Goal: Task Accomplishment & Management: Manage account settings

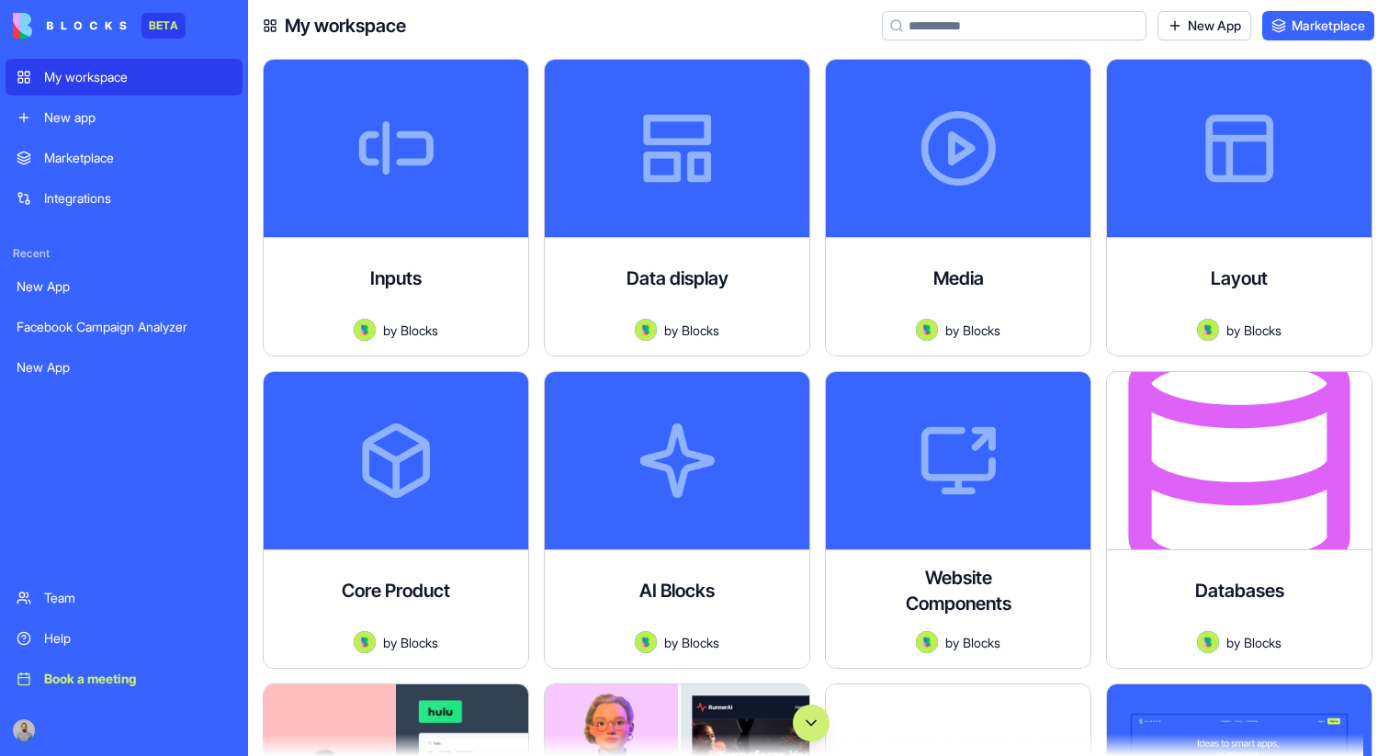
click at [808, 716] on button "Scroll to bottom" at bounding box center [811, 723] width 37 height 37
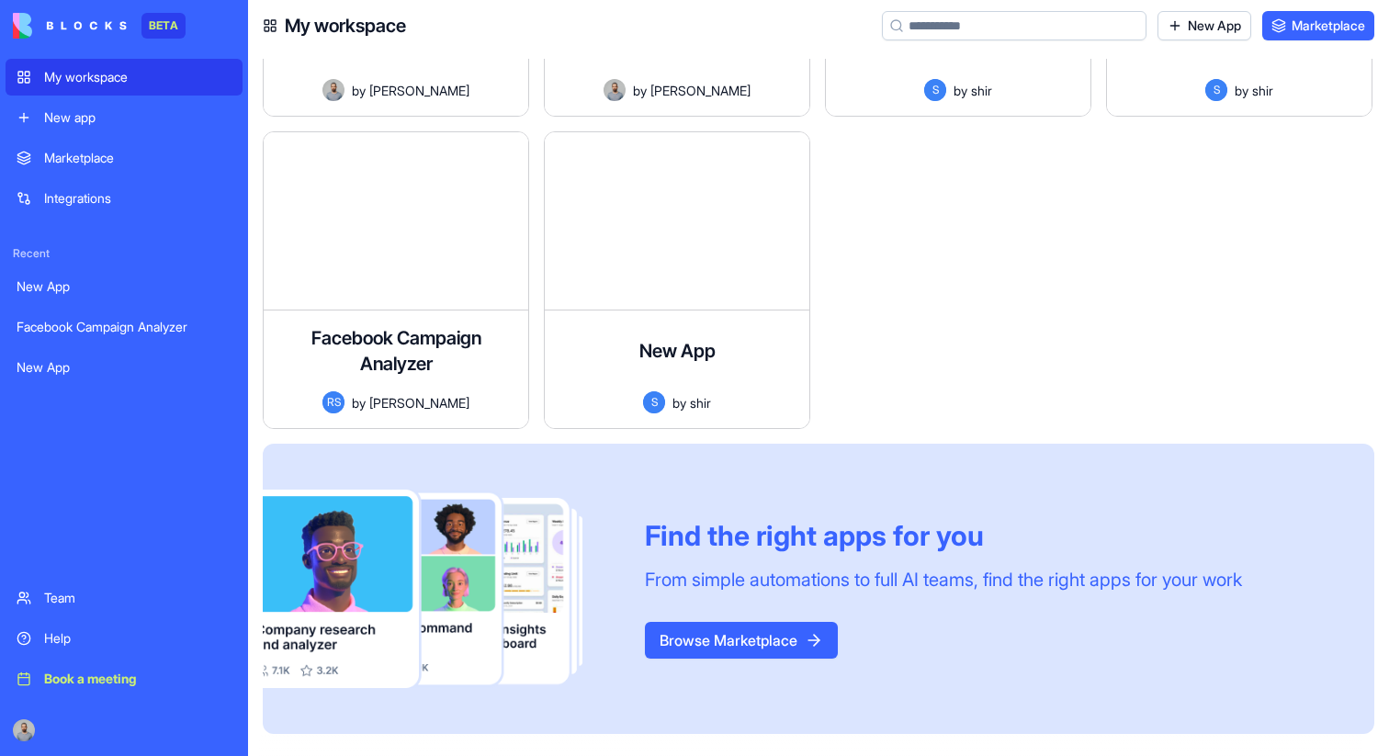
click at [150, 119] on div "New app" at bounding box center [137, 117] width 187 height 18
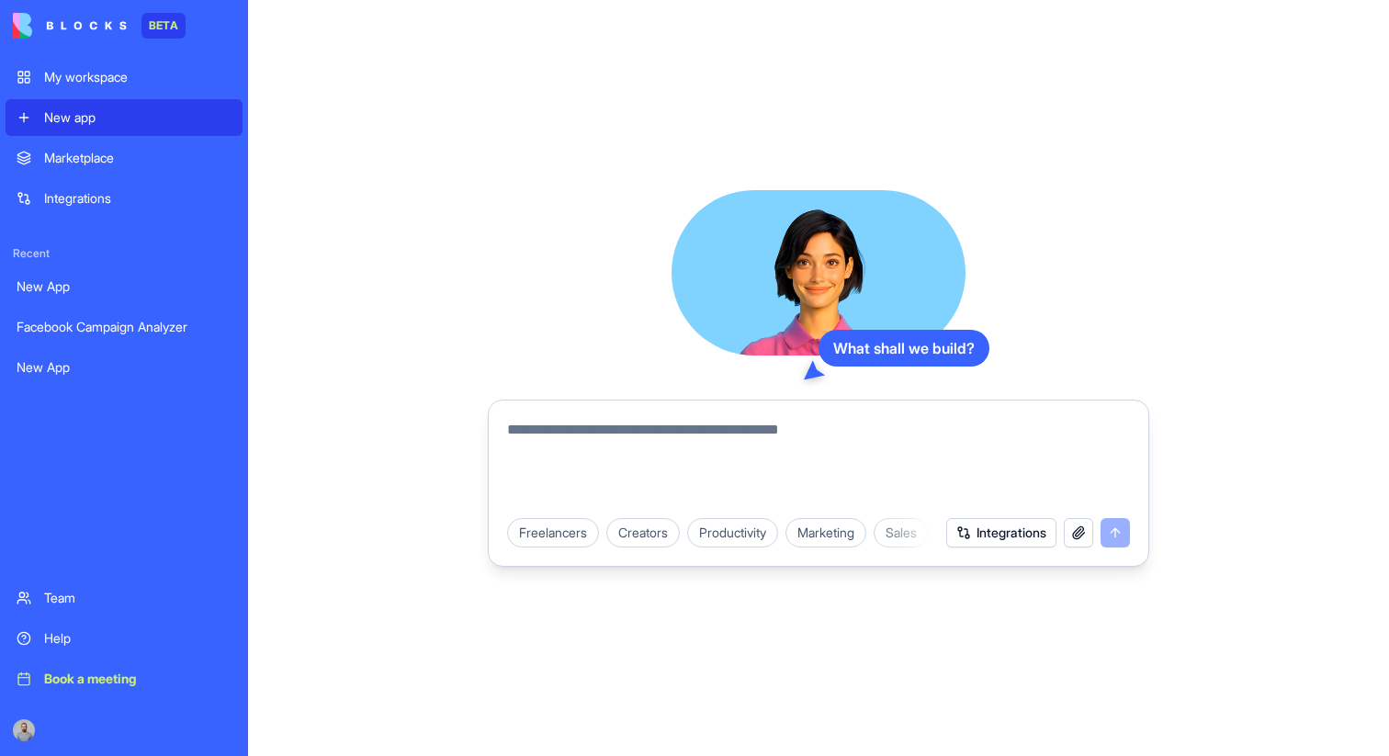
click at [685, 424] on textarea at bounding box center [818, 463] width 623 height 88
click at [678, 438] on textarea at bounding box center [818, 463] width 623 height 88
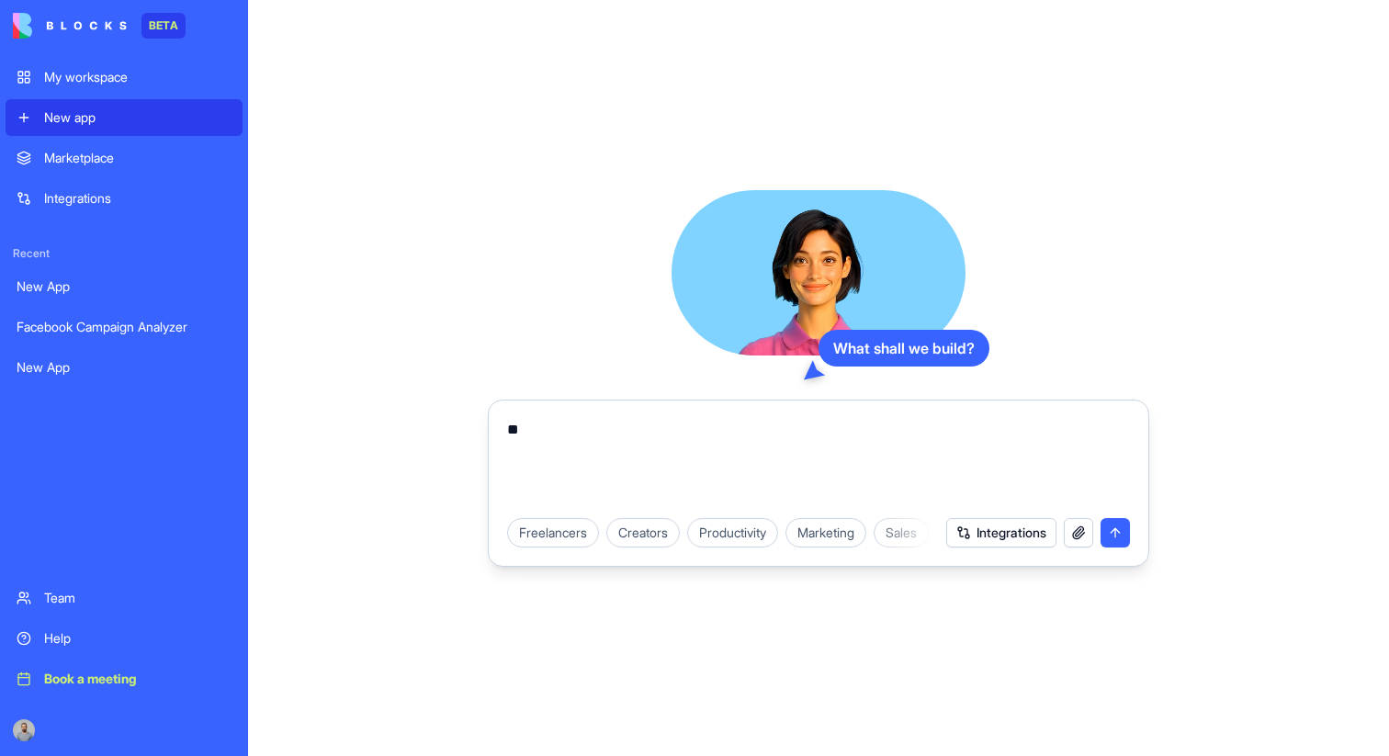
type textarea "*"
type textarea "**********"
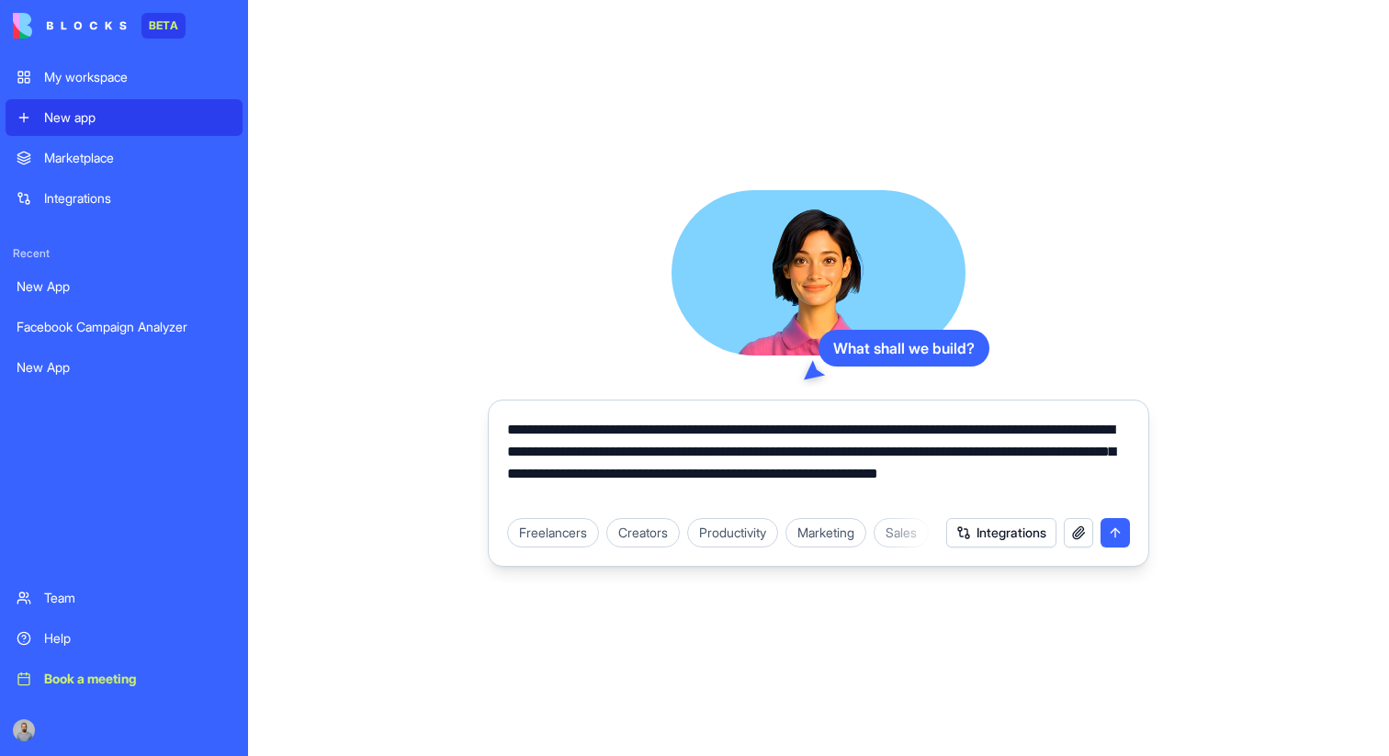
type textarea "**********"
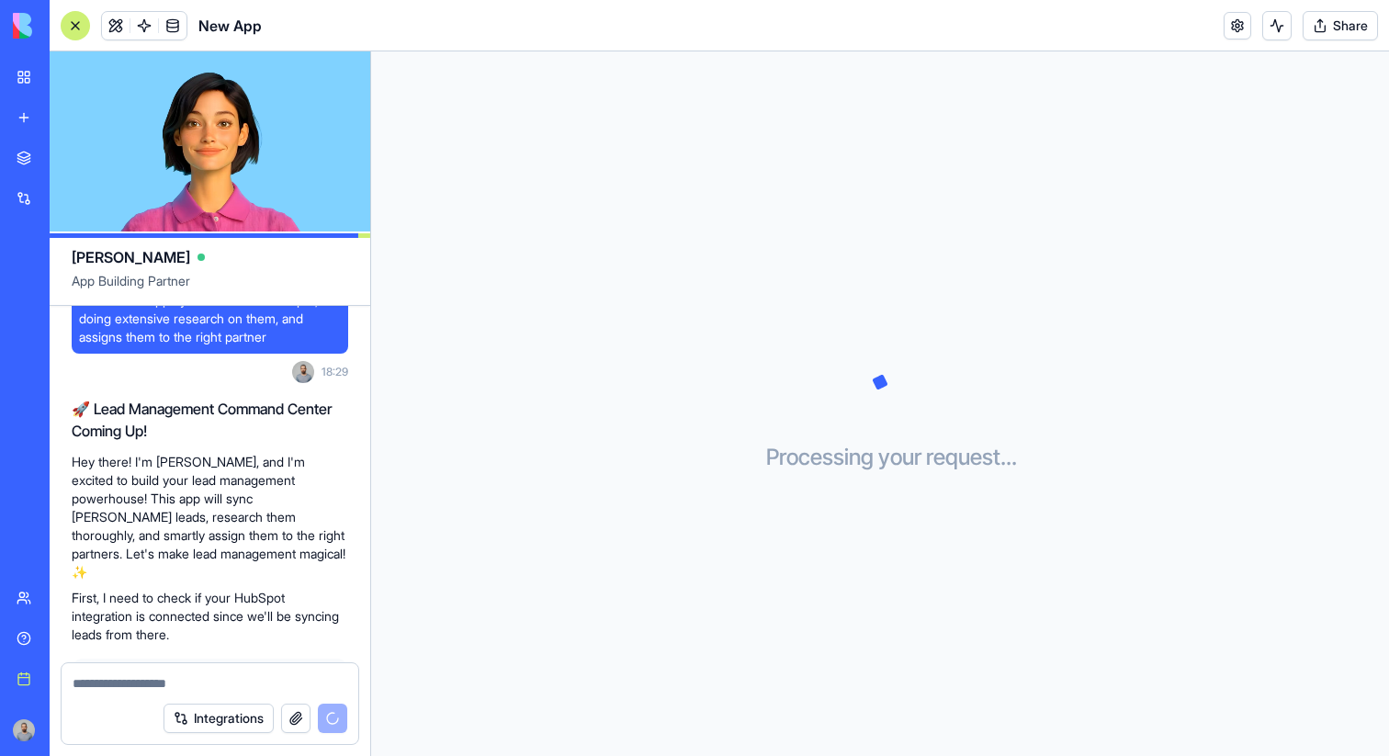
scroll to position [430, 0]
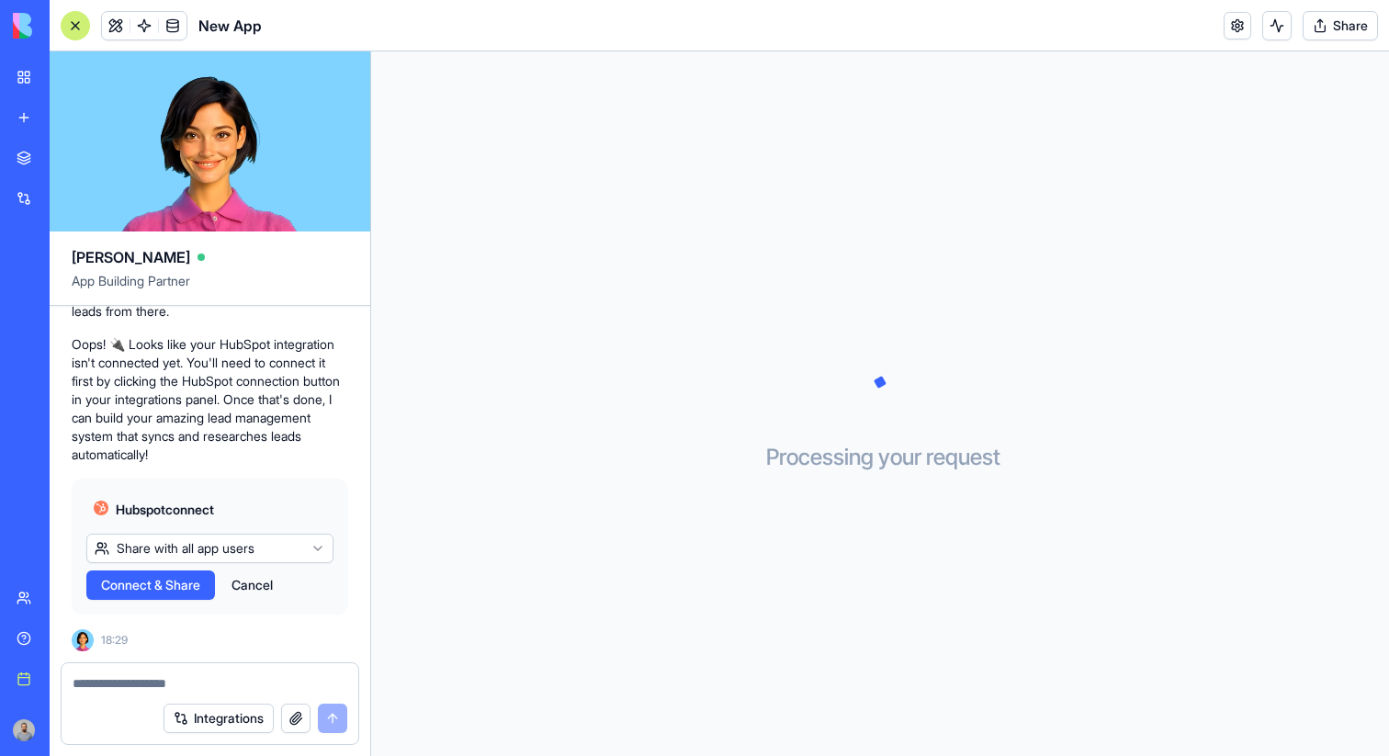
click at [195, 584] on span "Connect & Share" at bounding box center [150, 585] width 99 height 18
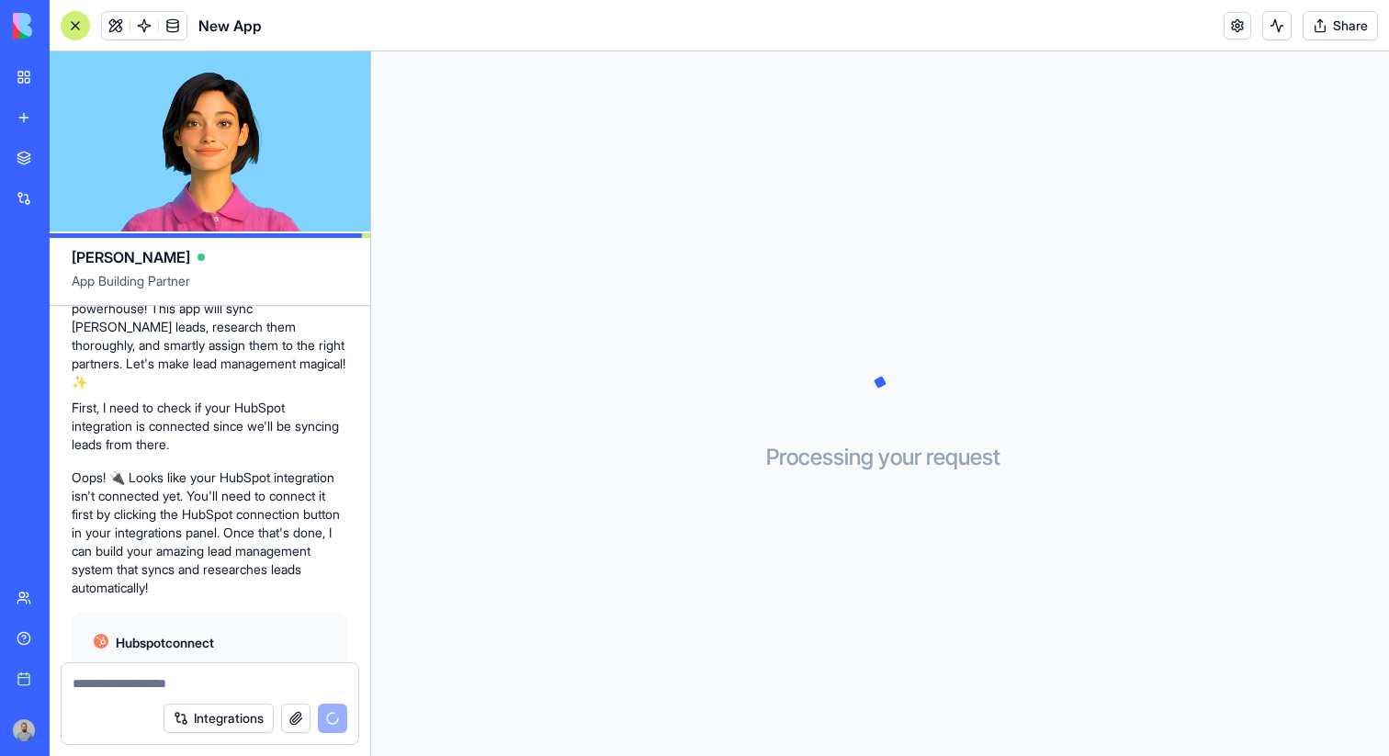
scroll to position [533, 0]
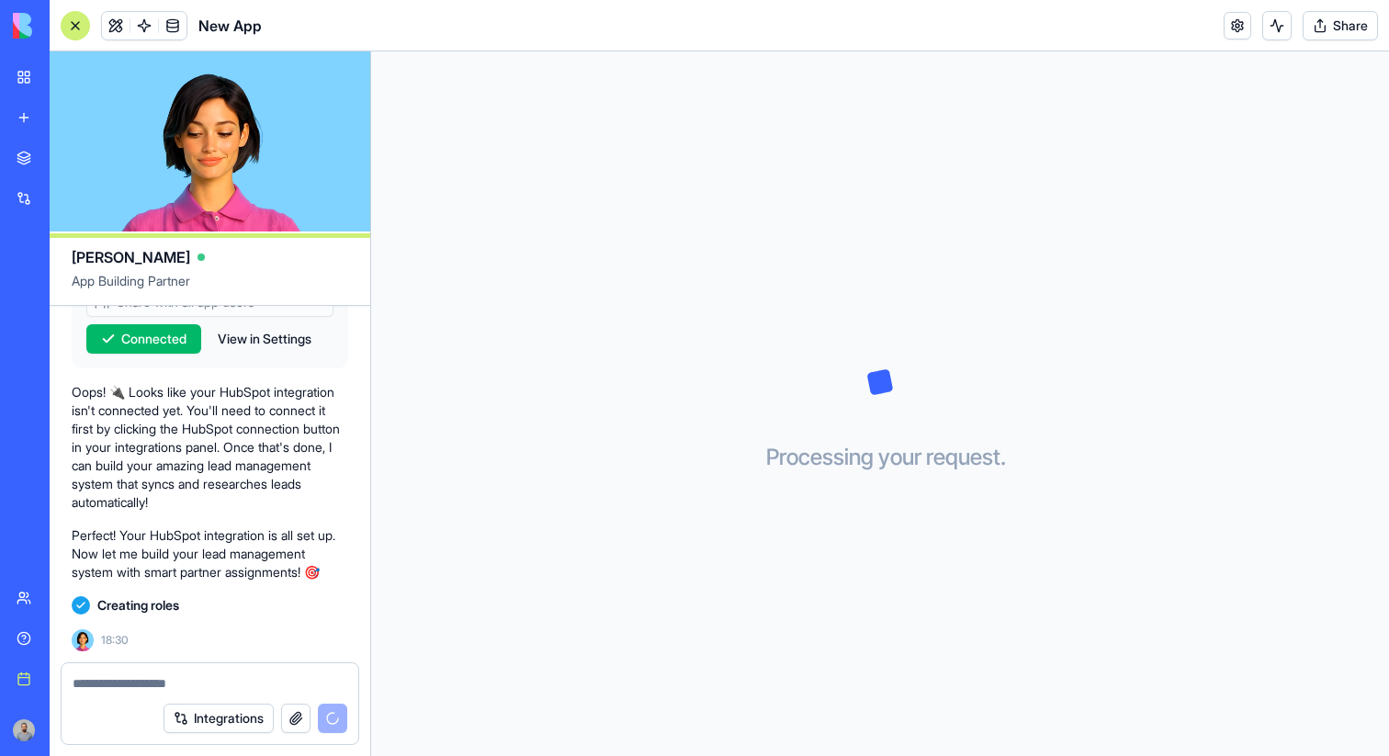
click at [1317, 19] on button "Share" at bounding box center [1340, 25] width 75 height 29
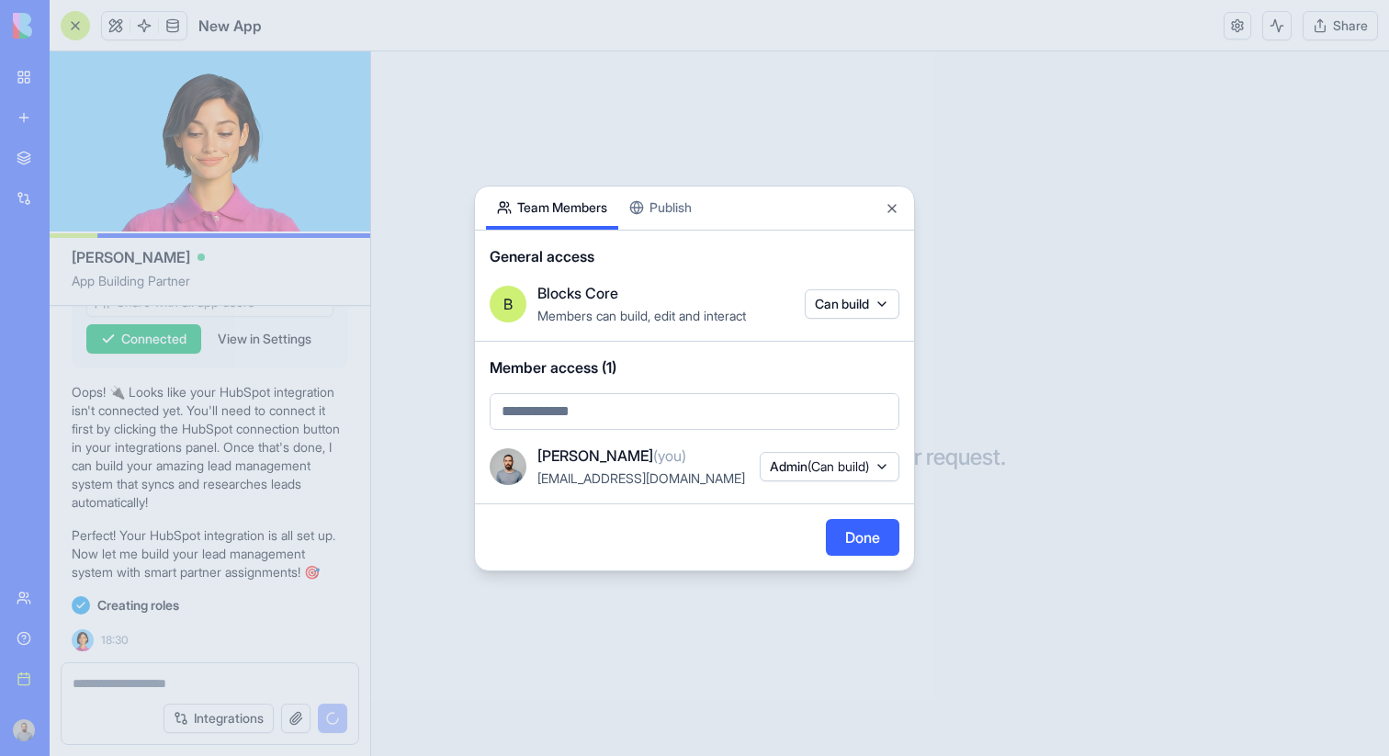
click at [836, 475] on button "Admin (Can build)" at bounding box center [830, 466] width 140 height 29
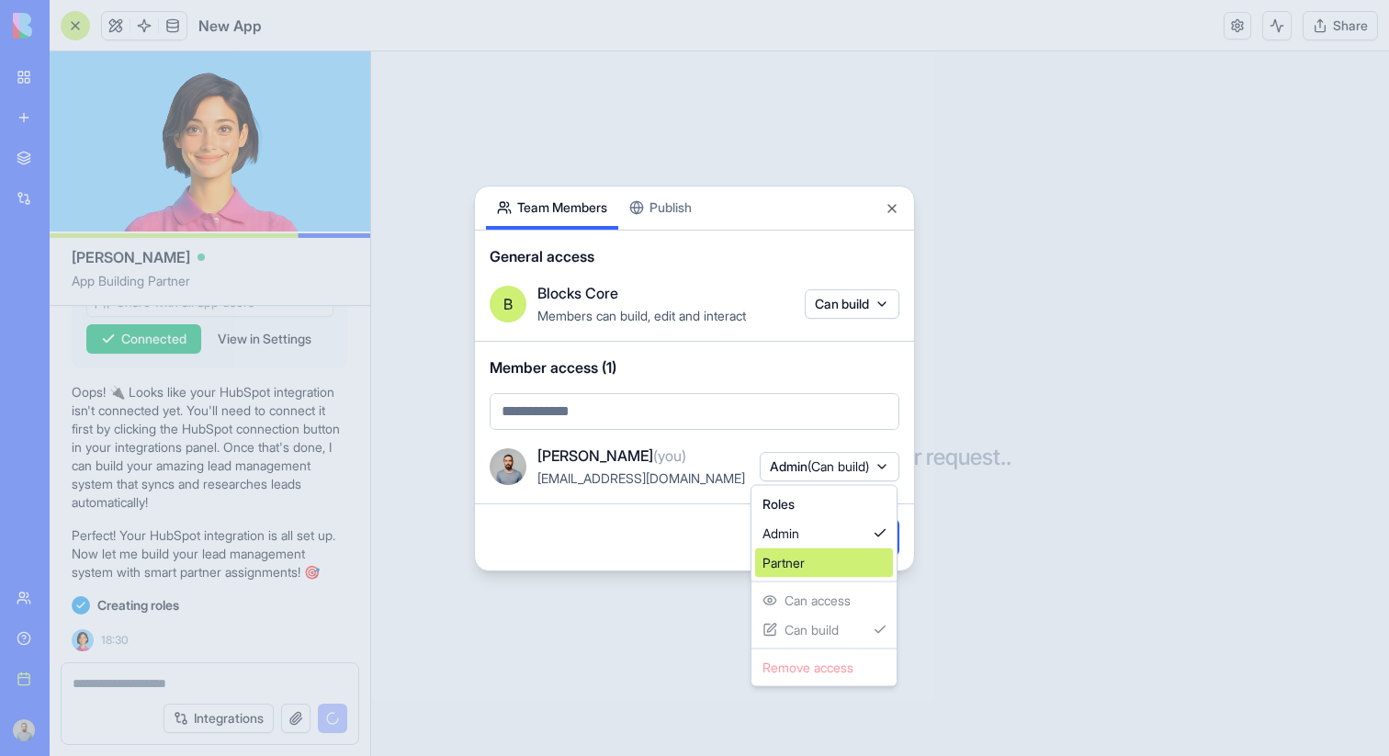
scroll to position [566, 0]
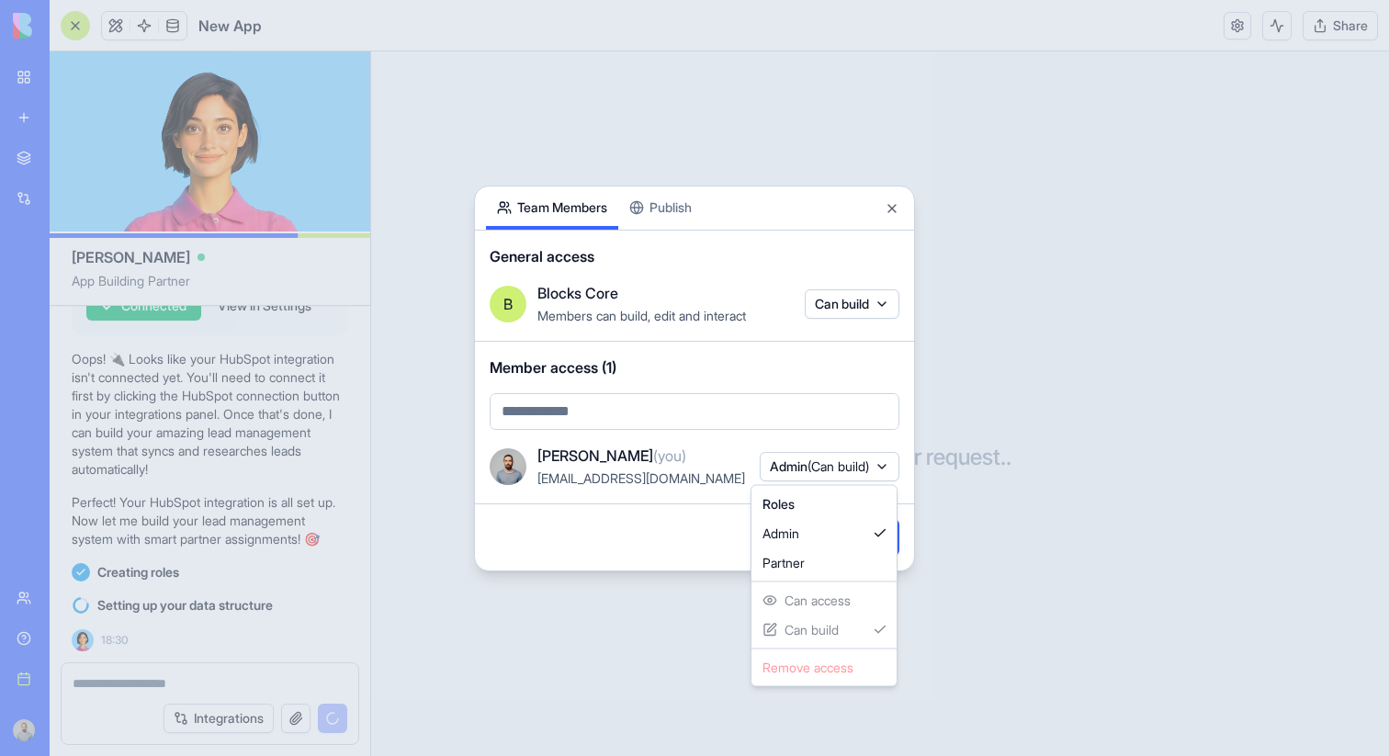
click at [852, 456] on div at bounding box center [694, 378] width 1389 height 756
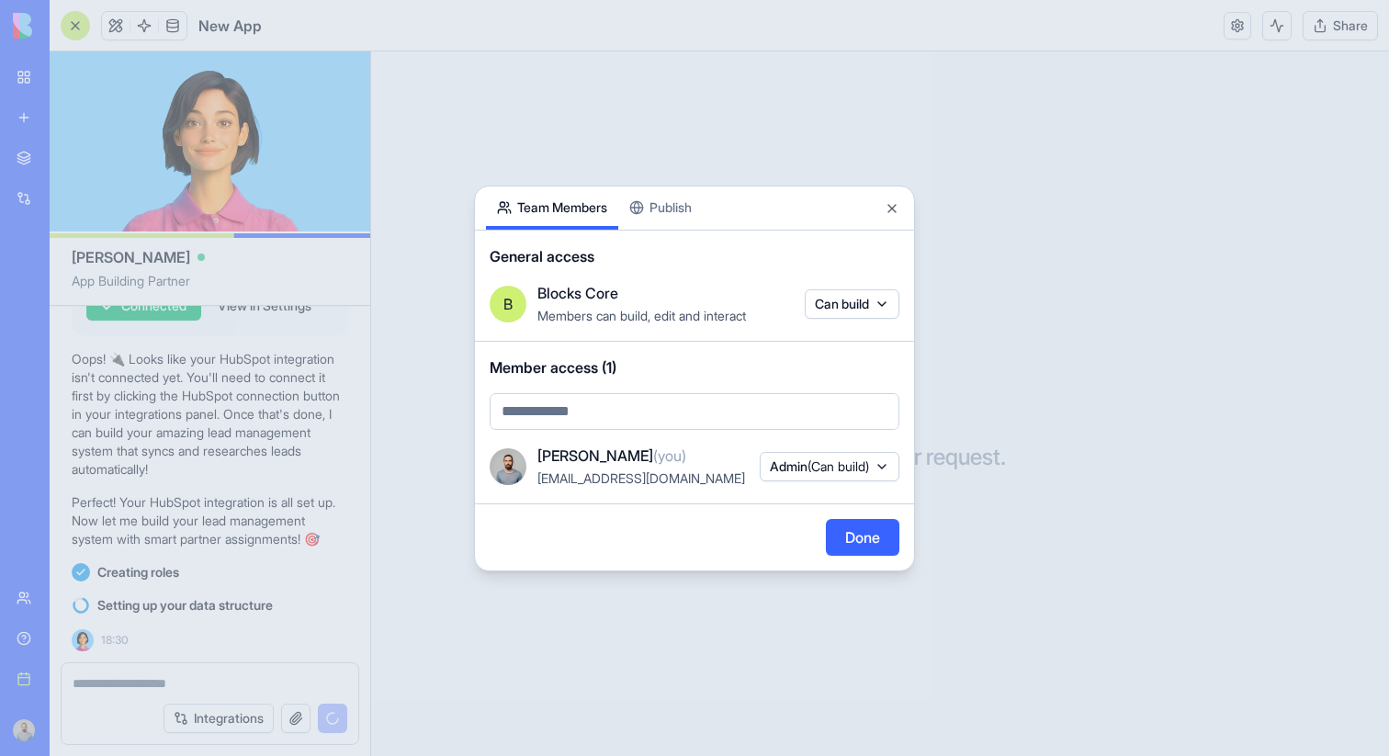
click at [1252, 130] on div at bounding box center [694, 378] width 1389 height 756
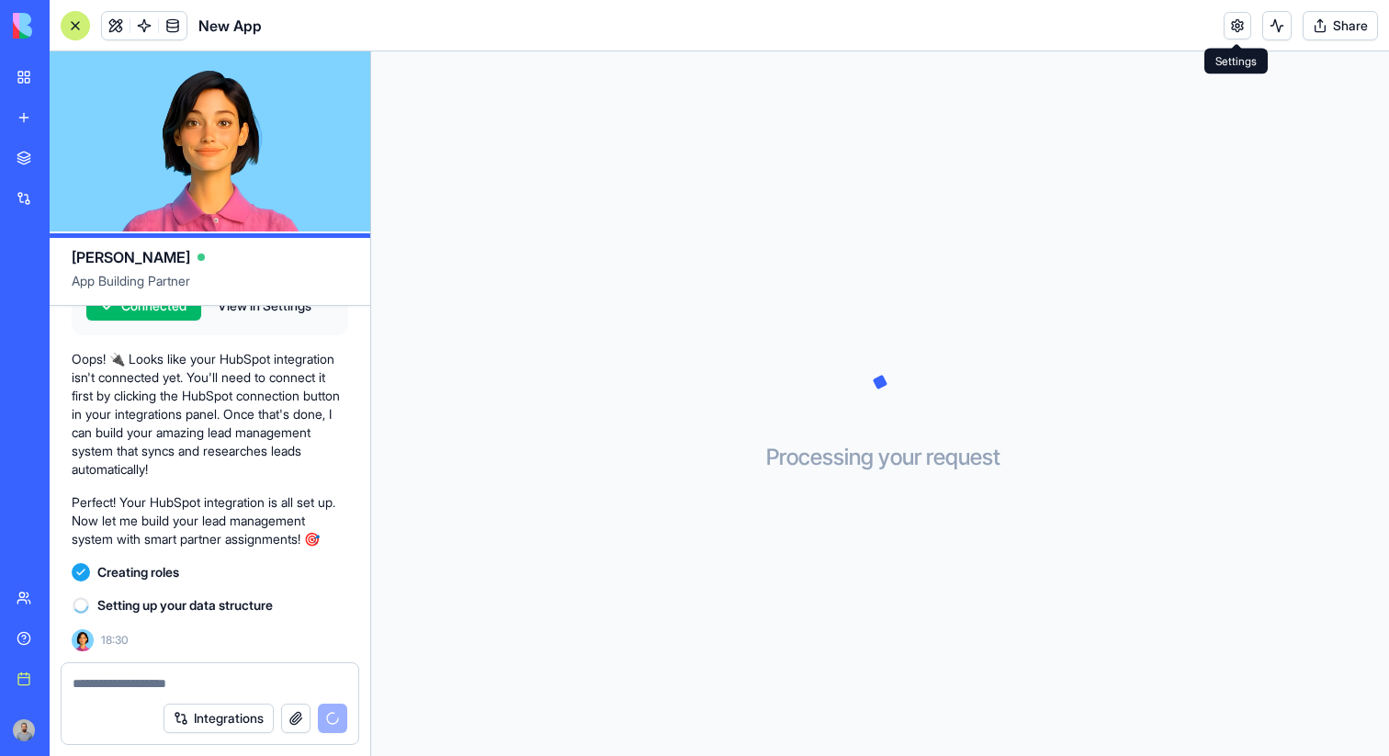
click at [1240, 31] on link at bounding box center [1238, 26] width 28 height 28
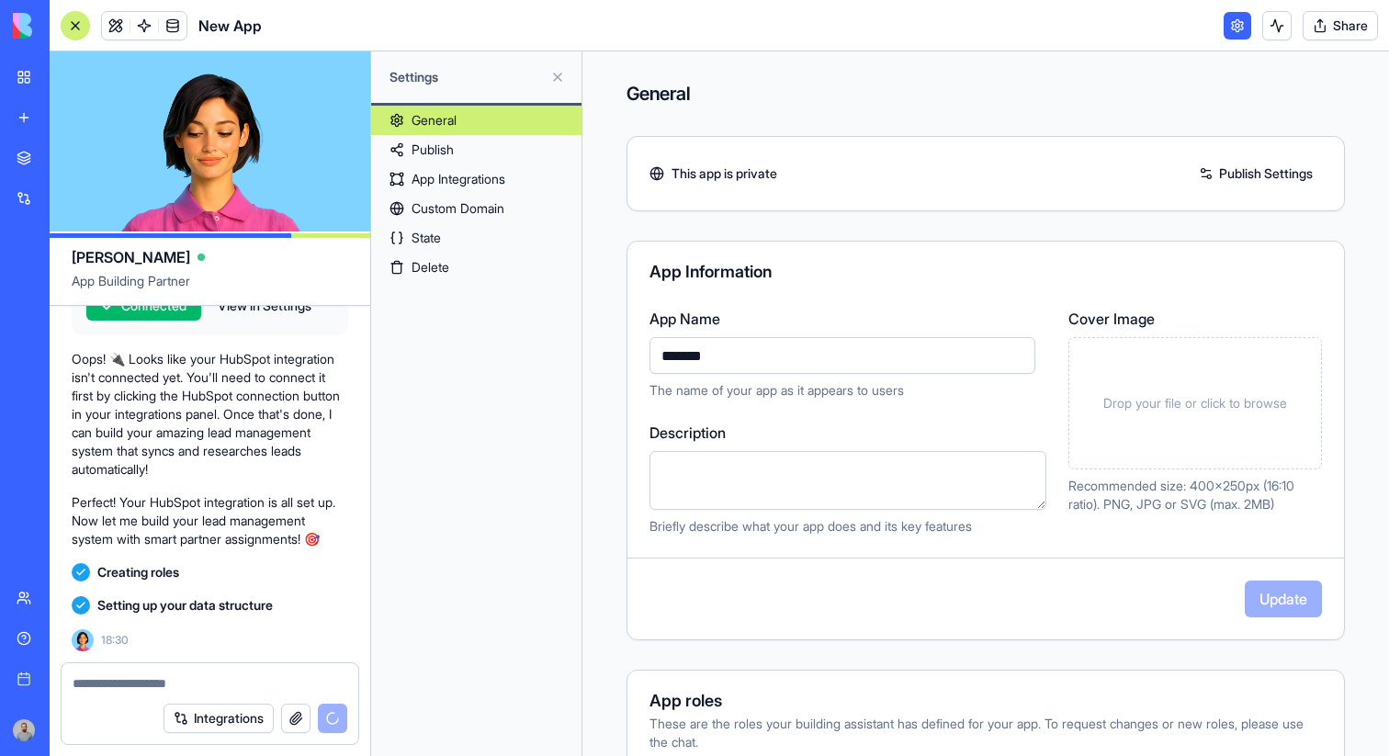
click at [503, 158] on link "Publish" at bounding box center [476, 149] width 210 height 29
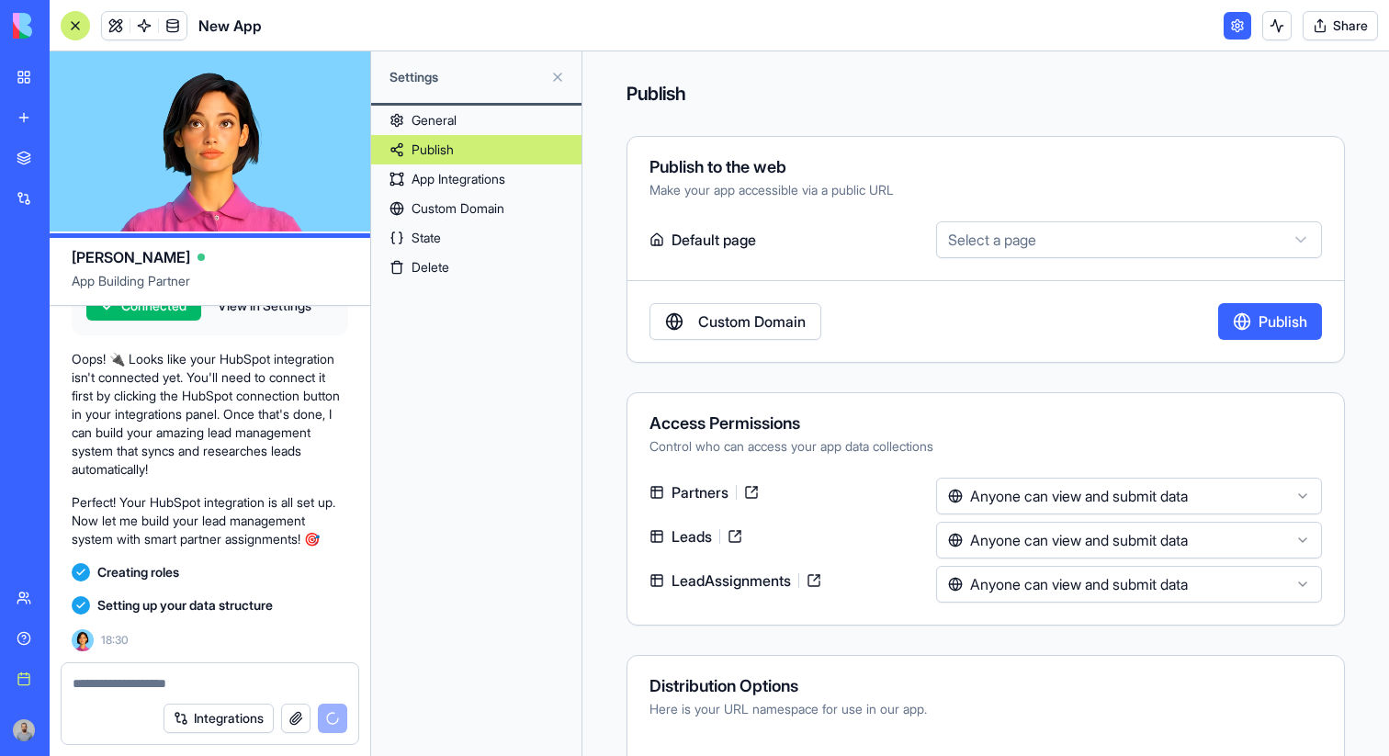
click at [510, 132] on link "General" at bounding box center [476, 120] width 210 height 29
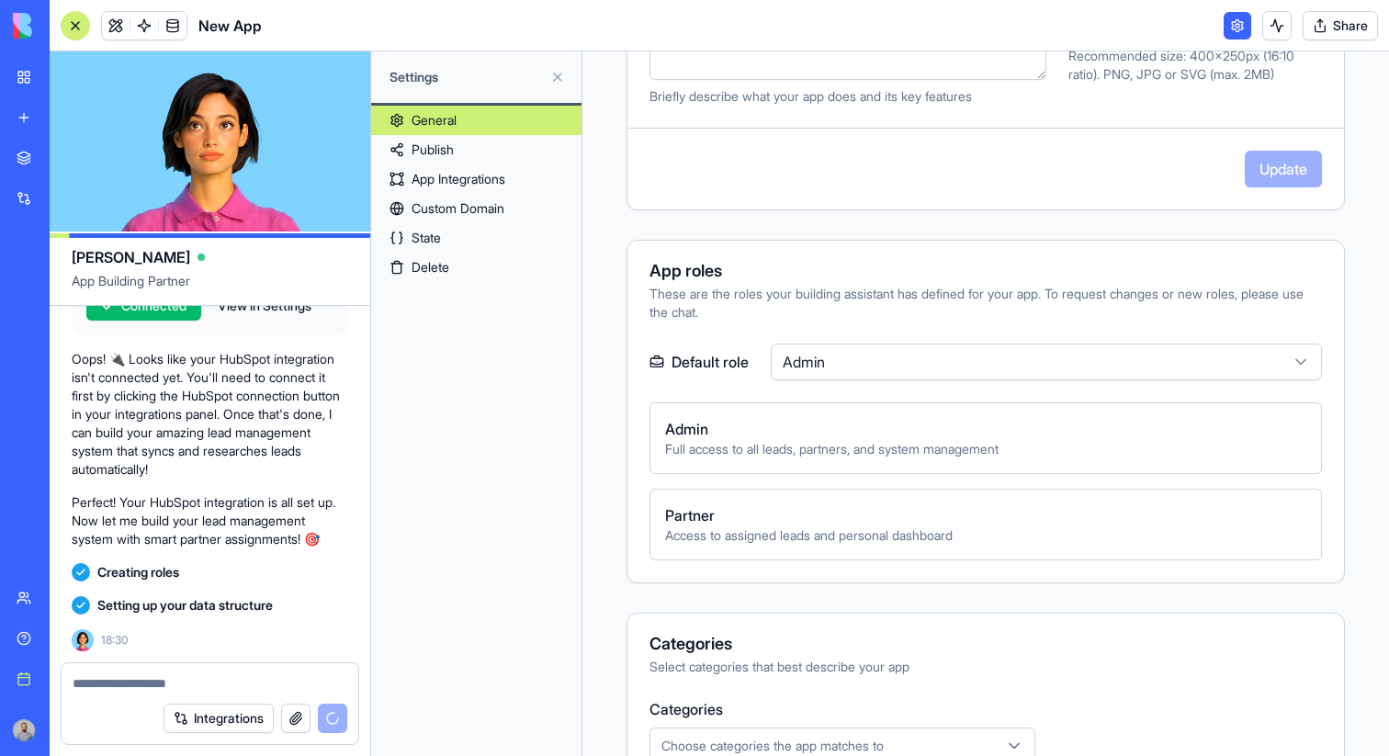
scroll to position [437, 0]
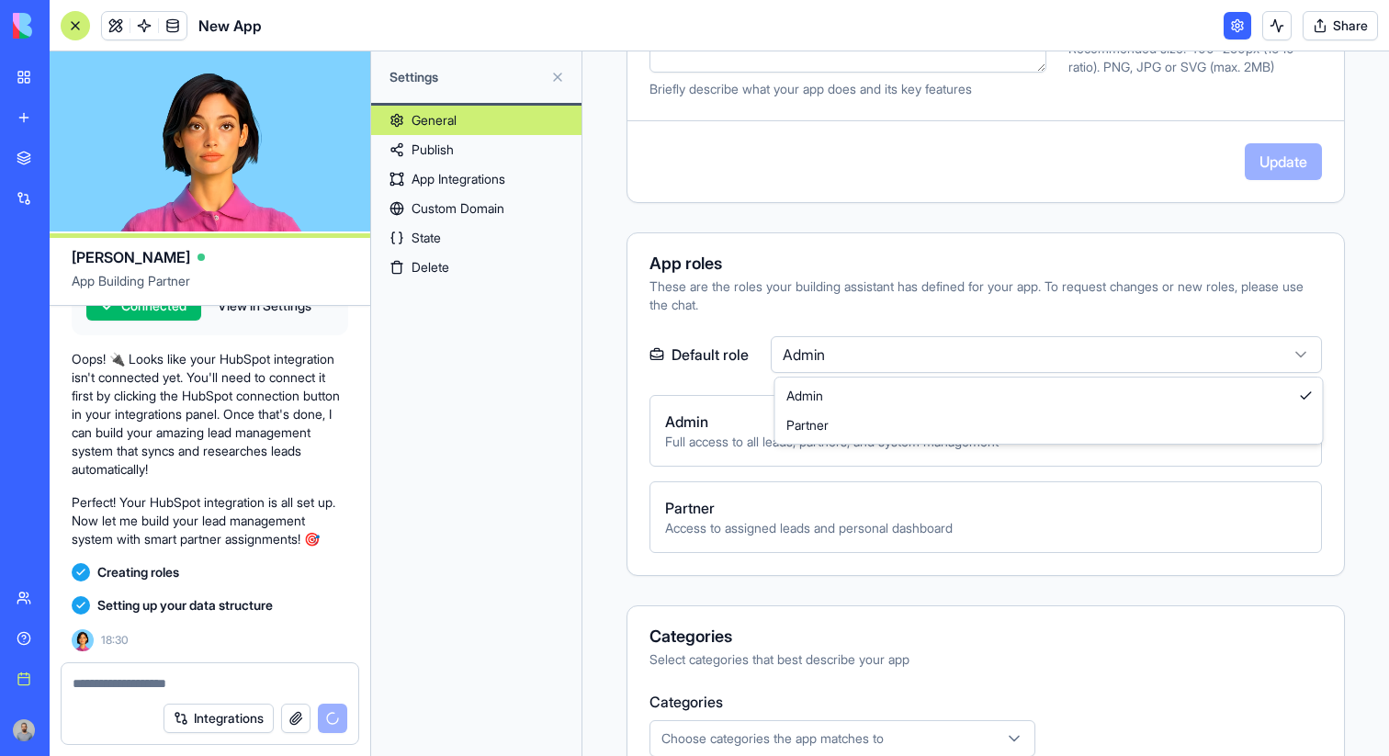
click at [851, 344] on html "BETA My workspace New app Marketplace Integrations Recent Facebook Campaign Ana…" at bounding box center [694, 378] width 1389 height 756
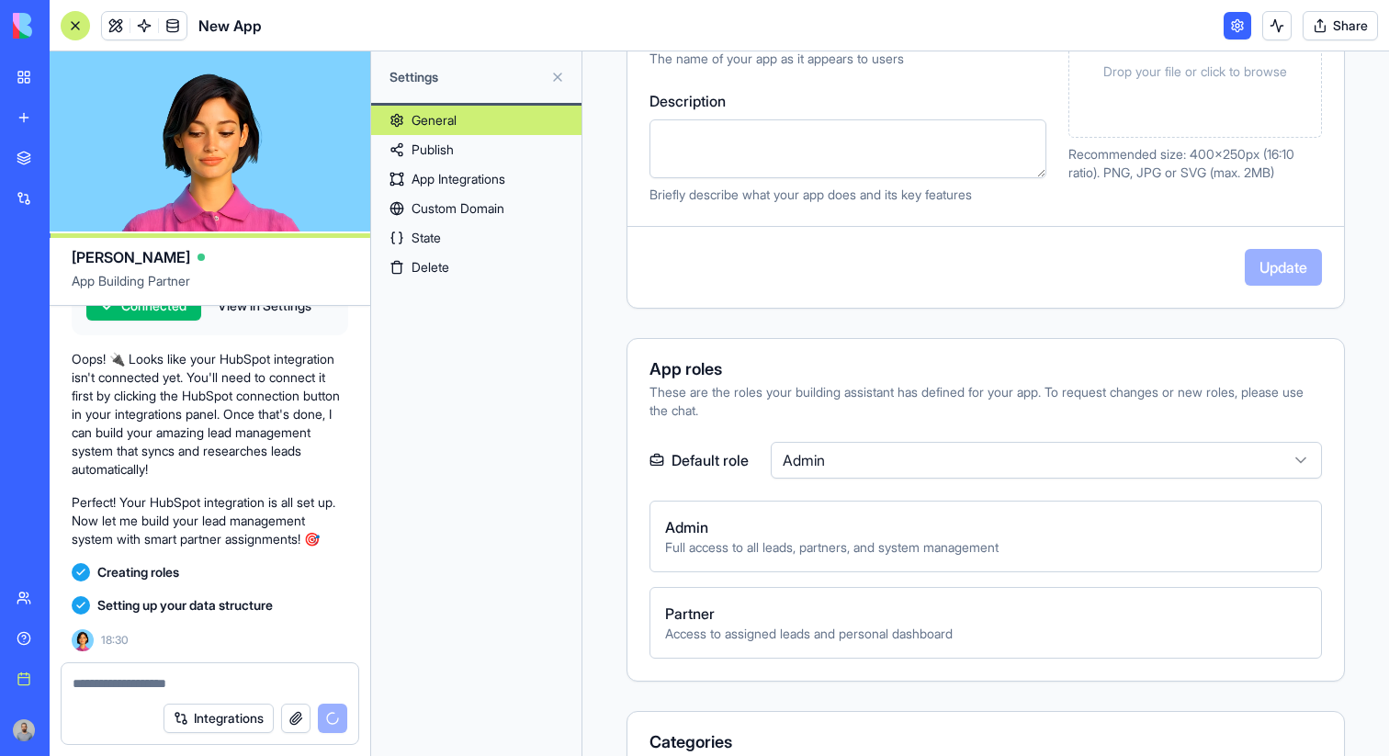
scroll to position [0, 0]
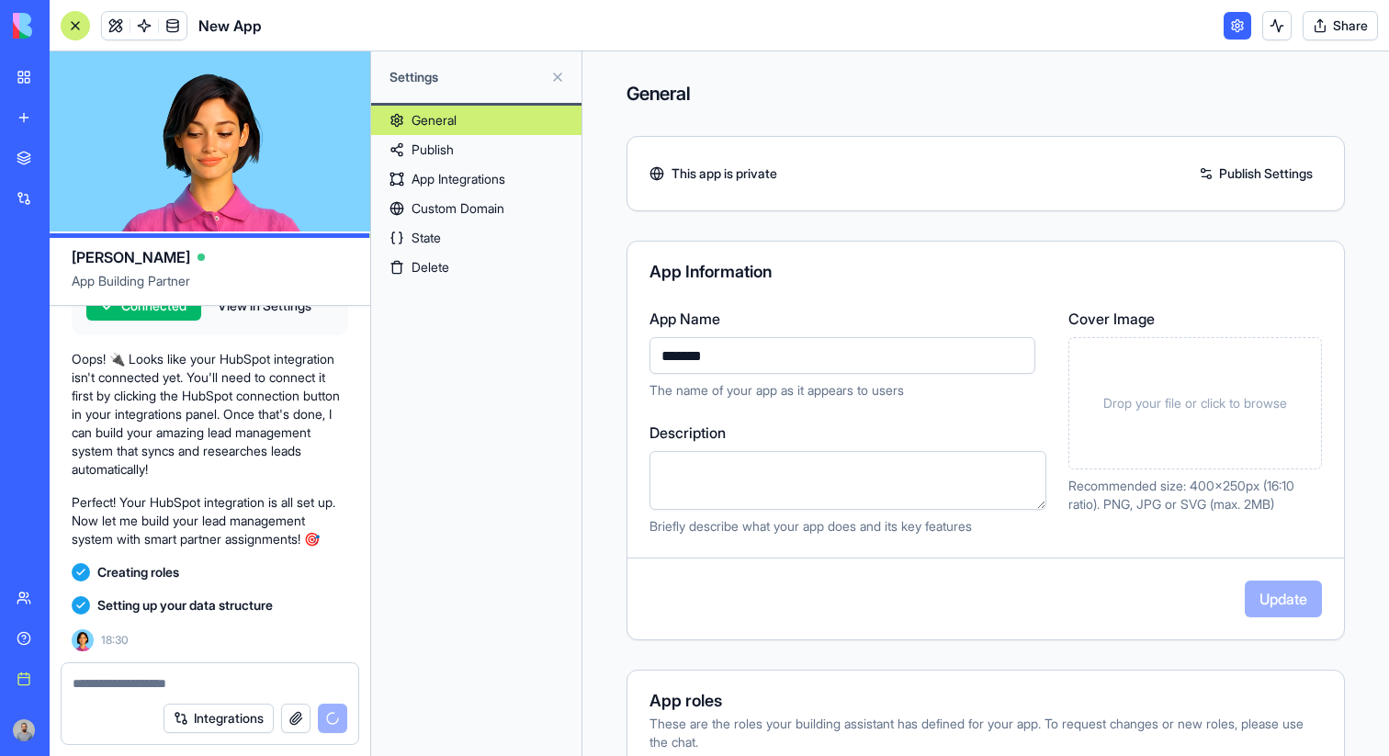
click at [1232, 12] on link at bounding box center [1238, 26] width 28 height 28
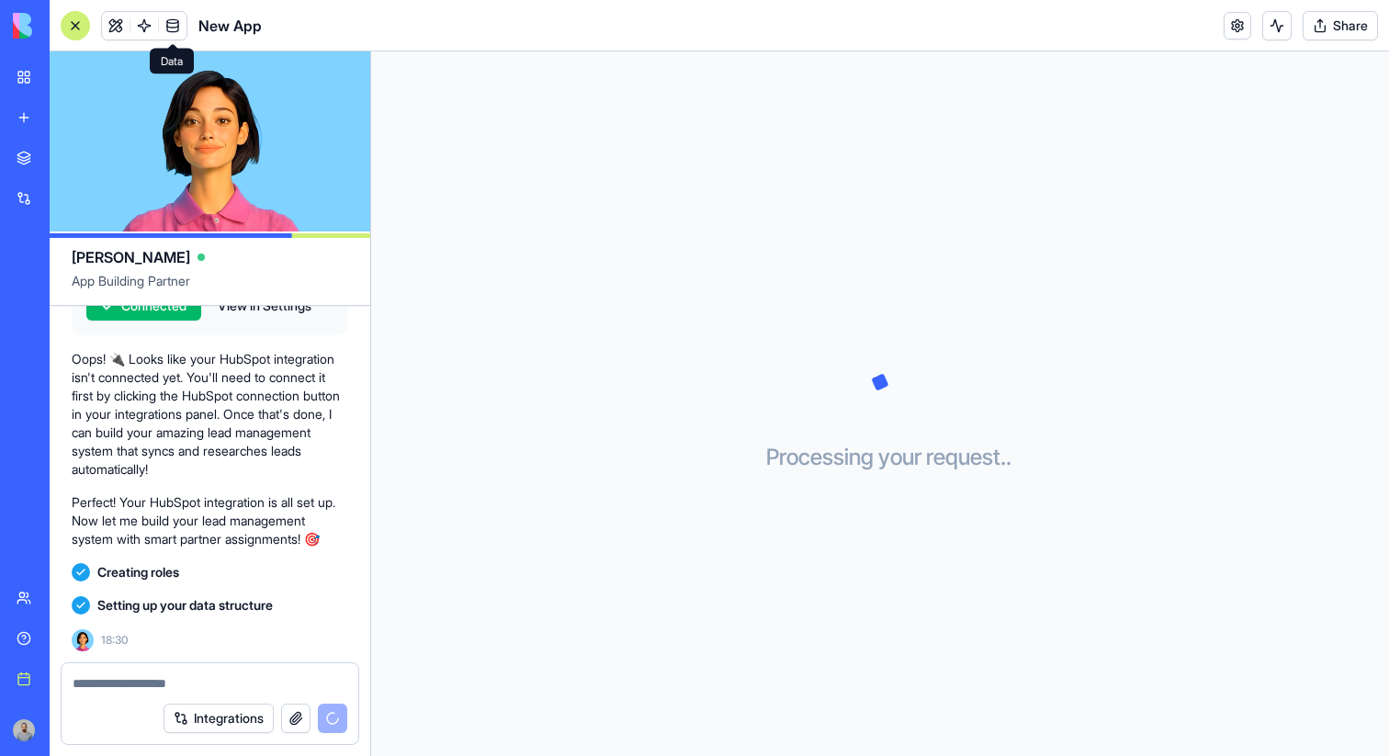
click at [177, 32] on link at bounding box center [173, 26] width 28 height 28
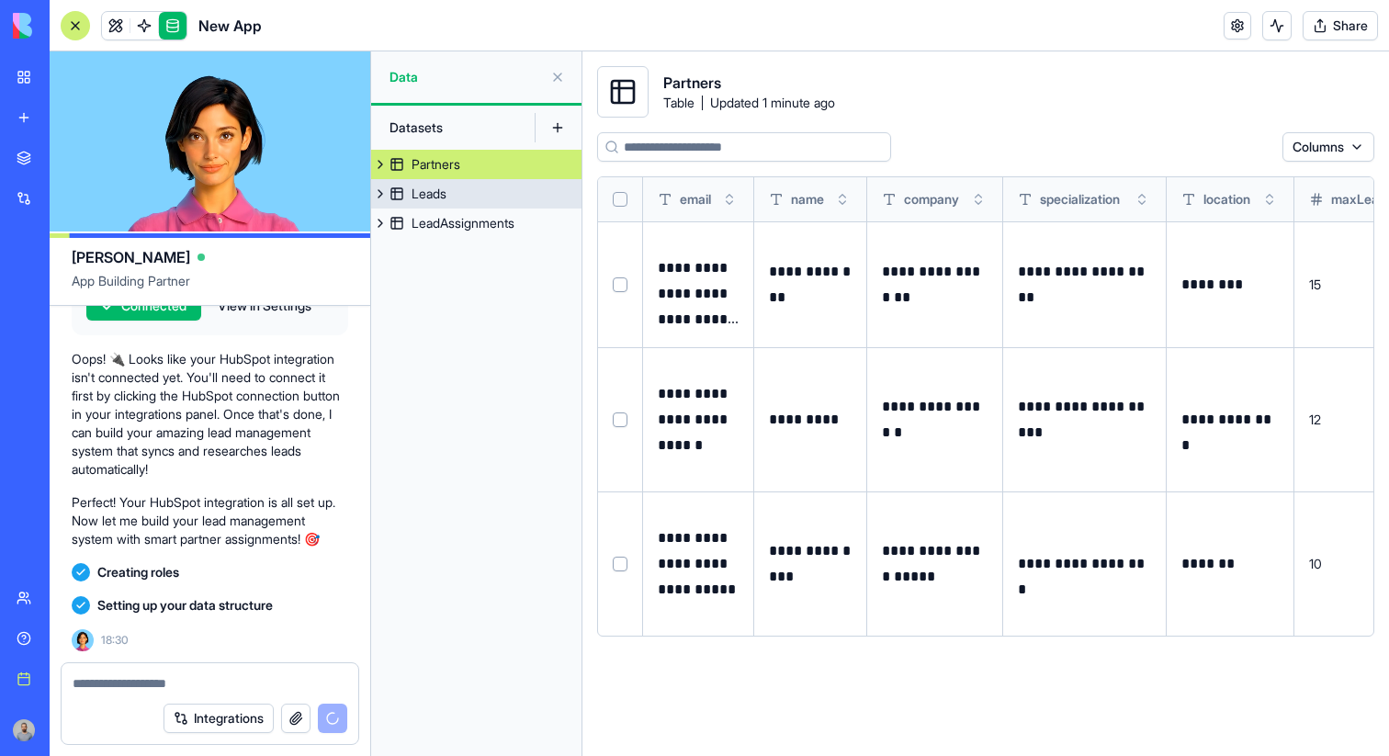
click at [502, 192] on link "Leads" at bounding box center [476, 193] width 210 height 29
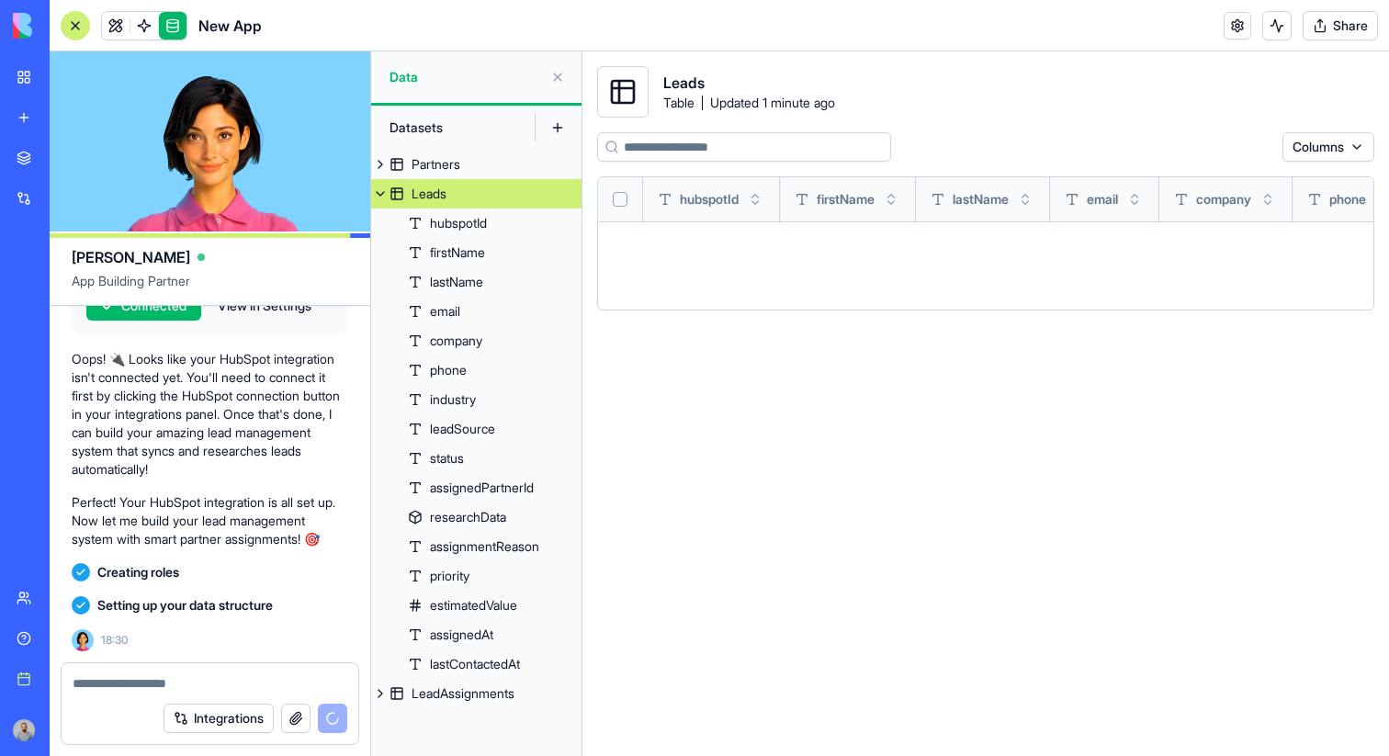
click at [388, 196] on button at bounding box center [380, 193] width 18 height 29
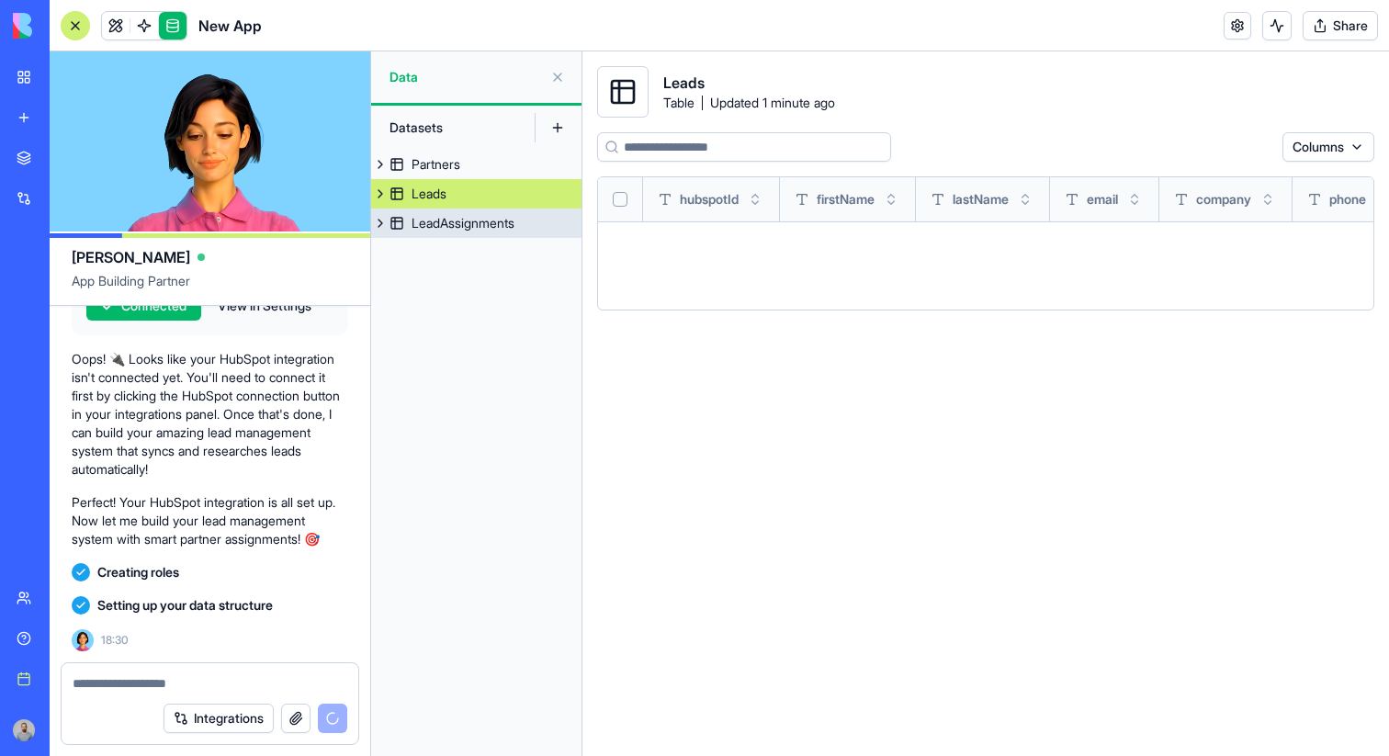
click at [435, 220] on div "LeadAssignments" at bounding box center [463, 223] width 103 height 18
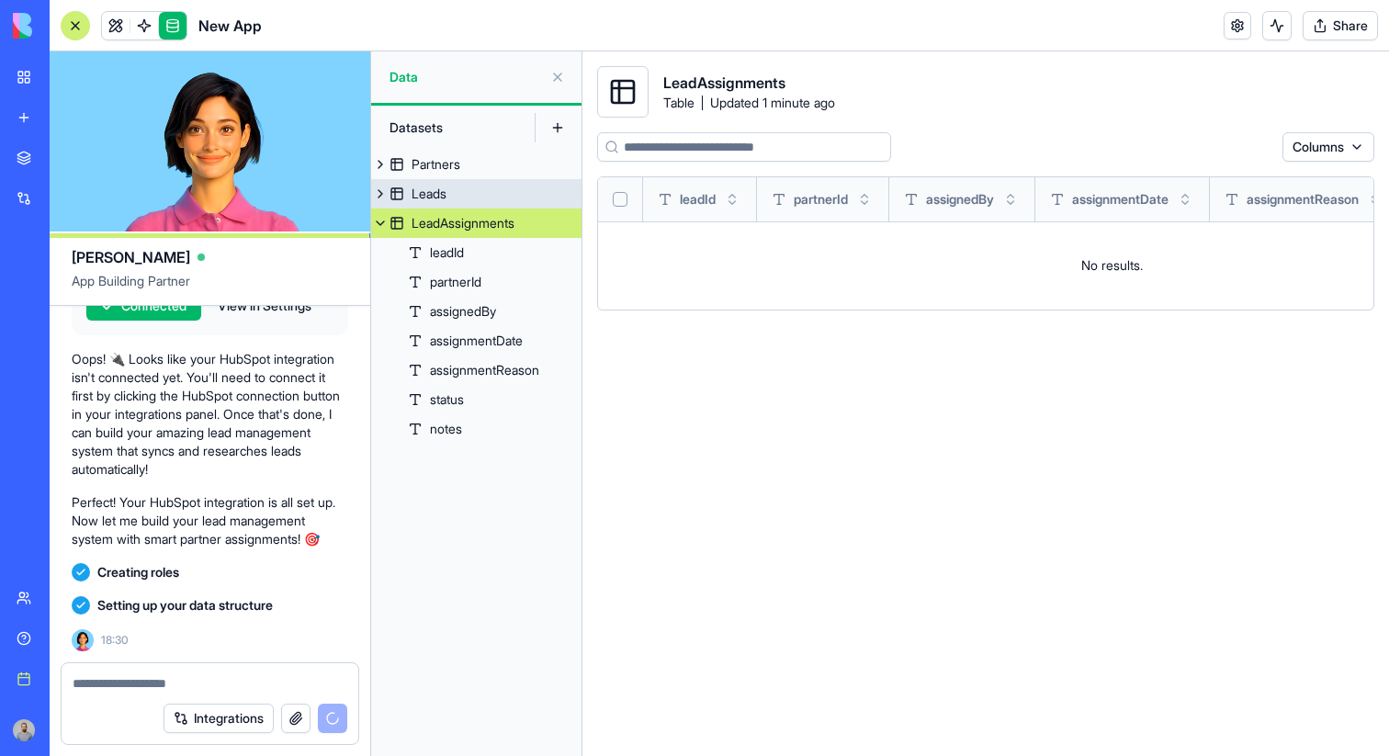
click at [437, 181] on link "Leads" at bounding box center [476, 193] width 210 height 29
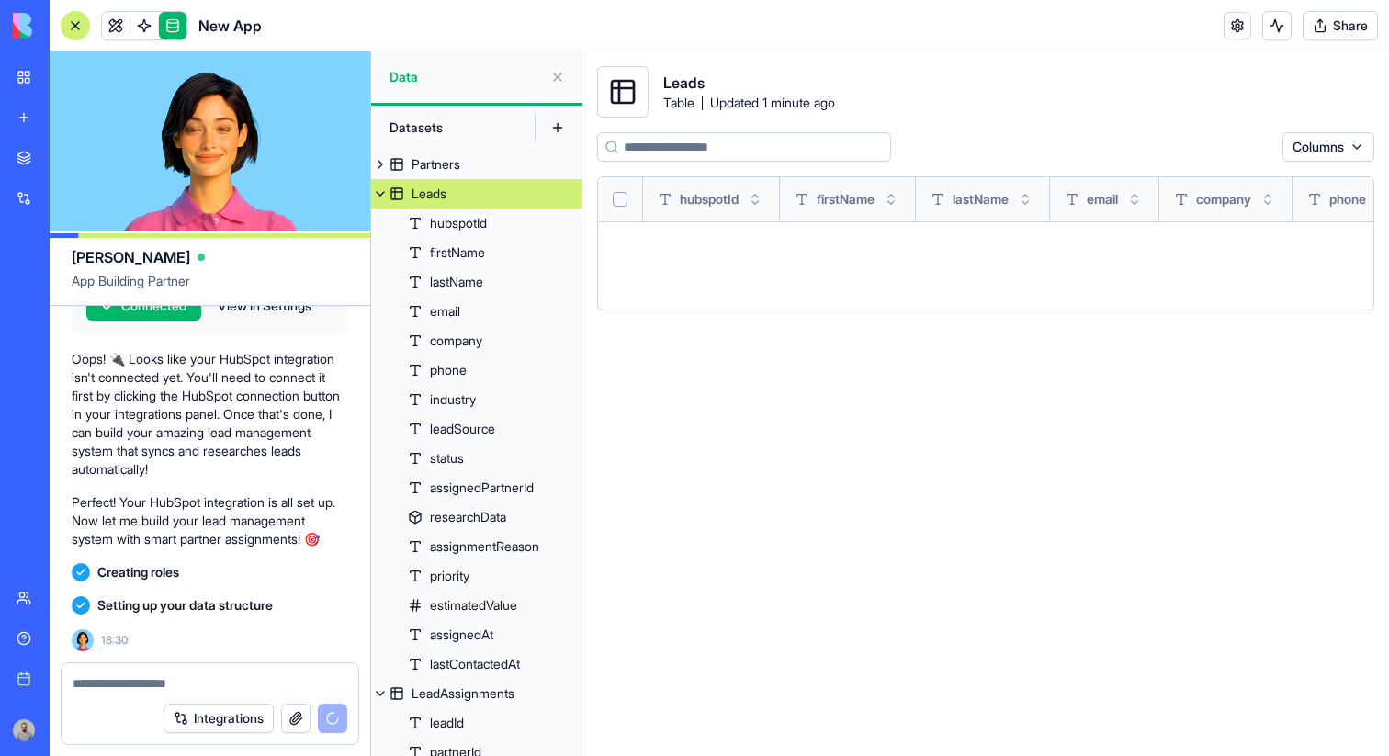
click at [385, 195] on button at bounding box center [380, 193] width 18 height 29
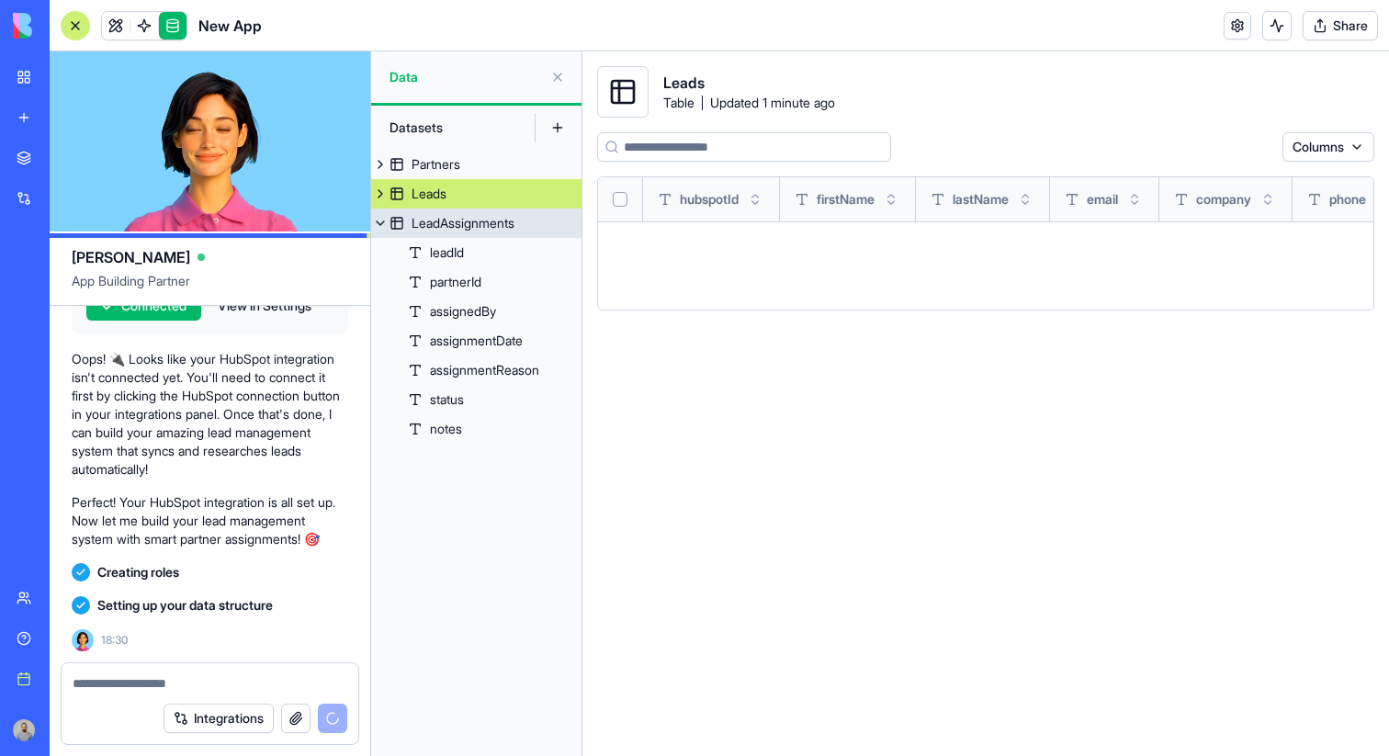
click at [383, 228] on button at bounding box center [380, 223] width 18 height 29
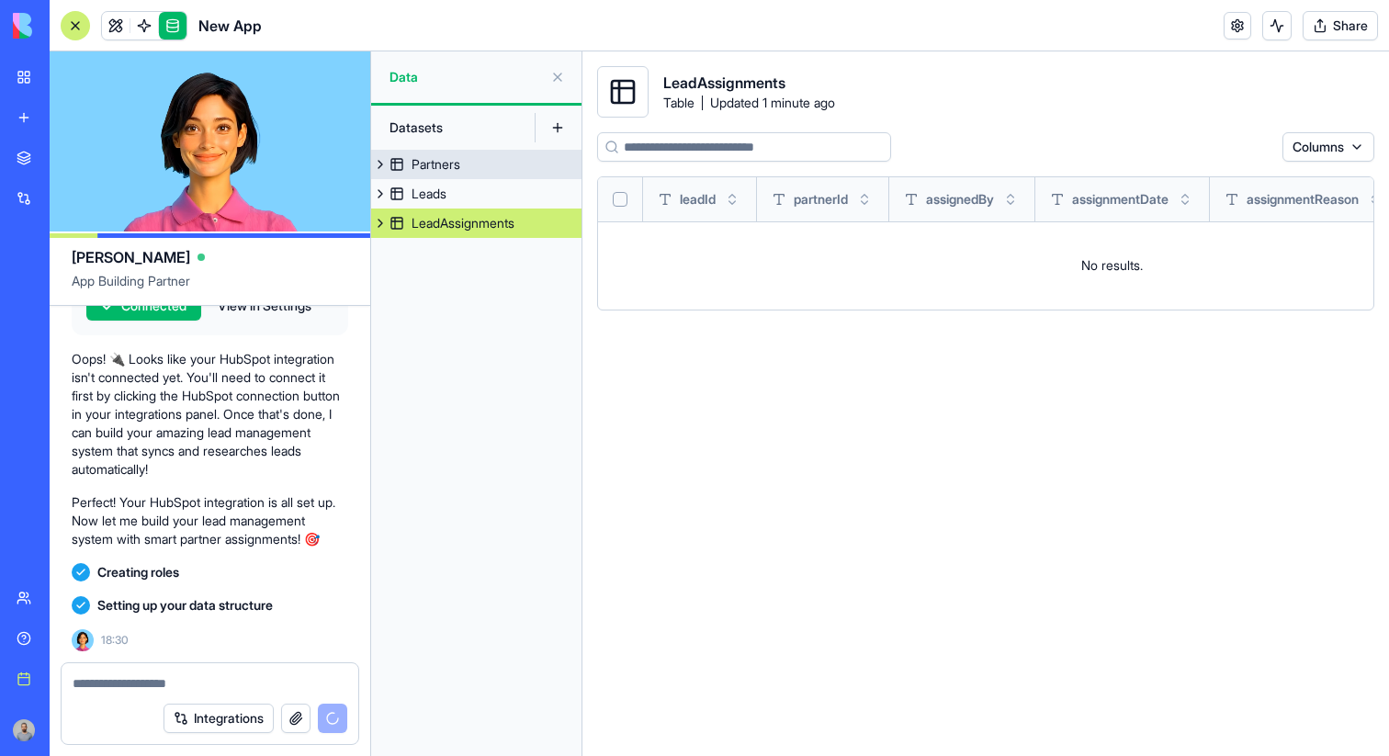
click at [378, 168] on button at bounding box center [380, 164] width 18 height 29
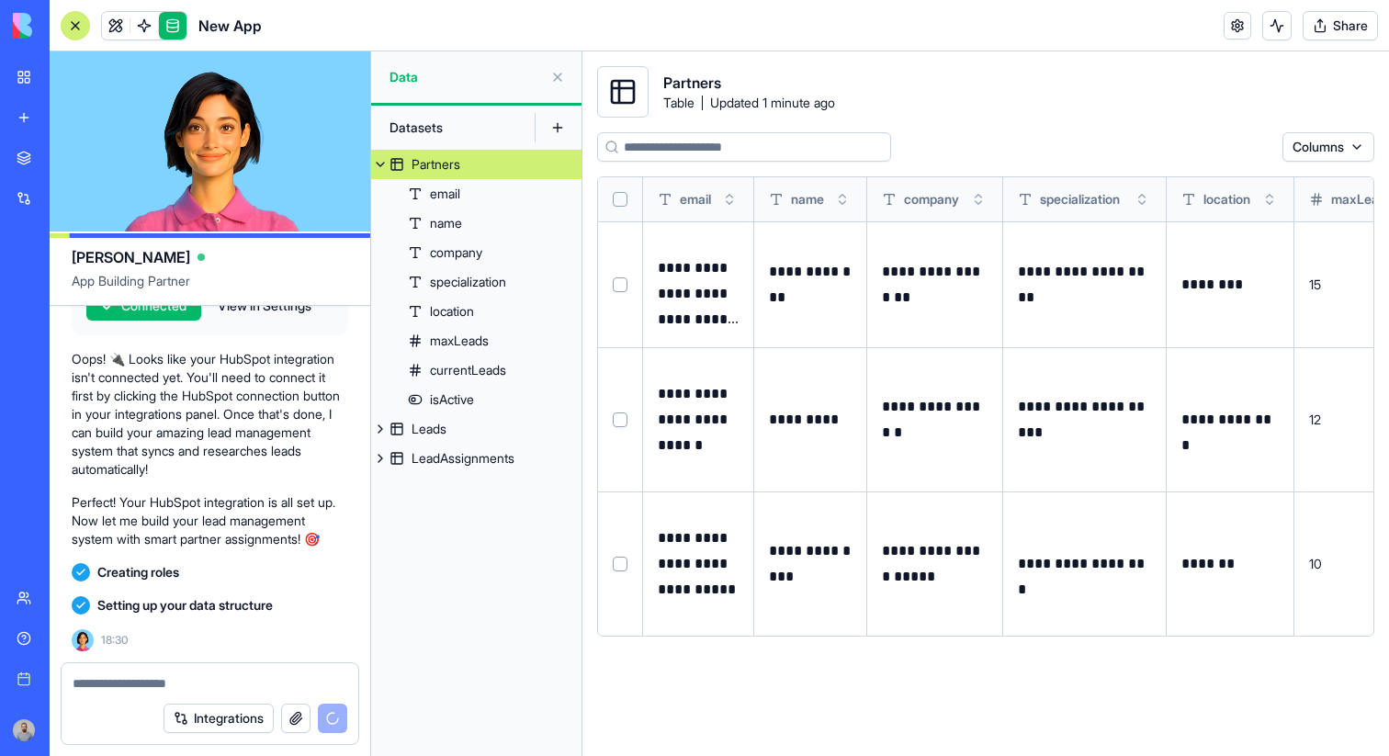
click at [384, 162] on button at bounding box center [380, 164] width 18 height 29
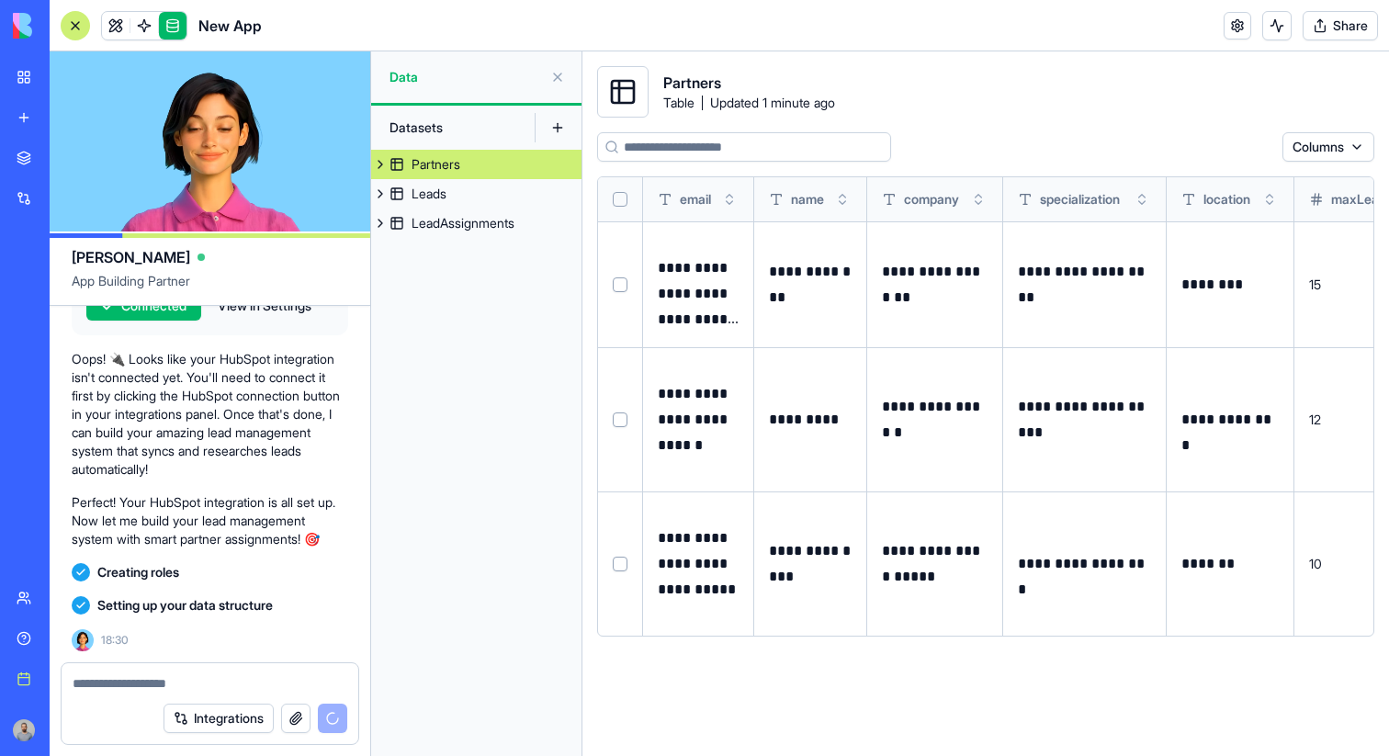
scroll to position [599, 0]
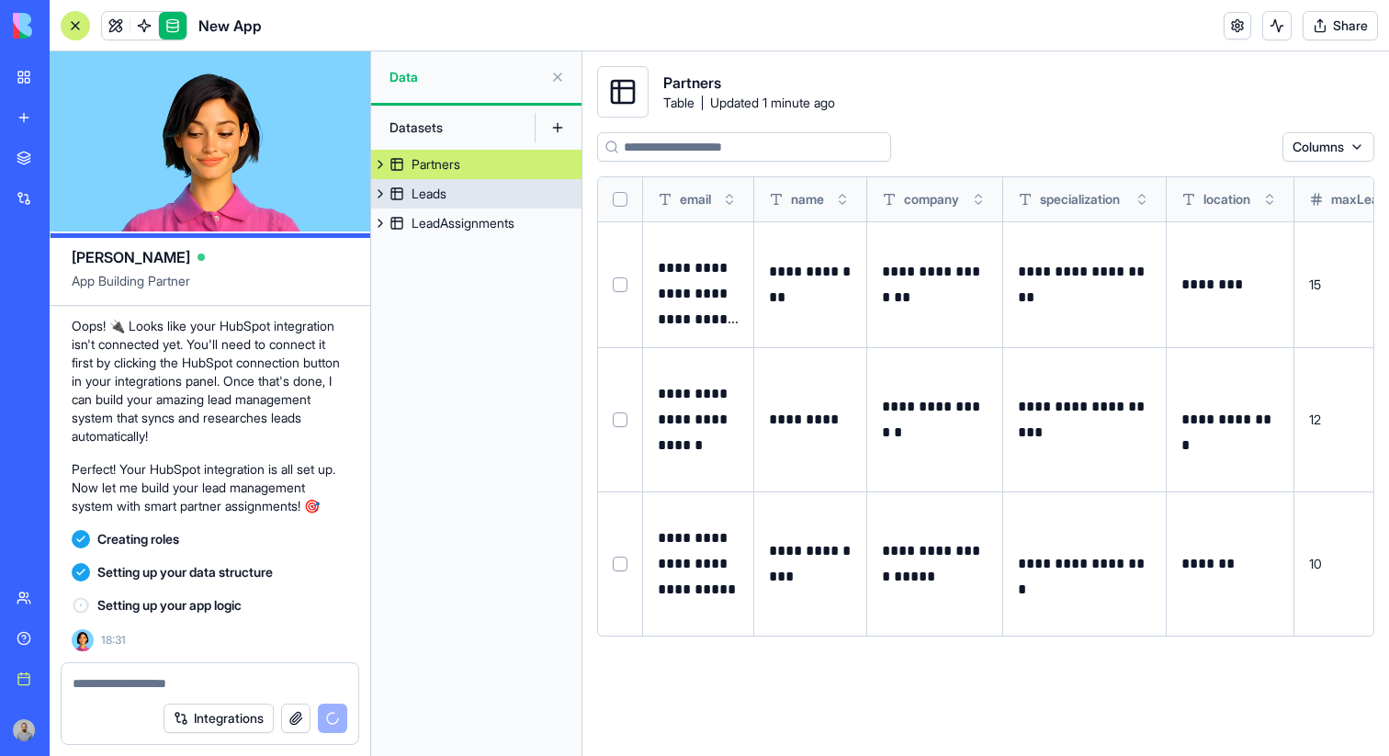
click at [471, 184] on link "Leads" at bounding box center [476, 193] width 210 height 29
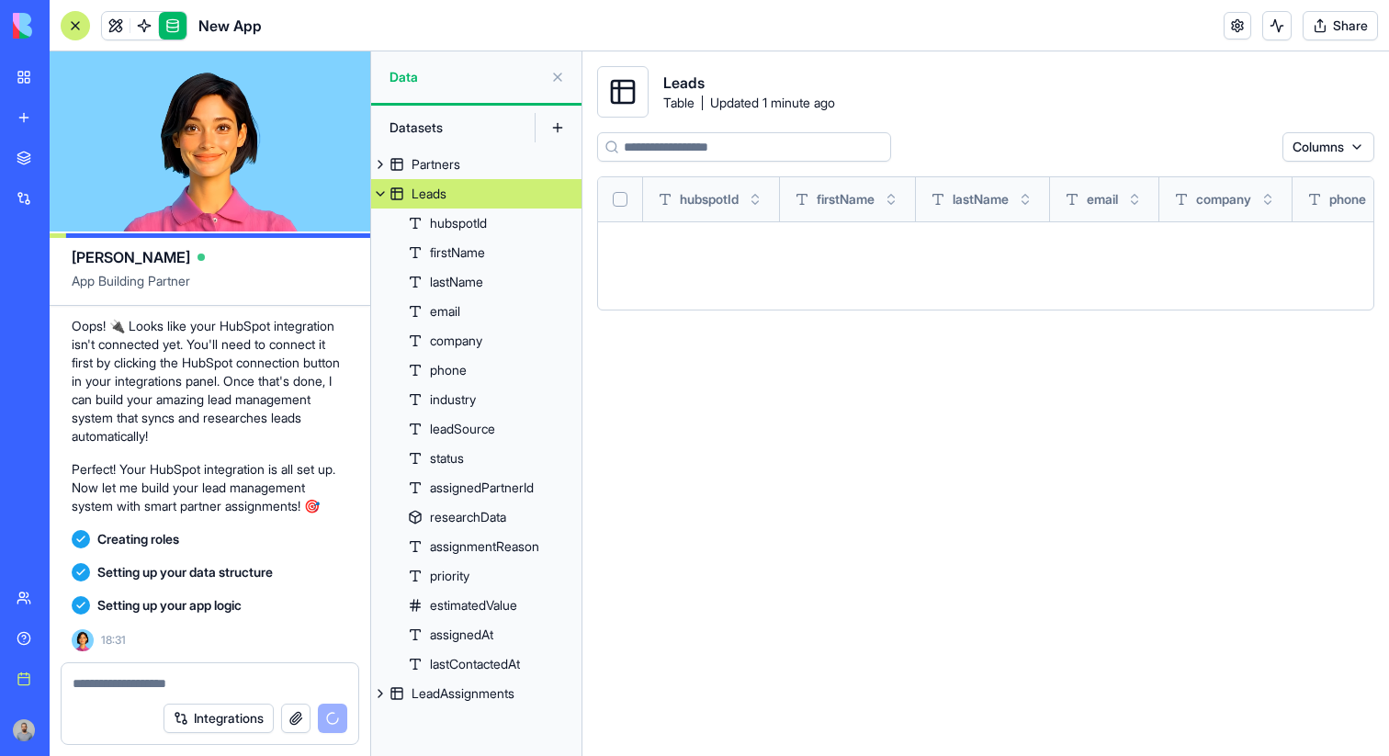
click at [384, 198] on button at bounding box center [380, 193] width 18 height 29
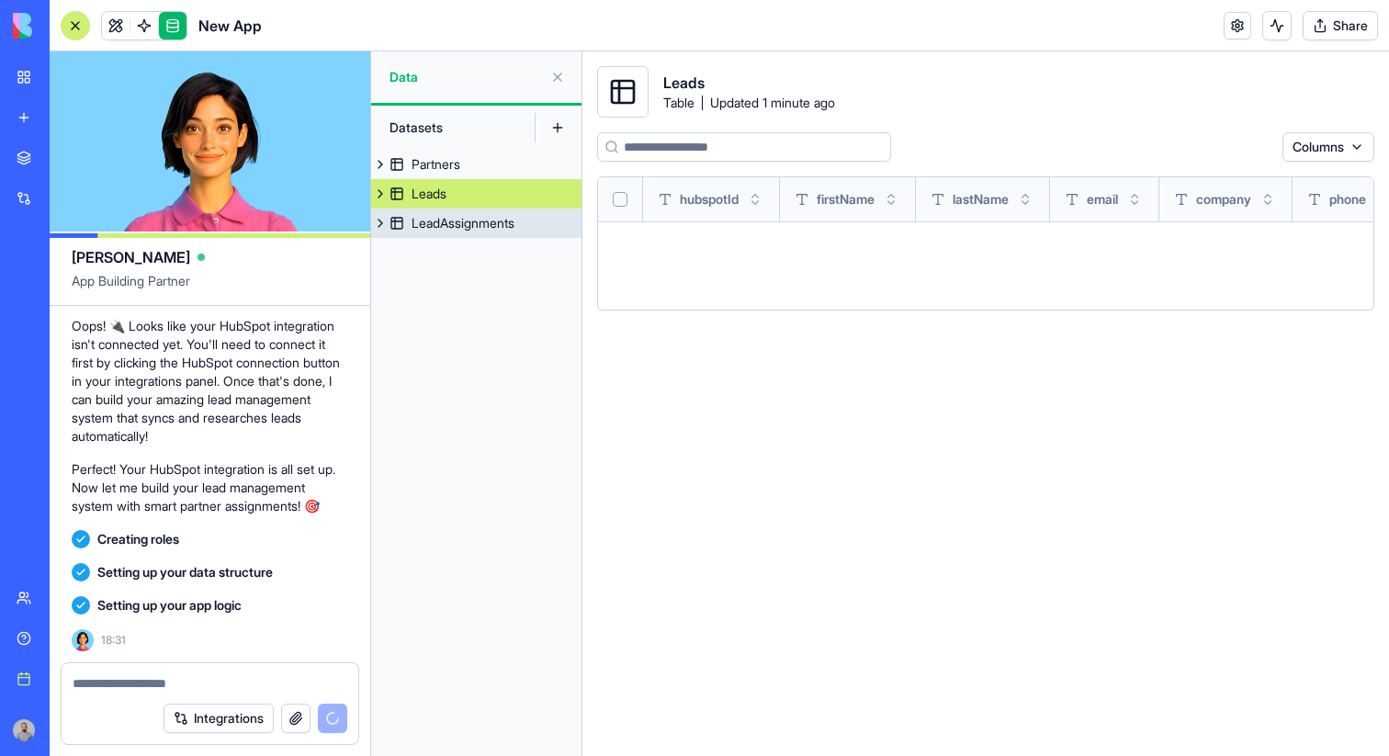
click at [456, 222] on div "LeadAssignments" at bounding box center [463, 223] width 103 height 18
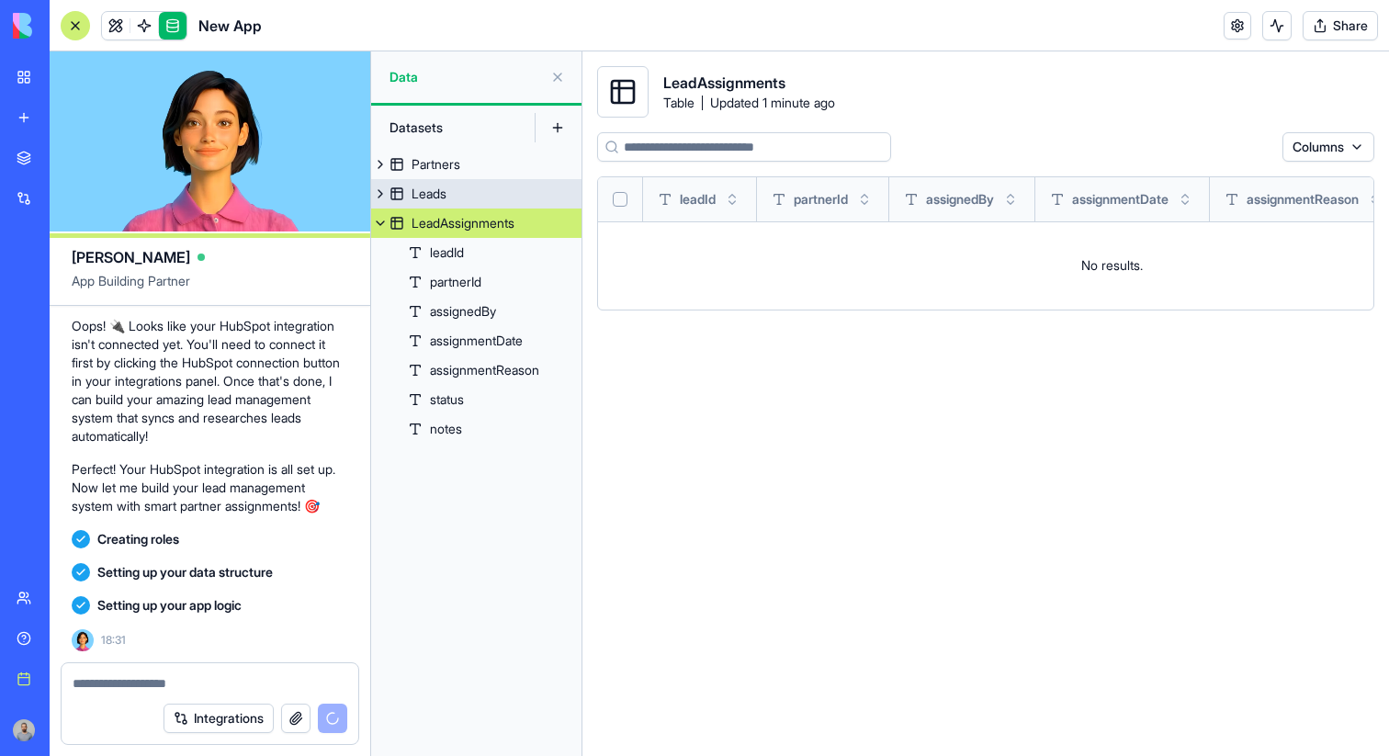
click at [387, 195] on button at bounding box center [380, 193] width 18 height 29
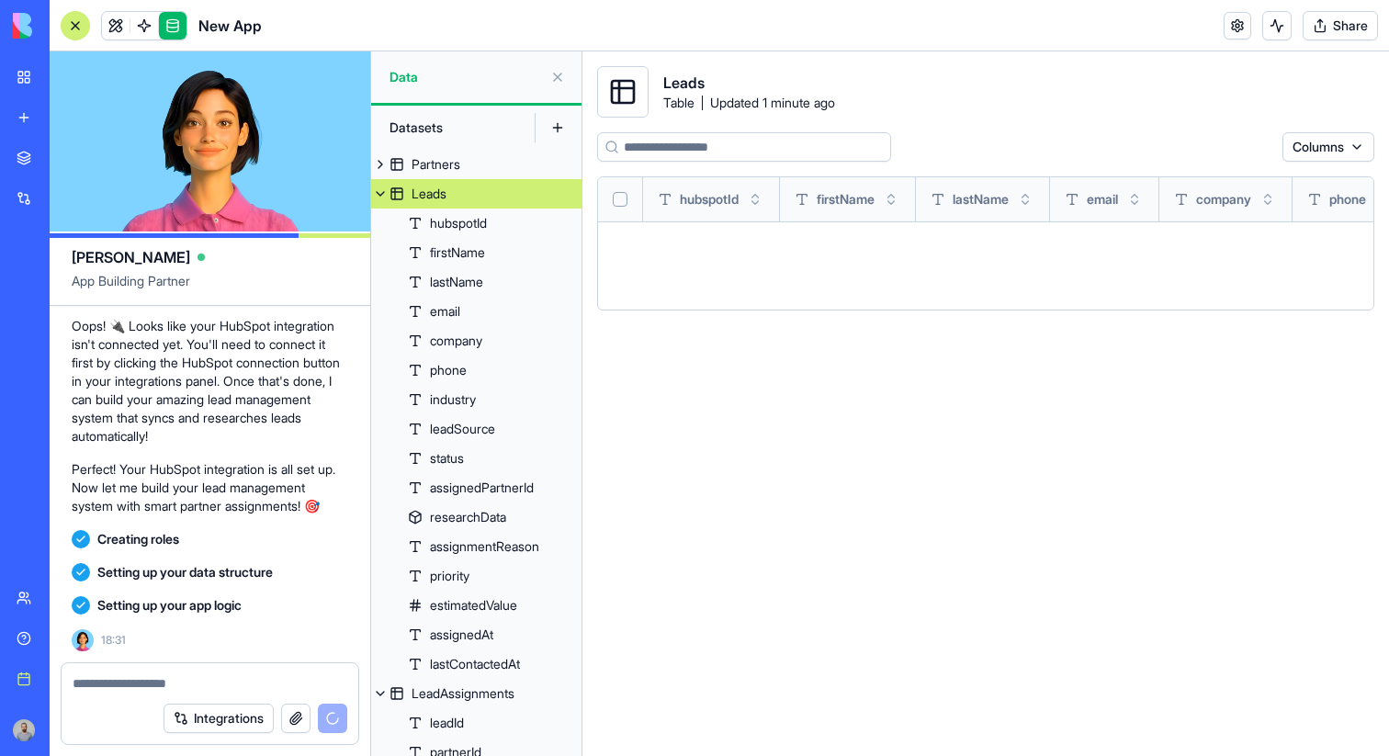
click at [387, 195] on button at bounding box center [380, 193] width 18 height 29
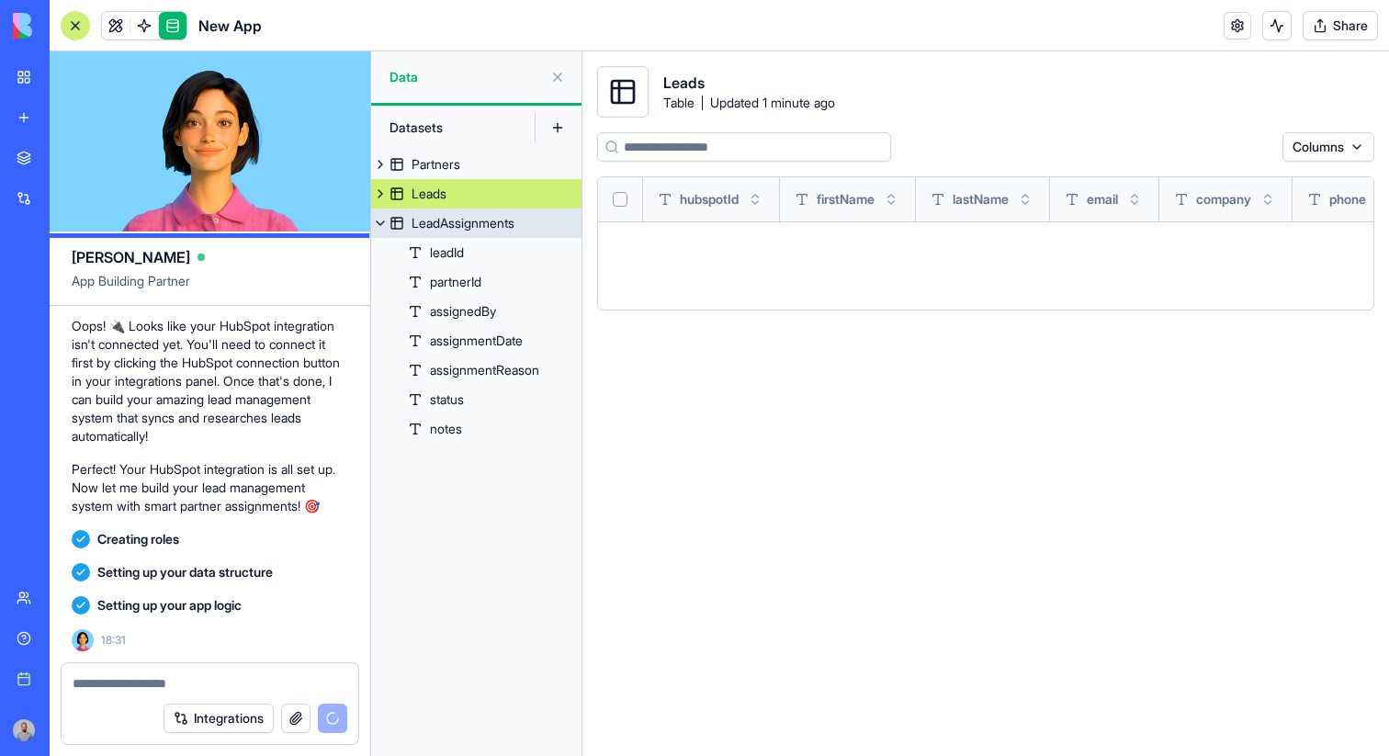
click at [379, 215] on button at bounding box center [380, 223] width 18 height 29
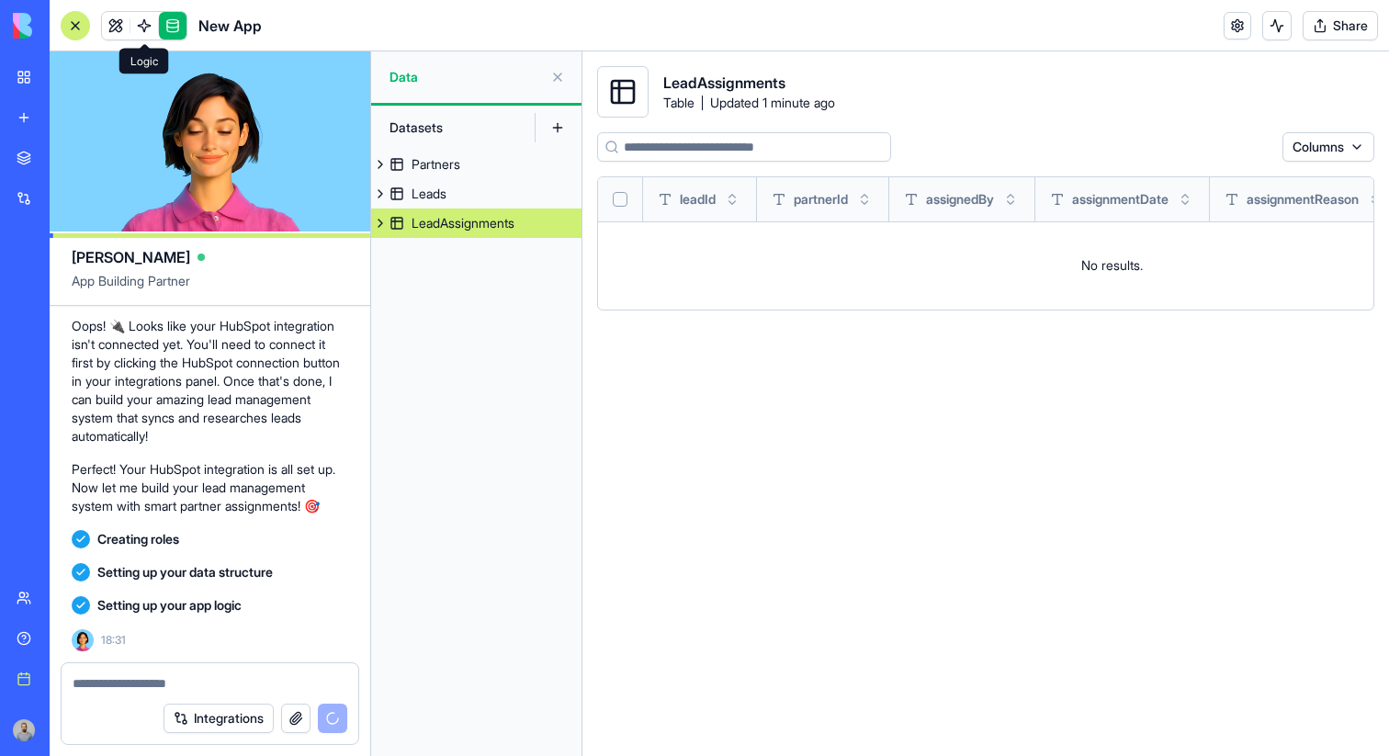
click at [141, 24] on link at bounding box center [144, 26] width 28 height 28
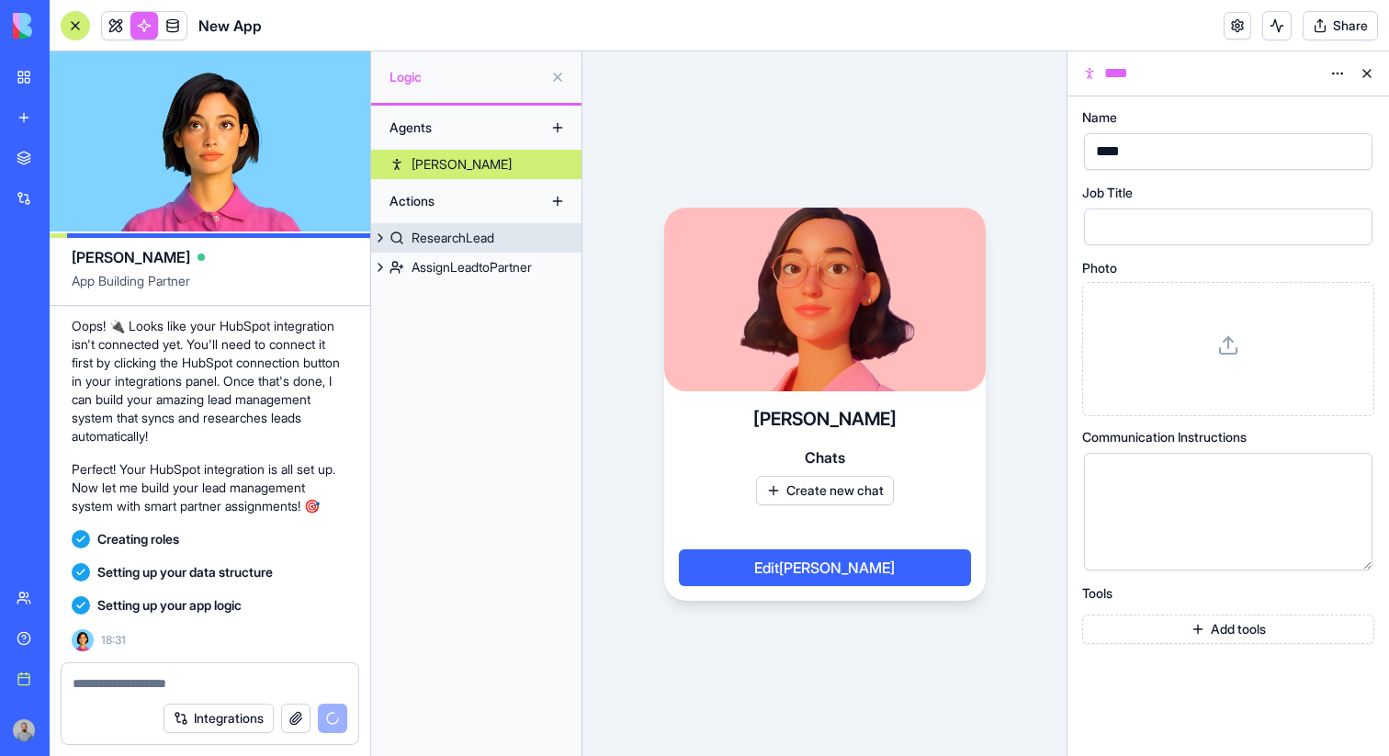
click at [454, 243] on div "ResearchLead" at bounding box center [453, 238] width 83 height 18
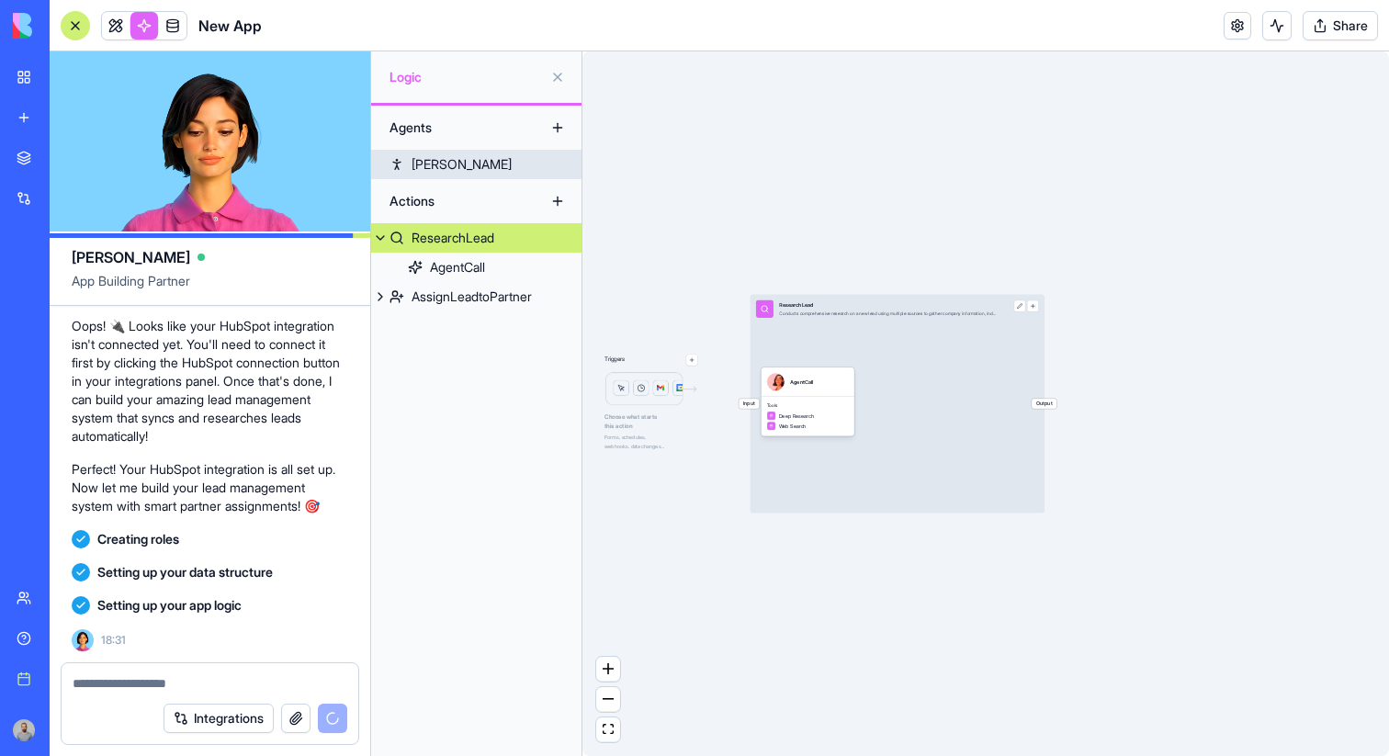
click at [457, 163] on link "[PERSON_NAME]" at bounding box center [476, 164] width 210 height 29
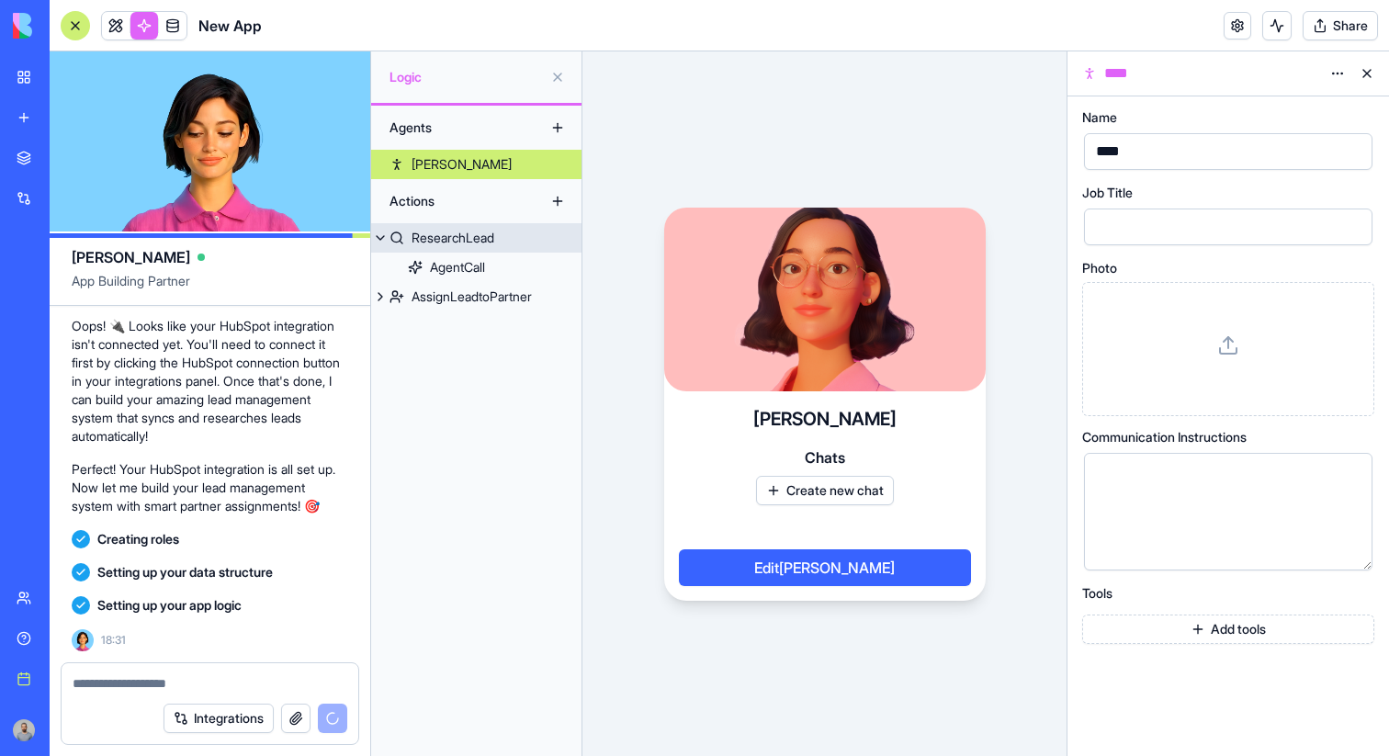
click at [474, 238] on div "ResearchLead" at bounding box center [453, 238] width 83 height 18
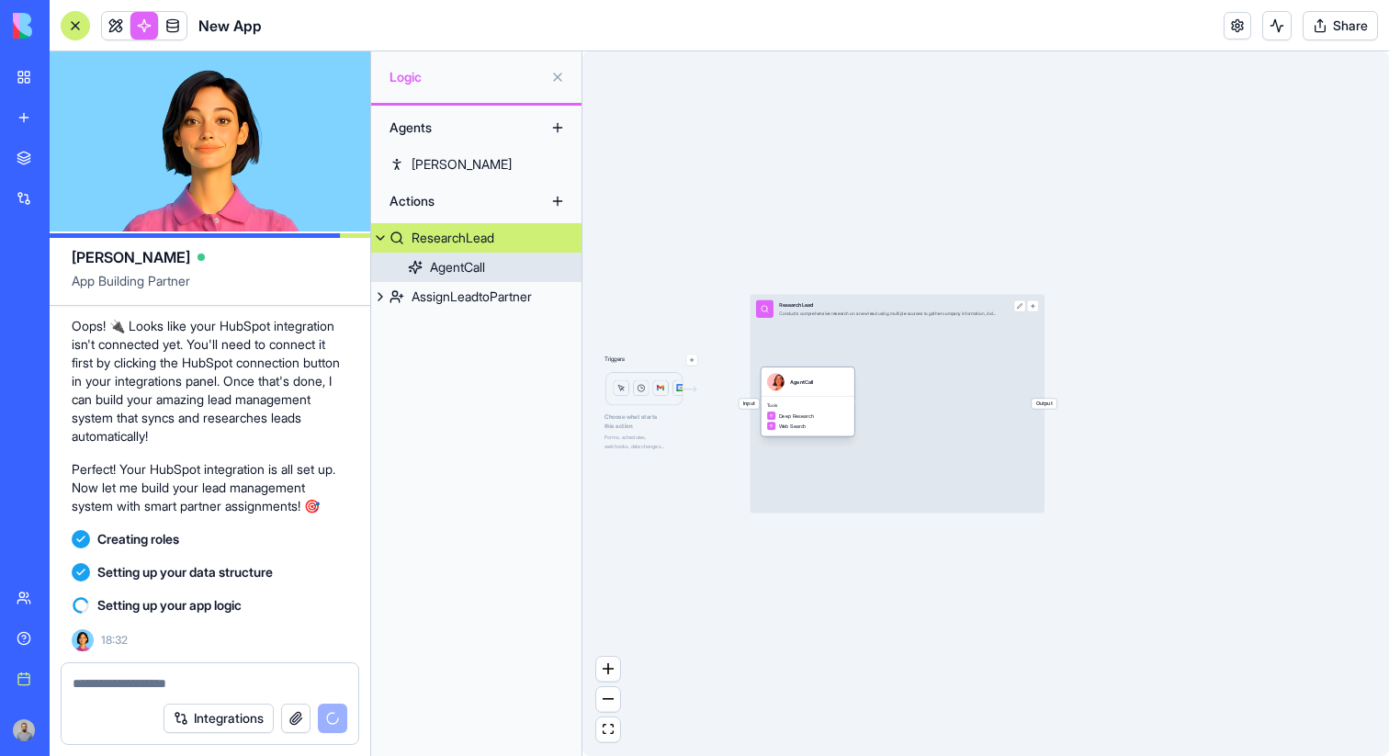
click at [811, 389] on div "AgentCall" at bounding box center [801, 381] width 23 height 17
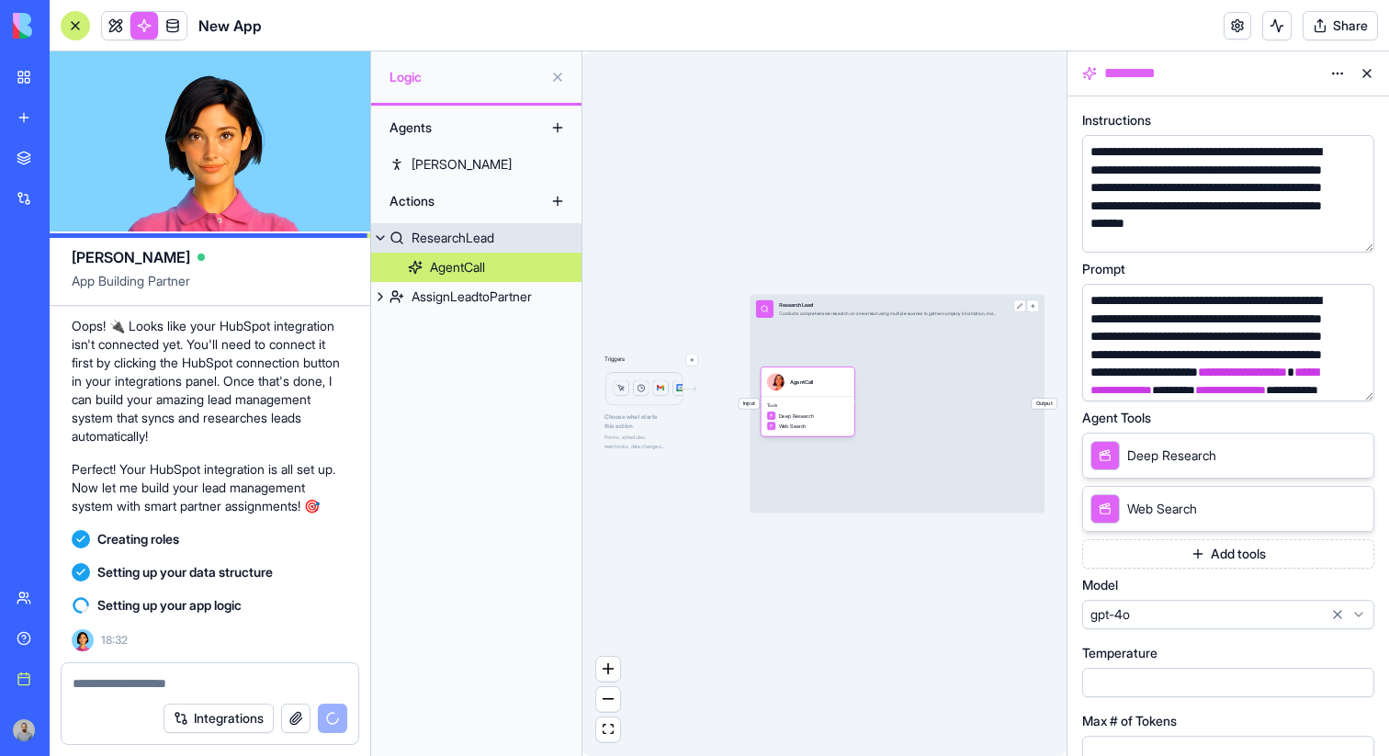
click at [900, 369] on div "Input ResearchLead Conducts comprehensive research on a new lead using multiple…" at bounding box center [898, 404] width 294 height 219
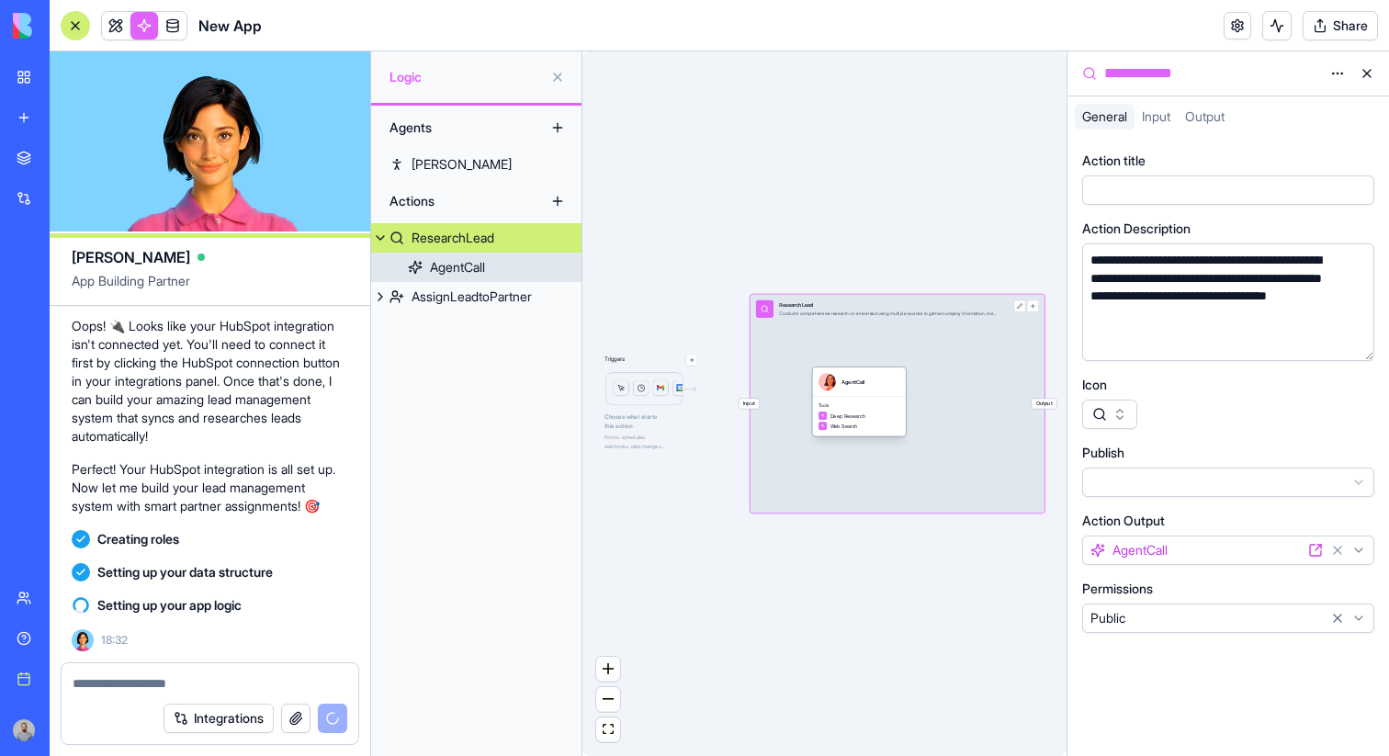
drag, startPoint x: 830, startPoint y: 392, endPoint x: 881, endPoint y: 392, distance: 51.4
click at [881, 392] on div "AgentCall" at bounding box center [859, 381] width 94 height 29
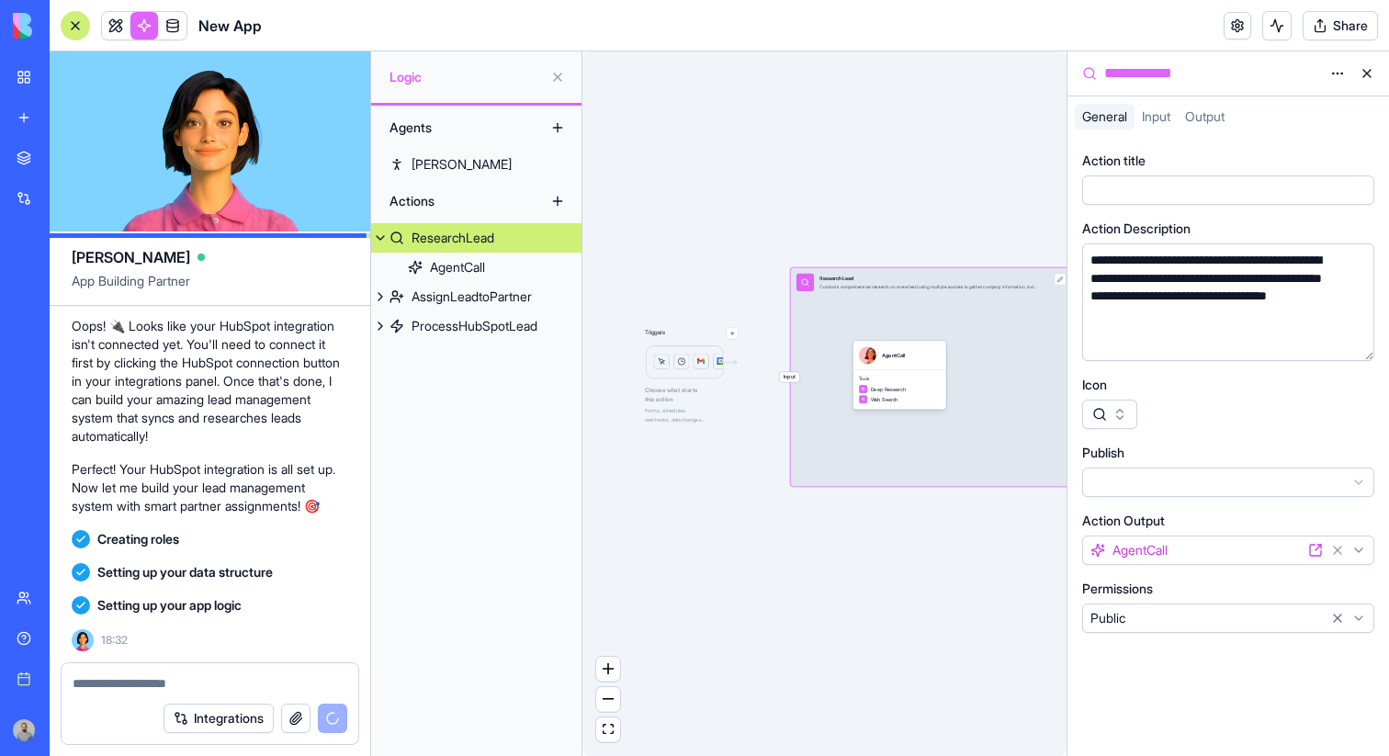
click at [384, 239] on button at bounding box center [380, 237] width 18 height 29
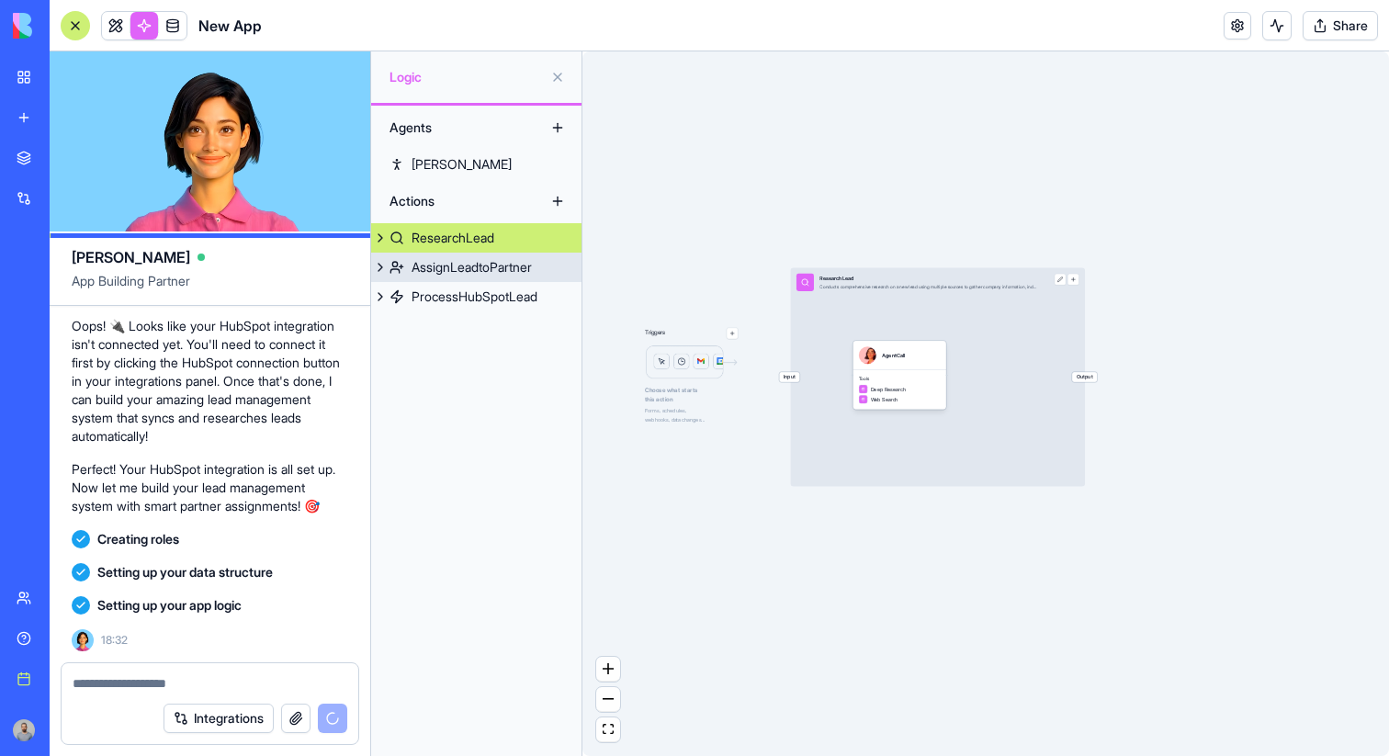
click at [410, 260] on link "AssignLeadtoPartner" at bounding box center [476, 267] width 210 height 29
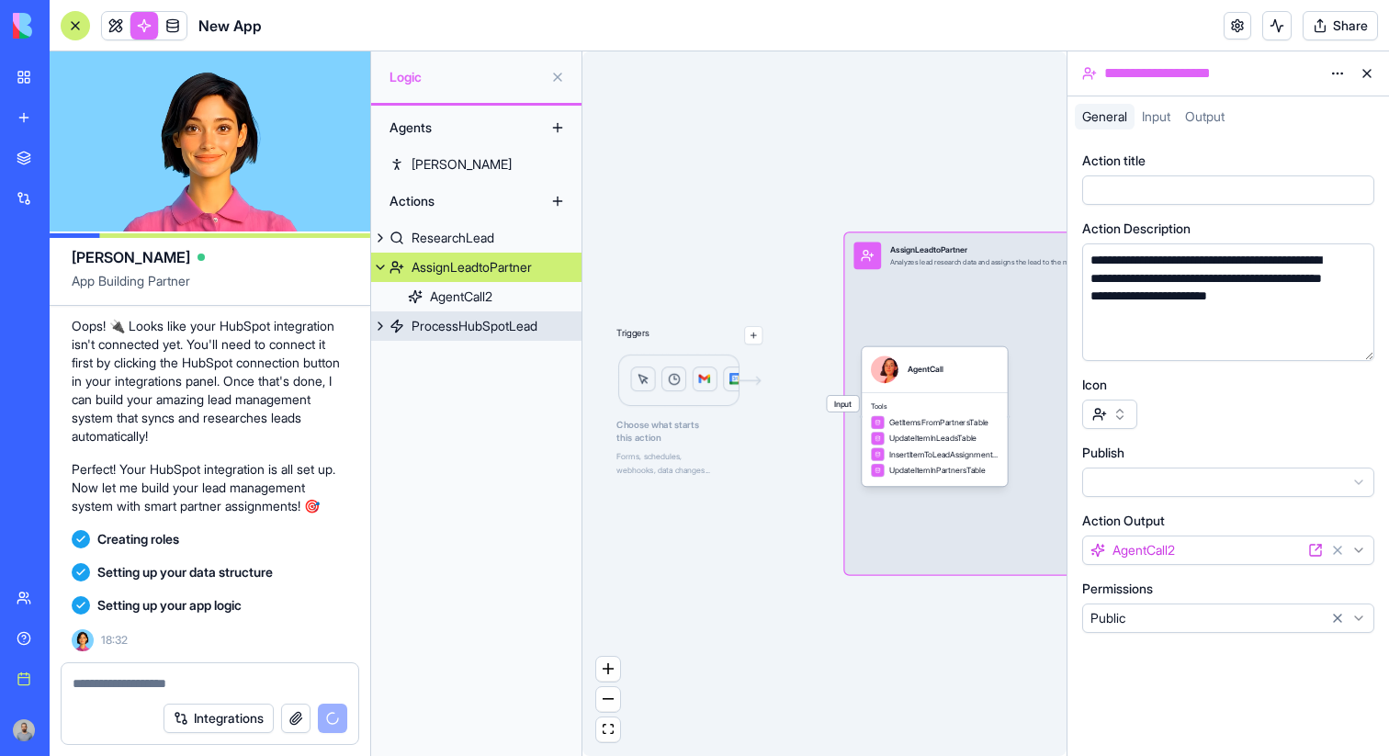
click at [468, 328] on div "ProcessHubSpotLead" at bounding box center [475, 326] width 126 height 18
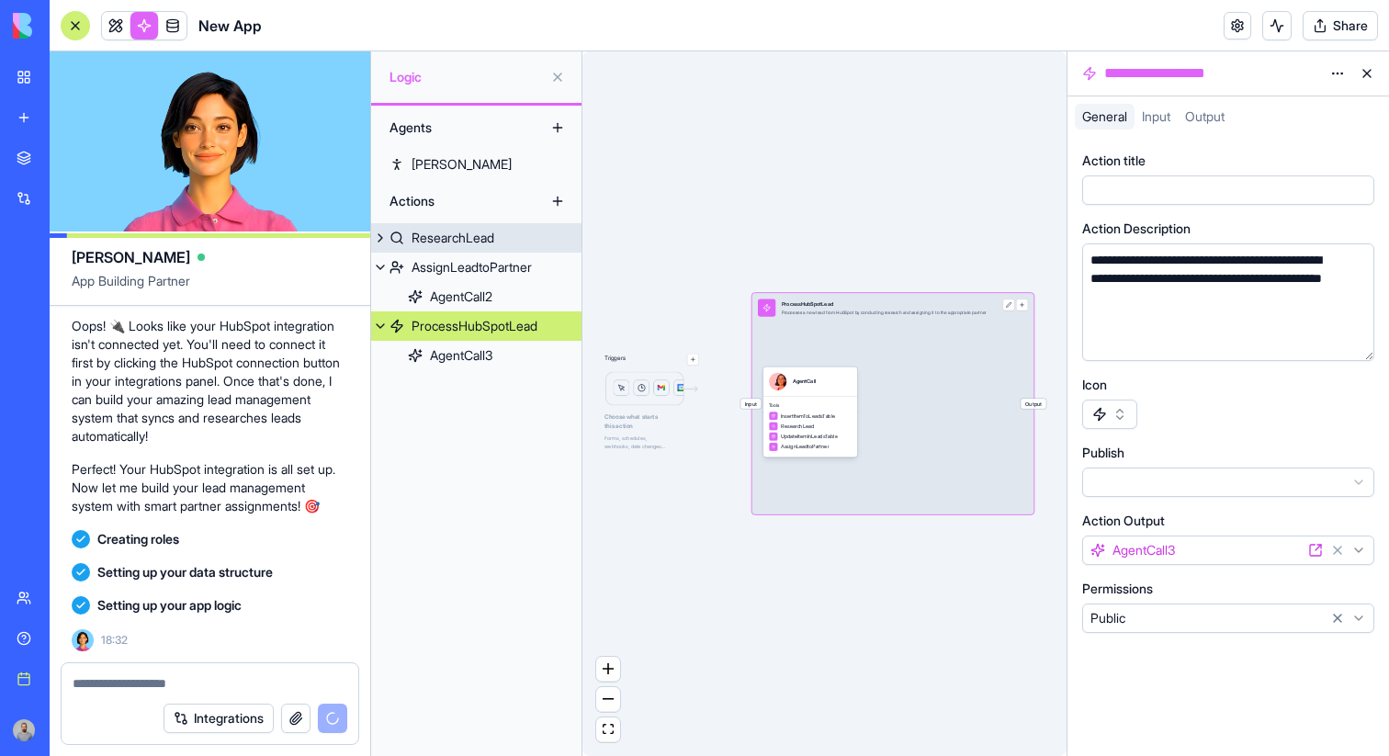
click at [446, 240] on div "ResearchLead" at bounding box center [453, 238] width 83 height 18
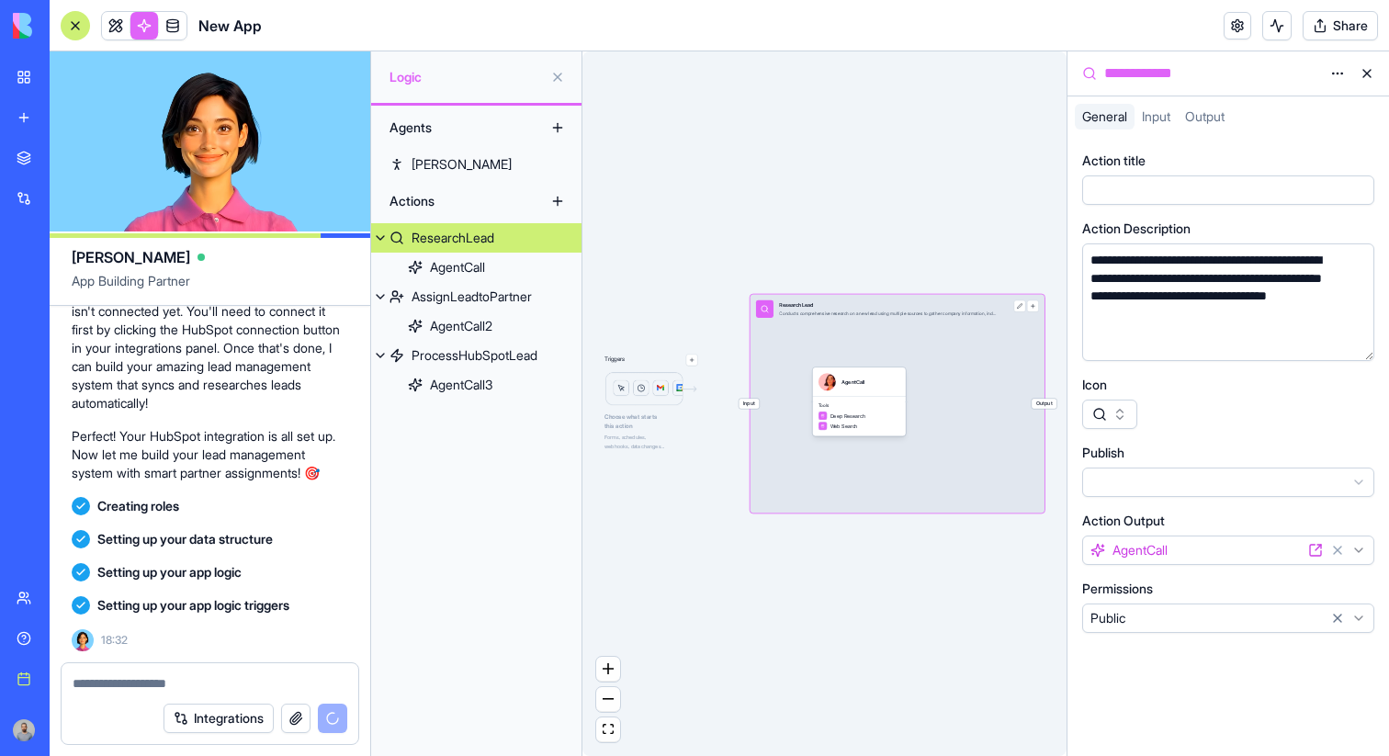
click at [446, 240] on div "ResearchLead" at bounding box center [453, 238] width 83 height 18
click at [387, 238] on button at bounding box center [380, 237] width 18 height 29
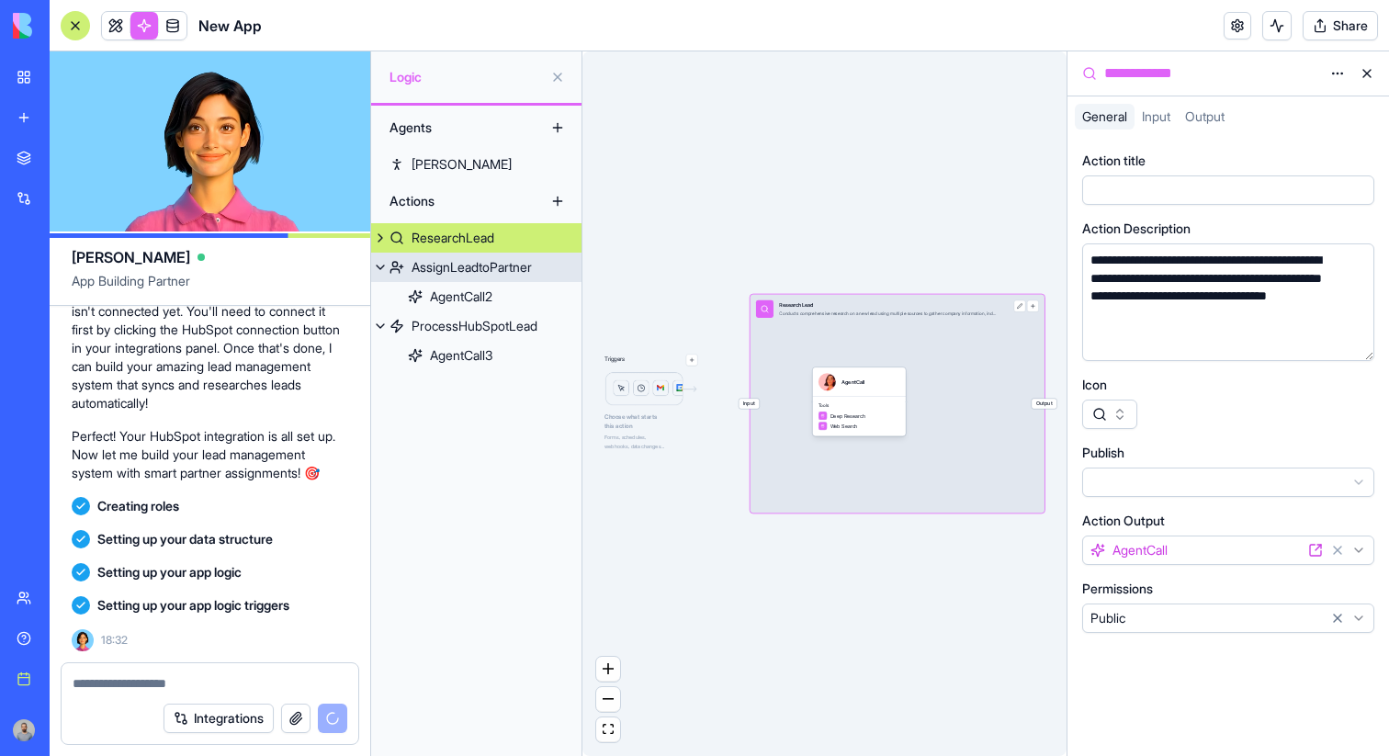
click at [384, 260] on button at bounding box center [380, 267] width 18 height 29
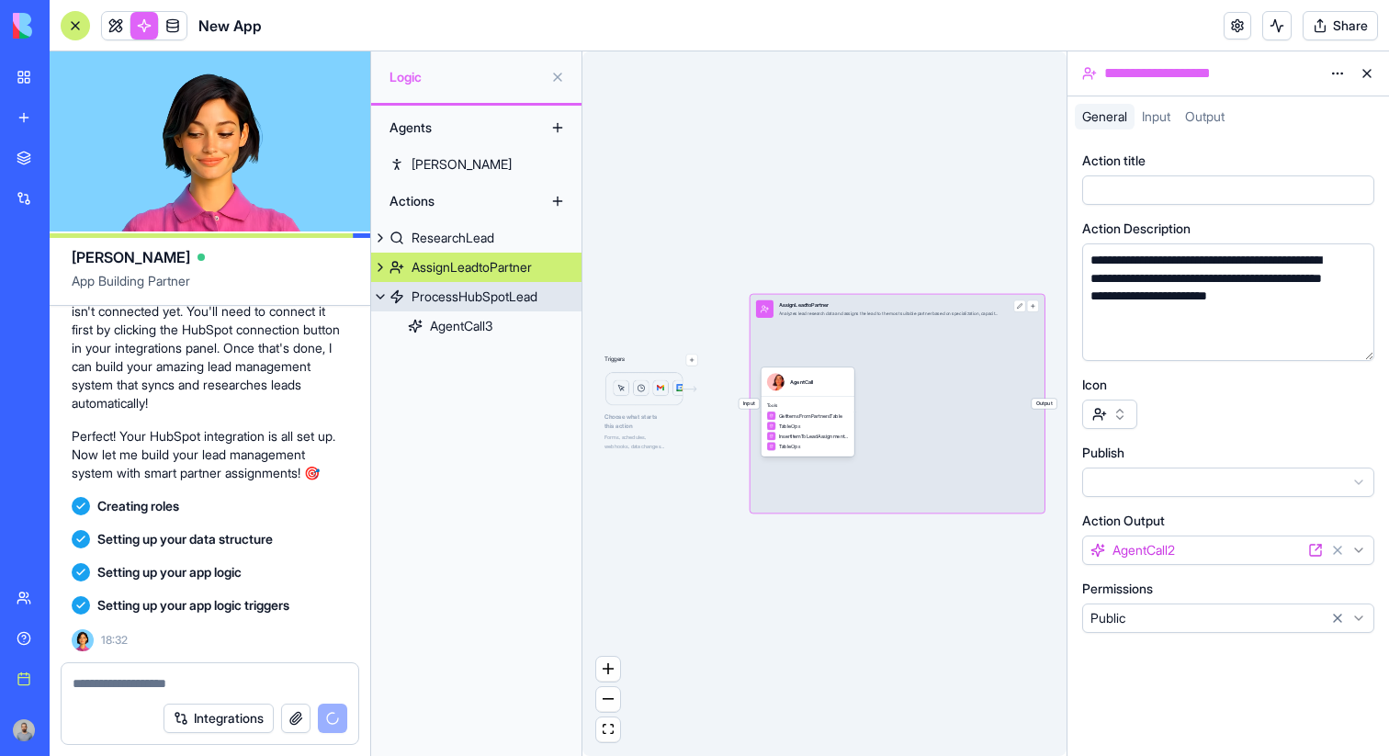
click at [379, 294] on button at bounding box center [380, 296] width 18 height 29
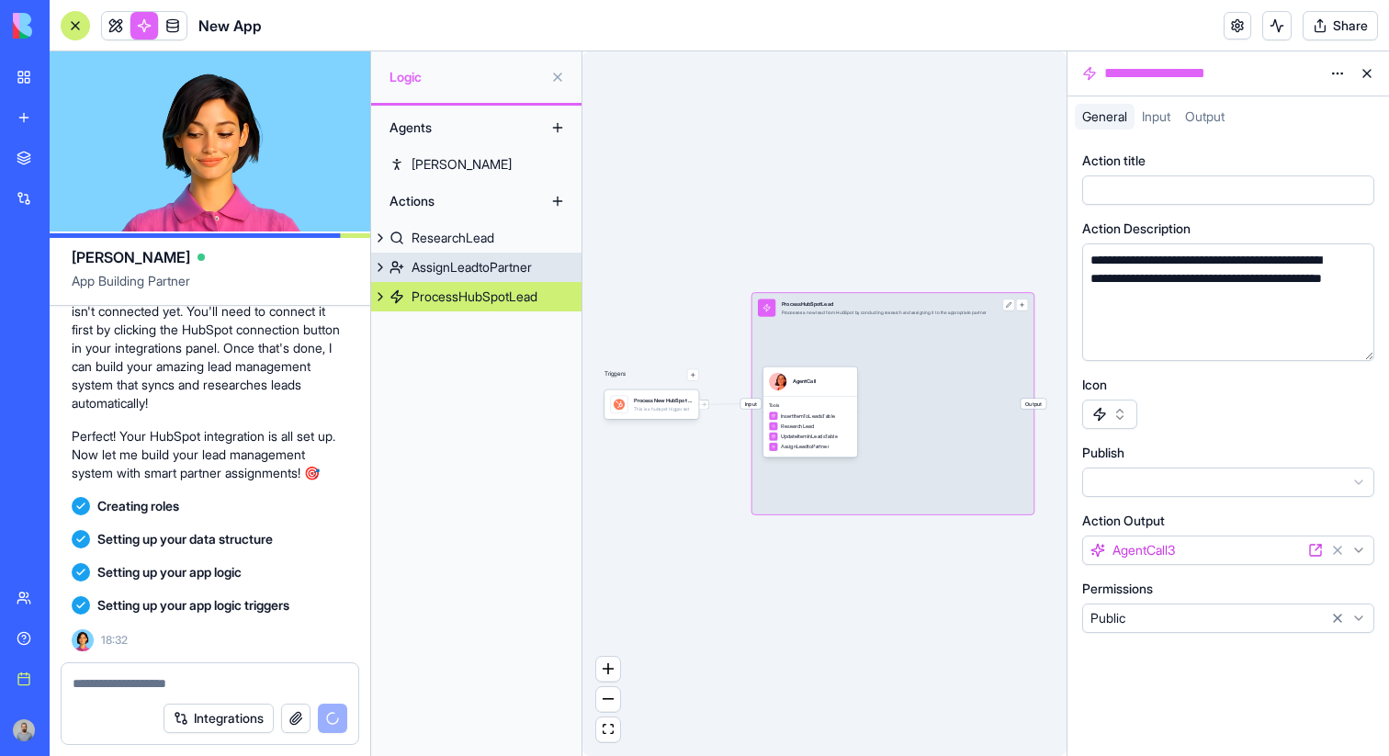
click at [381, 269] on button at bounding box center [380, 267] width 18 height 29
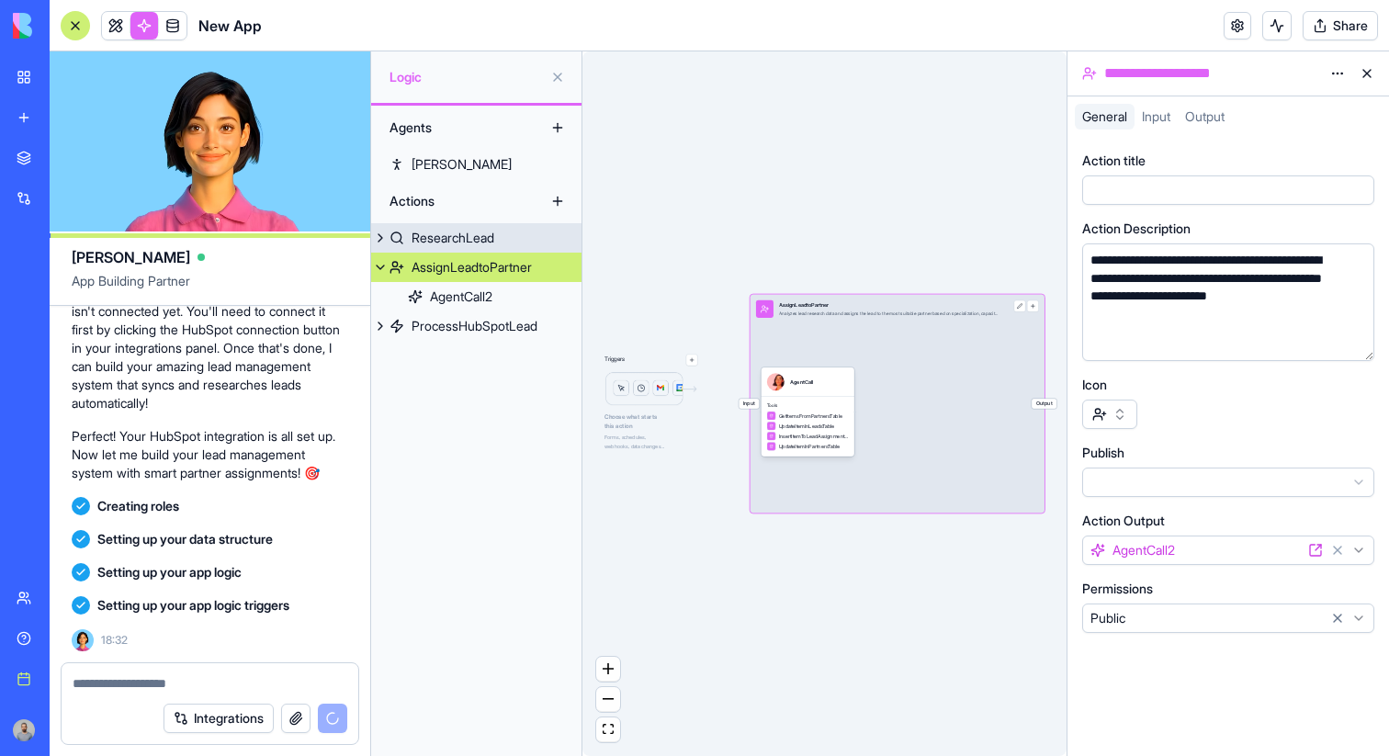
click at [380, 246] on button at bounding box center [380, 237] width 18 height 29
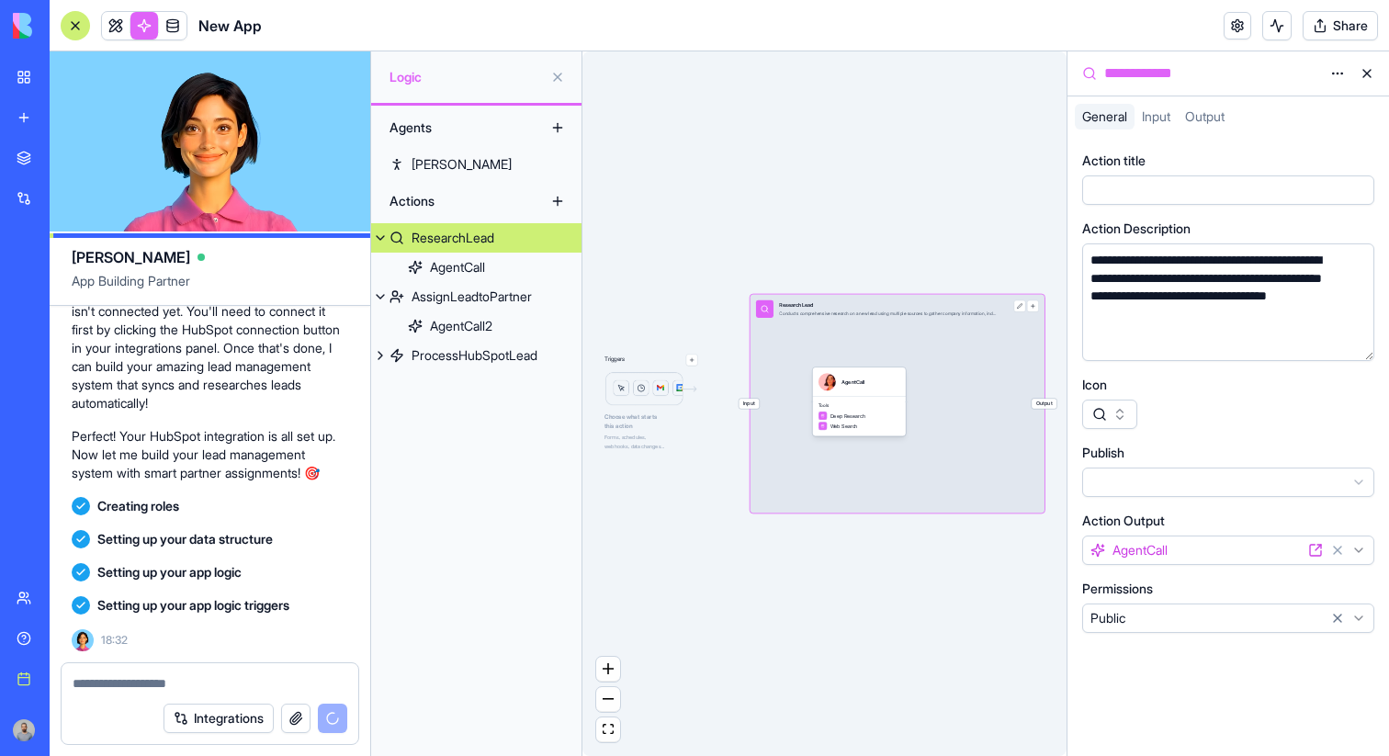
scroll to position [665, 0]
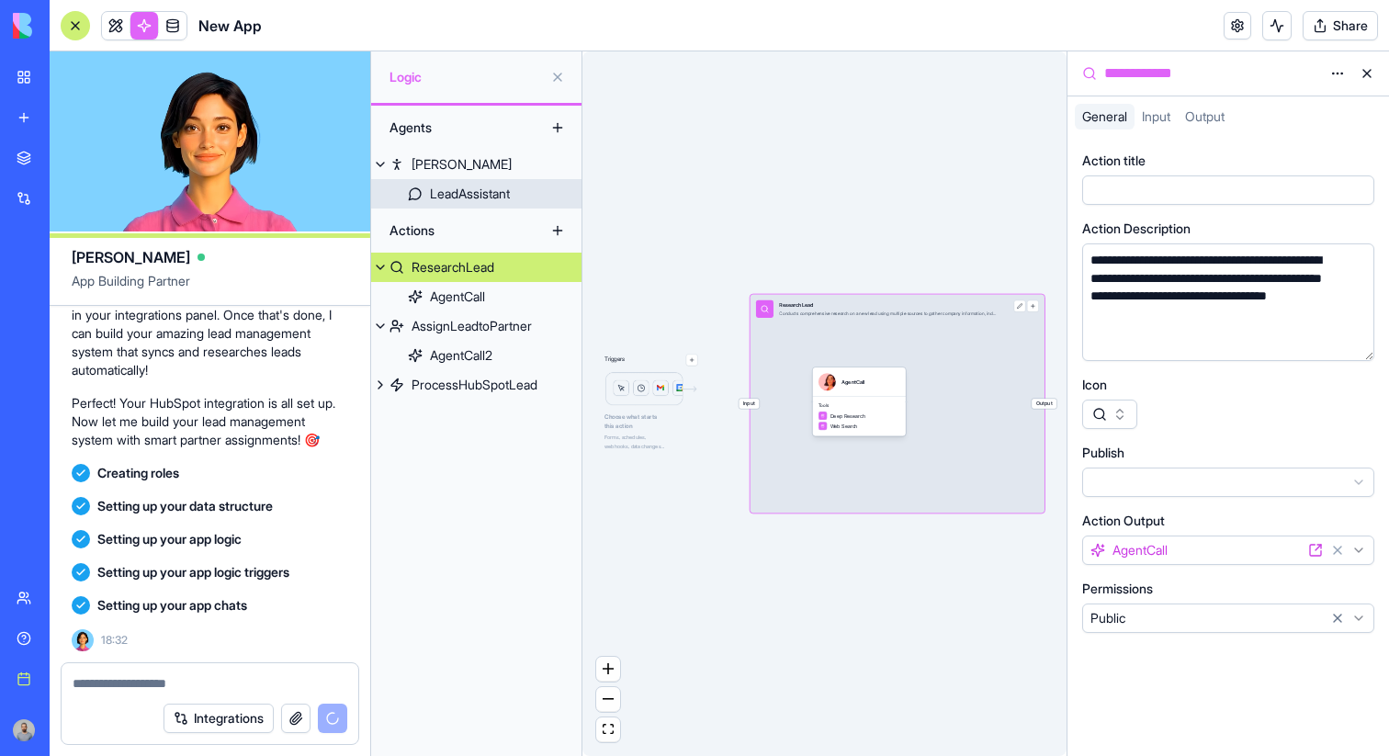
click at [466, 203] on link "LeadAssistant" at bounding box center [476, 193] width 210 height 29
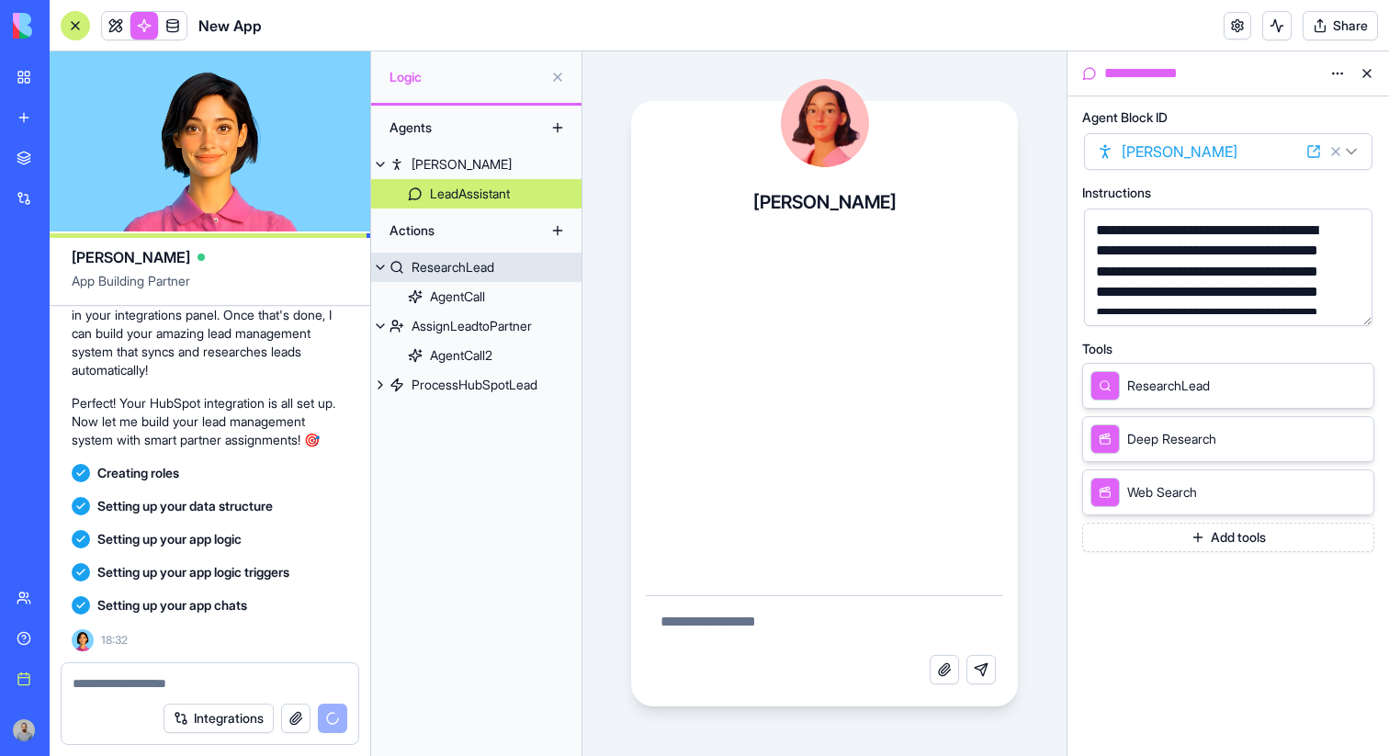
click at [386, 267] on button at bounding box center [380, 267] width 18 height 29
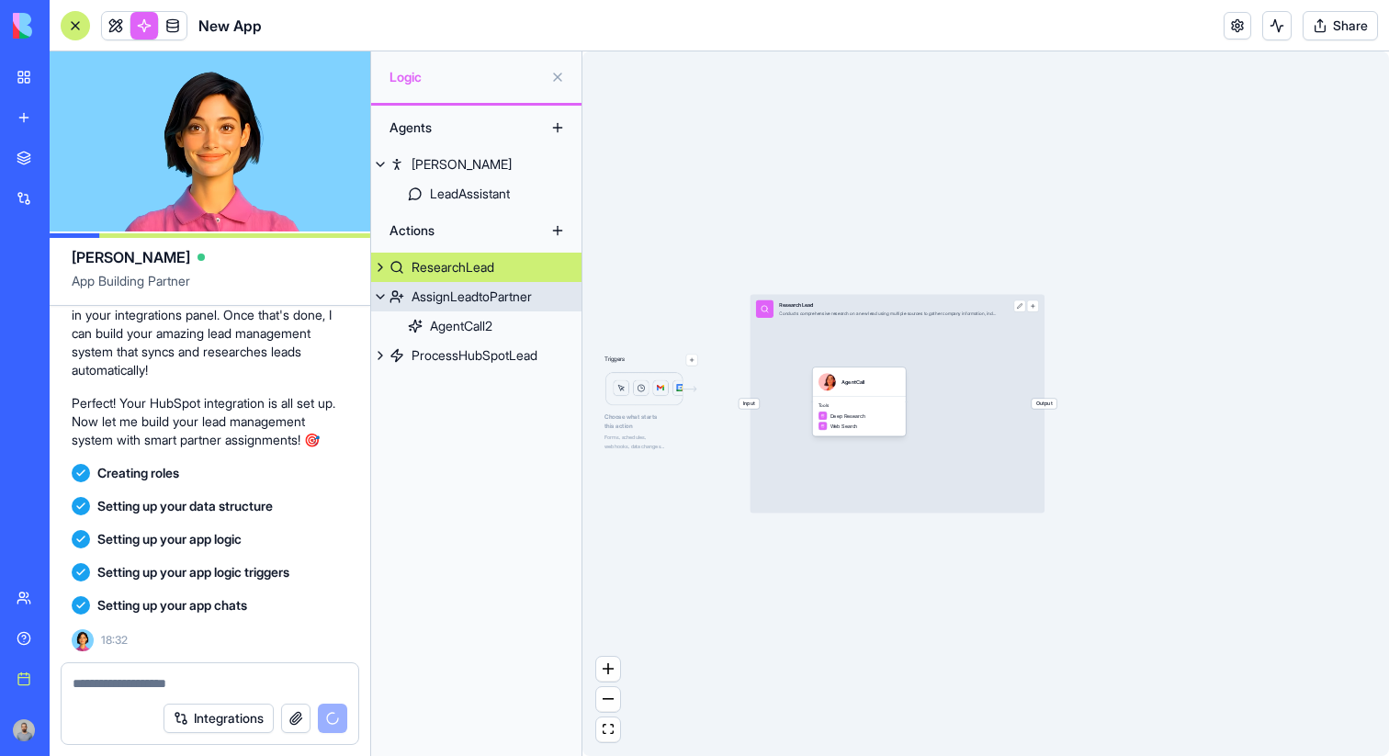
click at [384, 300] on button at bounding box center [380, 296] width 18 height 29
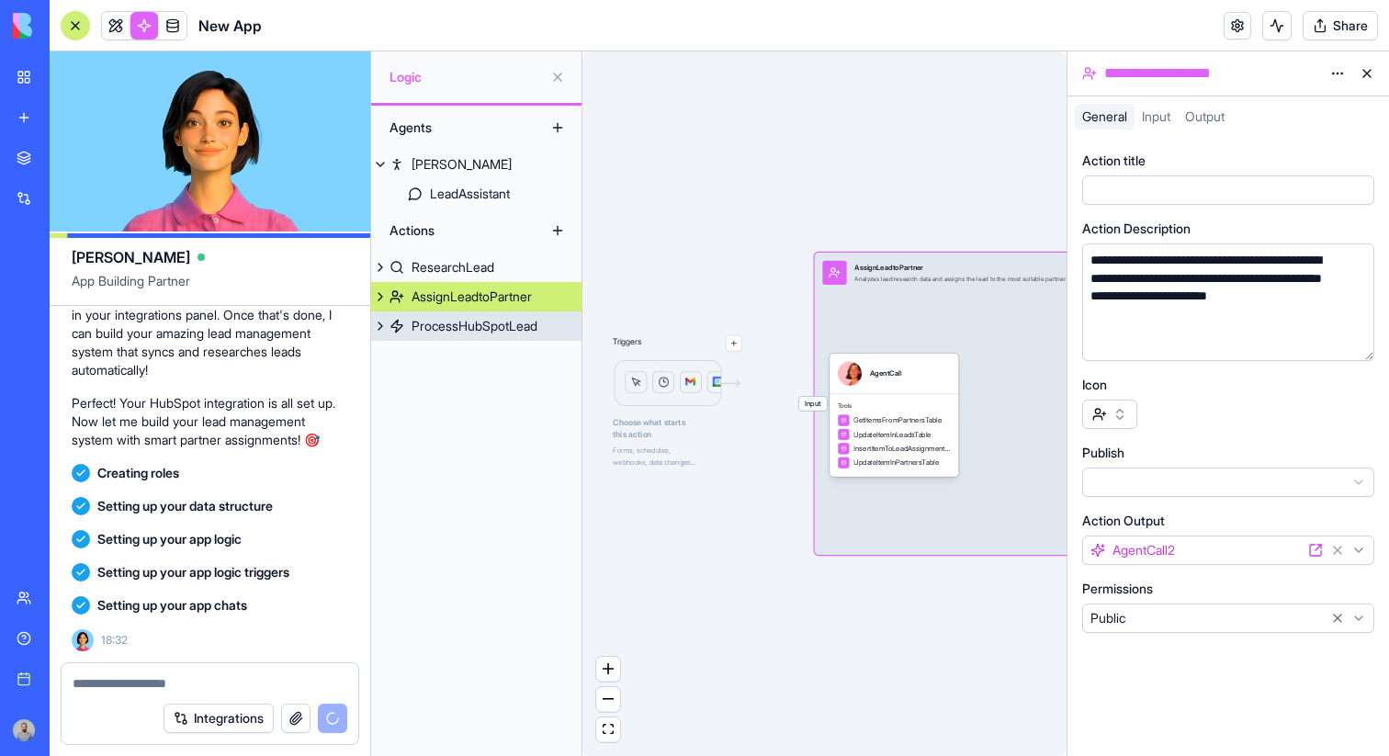
click at [383, 326] on button at bounding box center [380, 325] width 18 height 29
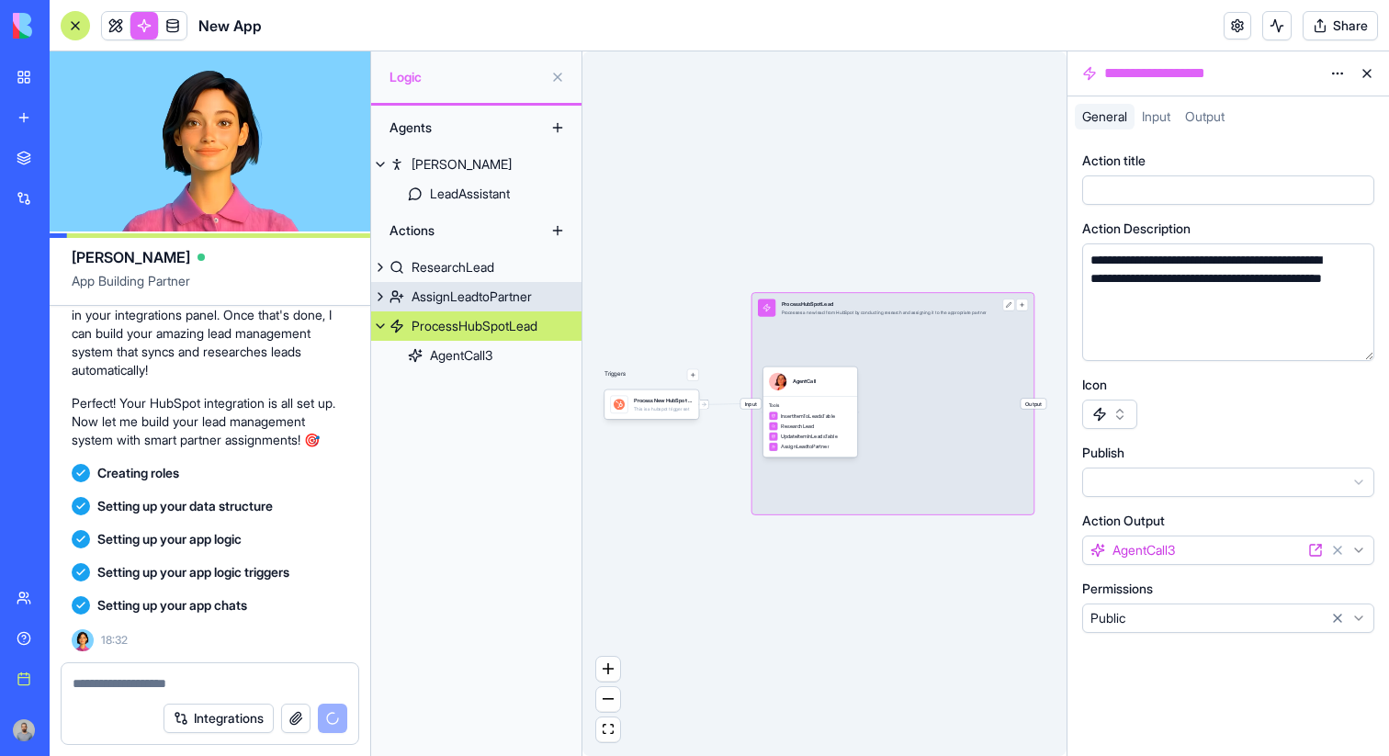
click at [383, 299] on button at bounding box center [380, 296] width 18 height 29
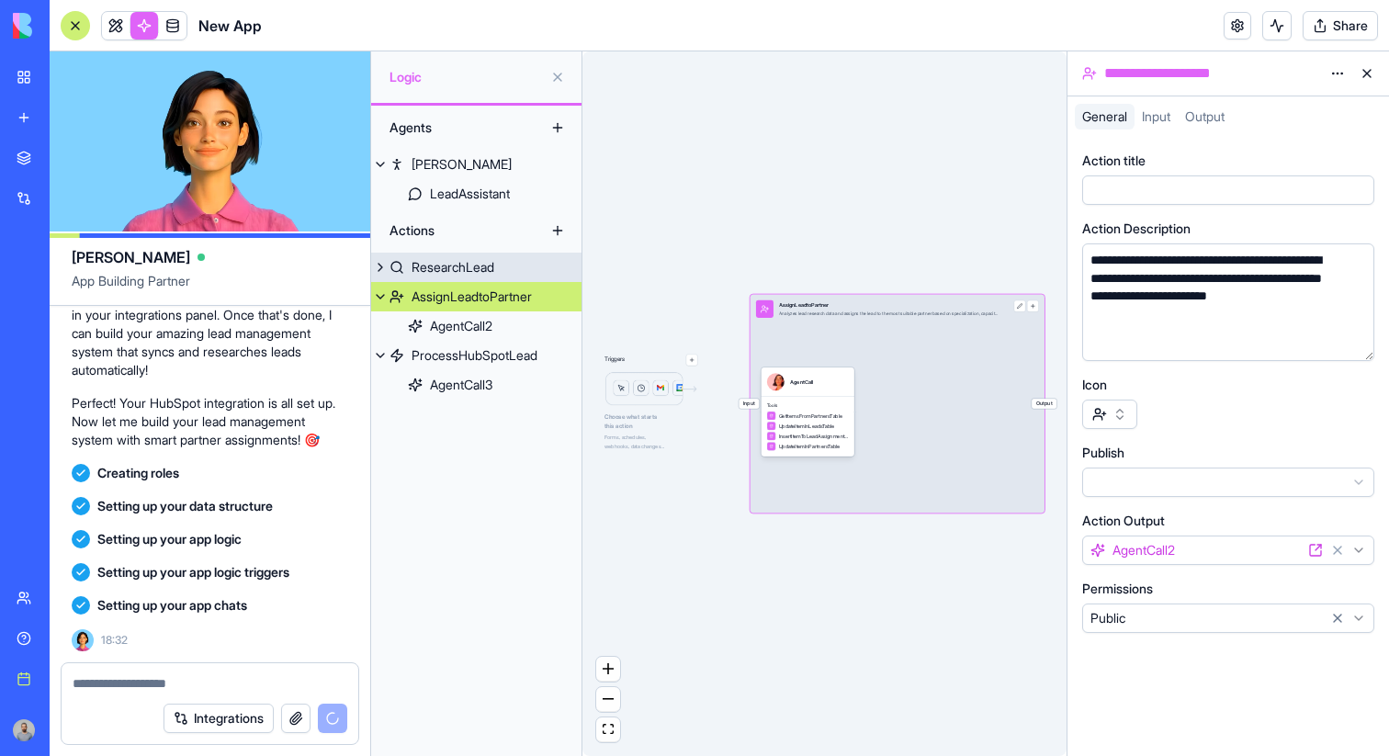
click at [380, 273] on button at bounding box center [380, 267] width 18 height 29
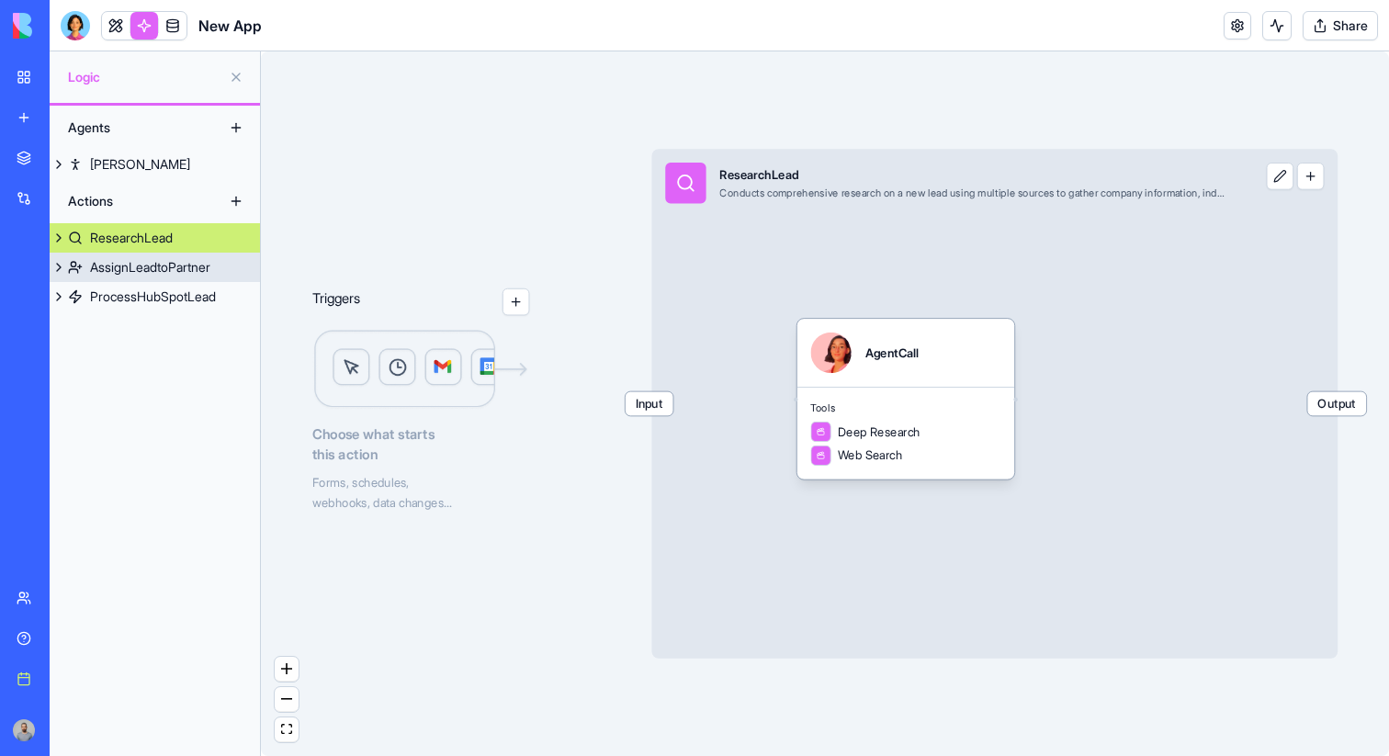
click at [191, 267] on div "AssignLeadtoPartner" at bounding box center [150, 267] width 120 height 18
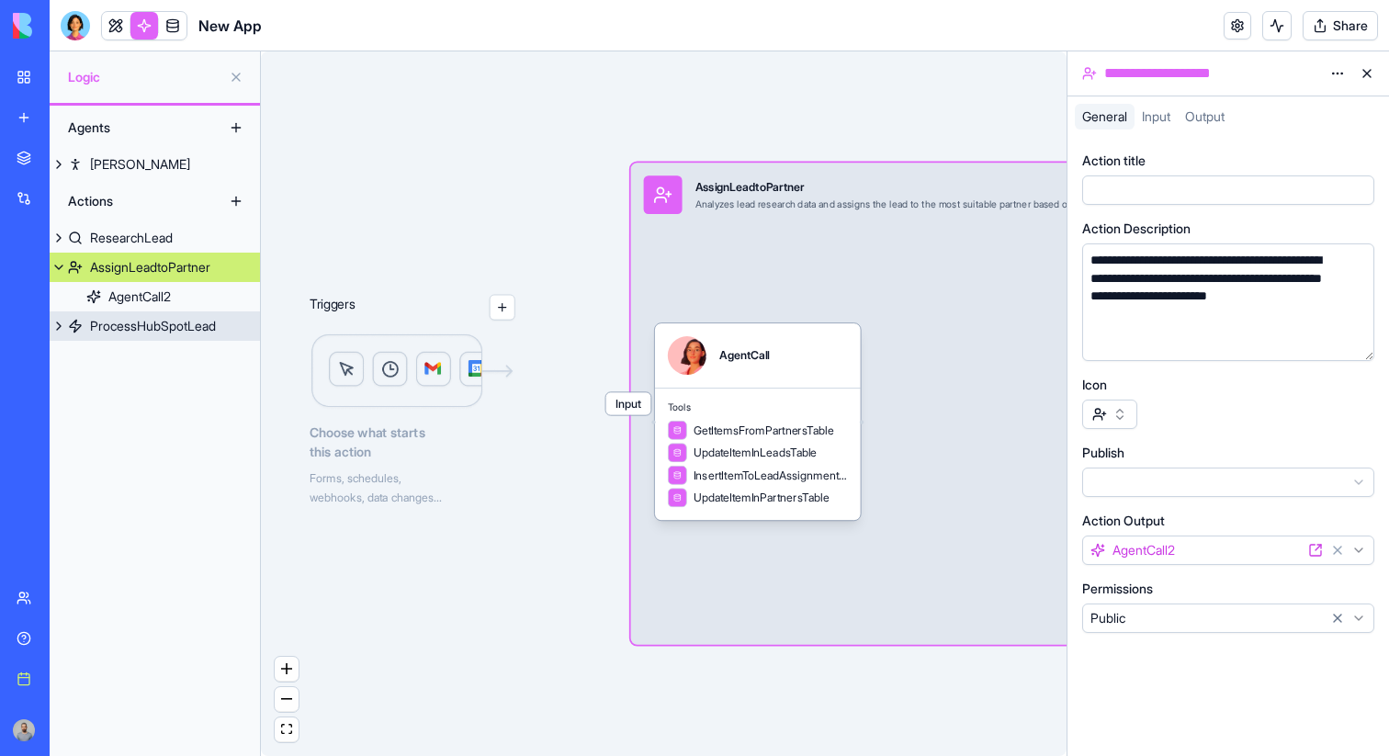
click at [214, 322] on div "ProcessHubSpotLead" at bounding box center [153, 326] width 126 height 18
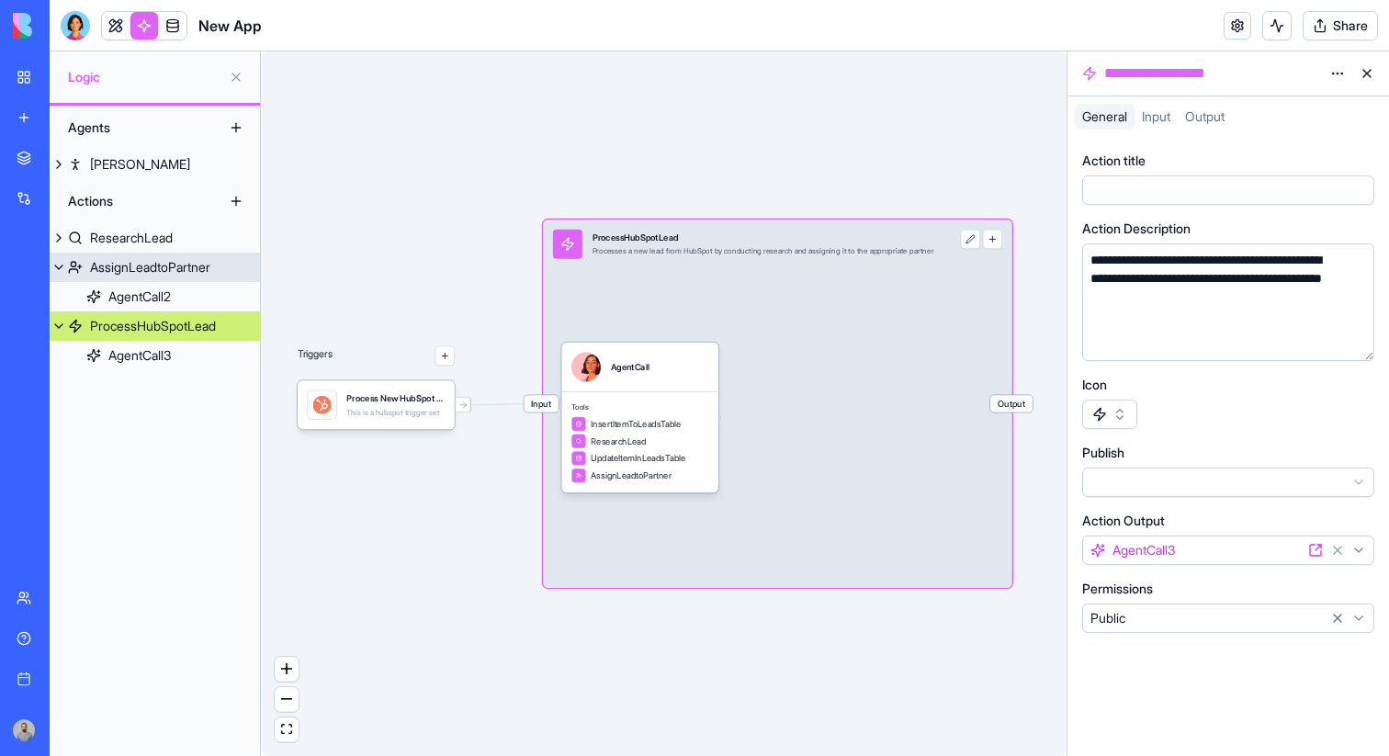
click at [190, 267] on div "AssignLeadtoPartner" at bounding box center [150, 267] width 120 height 18
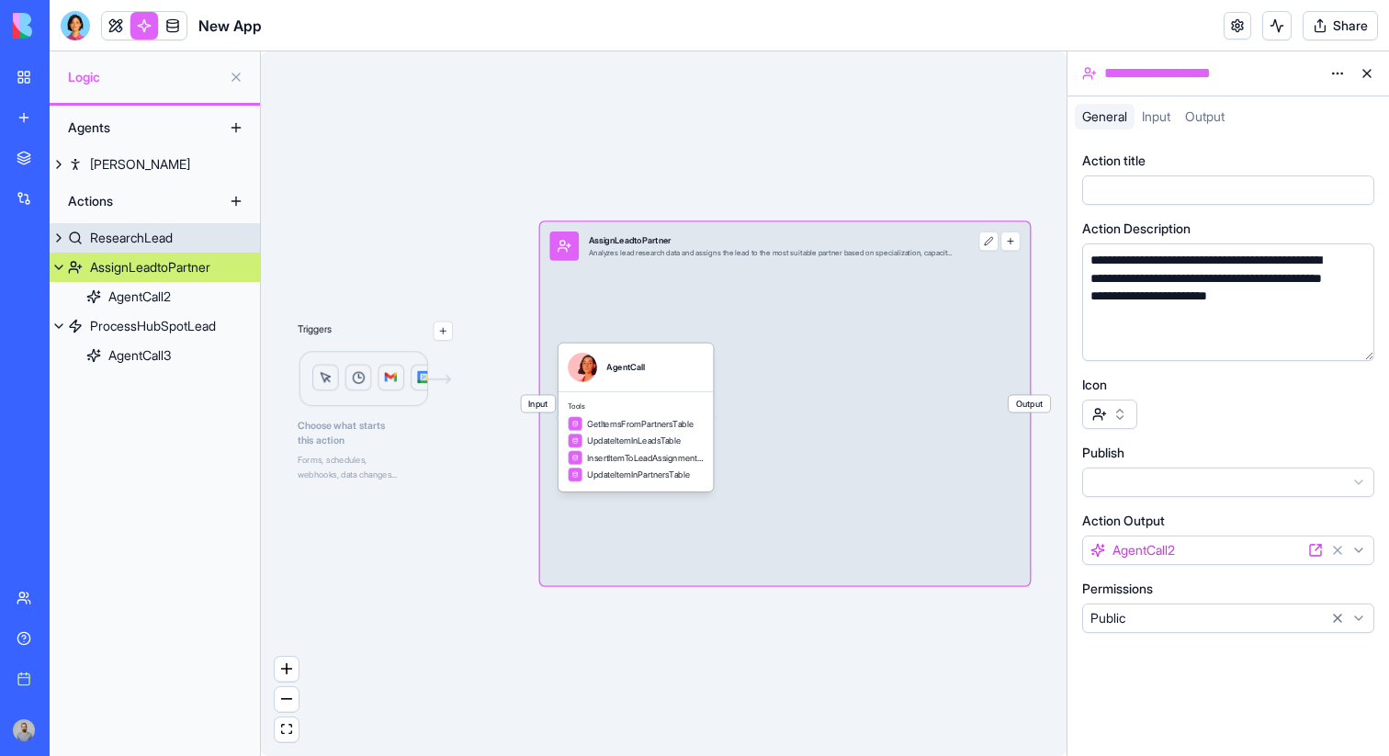
click at [186, 247] on link "ResearchLead" at bounding box center [155, 237] width 210 height 29
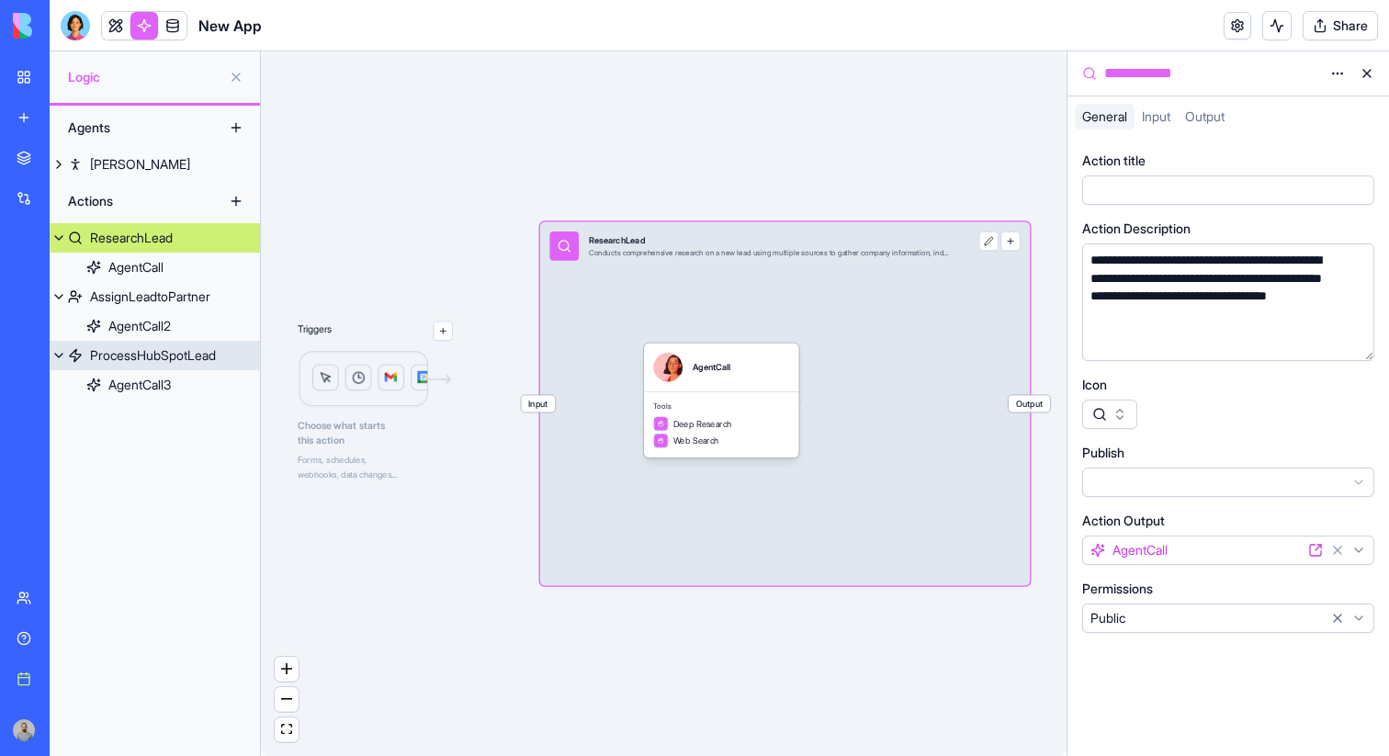
click at [176, 352] on div "ProcessHubSpotLead" at bounding box center [153, 355] width 126 height 18
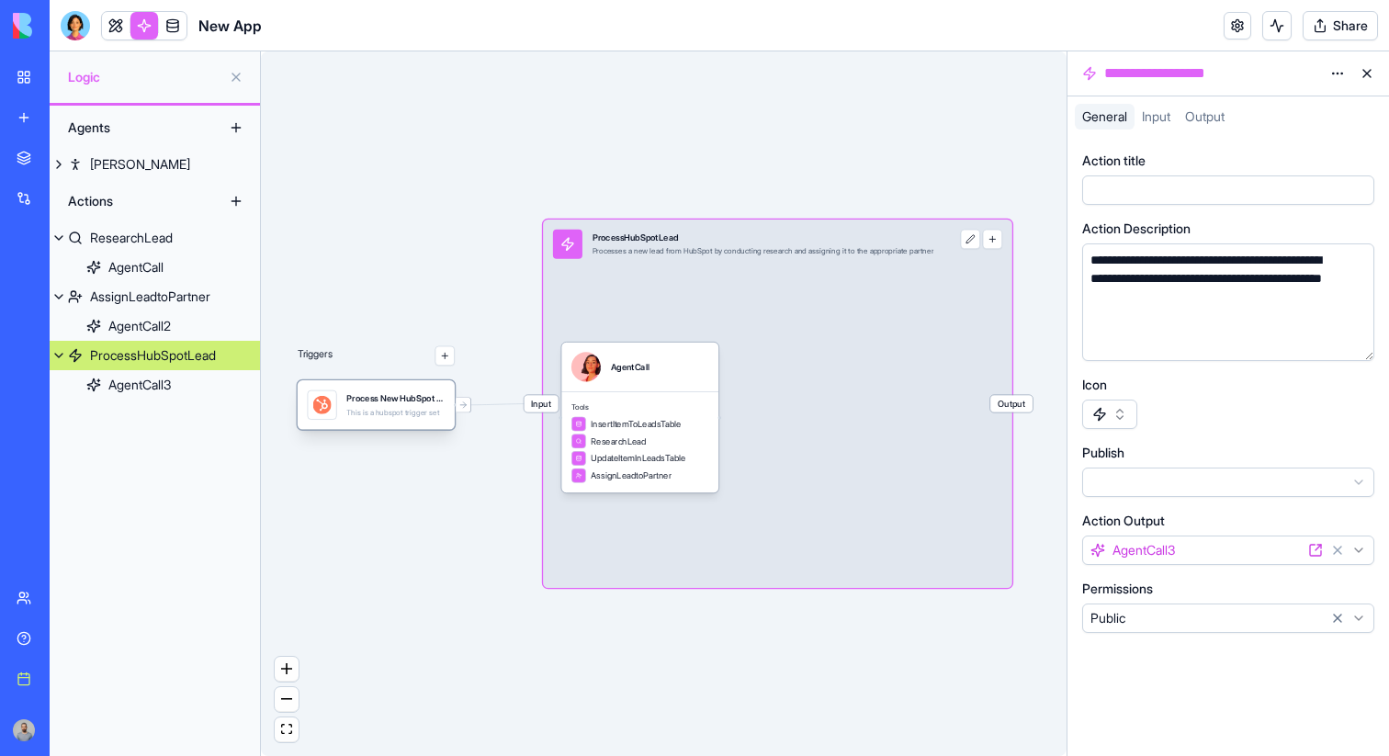
click at [358, 405] on div "Process New HubSpot ContactTrigger This is a hubspot trigger set" at bounding box center [395, 404] width 98 height 29
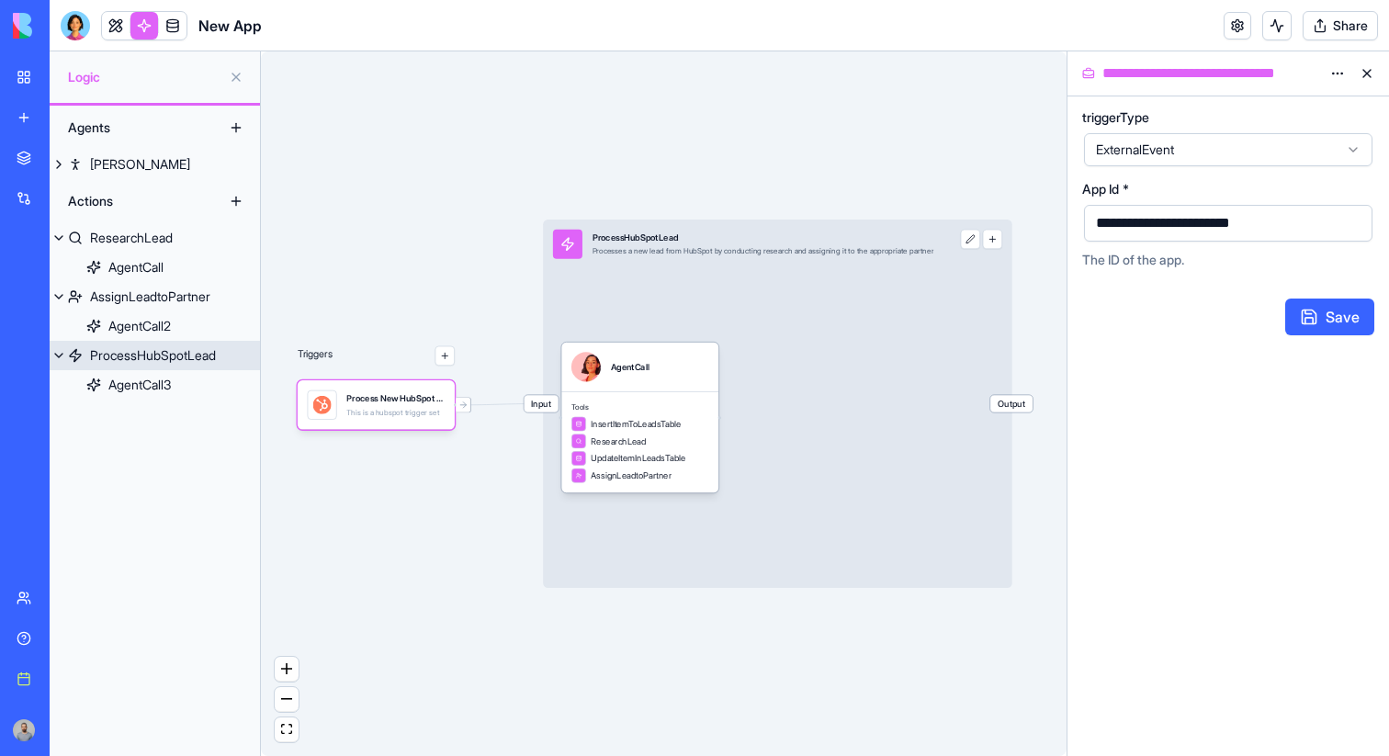
click at [187, 356] on div "ProcessHubSpotLead" at bounding box center [153, 355] width 126 height 18
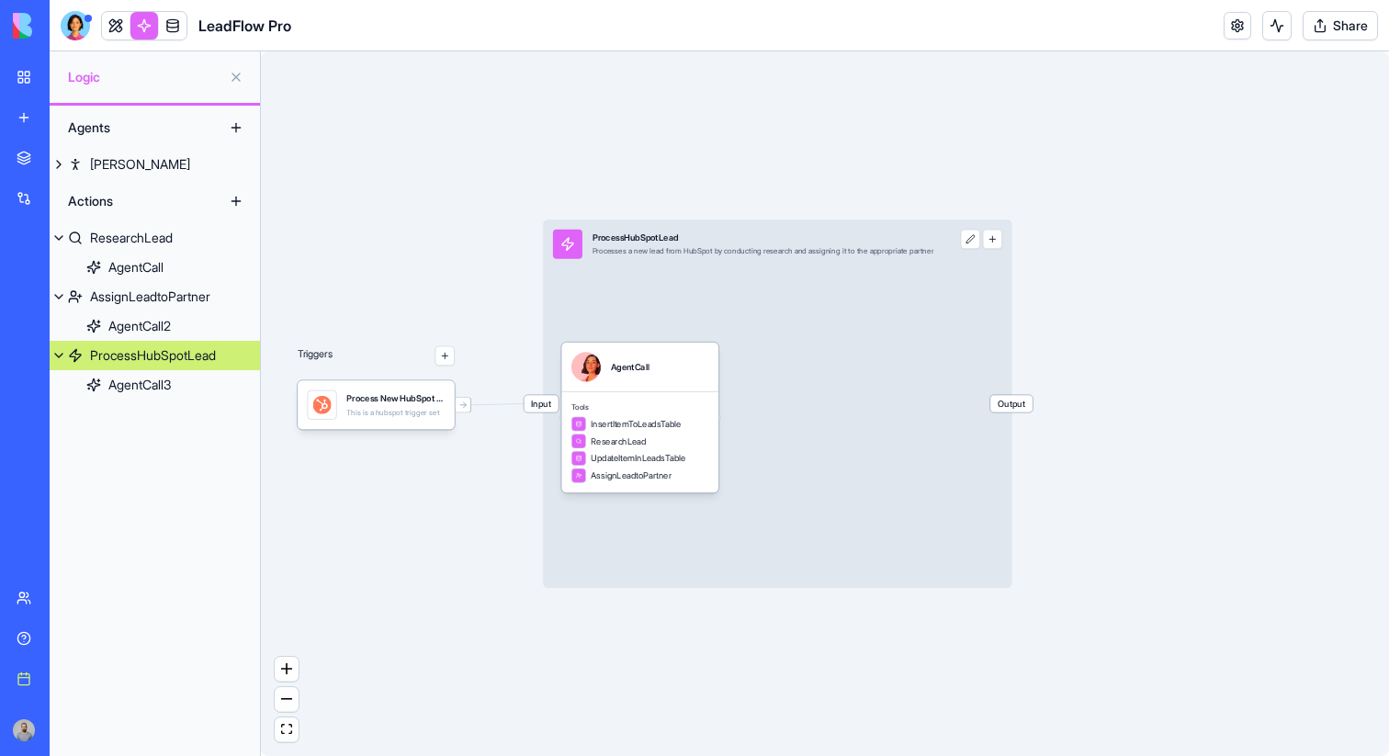
click at [61, 350] on button at bounding box center [59, 355] width 18 height 29
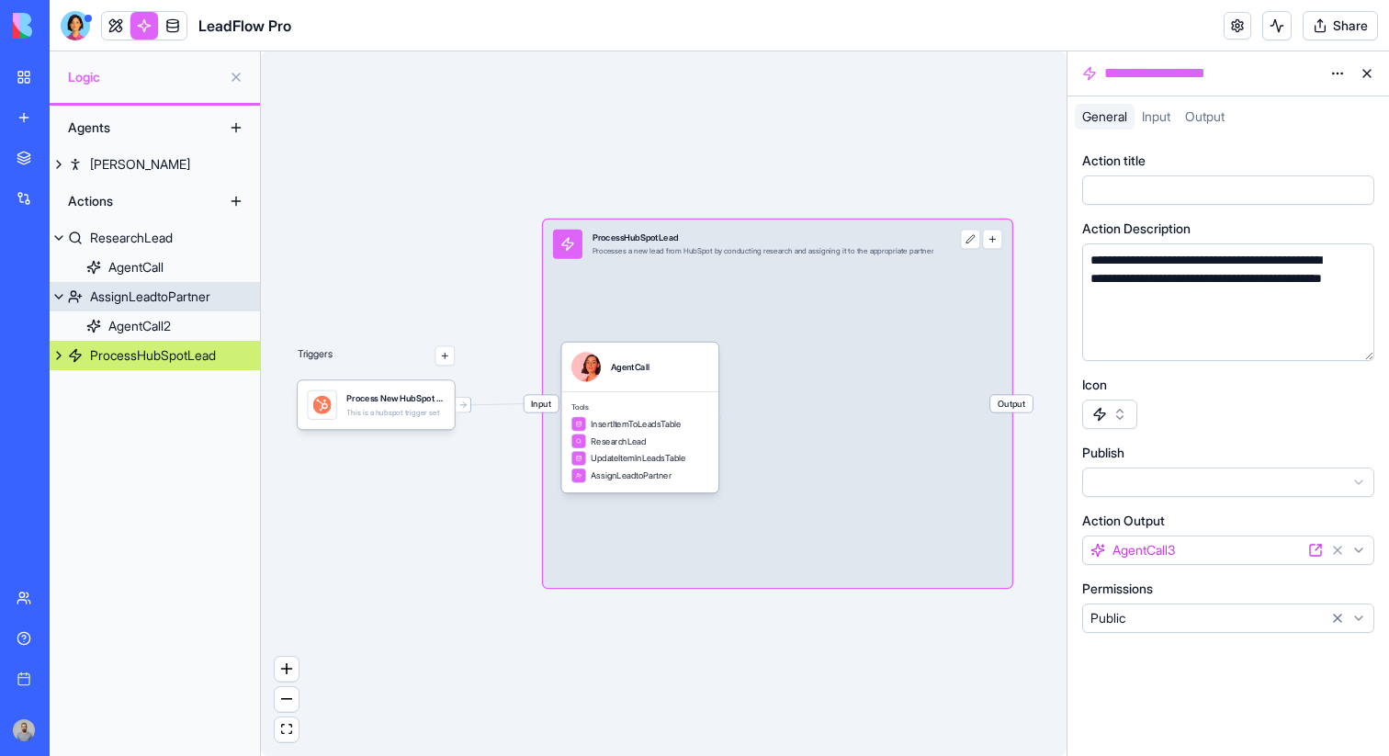
click at [61, 301] on button at bounding box center [59, 296] width 18 height 29
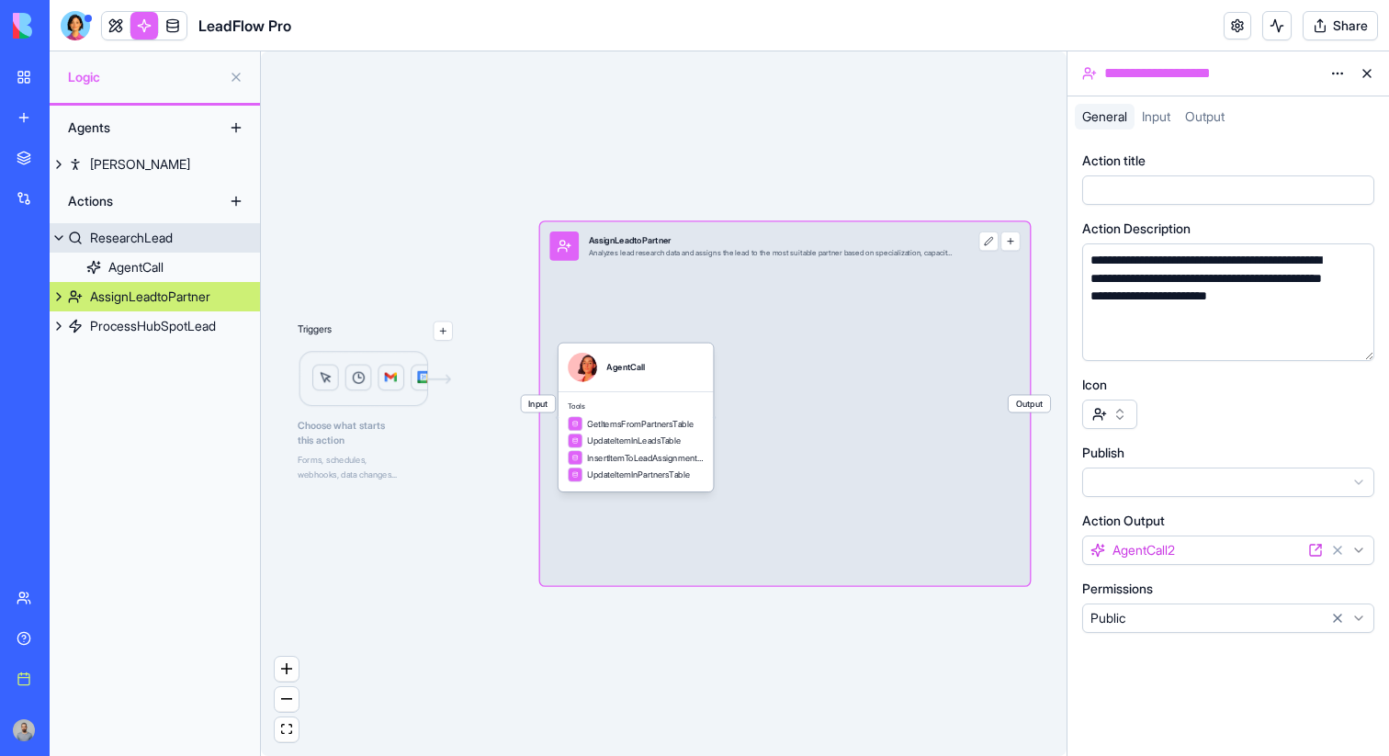
click at [60, 229] on button at bounding box center [59, 237] width 18 height 29
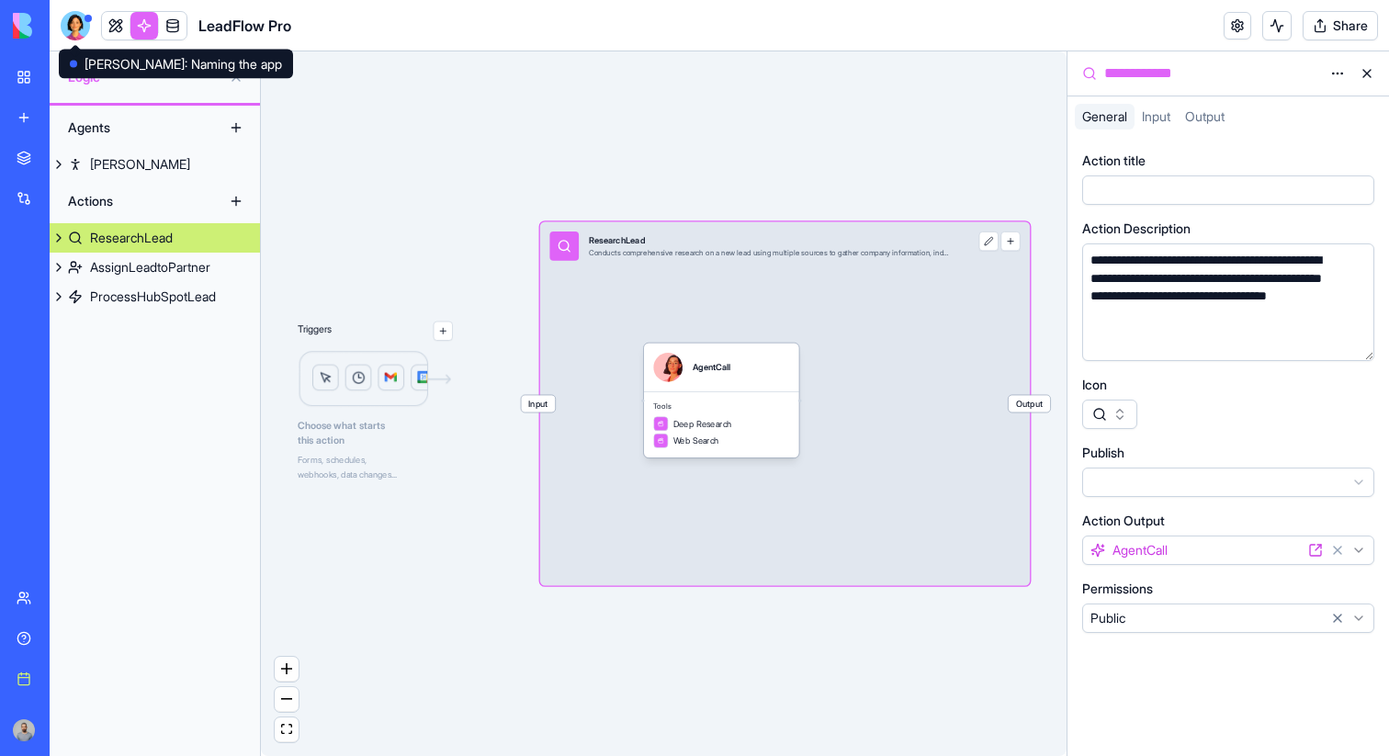
click at [75, 24] on div at bounding box center [75, 25] width 29 height 29
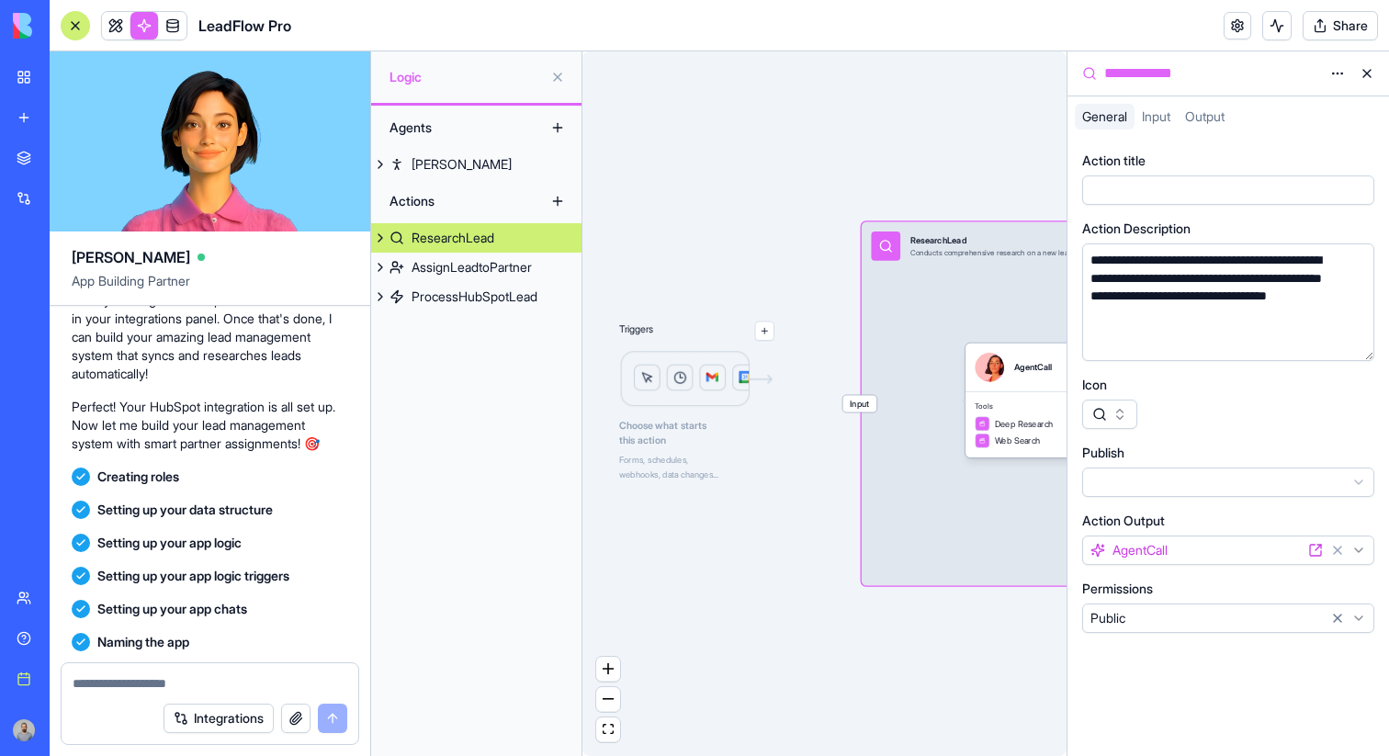
scroll to position [863, 0]
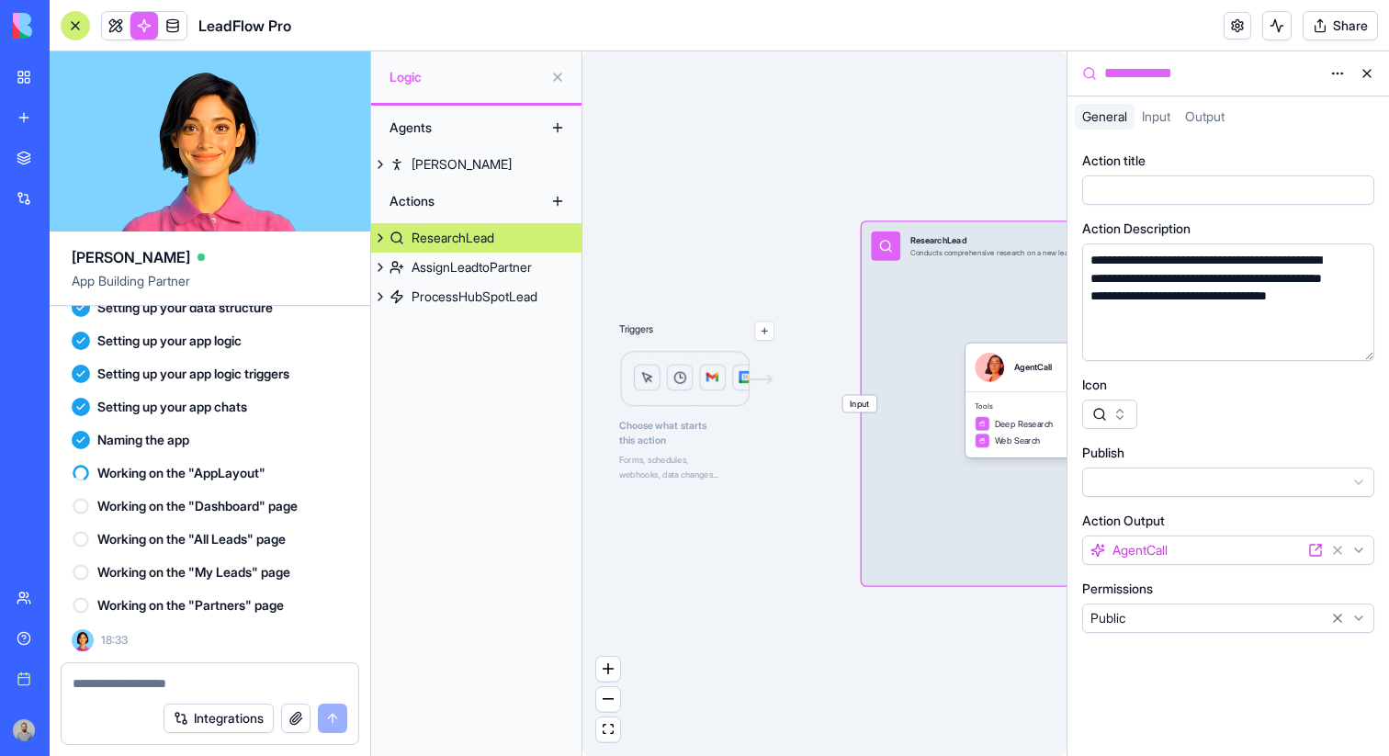
click at [1369, 71] on button at bounding box center [1366, 73] width 29 height 29
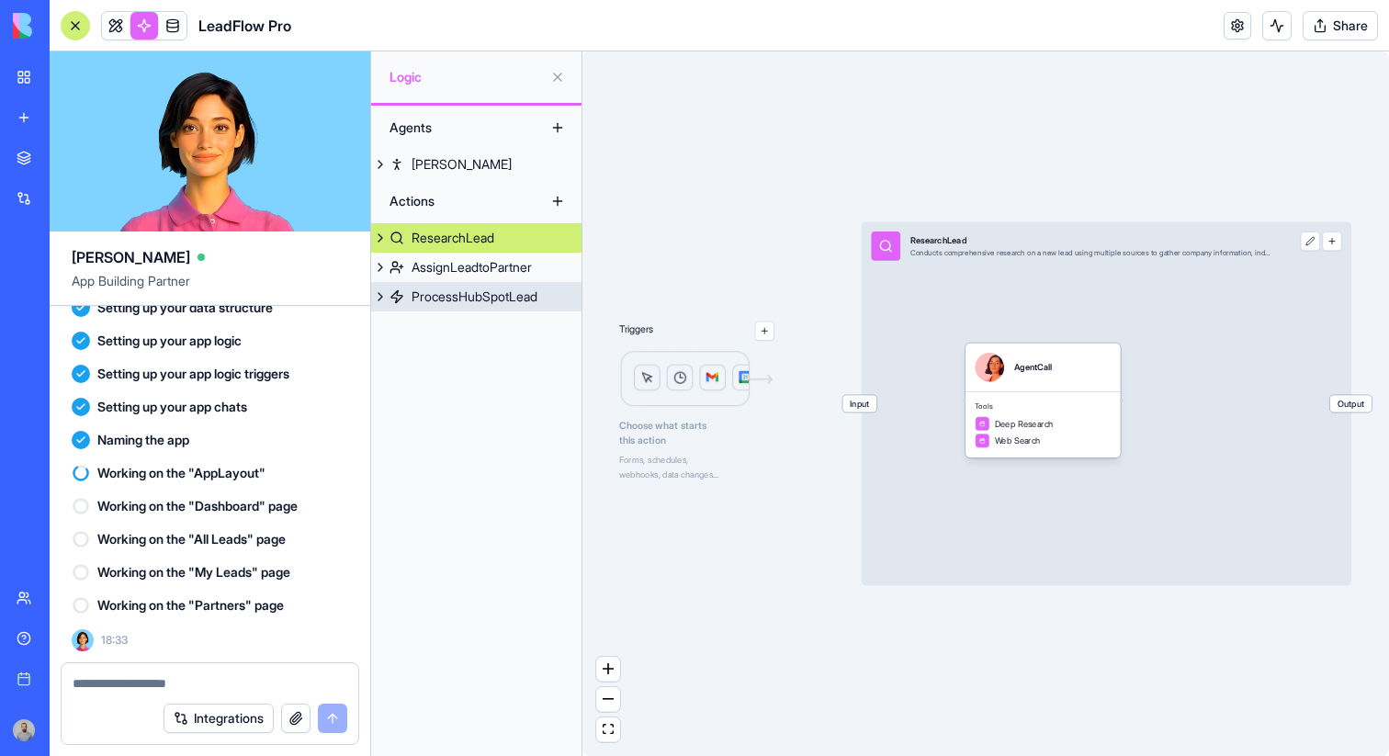
click at [428, 307] on link "ProcessHubSpotLead" at bounding box center [476, 296] width 210 height 29
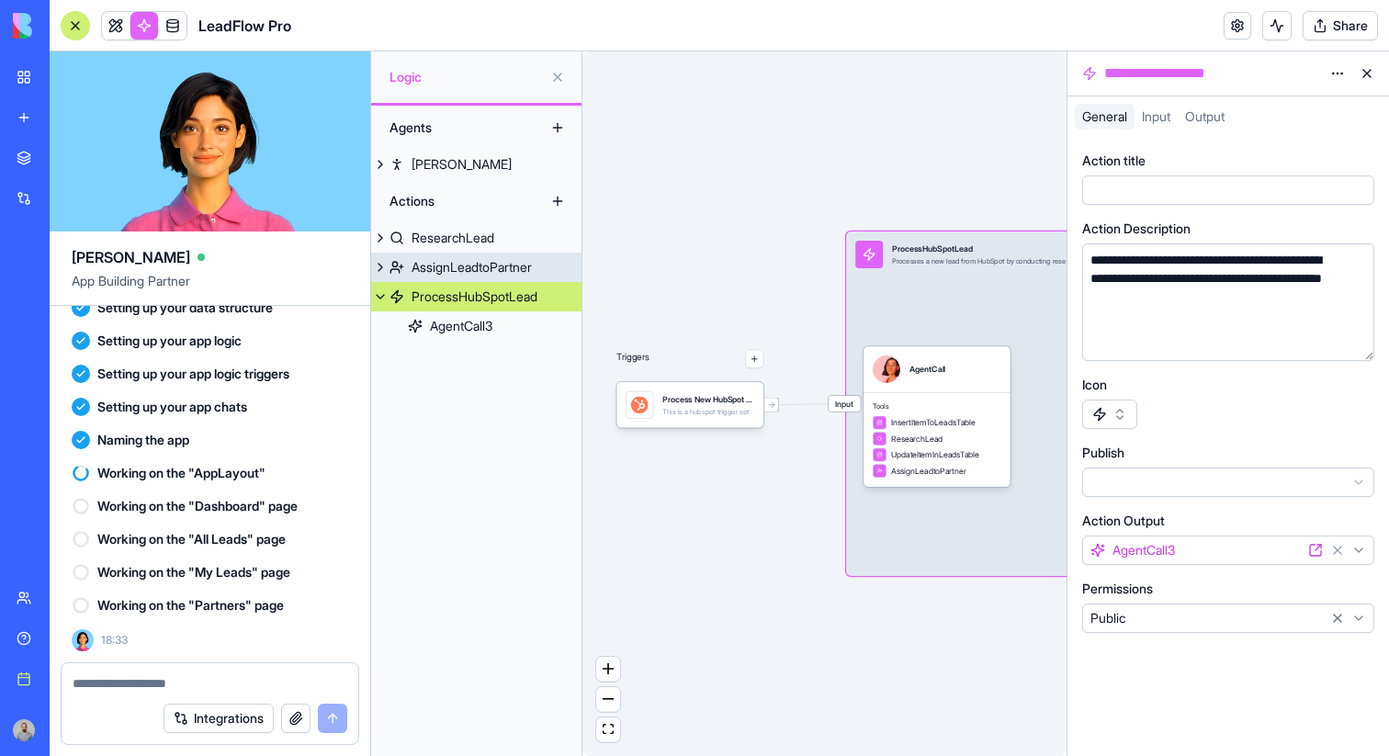
click at [439, 273] on div "AssignLeadtoPartner" at bounding box center [472, 267] width 120 height 18
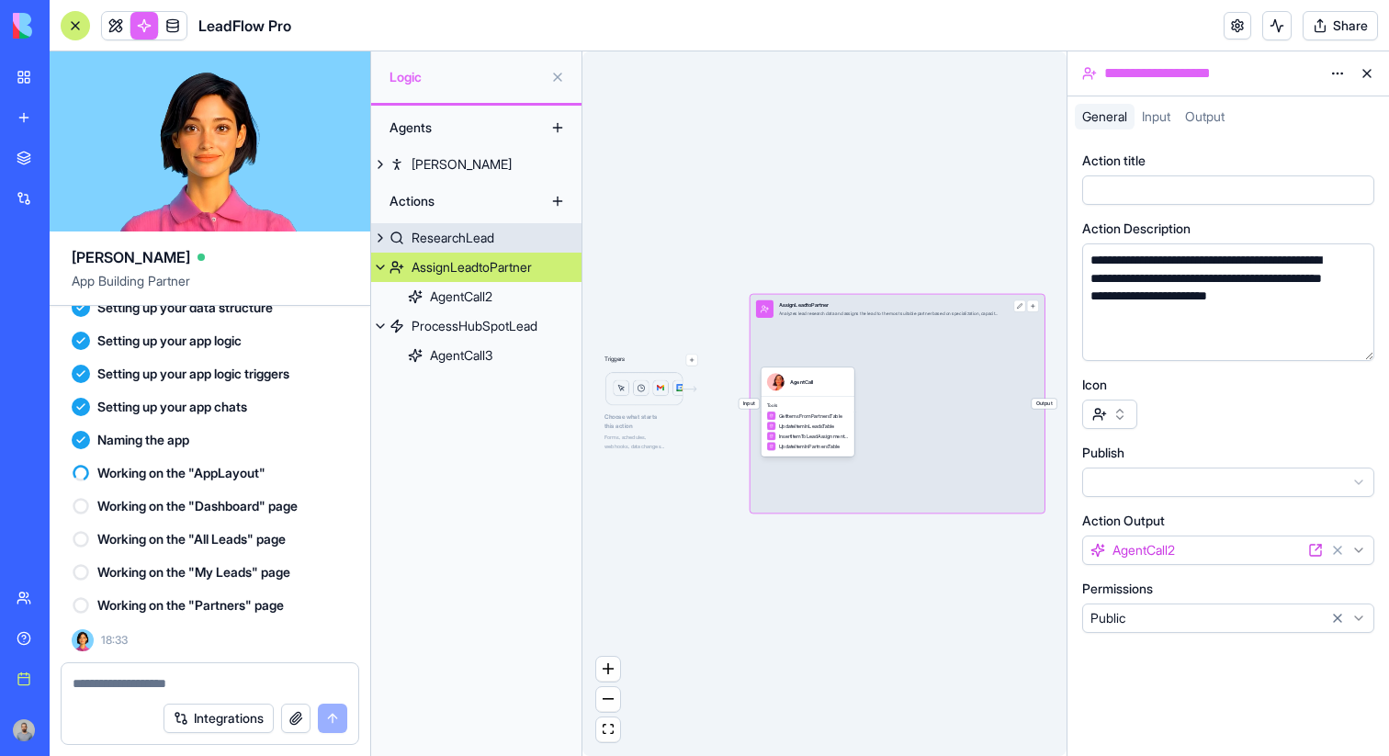
click at [441, 235] on div "ResearchLead" at bounding box center [453, 238] width 83 height 18
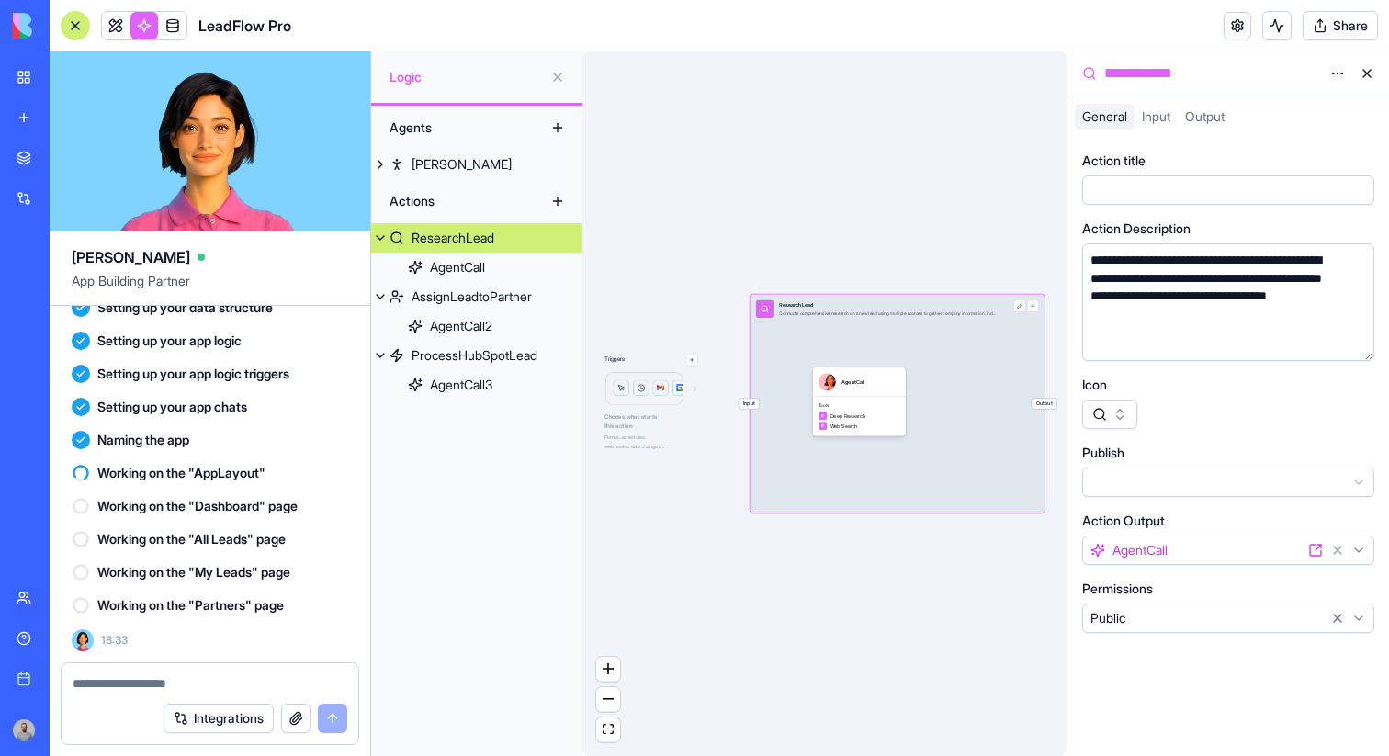
click at [1360, 74] on button at bounding box center [1366, 73] width 29 height 29
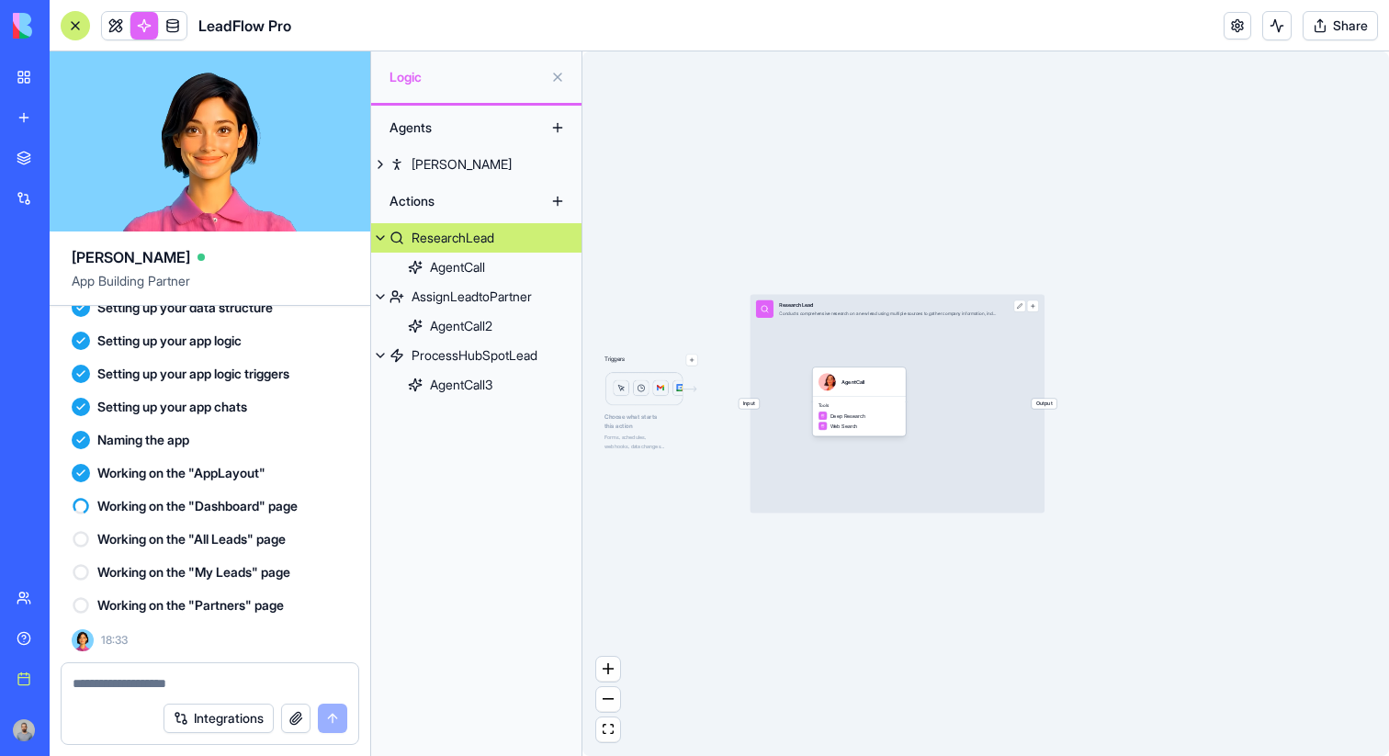
click at [380, 237] on button at bounding box center [380, 237] width 18 height 29
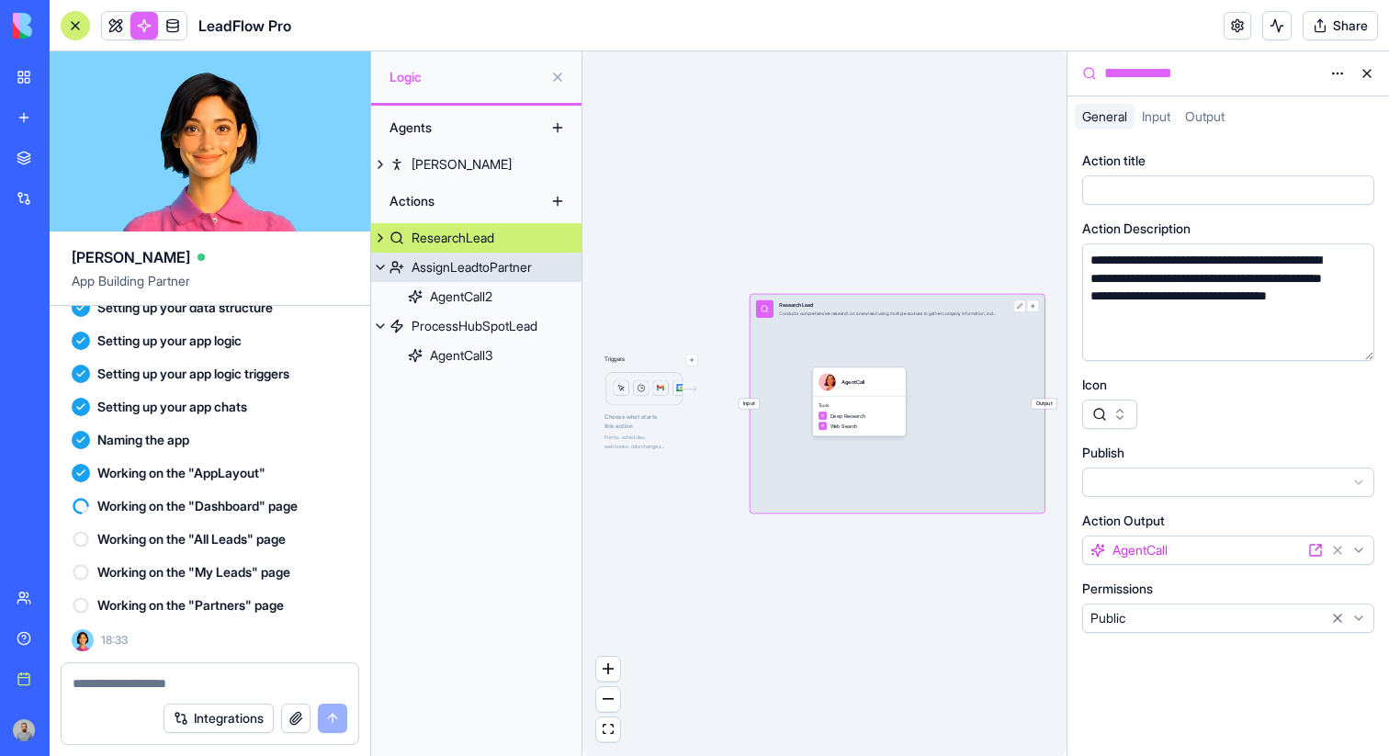
click at [382, 265] on button at bounding box center [380, 267] width 18 height 29
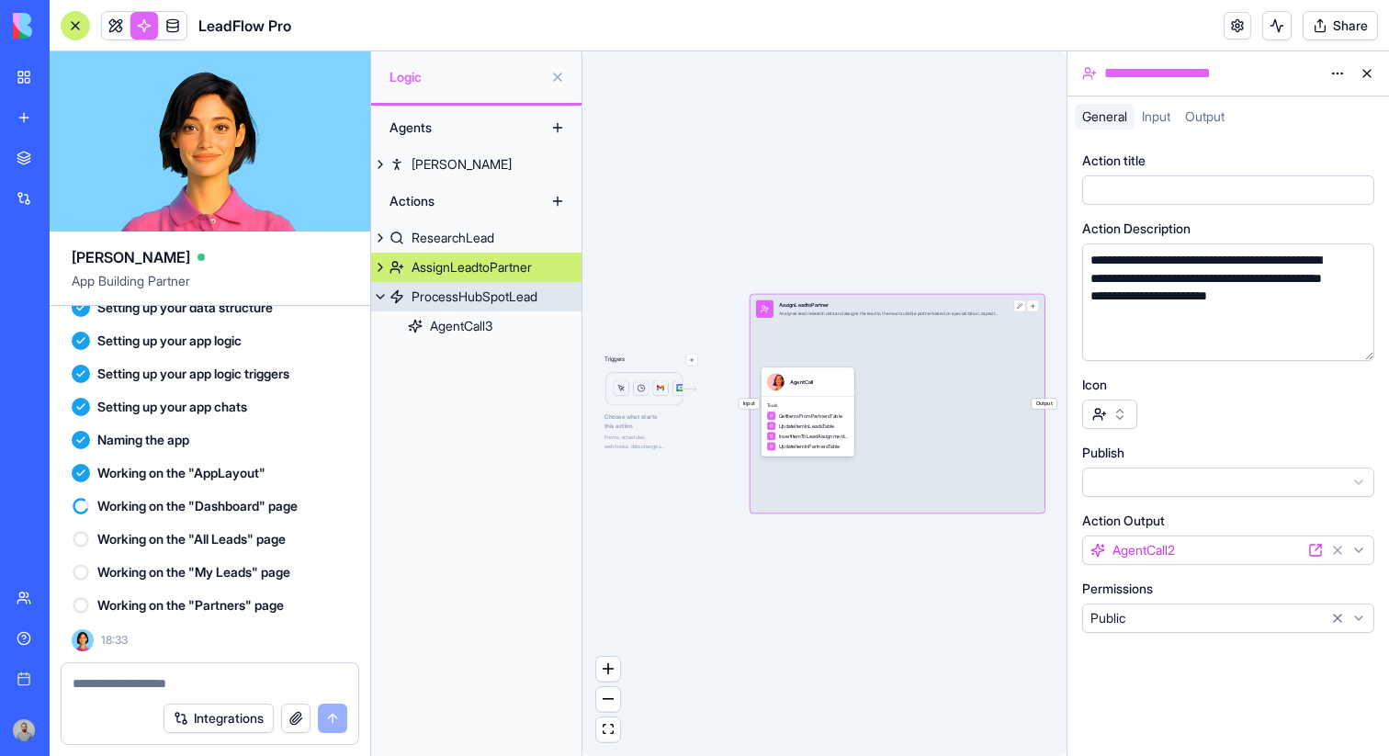
click at [383, 293] on button at bounding box center [380, 296] width 18 height 29
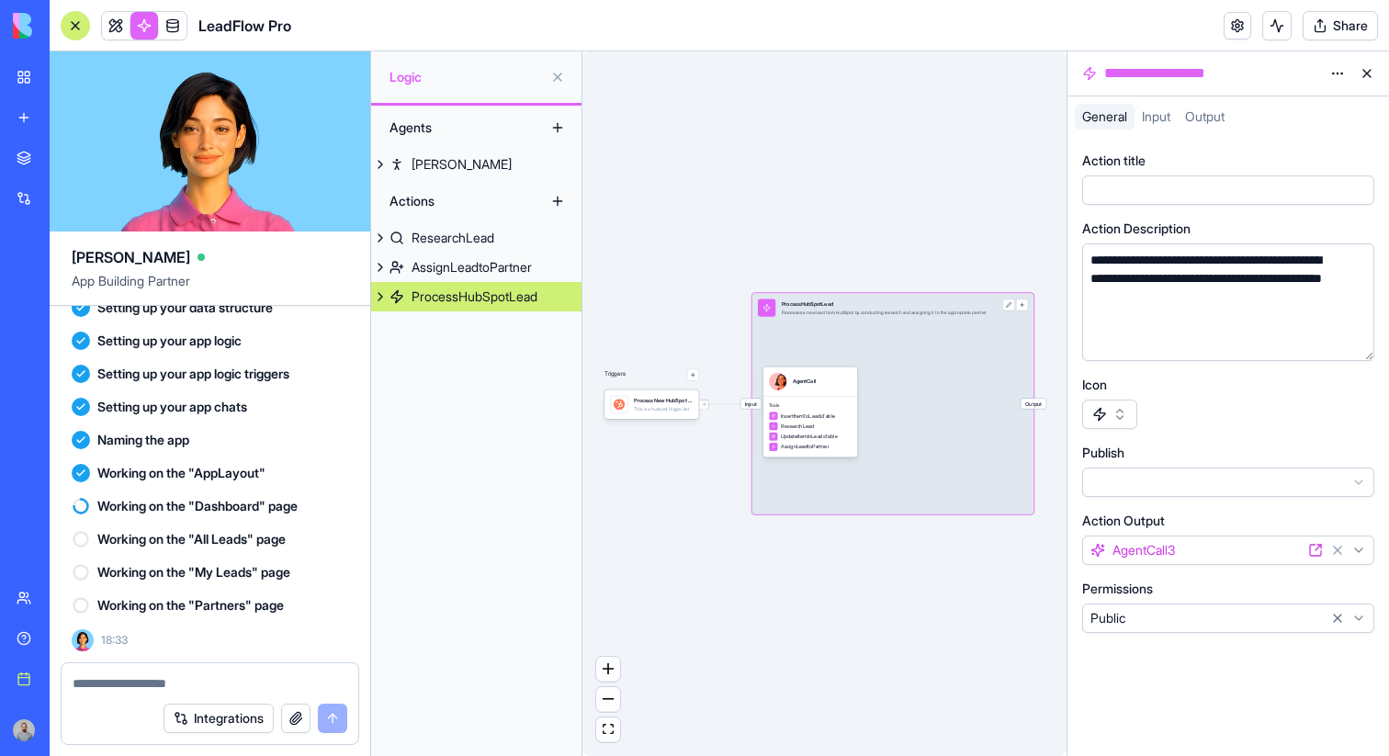
click at [1369, 76] on button at bounding box center [1366, 73] width 29 height 29
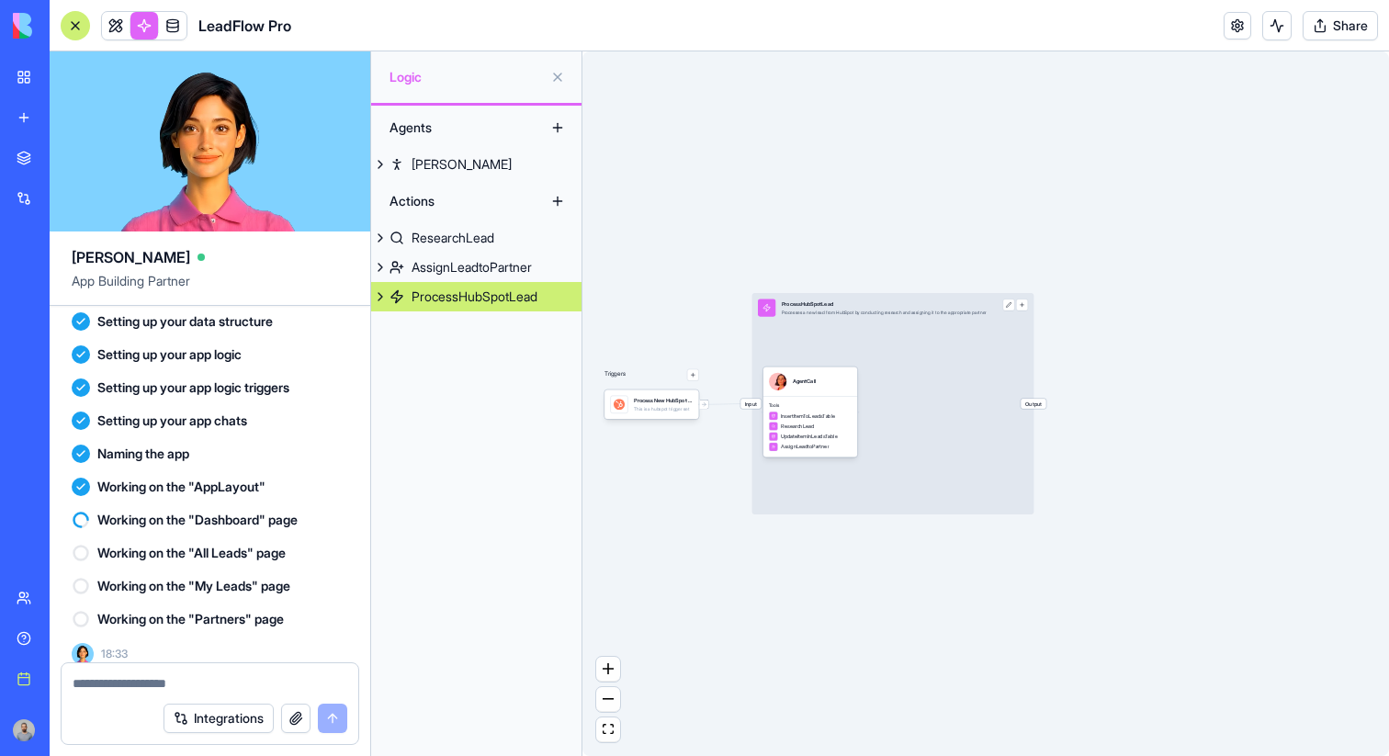
scroll to position [863, 0]
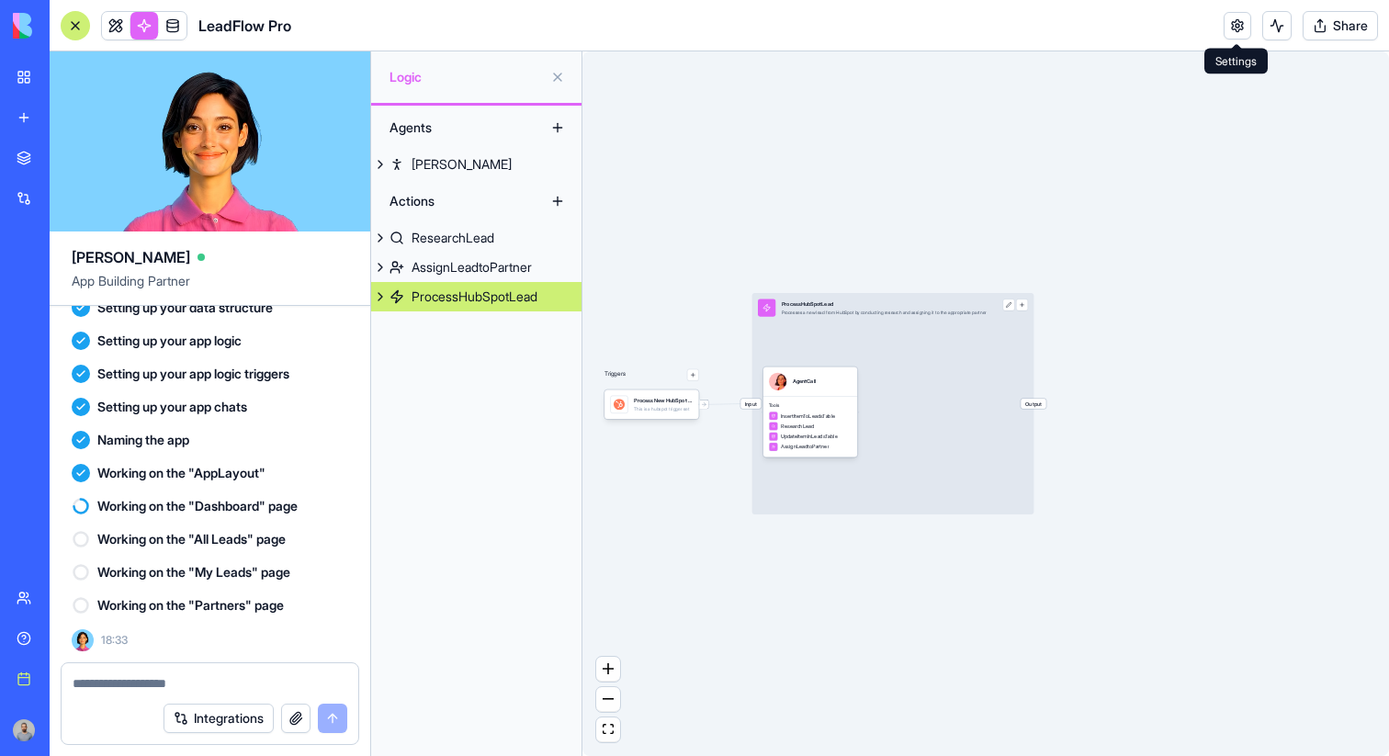
click at [1242, 23] on link at bounding box center [1238, 26] width 28 height 28
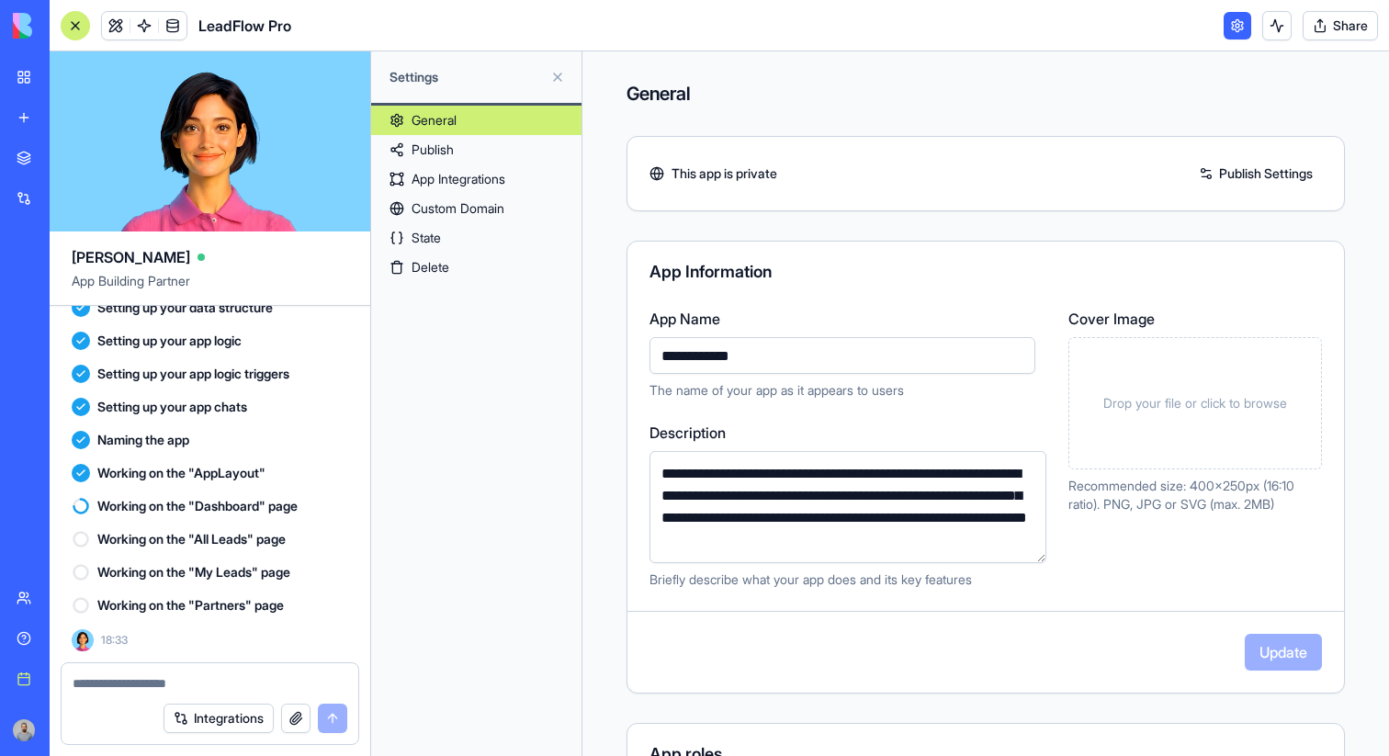
click at [1241, 36] on link at bounding box center [1238, 26] width 28 height 28
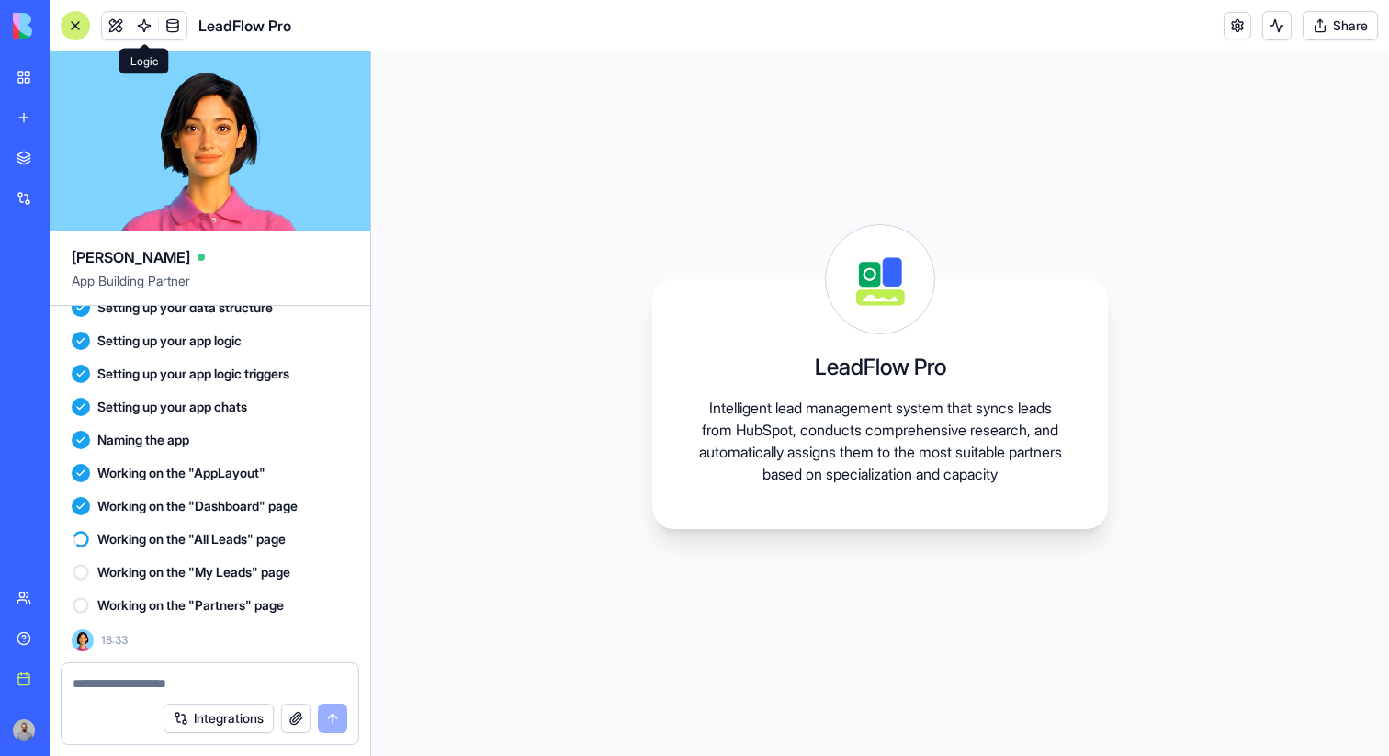
click at [141, 26] on link at bounding box center [144, 26] width 28 height 28
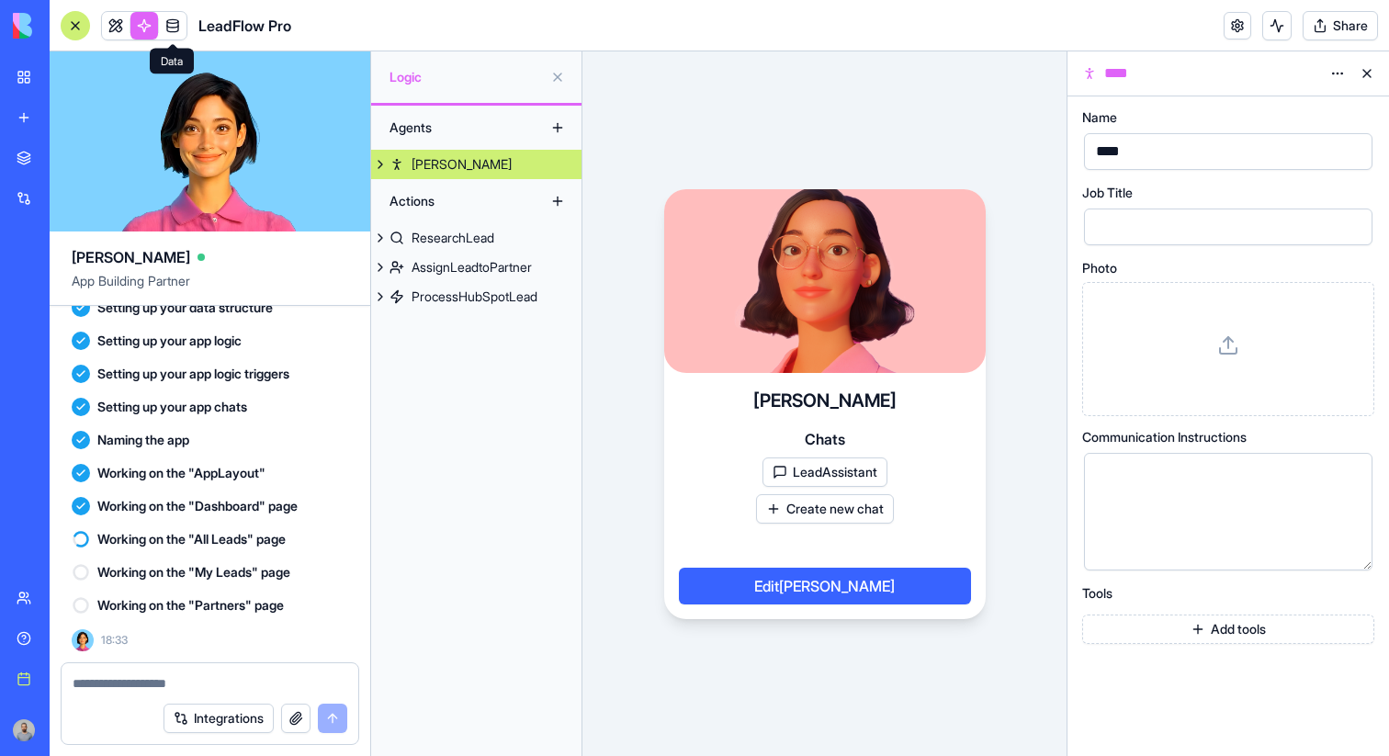
click at [165, 28] on link at bounding box center [173, 26] width 28 height 28
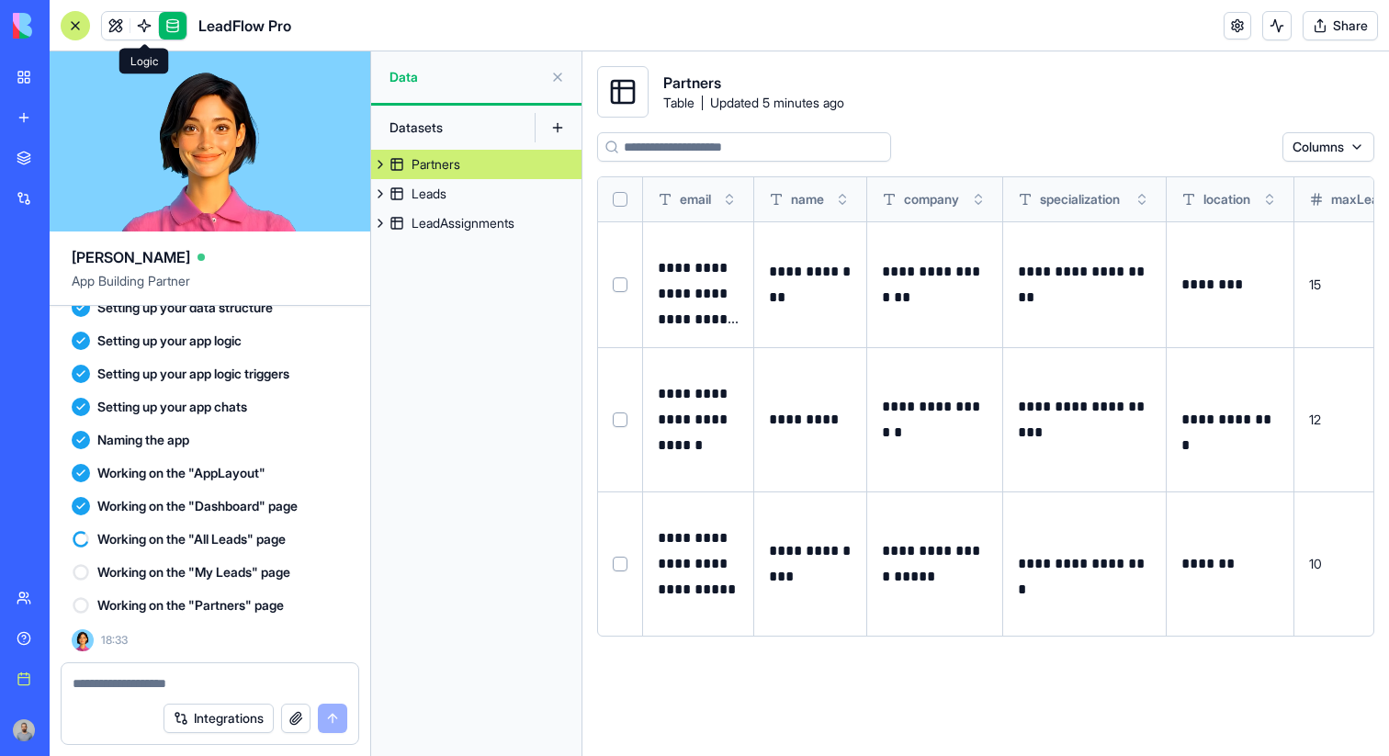
click at [146, 29] on link at bounding box center [144, 26] width 28 height 28
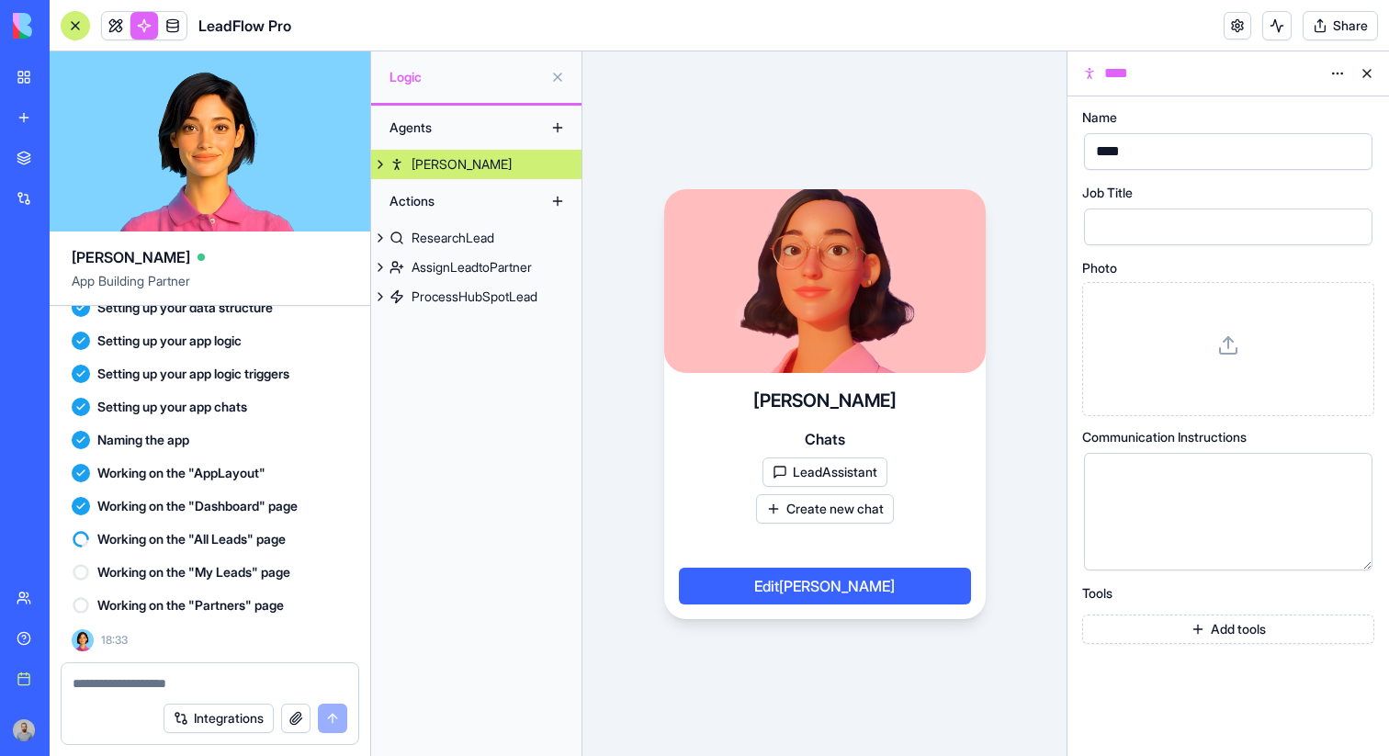
click at [146, 29] on link at bounding box center [144, 26] width 28 height 28
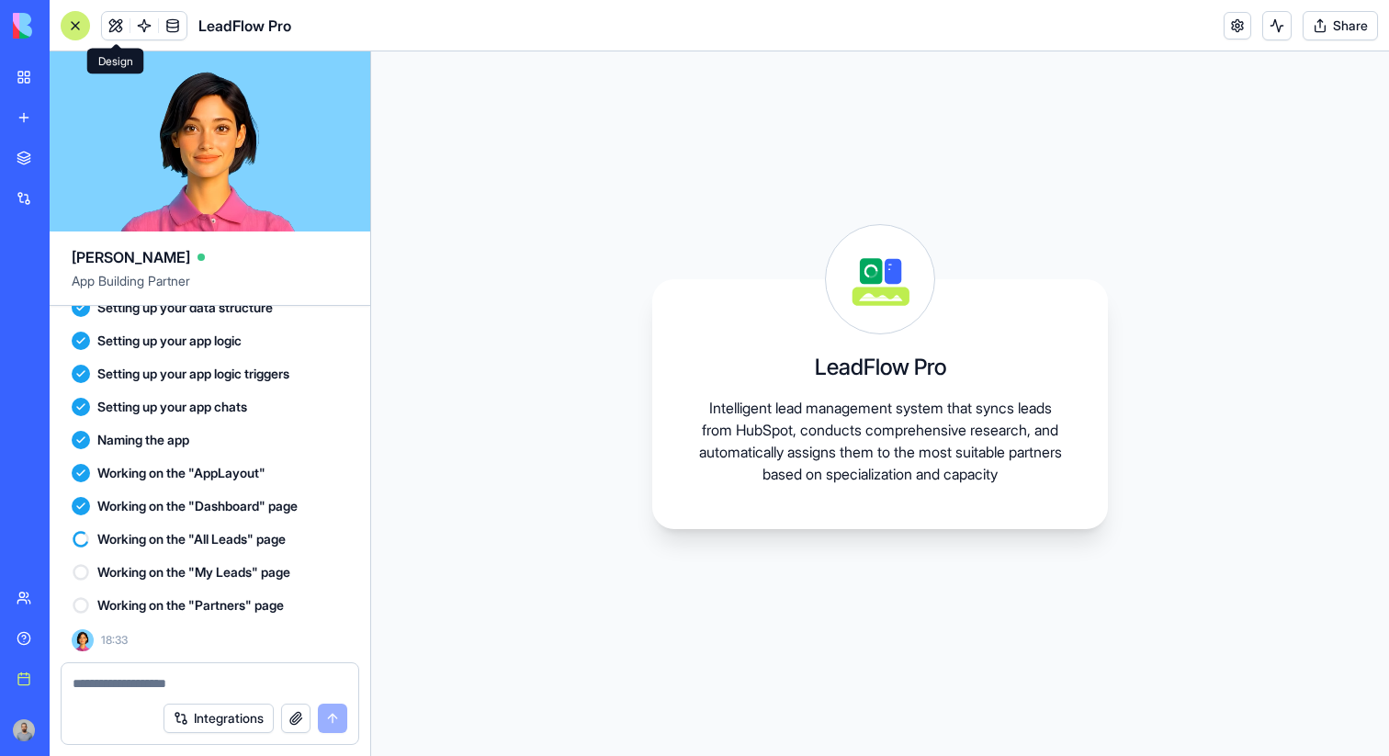
click at [117, 29] on button at bounding box center [116, 26] width 28 height 28
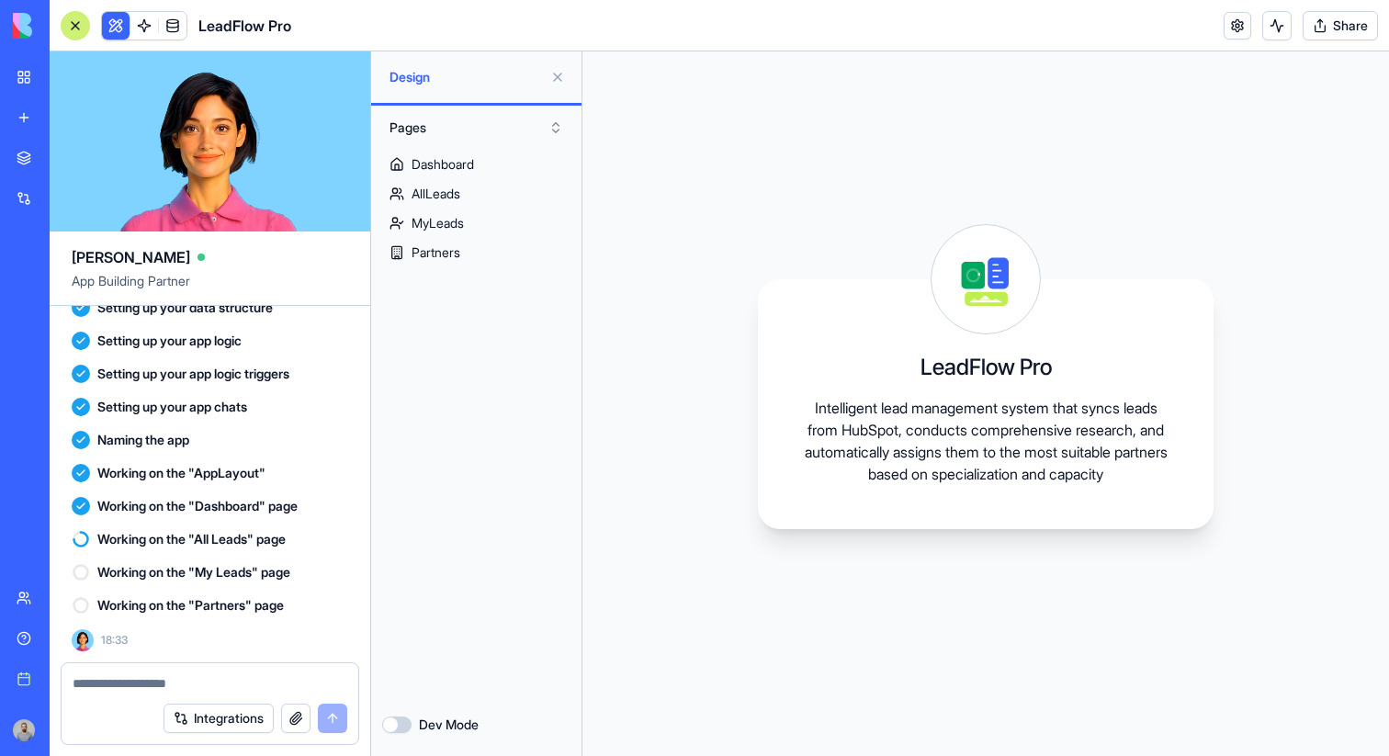
click at [117, 29] on button at bounding box center [116, 26] width 28 height 28
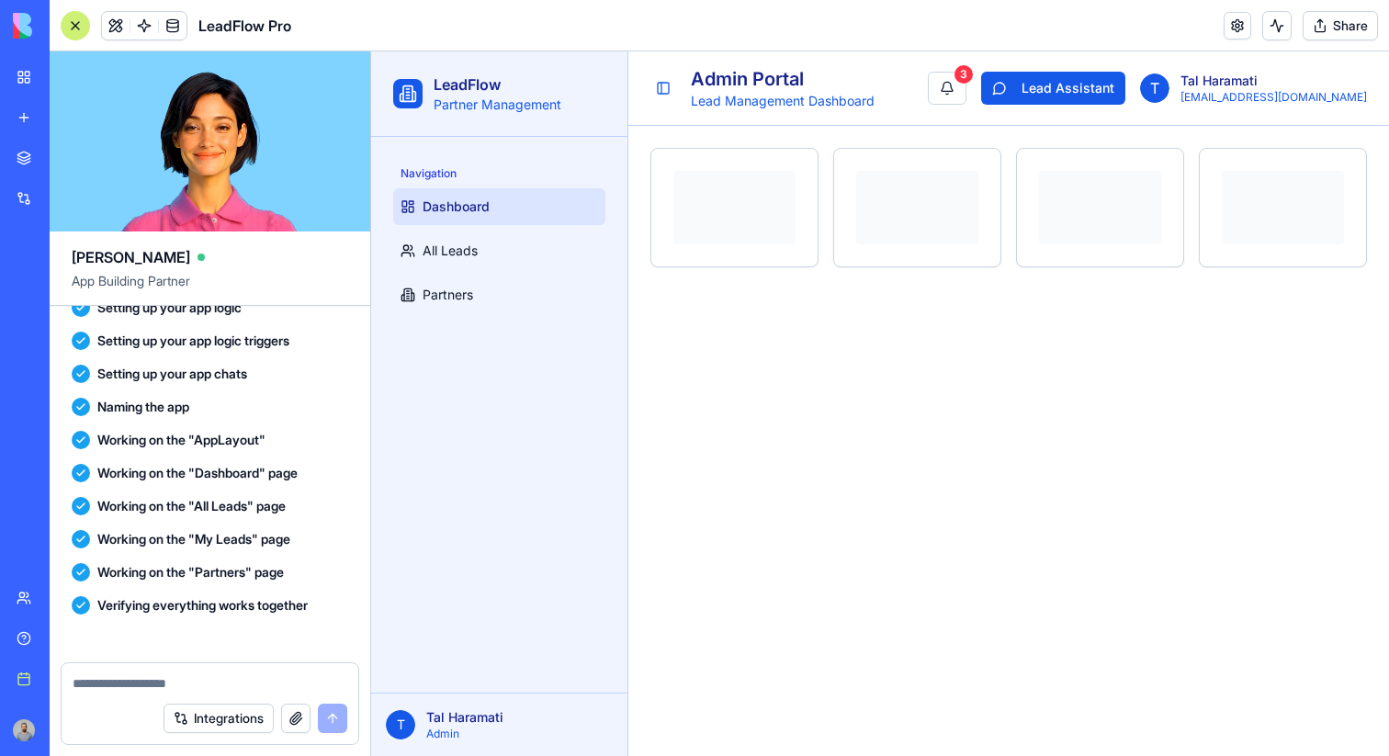
scroll to position [1084, 0]
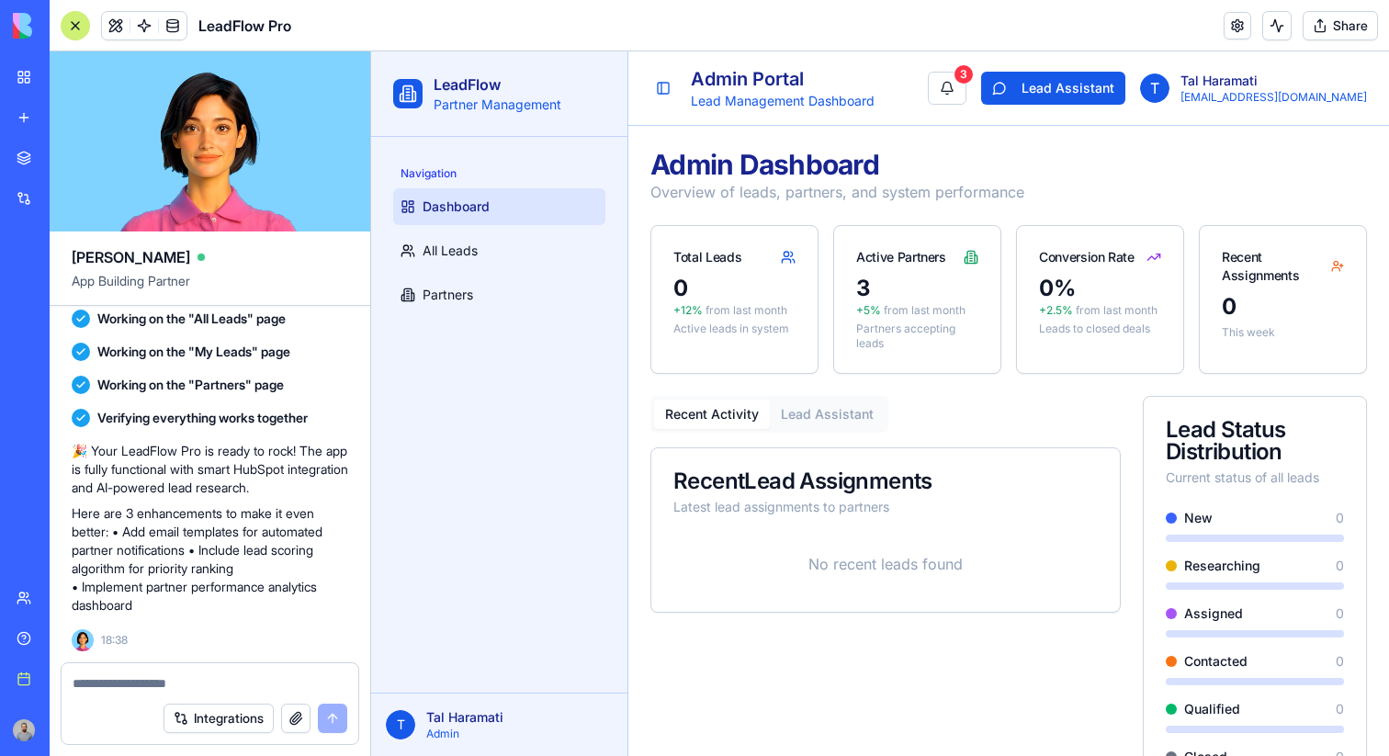
click at [67, 31] on div at bounding box center [75, 25] width 29 height 29
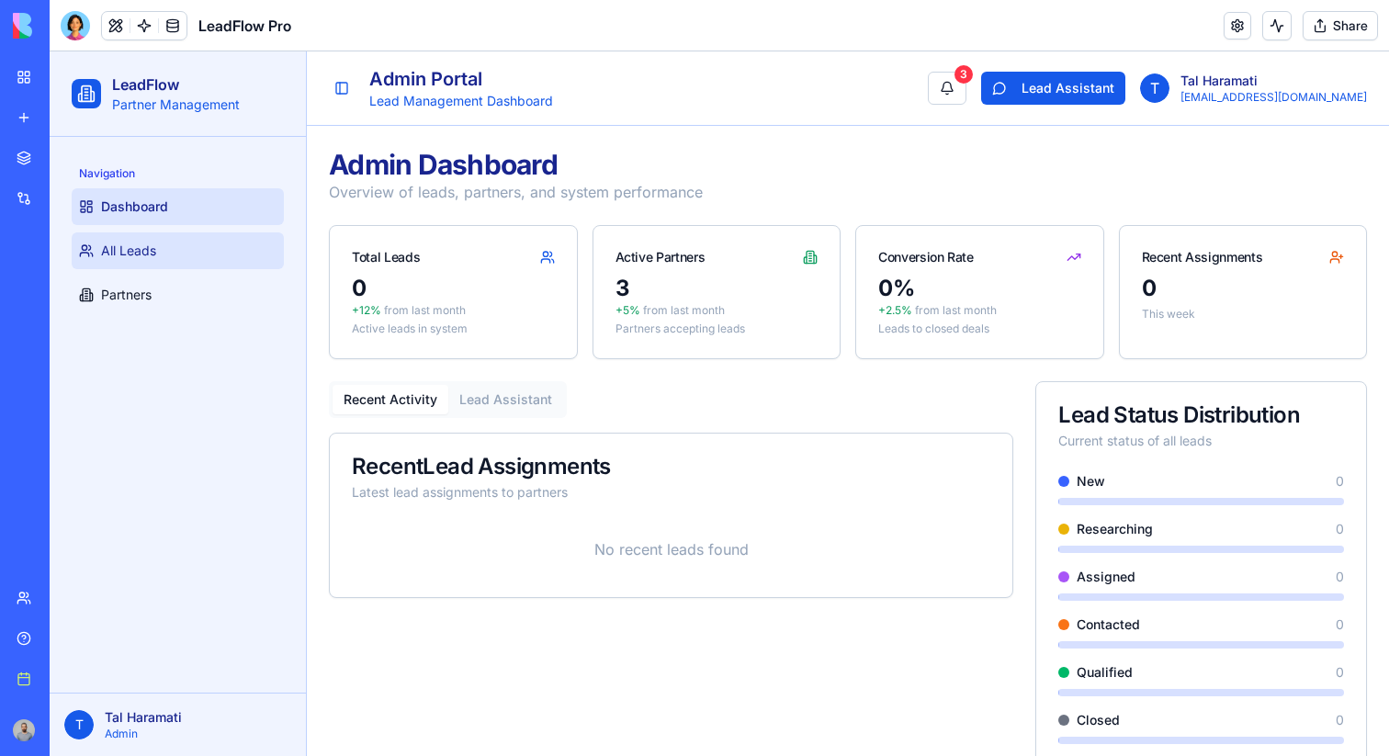
click at [212, 243] on link "All Leads" at bounding box center [178, 250] width 212 height 37
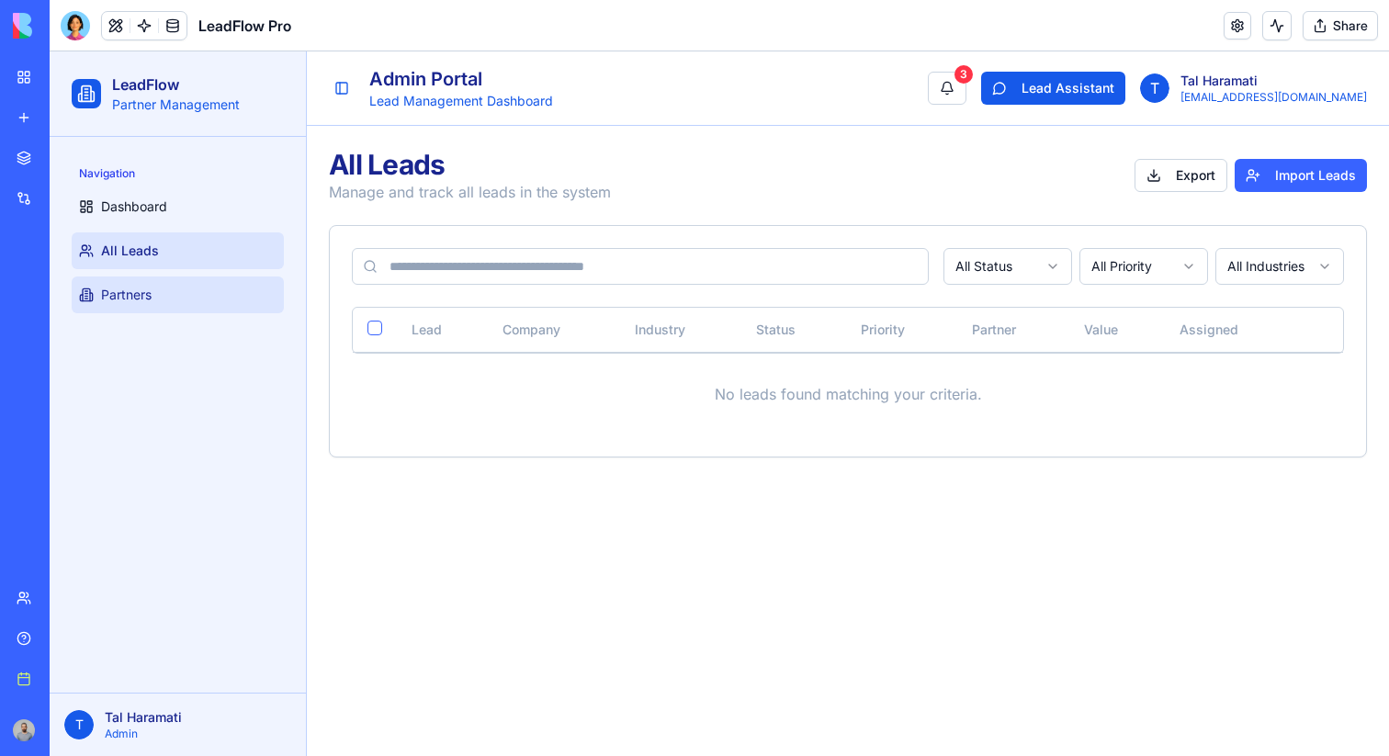
click at [221, 287] on link "Partners" at bounding box center [178, 295] width 212 height 37
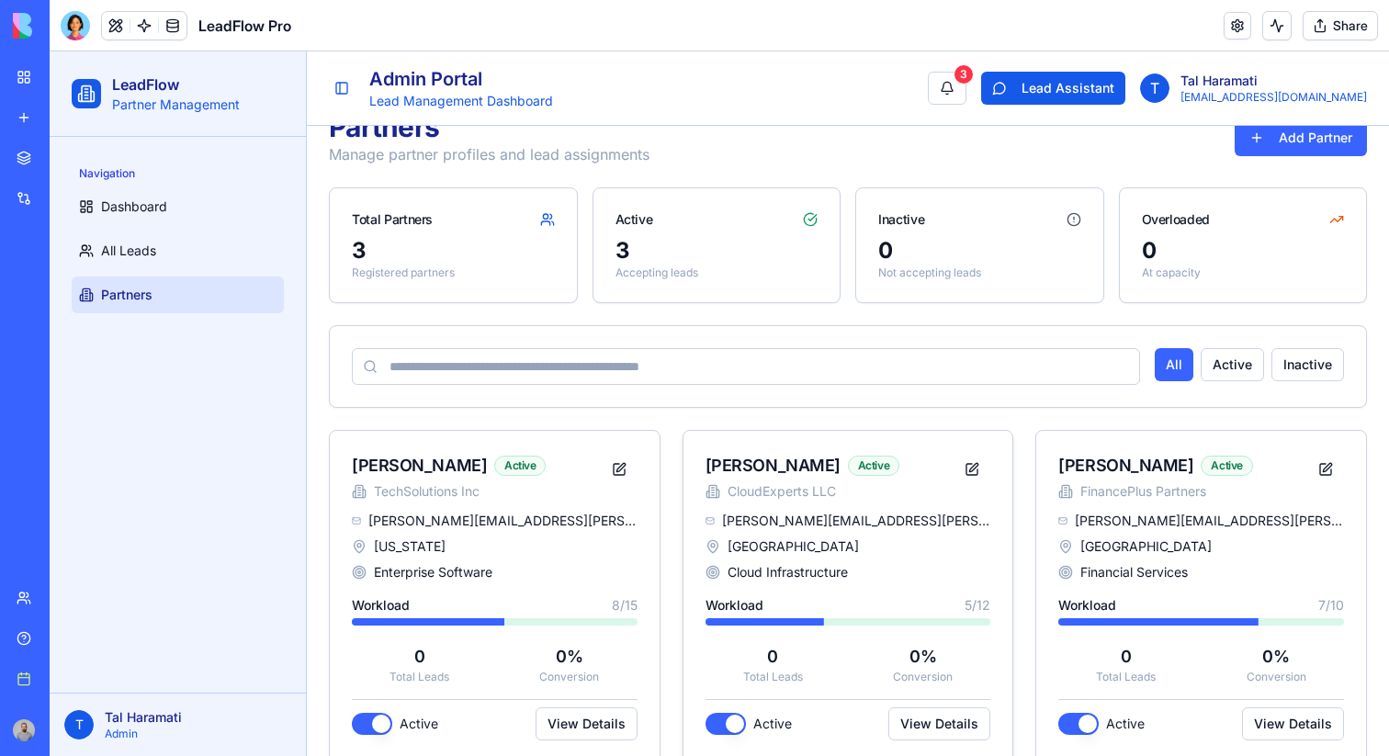
scroll to position [67, 0]
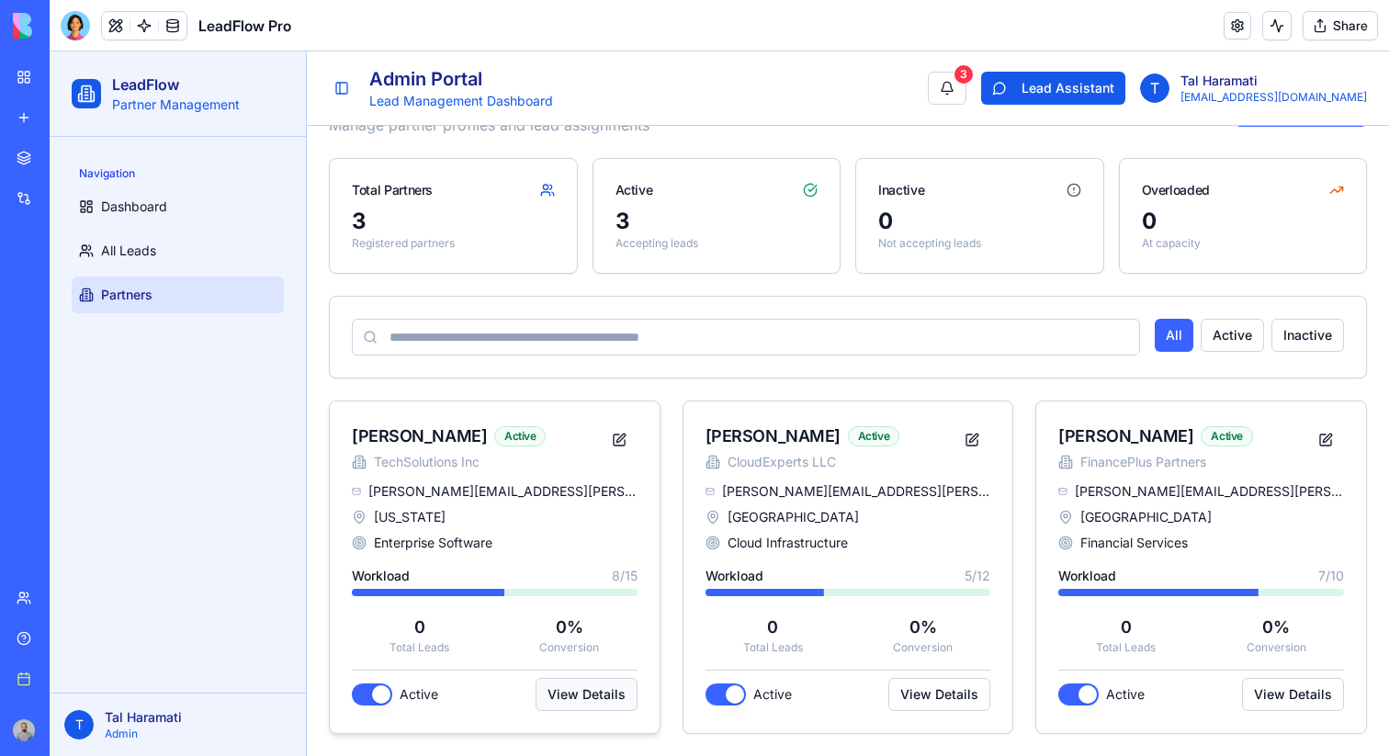
click at [610, 684] on button "View Details" at bounding box center [587, 694] width 102 height 33
click at [623, 695] on button "View Details" at bounding box center [587, 694] width 102 height 33
click at [626, 442] on button at bounding box center [619, 439] width 37 height 33
click at [594, 691] on button "View Details" at bounding box center [587, 694] width 102 height 33
click at [872, 701] on div "Active View Details" at bounding box center [848, 690] width 286 height 41
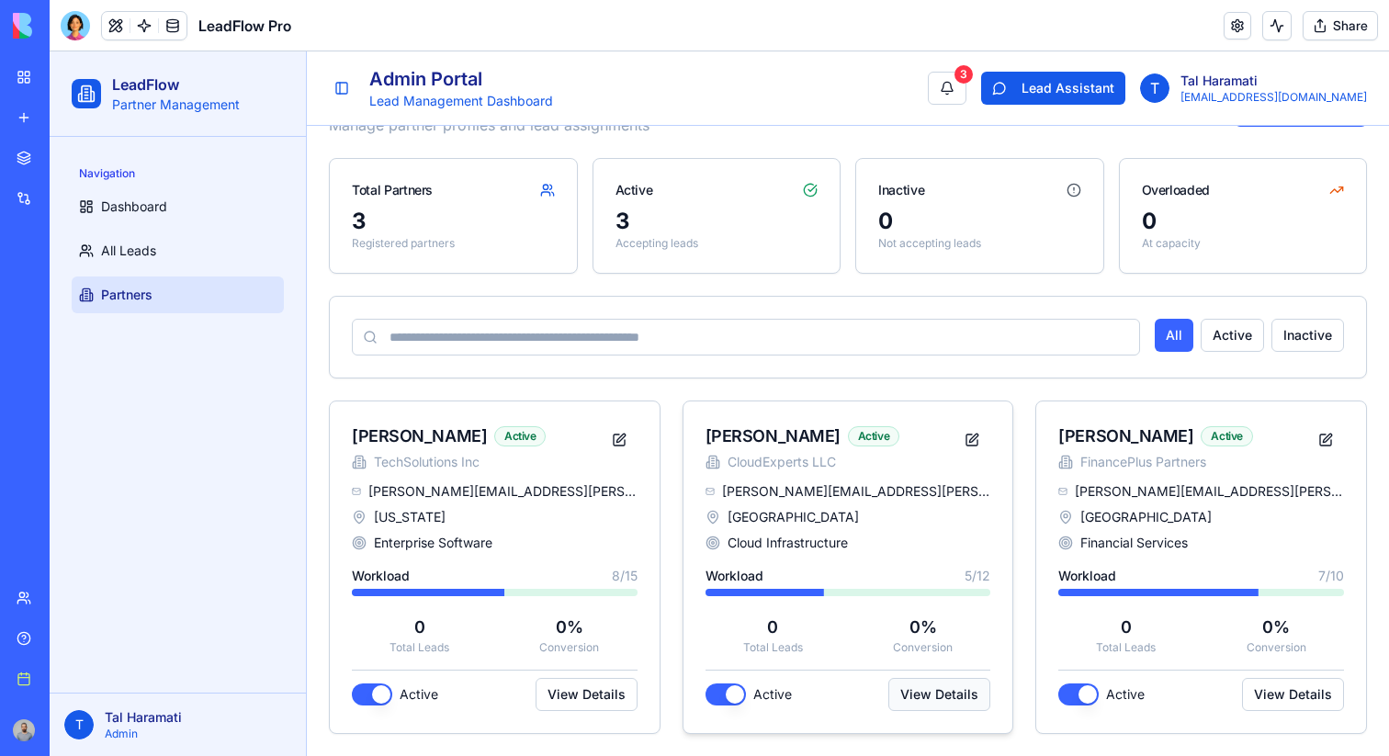
click at [934, 699] on button "View Details" at bounding box center [939, 694] width 102 height 33
click at [1284, 687] on button "View Details" at bounding box center [1293, 694] width 102 height 33
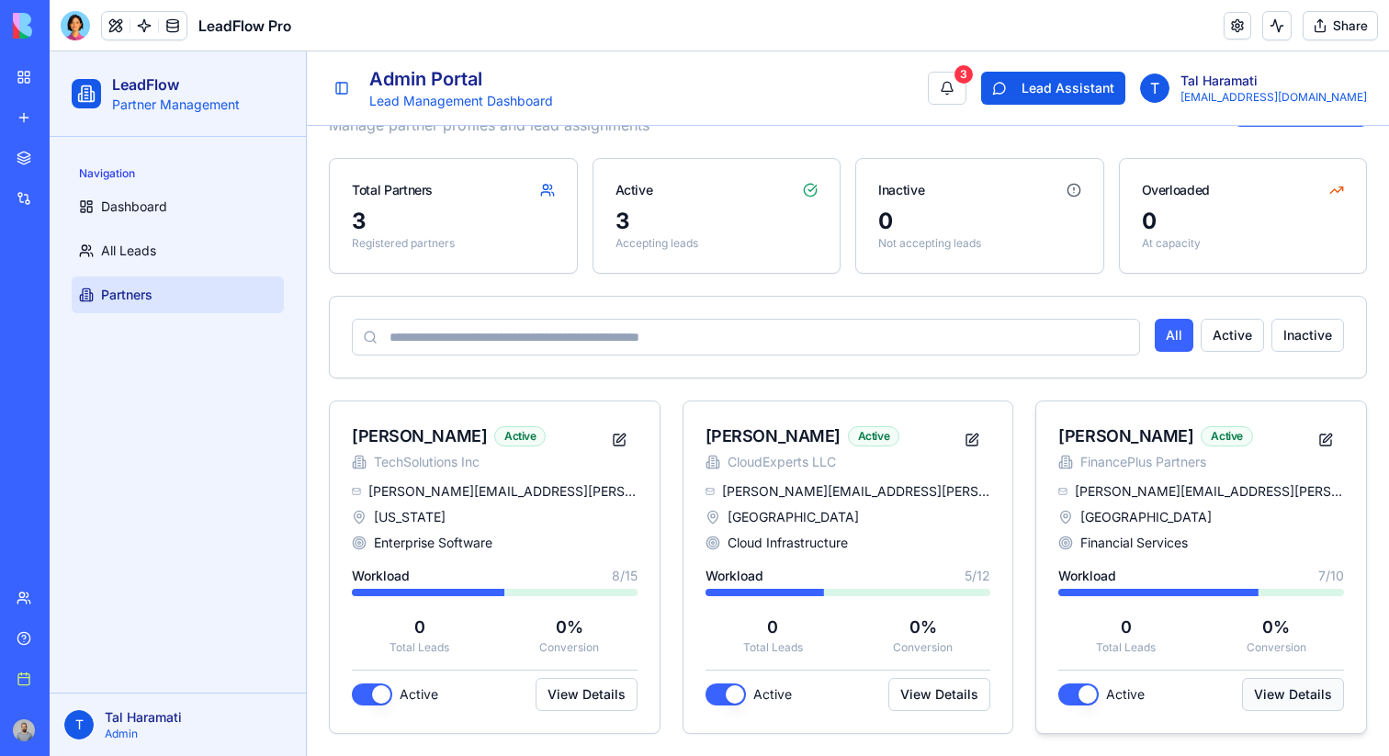
click at [1284, 687] on button "View Details" at bounding box center [1293, 694] width 102 height 33
click at [1222, 329] on button "Active" at bounding box center [1232, 335] width 63 height 33
click at [1298, 329] on button "Inactive" at bounding box center [1307, 335] width 73 height 33
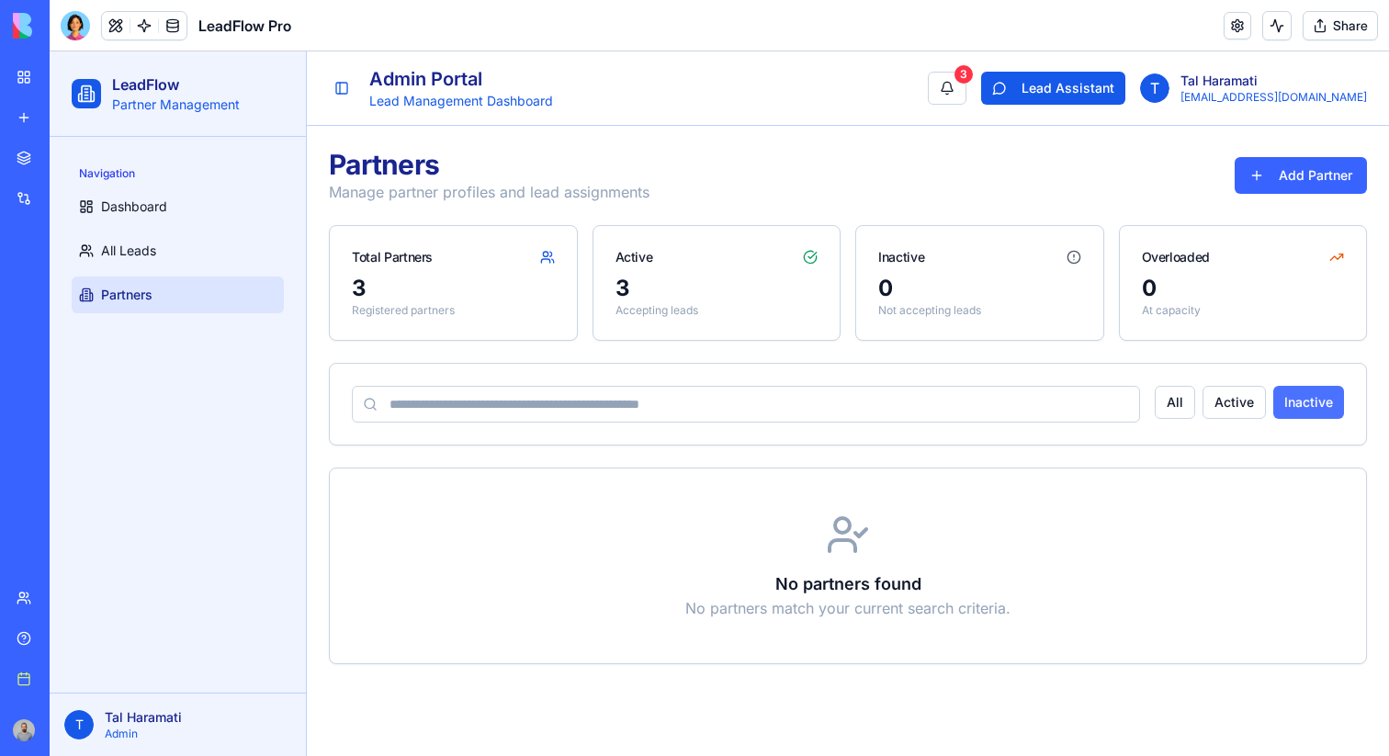
scroll to position [0, 0]
click at [1173, 401] on button "All" at bounding box center [1175, 402] width 40 height 33
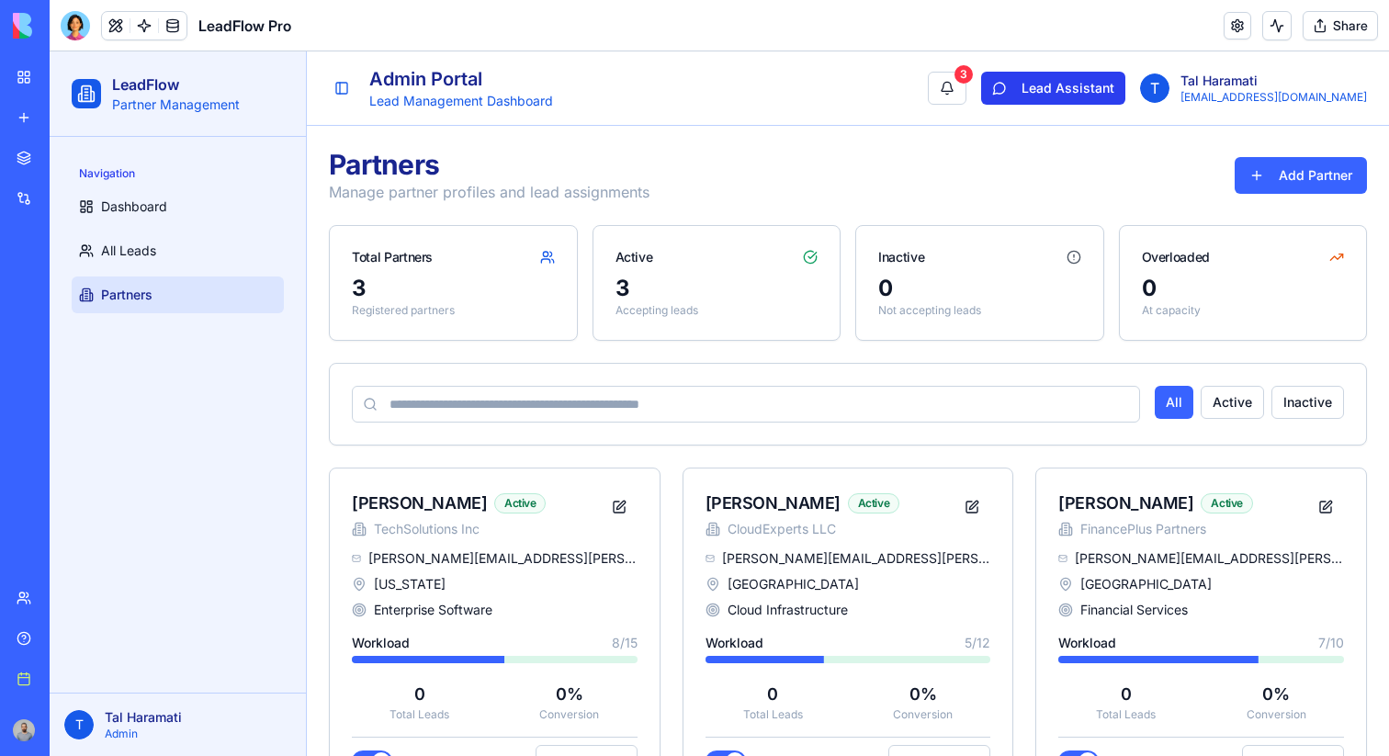
click at [1125, 89] on button "Lead Assistant" at bounding box center [1053, 88] width 144 height 33
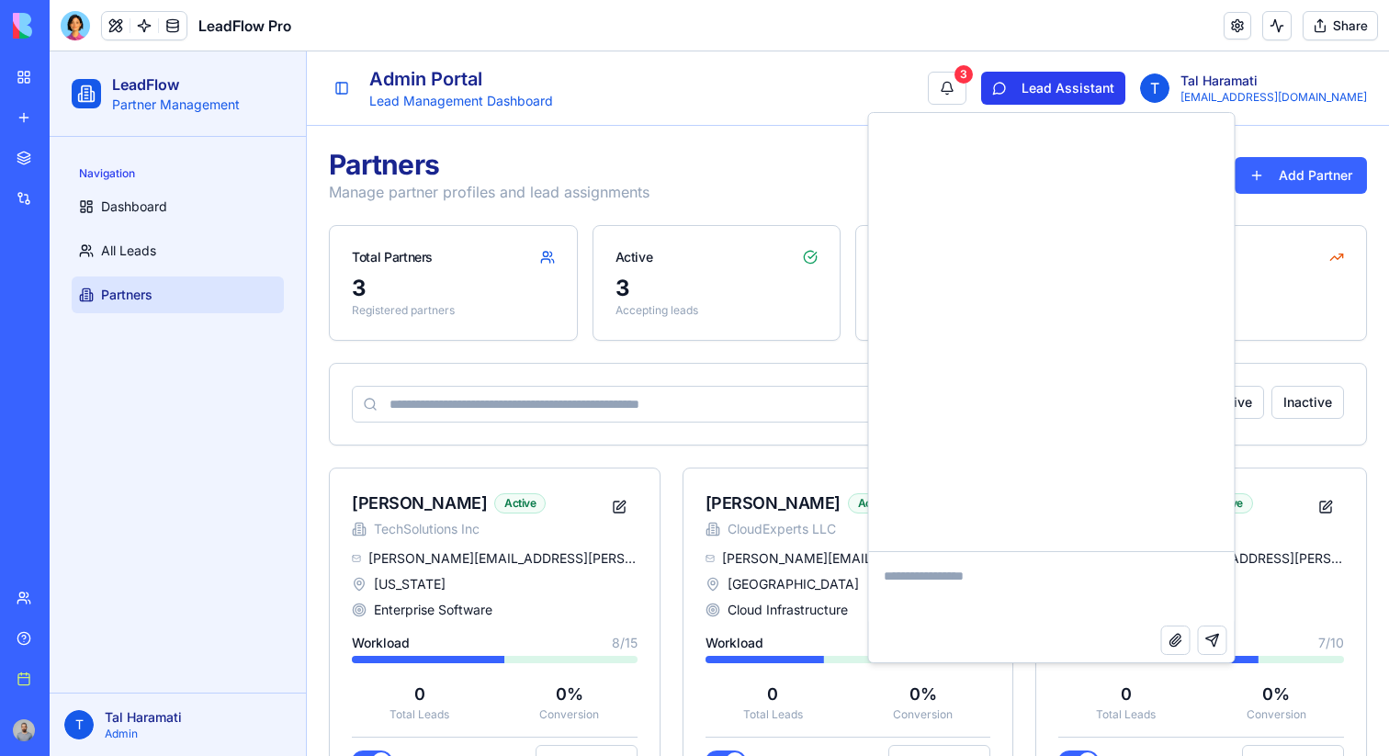
click at [1125, 89] on button "Lead Assistant" at bounding box center [1053, 88] width 144 height 33
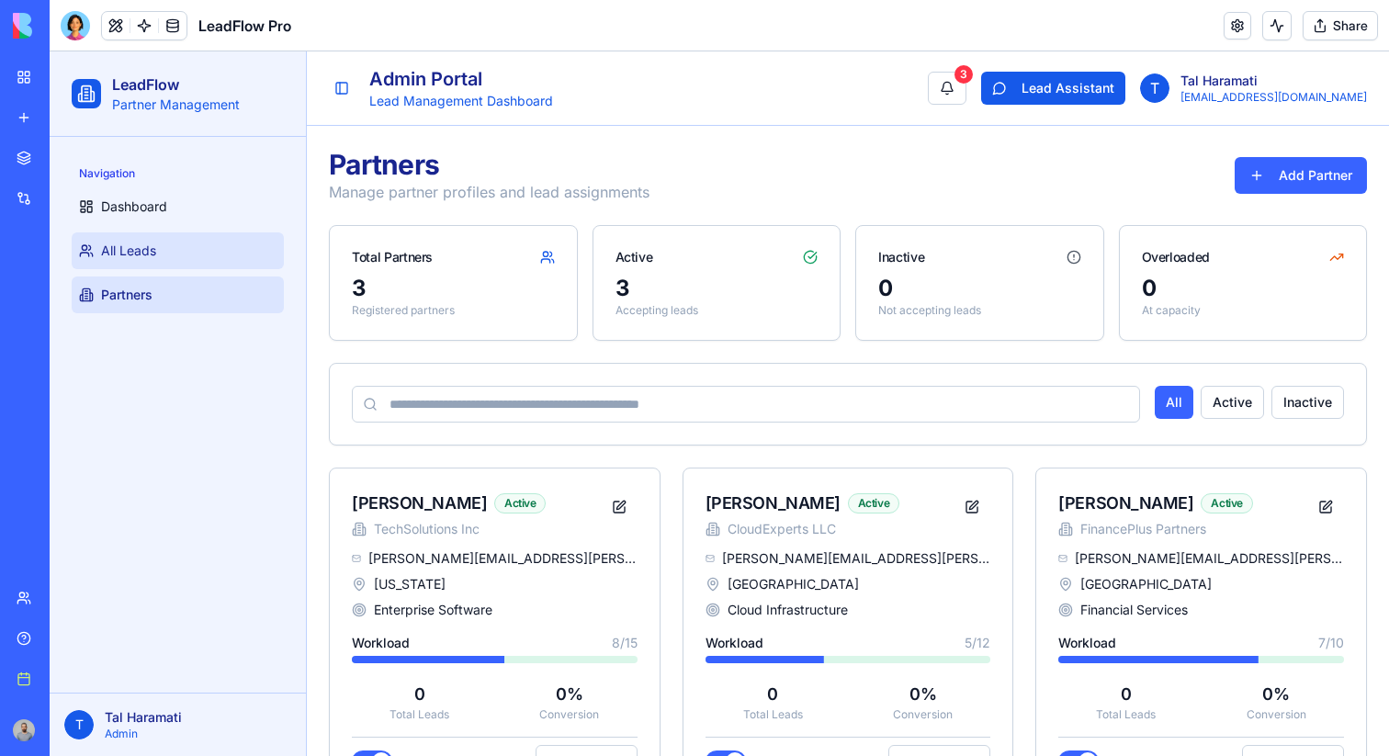
click at [171, 247] on link "All Leads" at bounding box center [178, 250] width 212 height 37
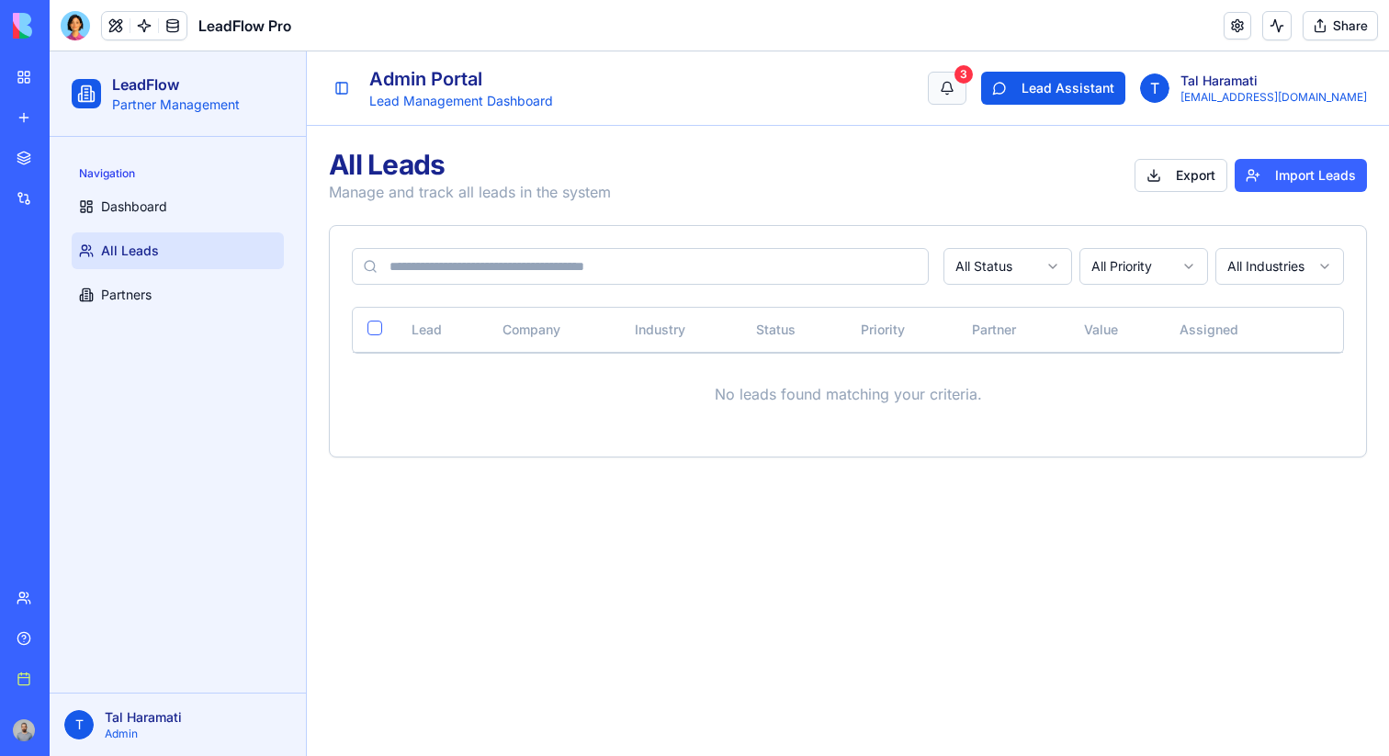
click at [966, 82] on button "3" at bounding box center [947, 88] width 39 height 33
click at [1125, 79] on button "Lead Assistant" at bounding box center [1053, 88] width 144 height 33
click at [973, 72] on div "3" at bounding box center [963, 74] width 18 height 18
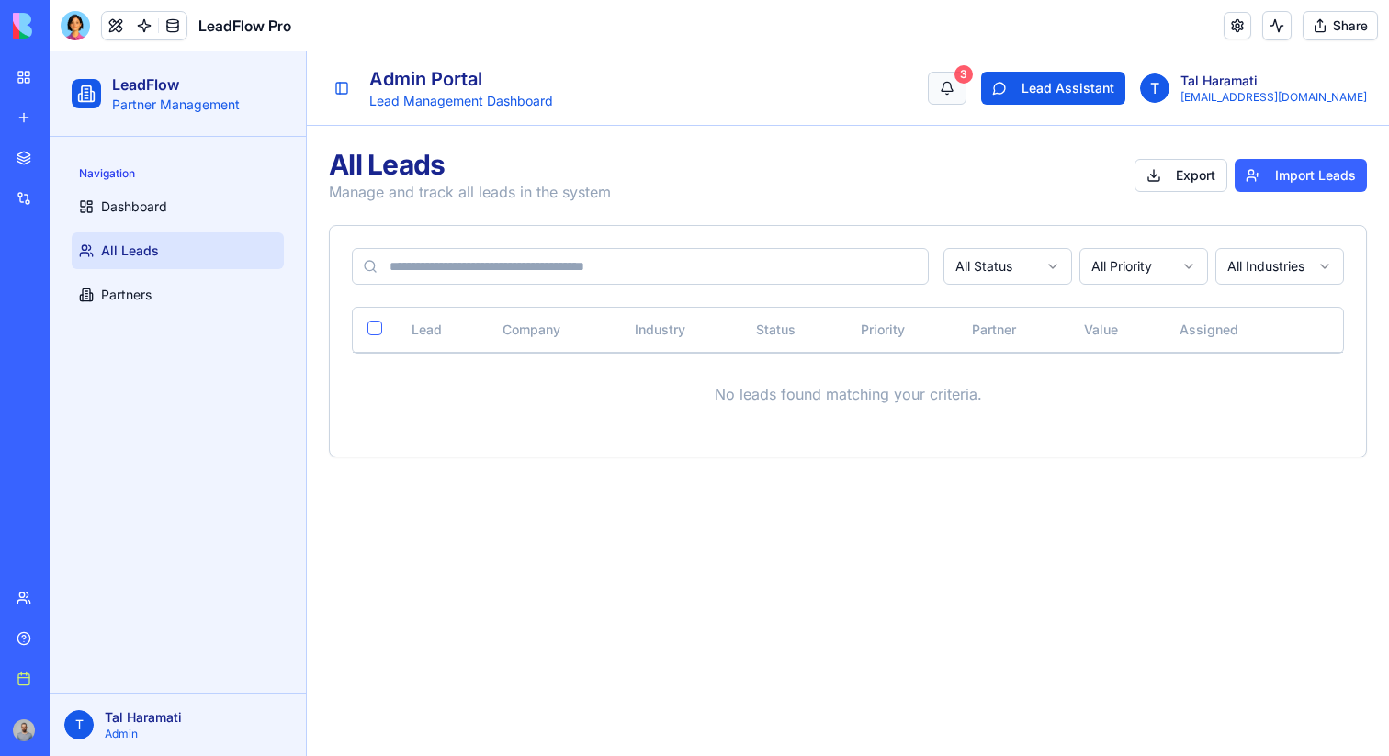
click at [973, 72] on div "3" at bounding box center [963, 74] width 18 height 18
click at [428, 94] on p "Lead Management Dashboard" at bounding box center [461, 101] width 184 height 18
click at [351, 92] on button "Toggle Sidebar" at bounding box center [342, 88] width 26 height 26
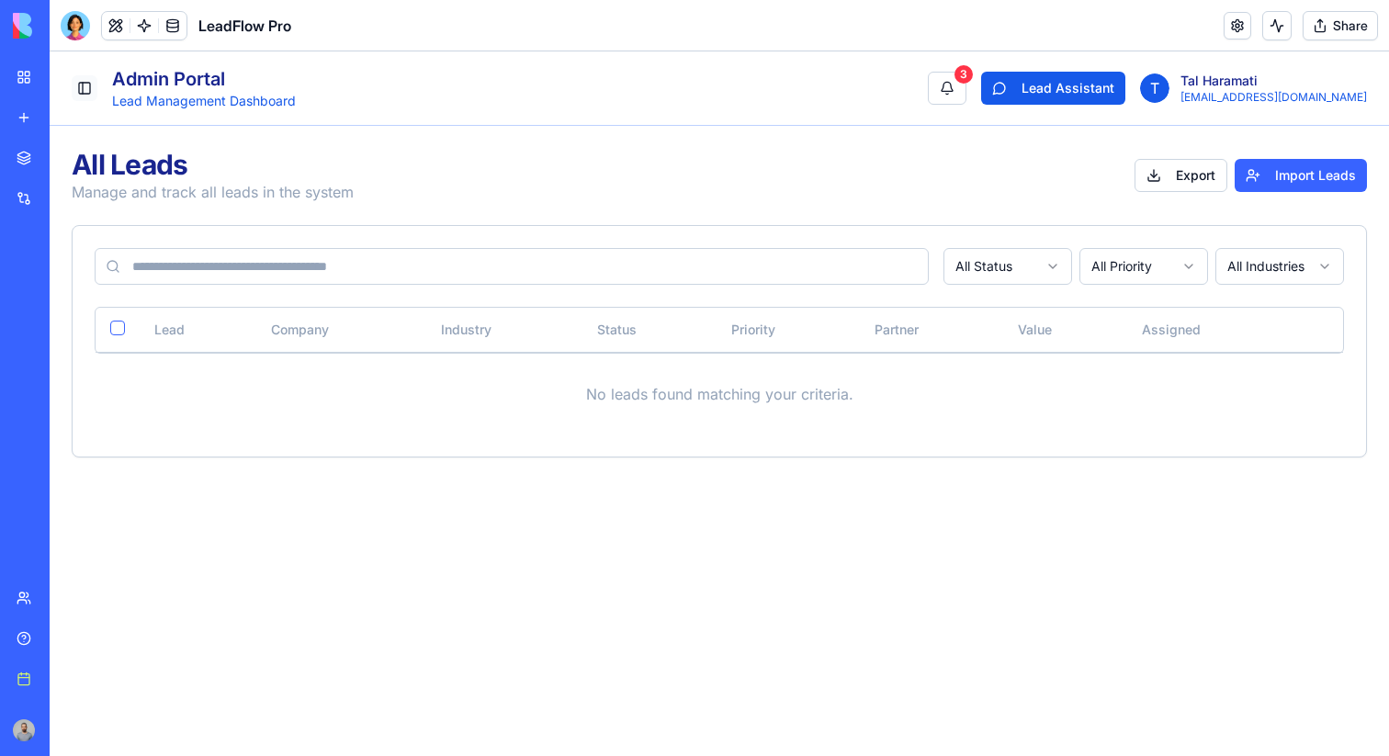
click at [78, 88] on button "Toggle Sidebar" at bounding box center [85, 88] width 26 height 26
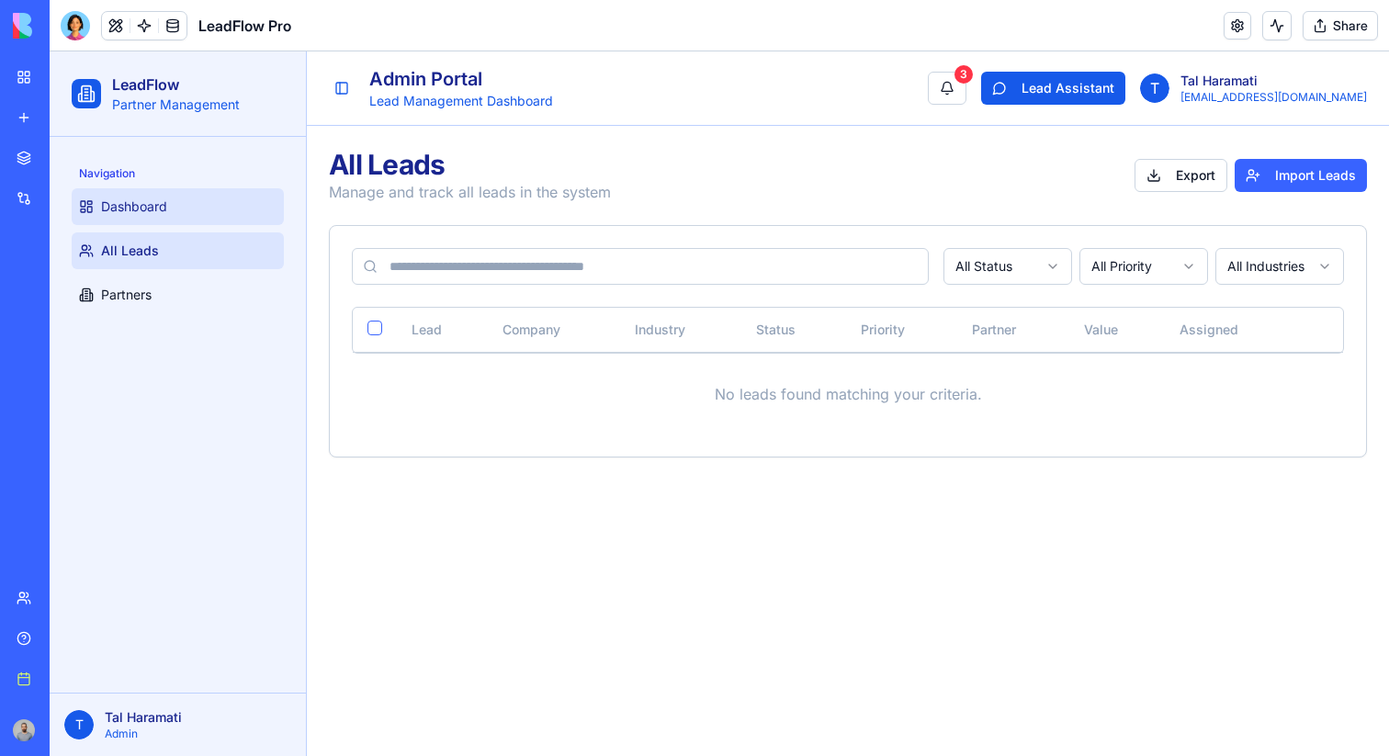
click at [141, 209] on span "Dashboard" at bounding box center [134, 207] width 66 height 18
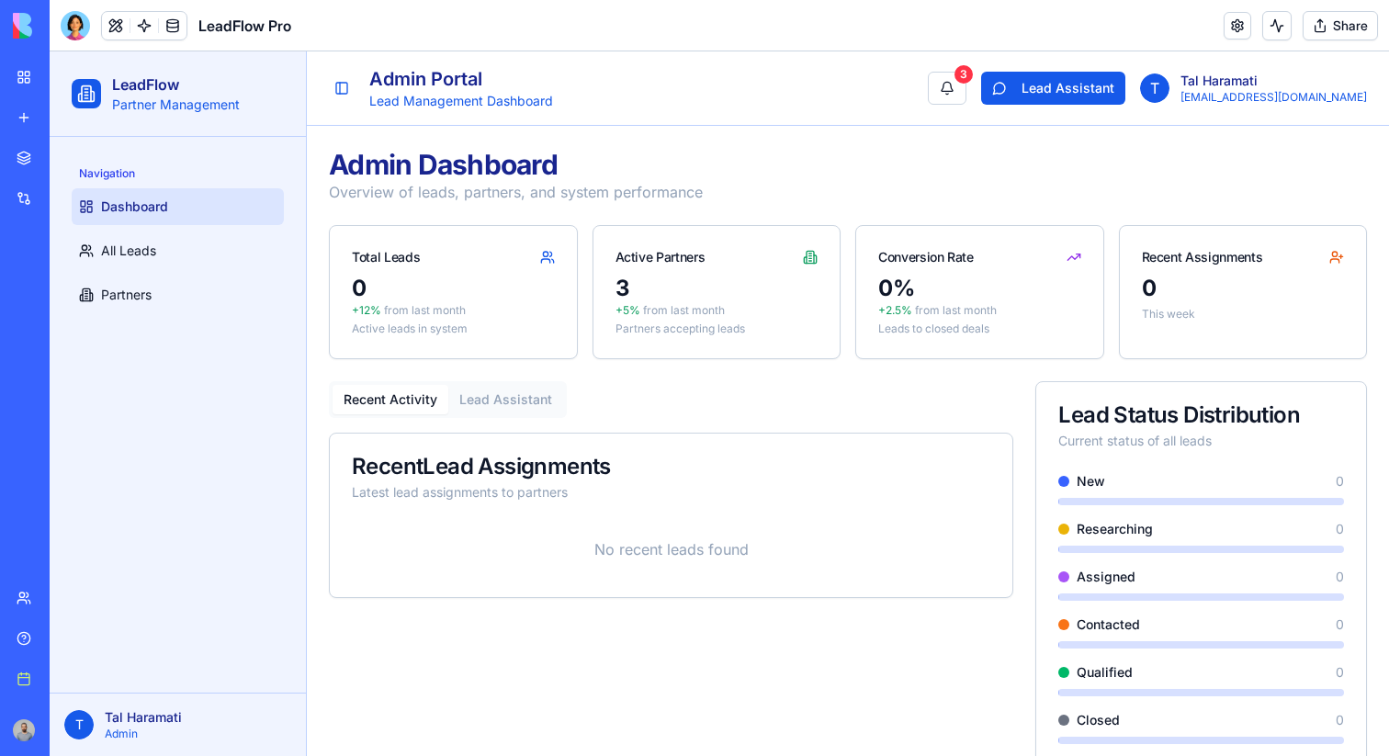
click at [780, 275] on div "3" at bounding box center [716, 288] width 203 height 29
click at [141, 304] on link "Partners" at bounding box center [178, 295] width 212 height 37
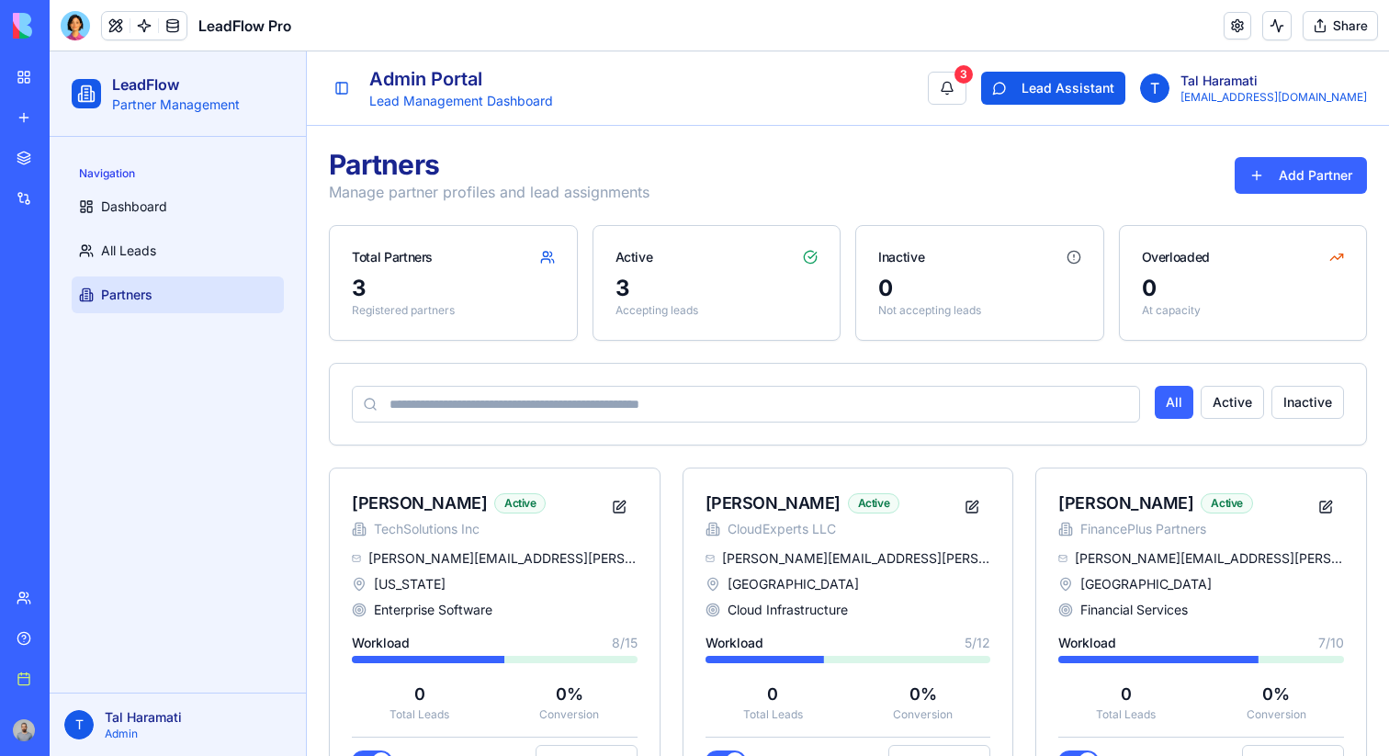
click at [151, 717] on p "[PERSON_NAME]" at bounding box center [198, 717] width 186 height 18
click at [1232, 415] on button "Active" at bounding box center [1232, 402] width 63 height 33
click at [1194, 400] on button "All" at bounding box center [1175, 402] width 40 height 33
click at [219, 237] on link "All Leads" at bounding box center [178, 250] width 212 height 37
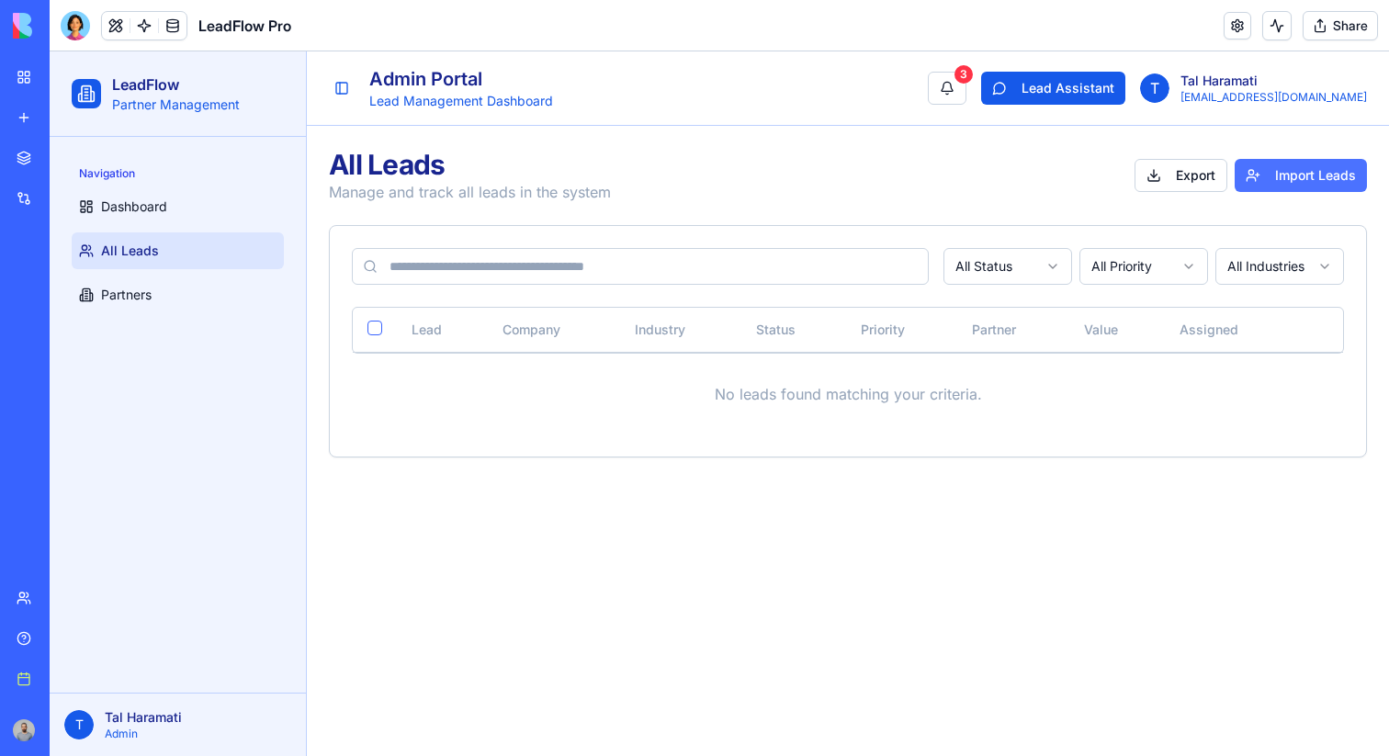
click at [1284, 187] on button "Import Leads" at bounding box center [1301, 175] width 132 height 33
click at [1285, 176] on button "Import Leads" at bounding box center [1301, 175] width 132 height 33
click at [1192, 176] on button "Export" at bounding box center [1180, 175] width 93 height 33
click at [1296, 184] on button "Import Leads" at bounding box center [1301, 175] width 132 height 33
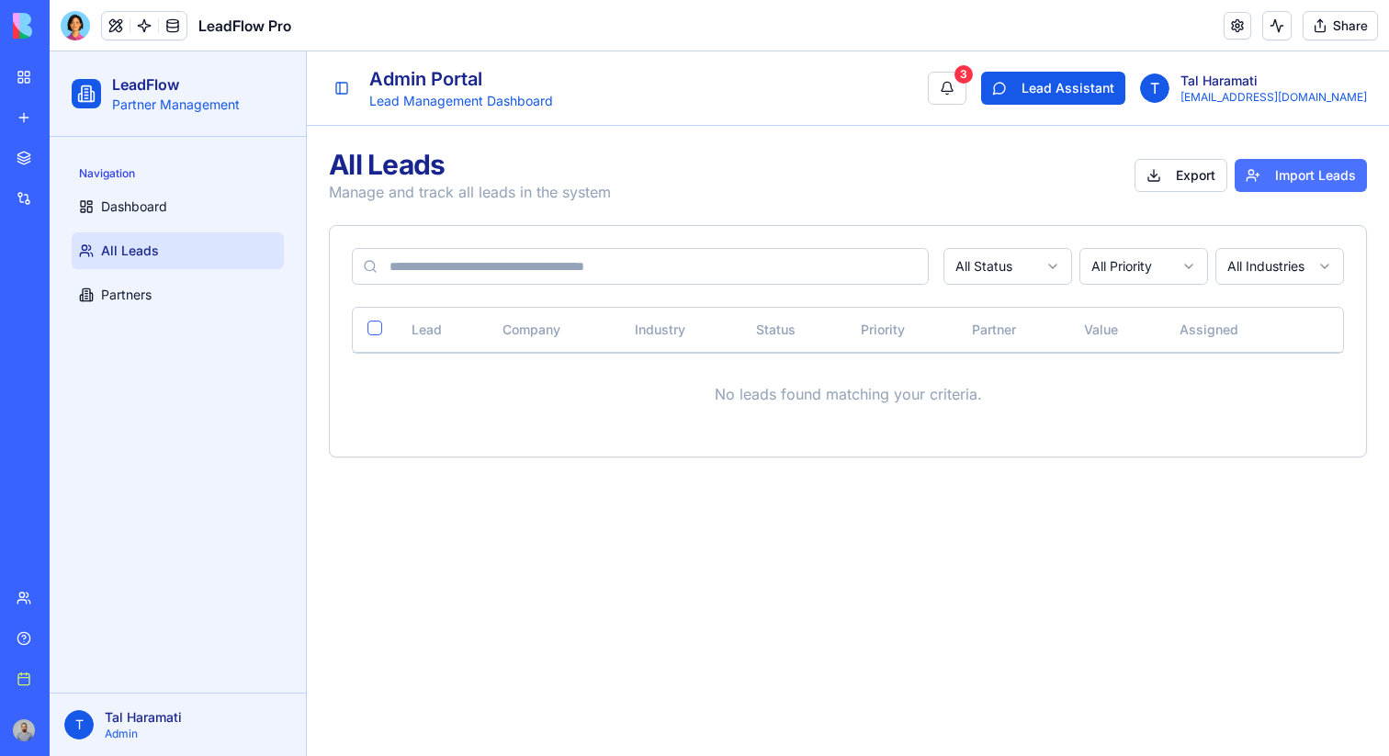
click at [1296, 184] on button "Import Leads" at bounding box center [1301, 175] width 132 height 33
click at [879, 271] on input at bounding box center [640, 266] width 577 height 37
click at [119, 22] on button at bounding box center [116, 26] width 28 height 28
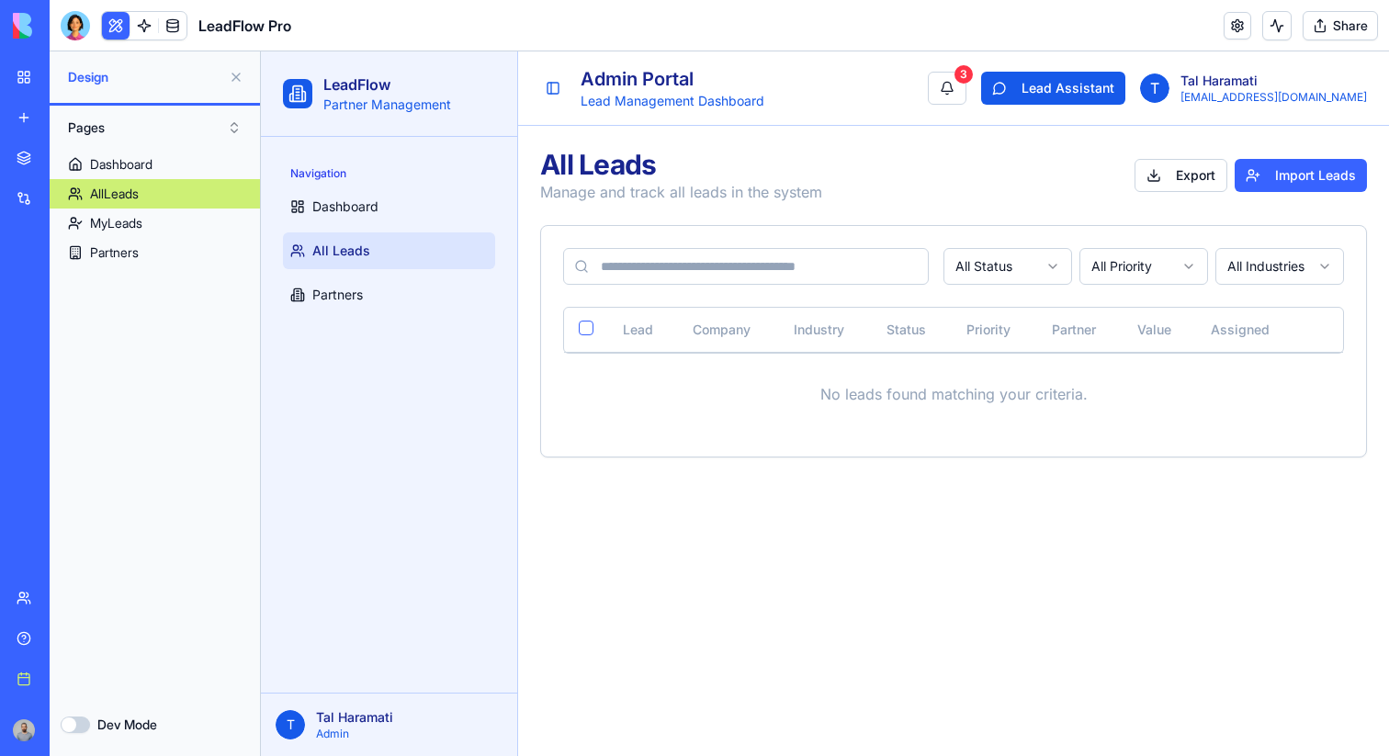
click at [68, 721] on button "Dev Mode" at bounding box center [75, 725] width 29 height 17
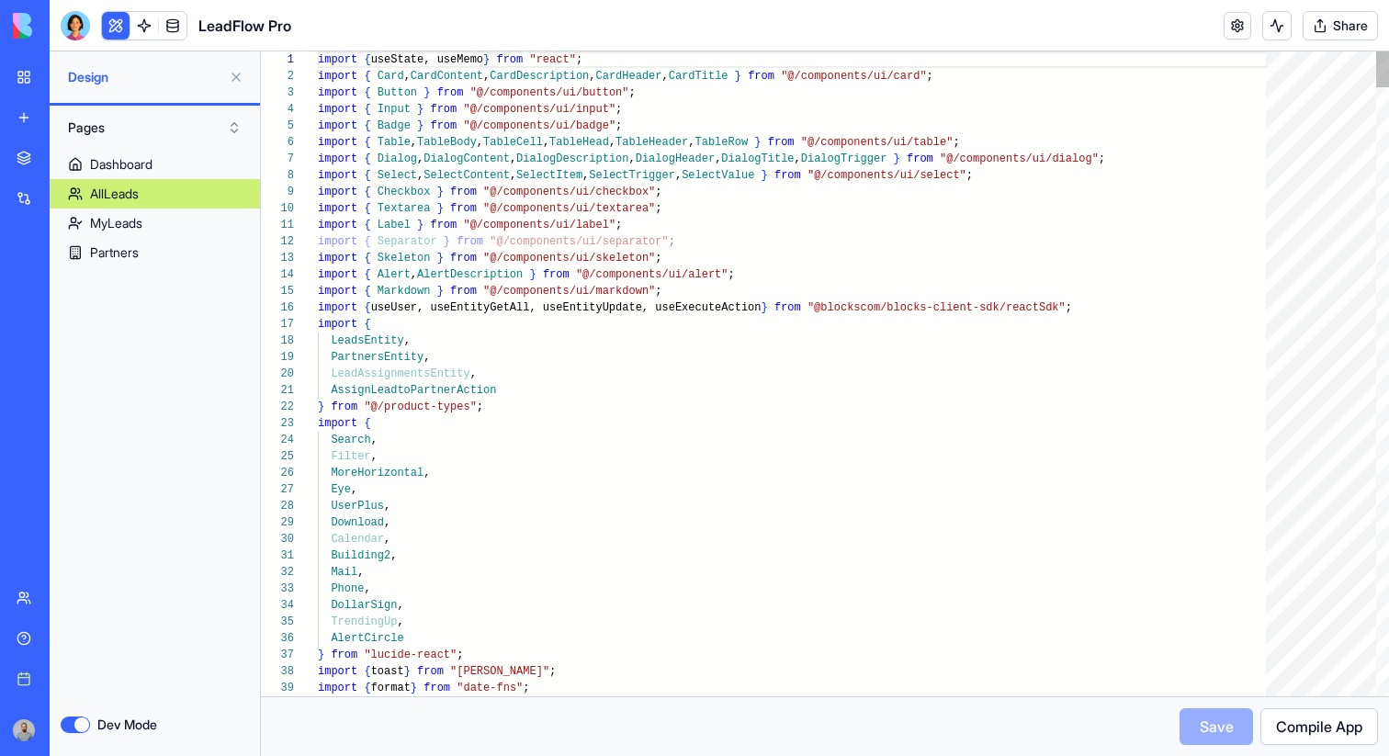
scroll to position [149, 159]
type textarea "**********"
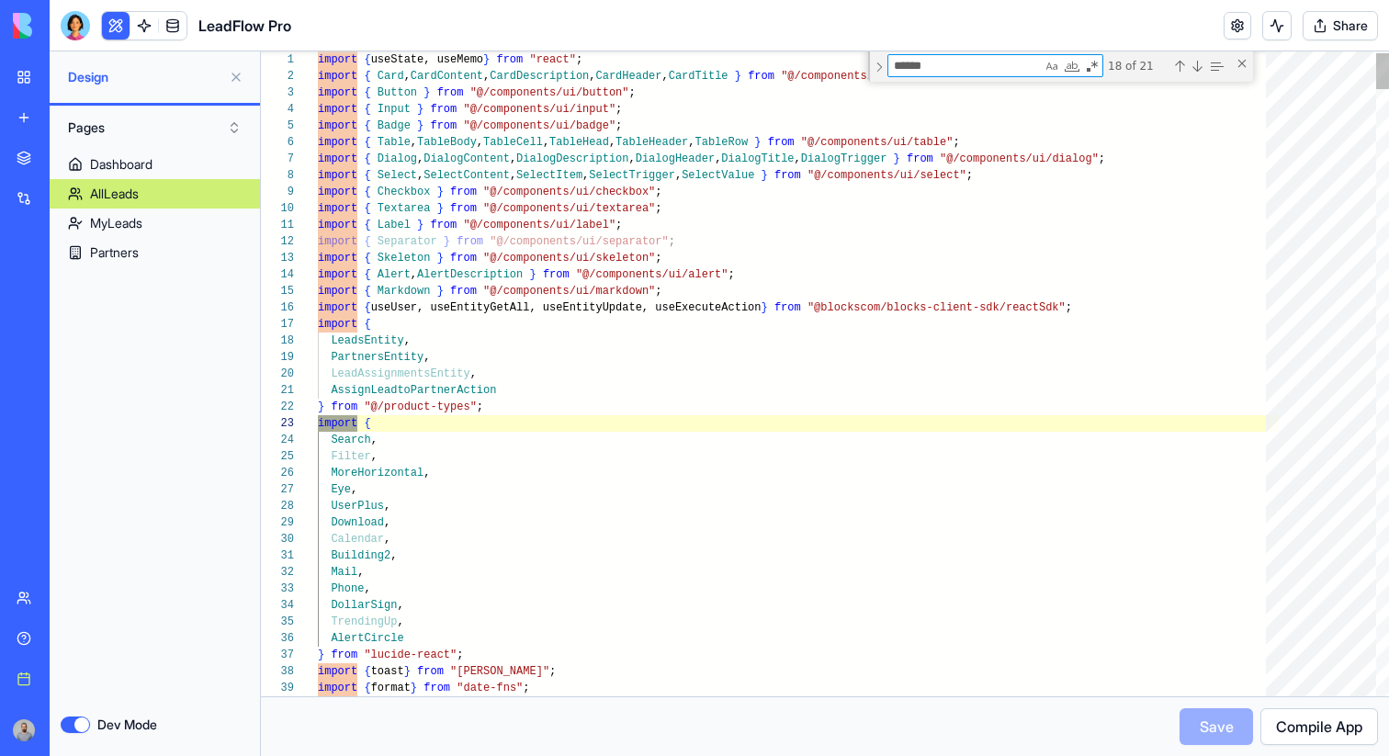
type textarea "******"
type textarea "**********"
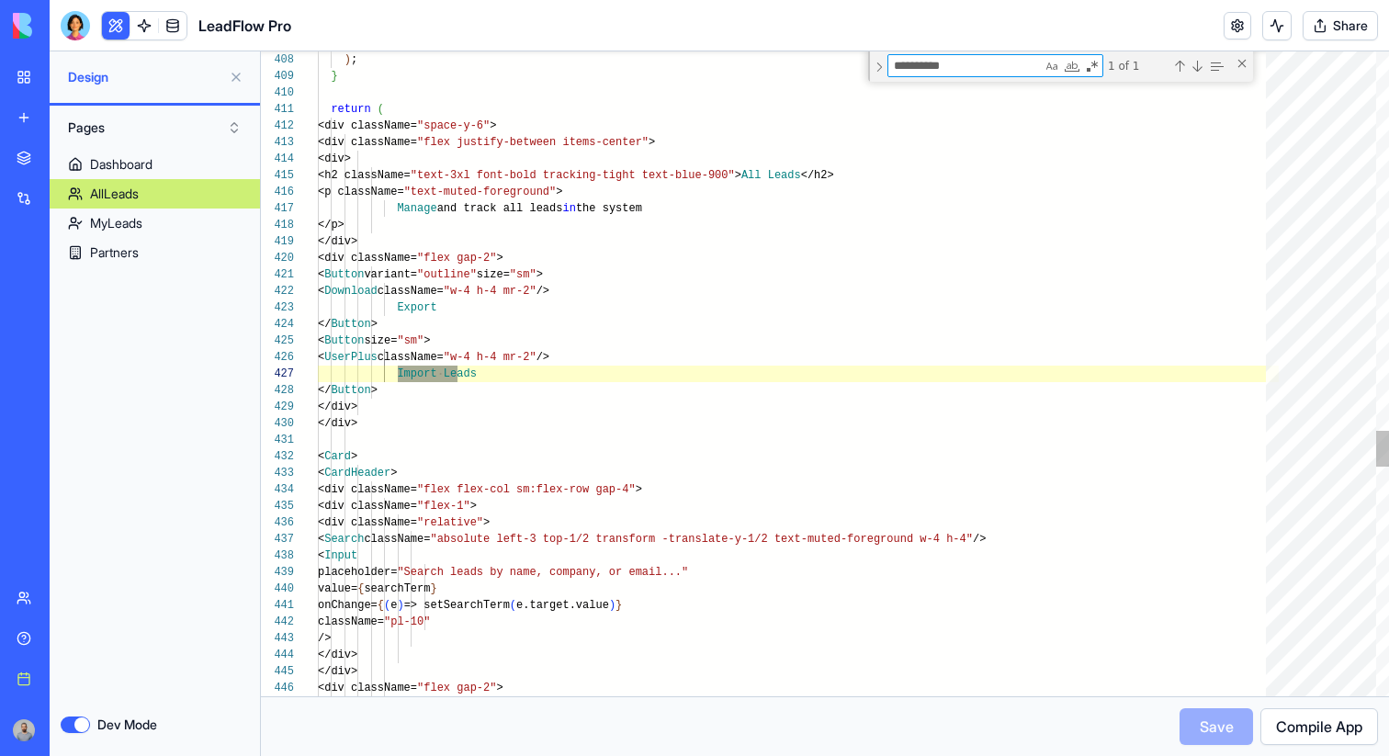
scroll to position [165, 146]
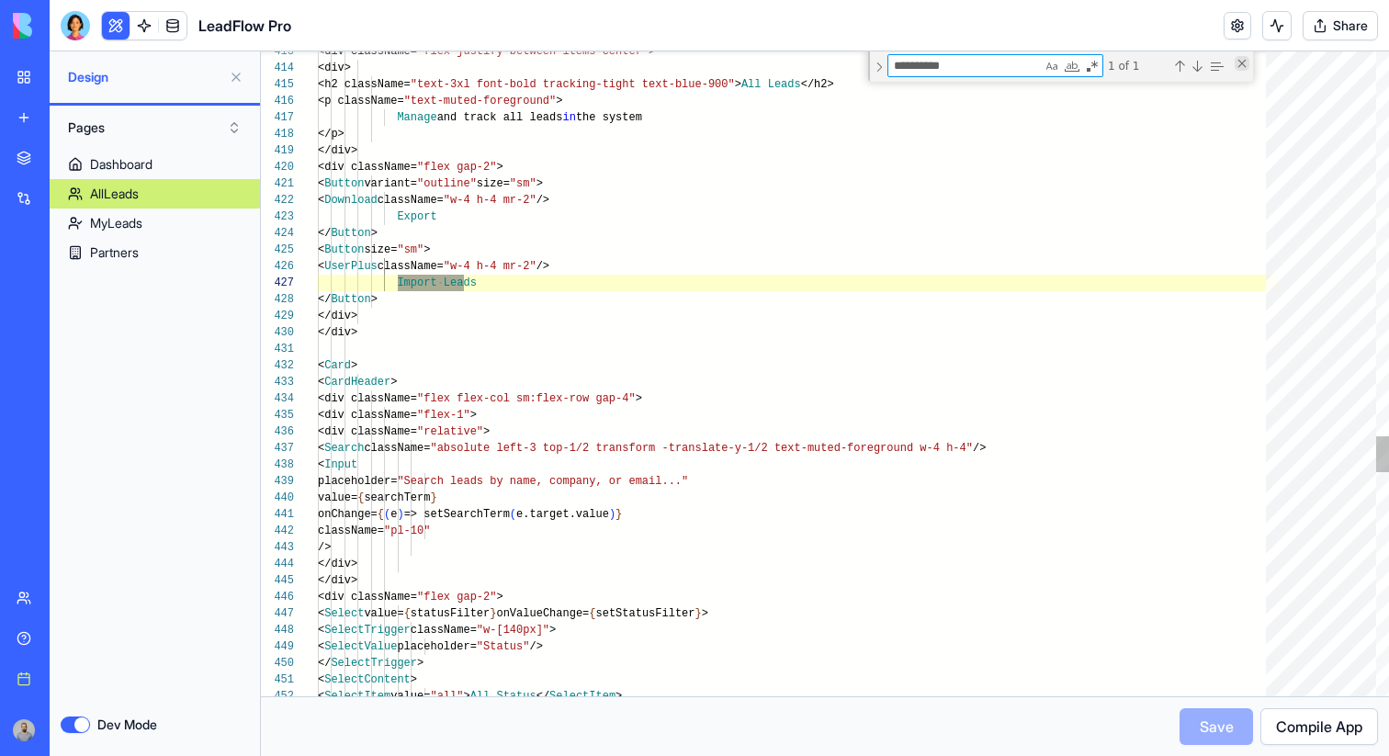
type textarea "**********"
click at [1247, 67] on div "Close (Escape)" at bounding box center [1242, 63] width 15 height 15
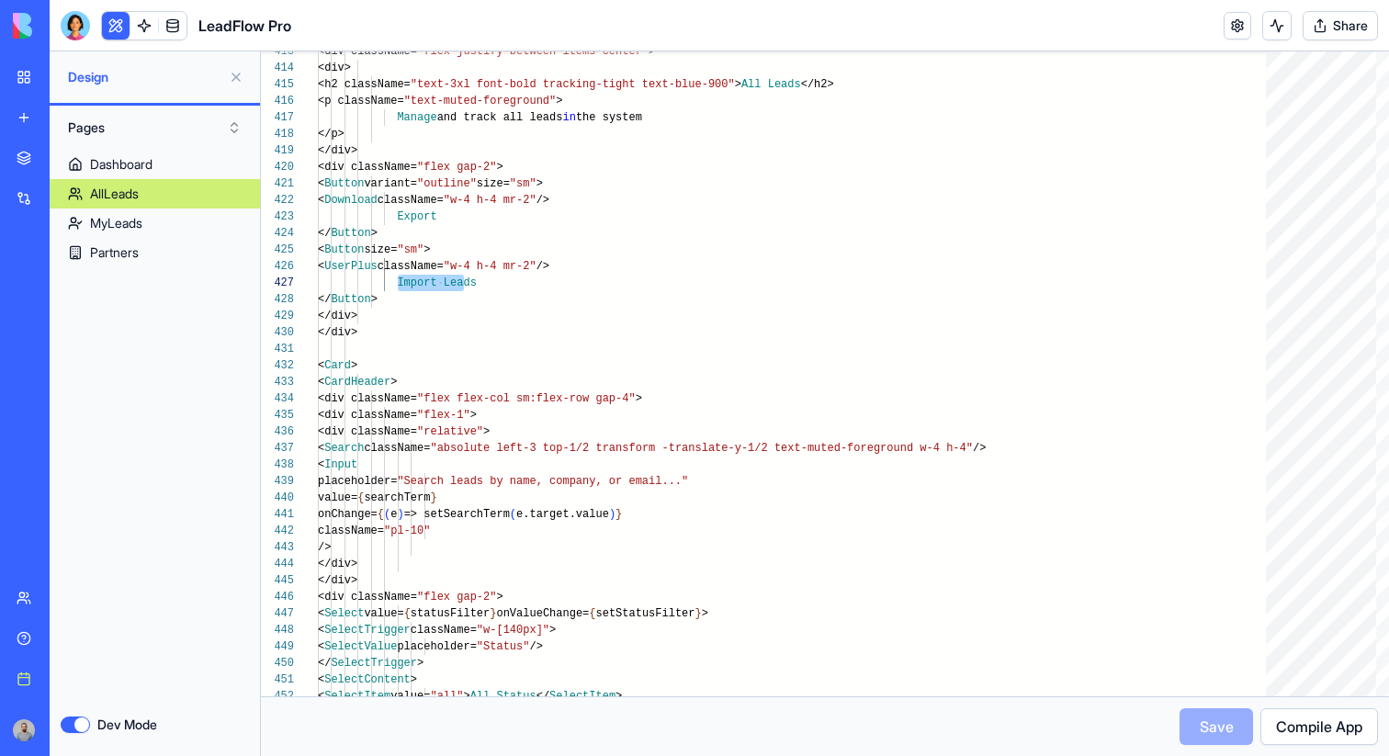
click at [76, 732] on button "Dev Mode" at bounding box center [75, 725] width 29 height 17
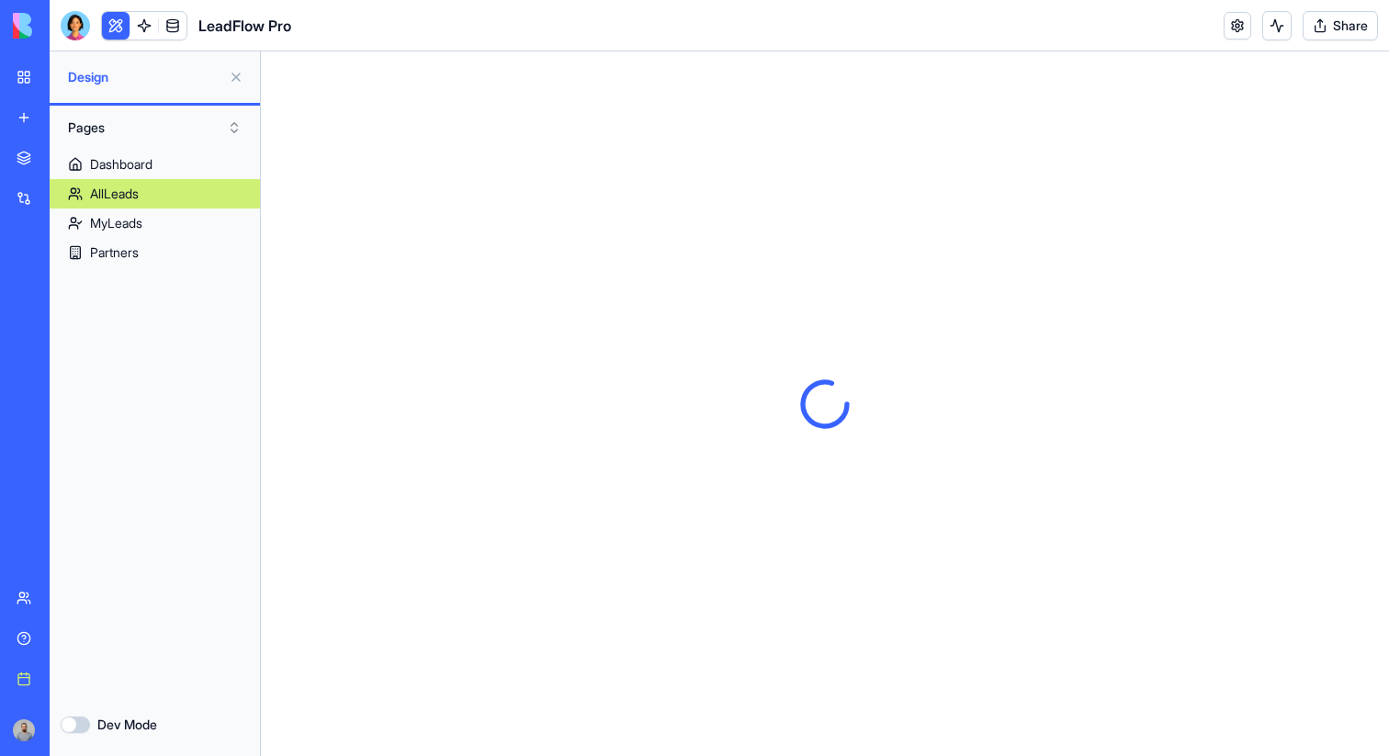
scroll to position [0, 0]
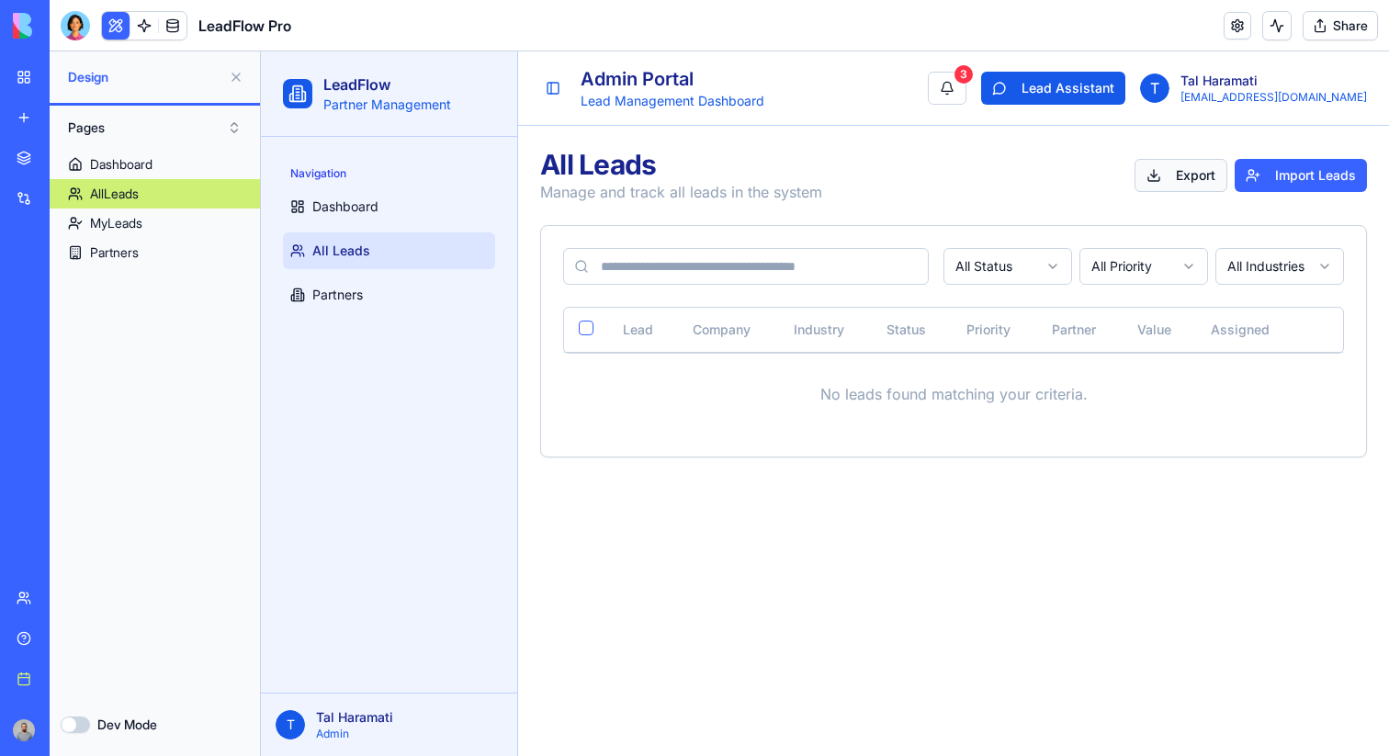
click at [1184, 174] on button "Export" at bounding box center [1180, 175] width 93 height 33
click at [397, 272] on ul "Dashboard All Leads Partners" at bounding box center [389, 250] width 212 height 125
click at [397, 281] on link "Partners" at bounding box center [389, 295] width 212 height 37
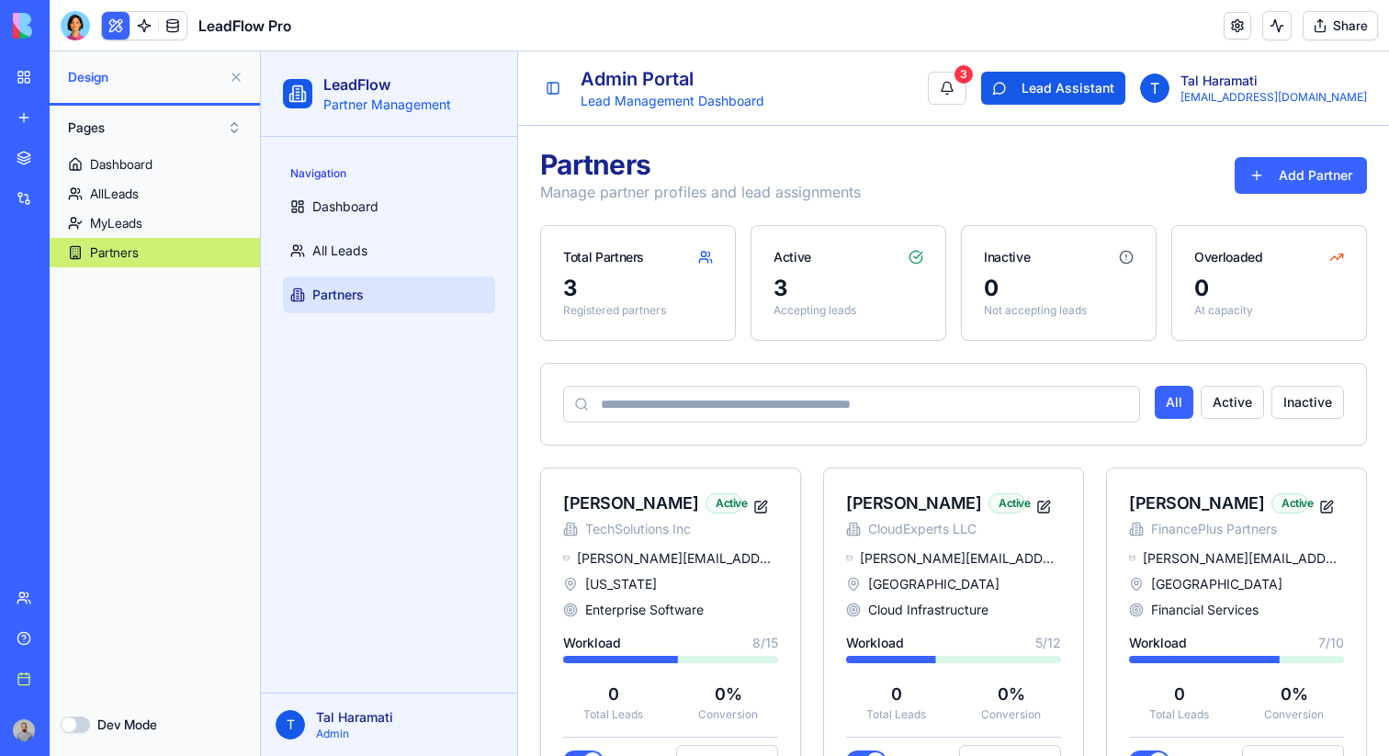
scroll to position [67, 0]
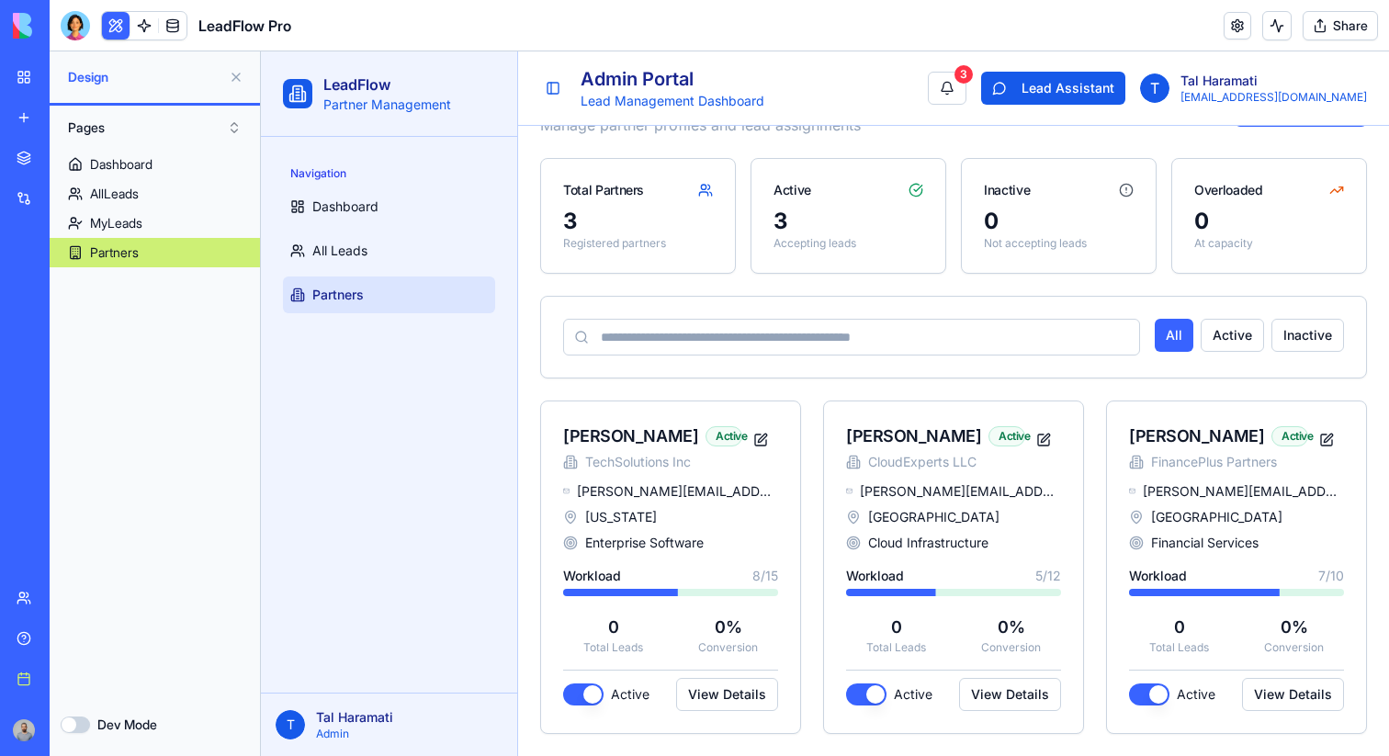
click at [73, 728] on button "Dev Mode" at bounding box center [75, 725] width 29 height 17
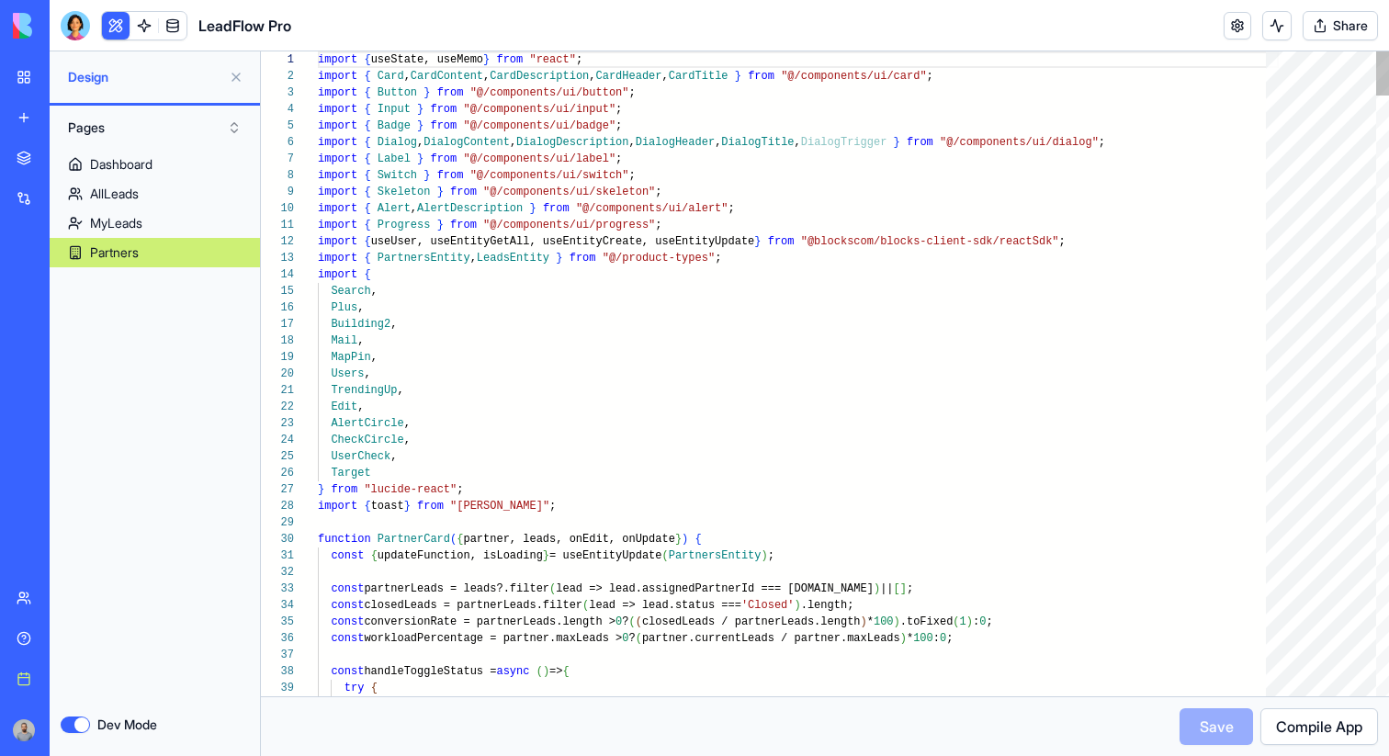
scroll to position [116, 0]
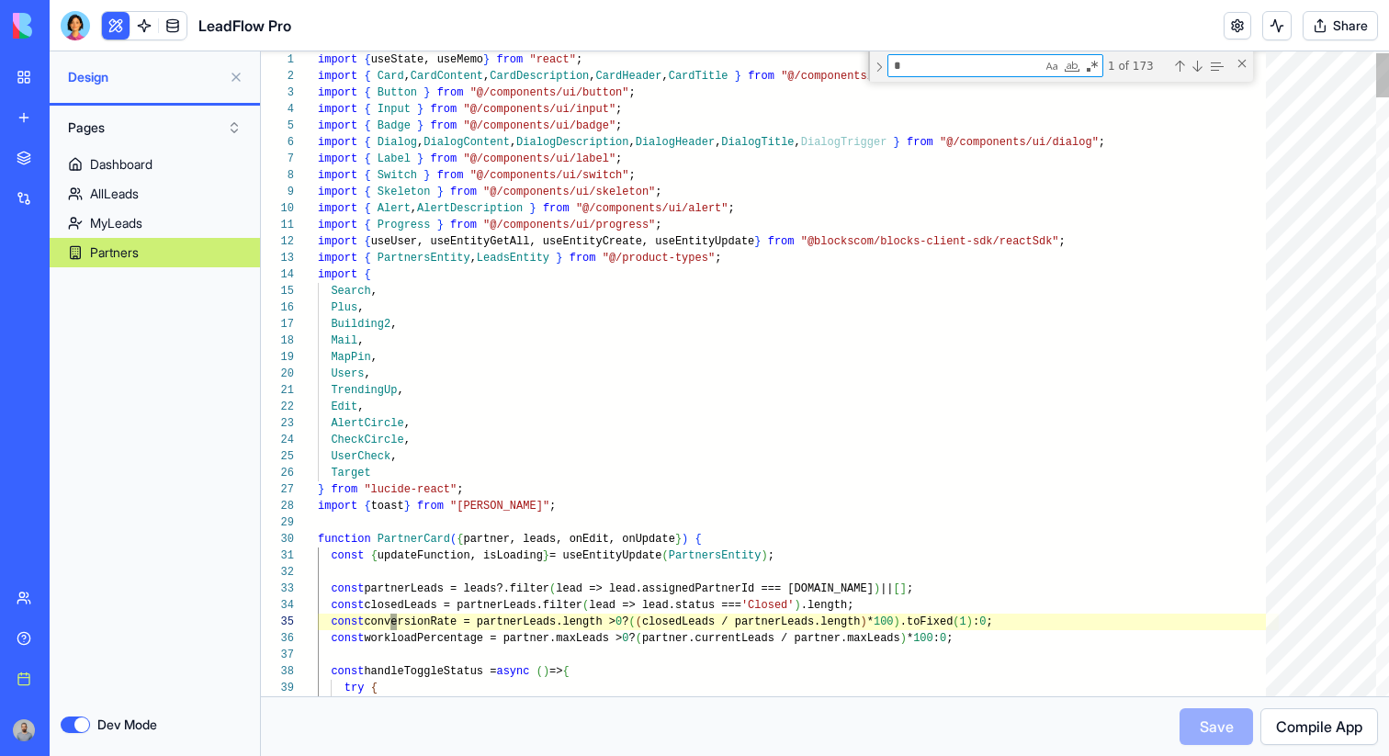
type textarea "**********"
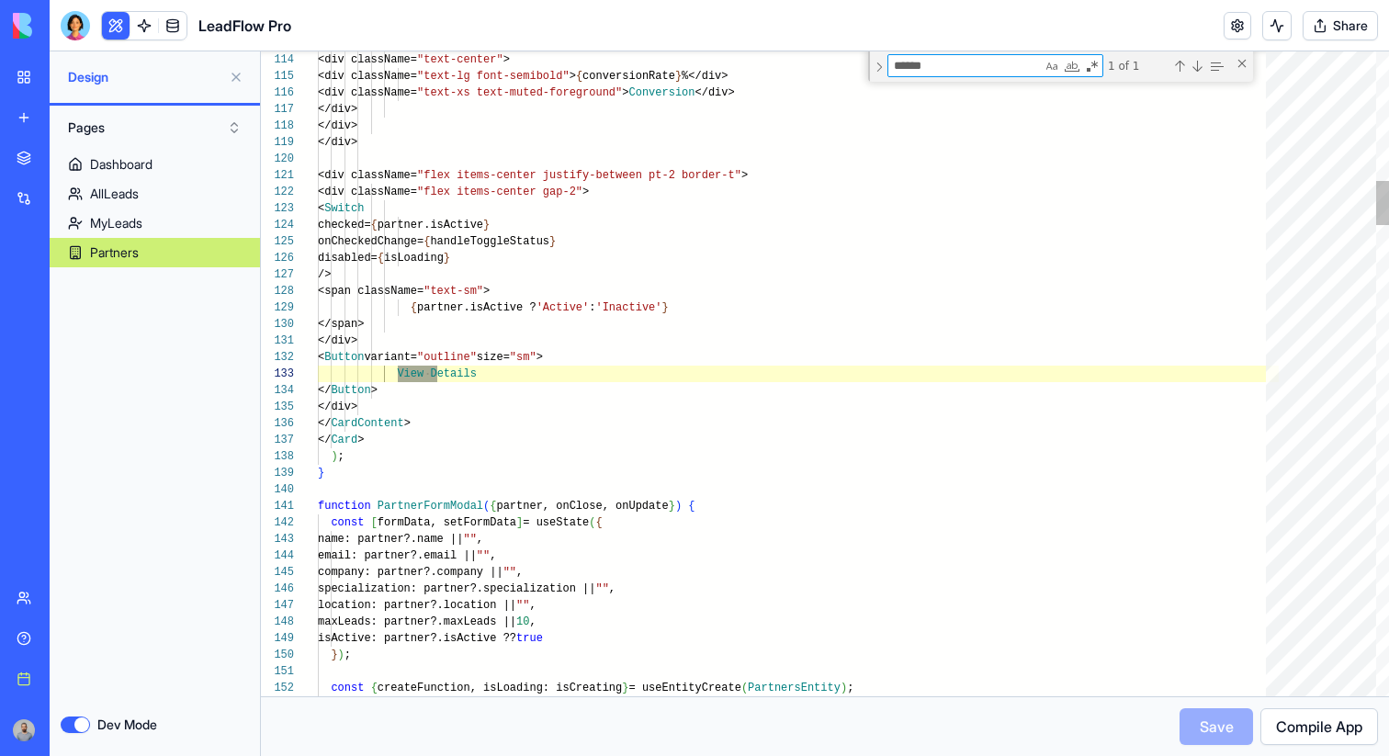
scroll to position [165, 126]
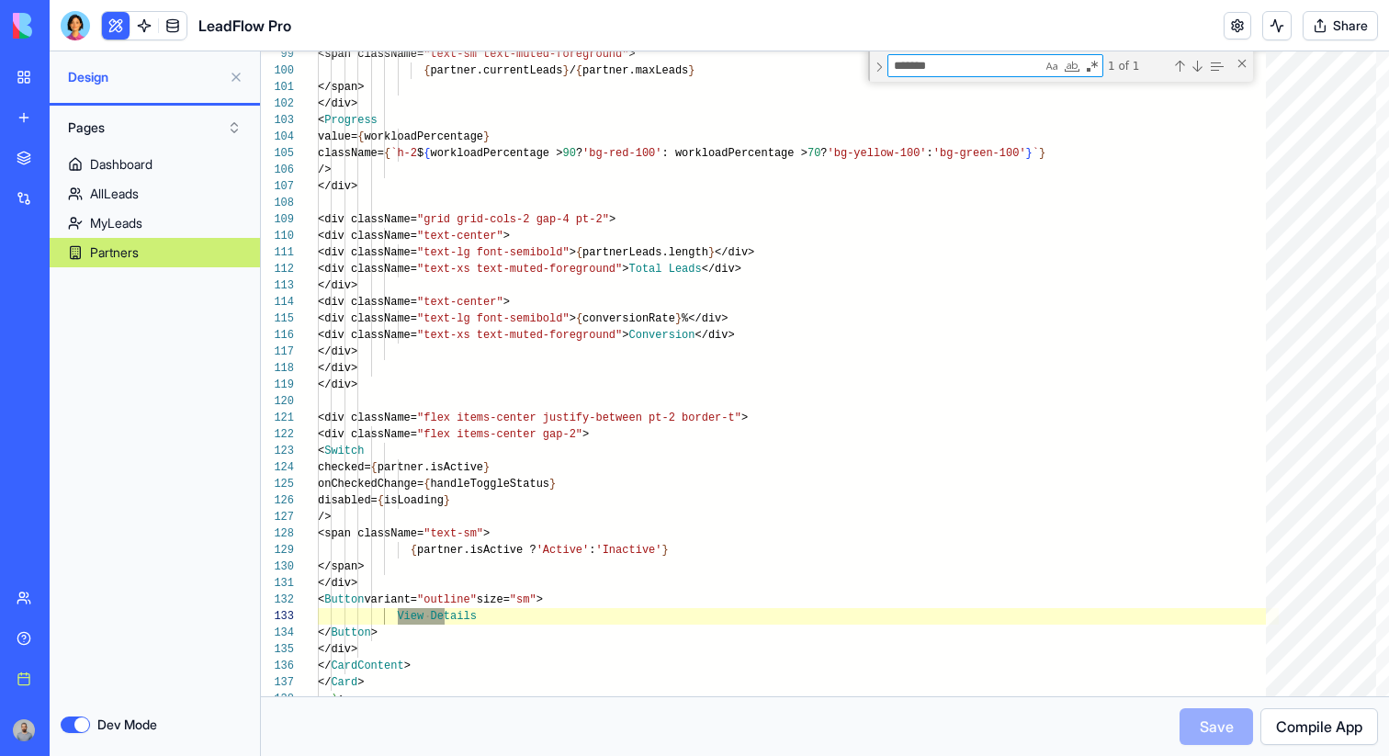
type textarea "*******"
click at [70, 720] on button "Dev Mode" at bounding box center [75, 725] width 29 height 17
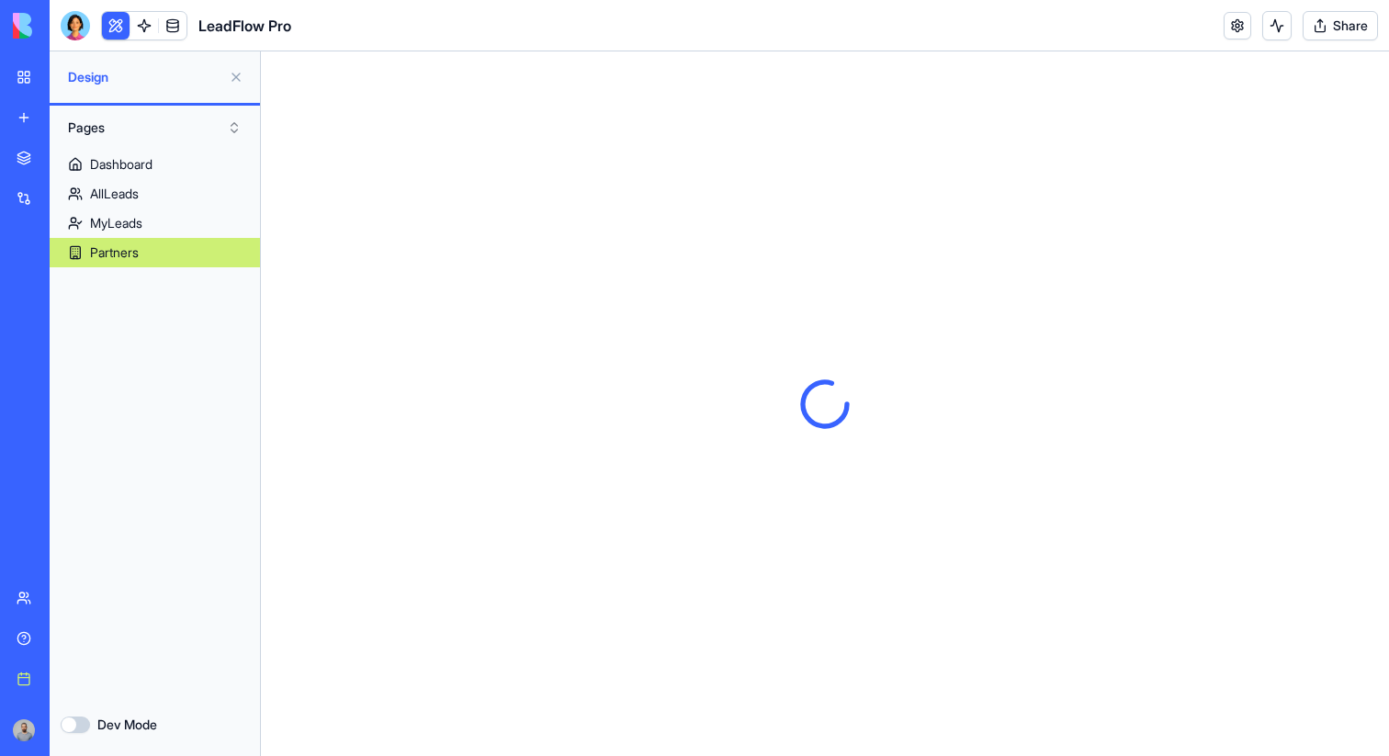
scroll to position [0, 0]
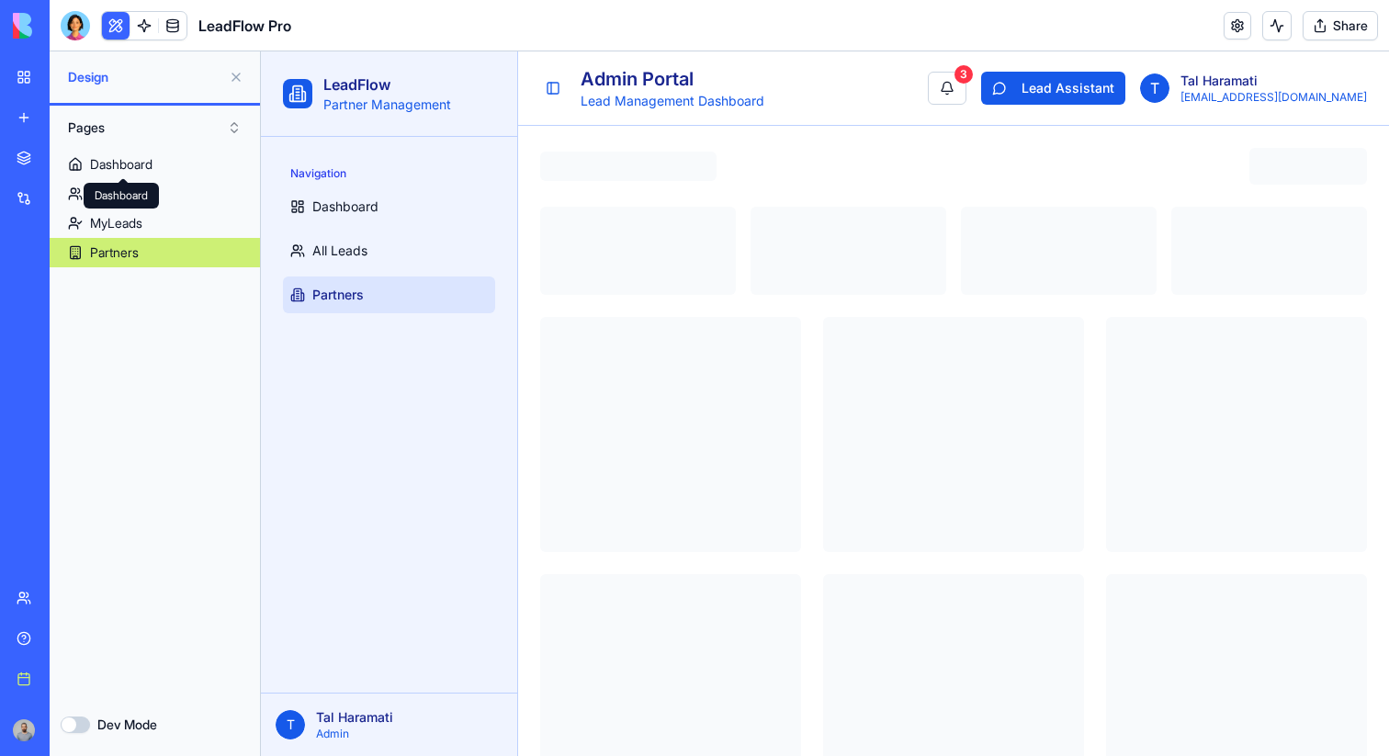
click at [158, 121] on button "Pages" at bounding box center [155, 127] width 192 height 29
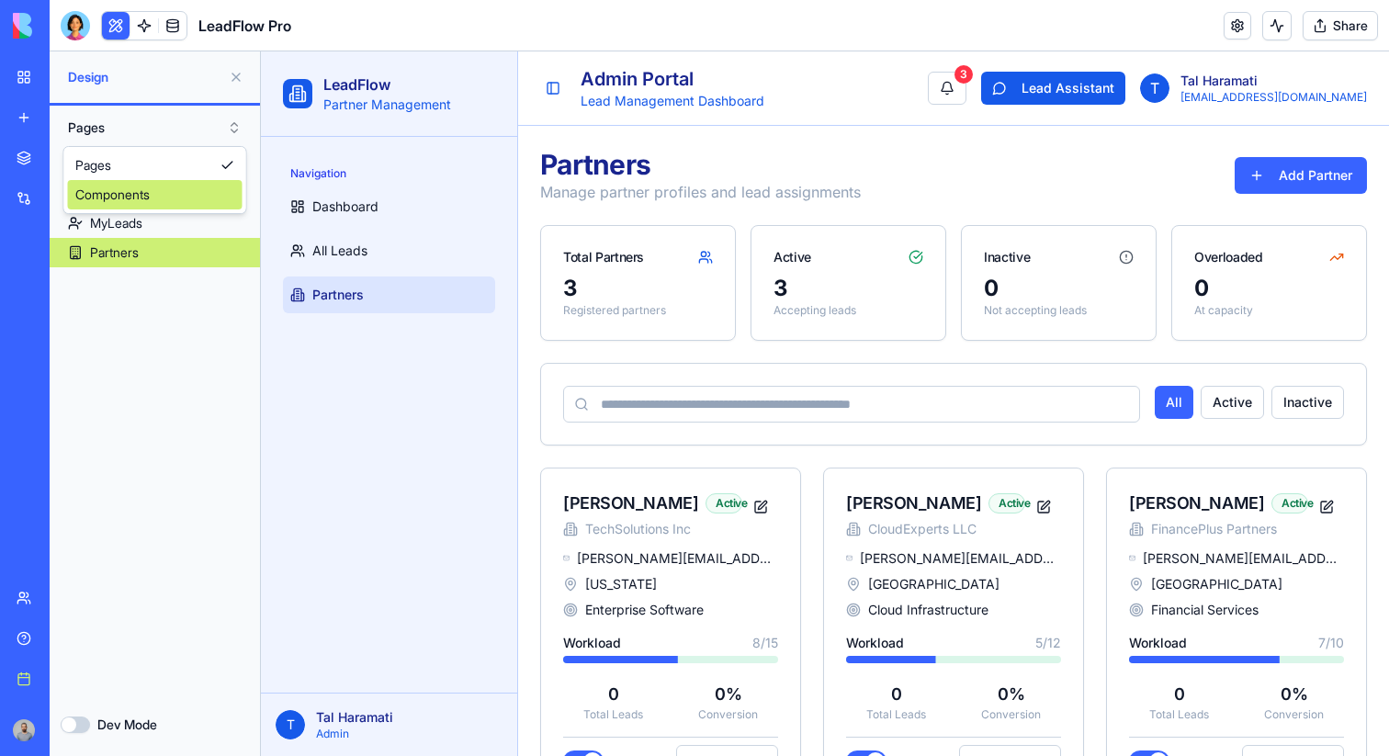
click at [158, 181] on div "Components" at bounding box center [155, 194] width 175 height 29
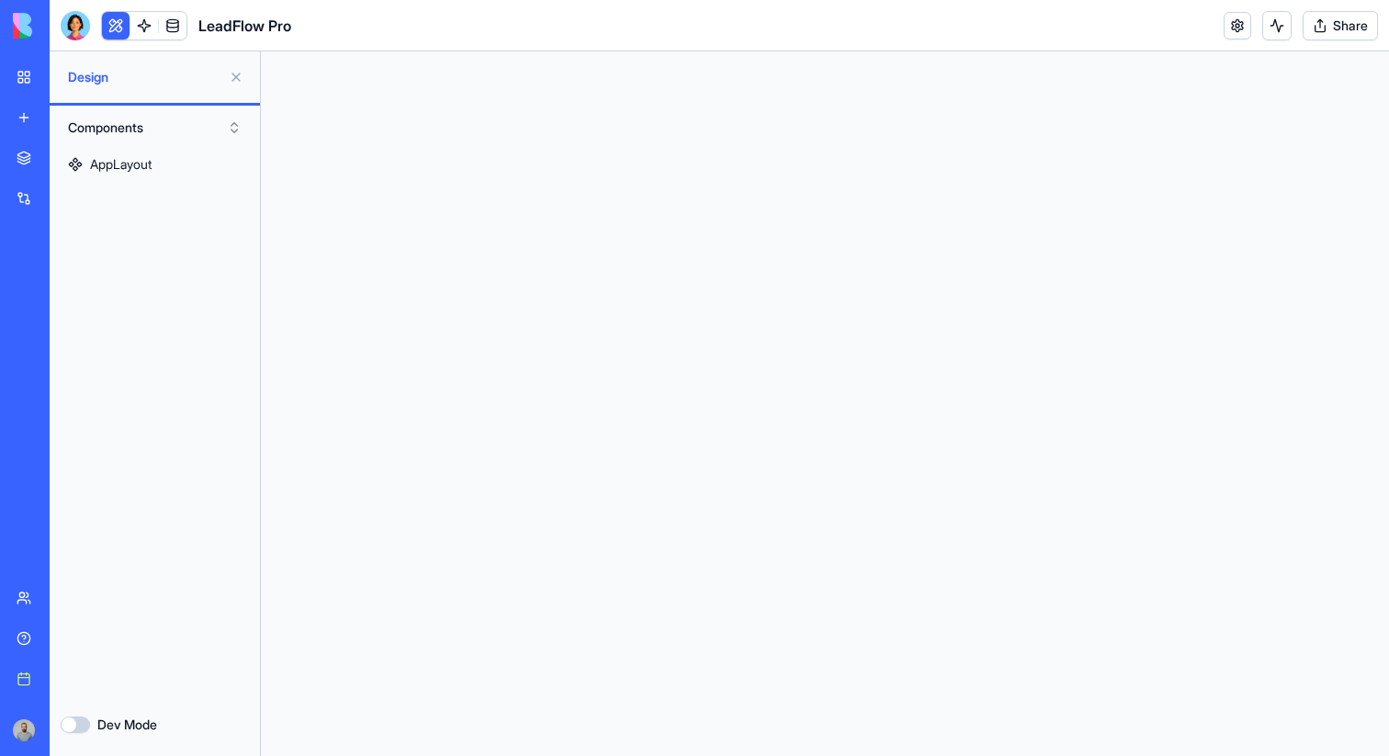
click at [196, 121] on button "Components" at bounding box center [155, 127] width 192 height 29
click at [196, 165] on div "Pages" at bounding box center [155, 165] width 175 height 29
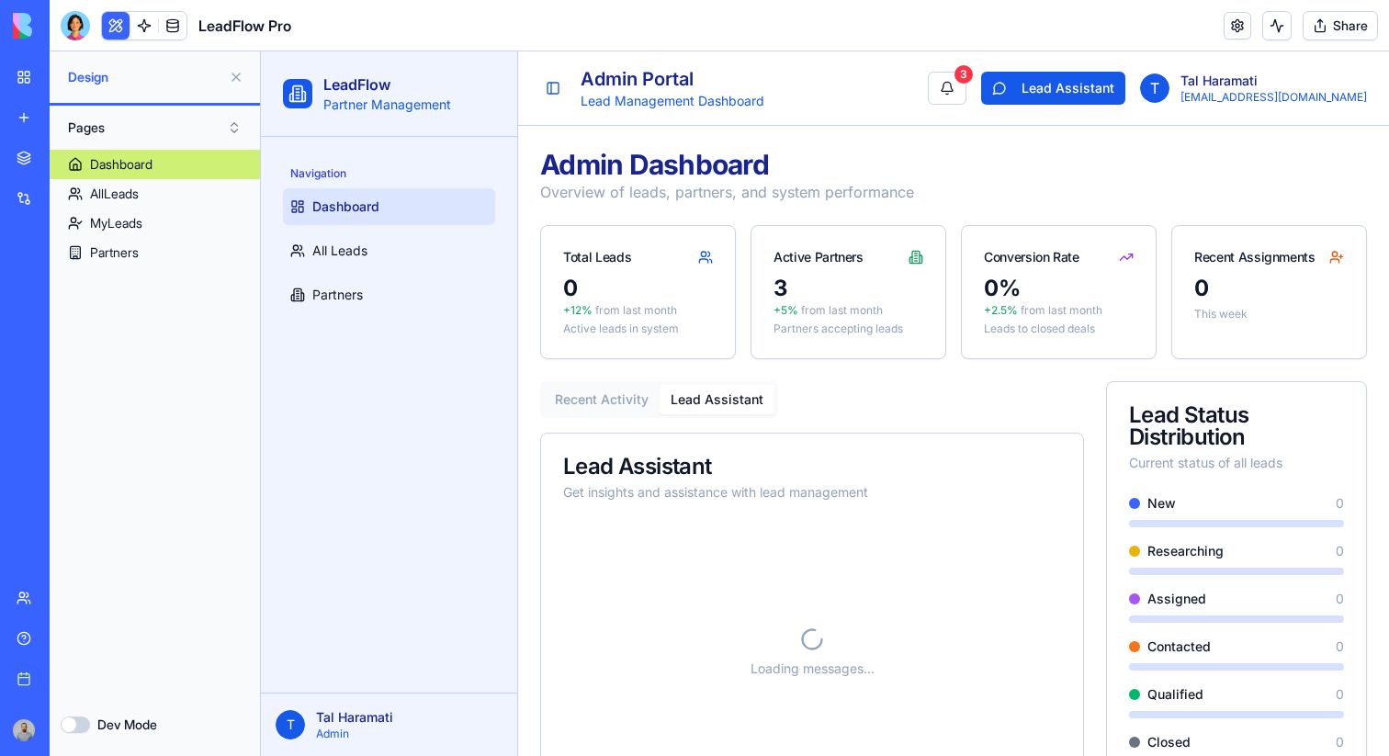
click at [743, 396] on button "Lead Assistant" at bounding box center [717, 399] width 115 height 29
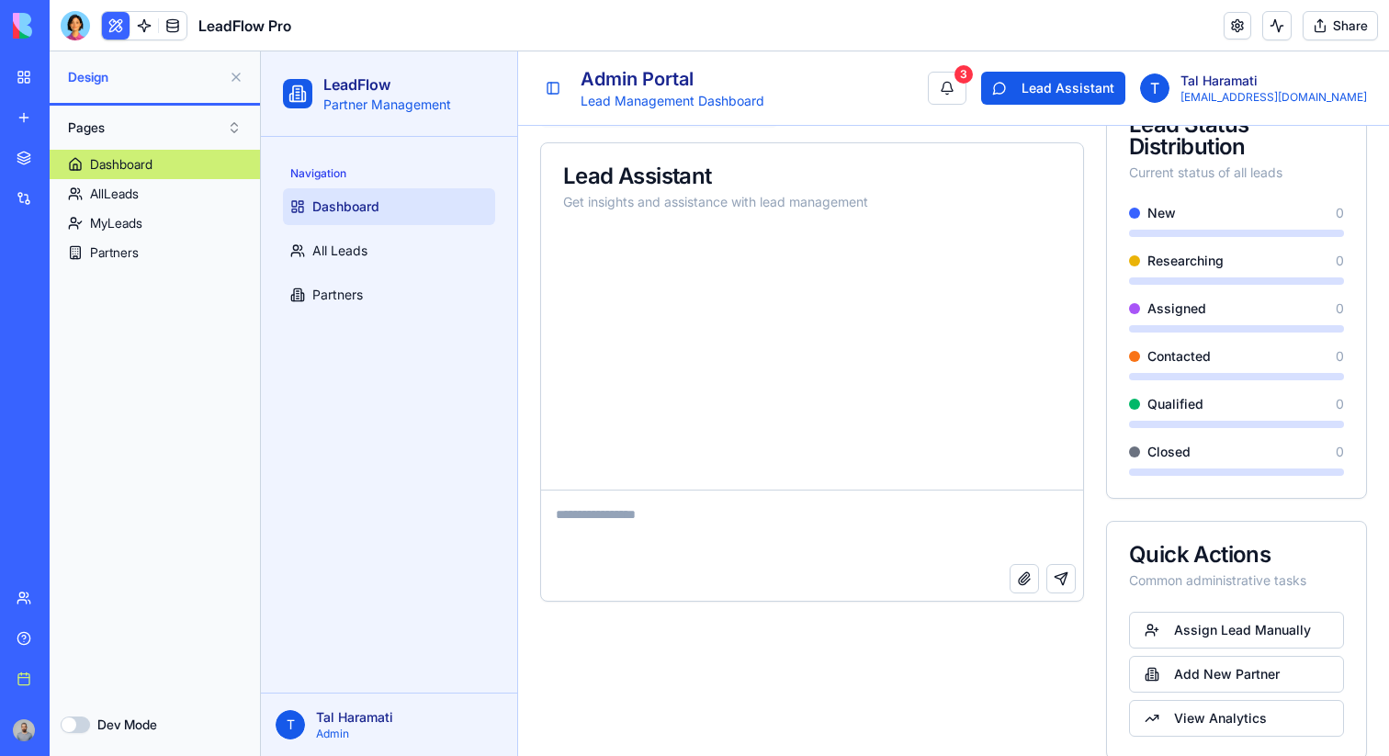
scroll to position [316, 0]
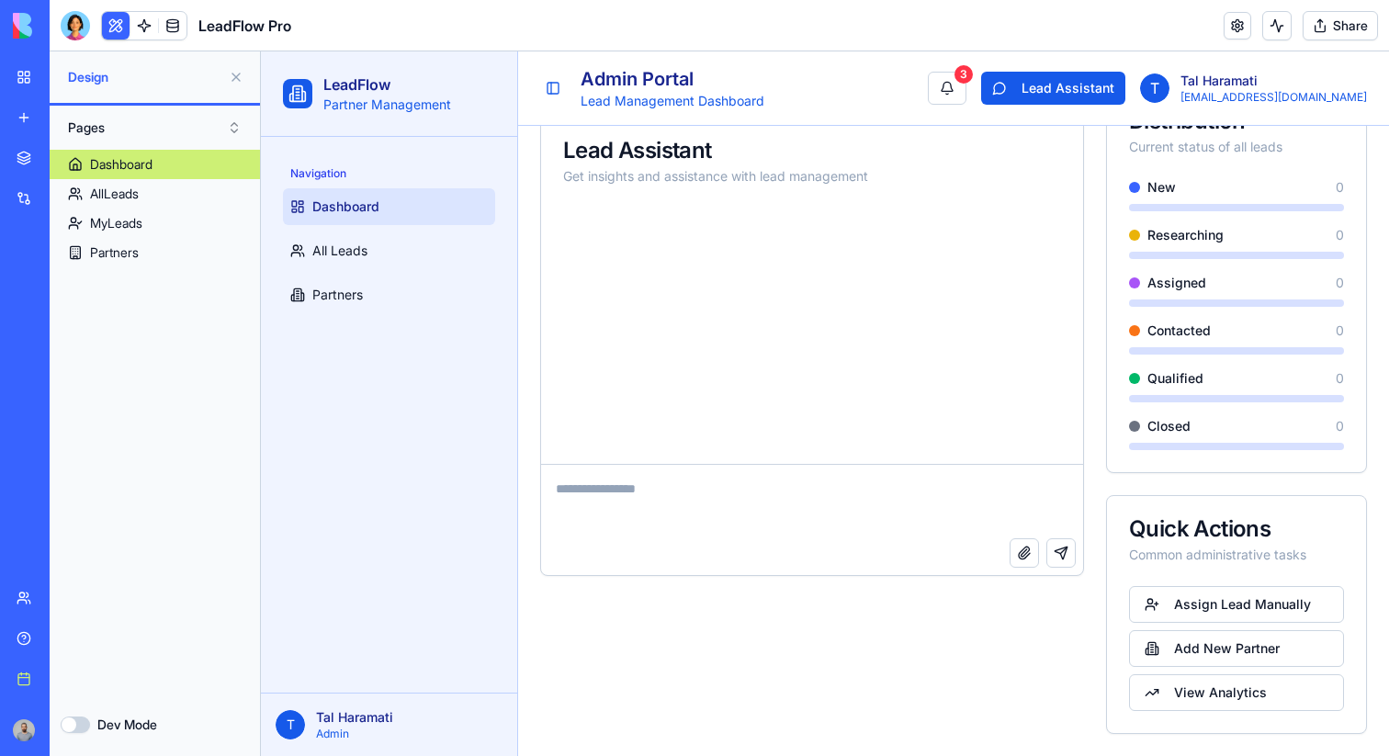
click at [862, 499] on textarea at bounding box center [812, 501] width 542 height 73
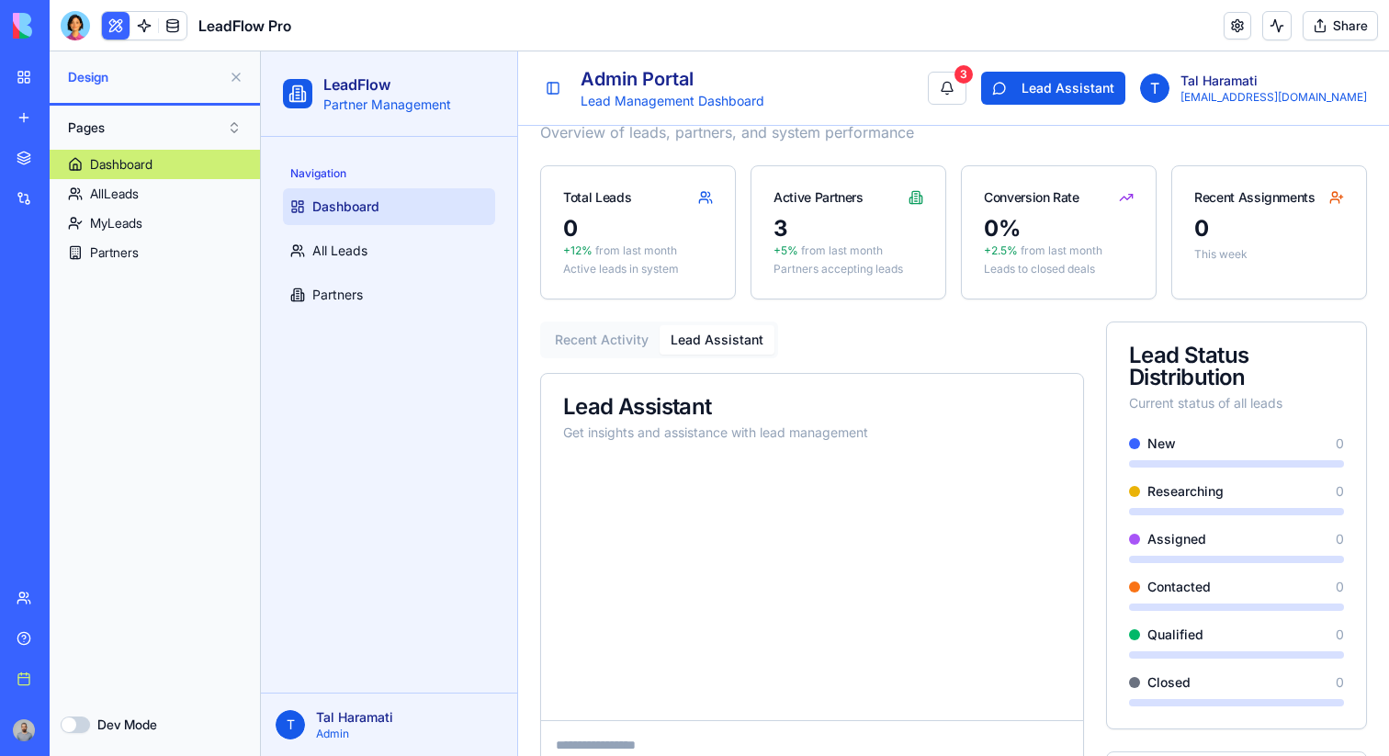
scroll to position [15, 0]
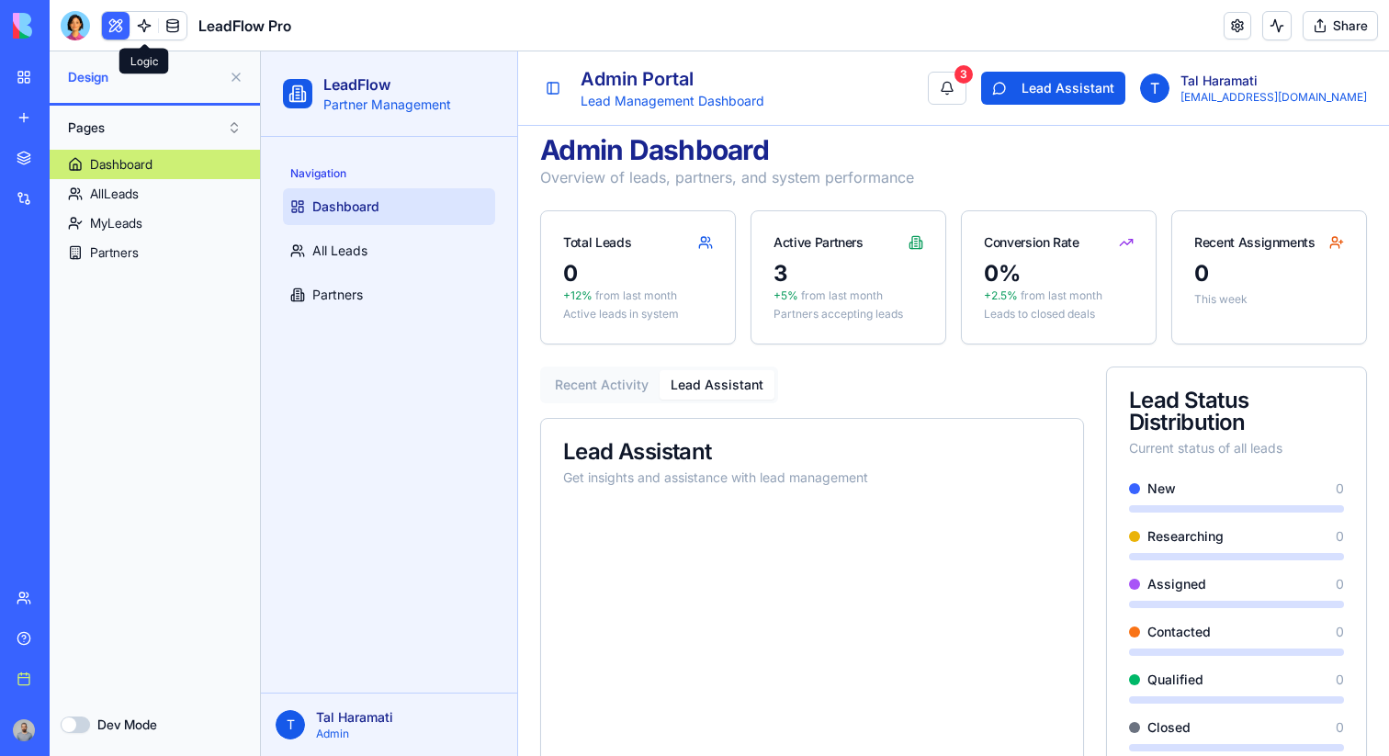
click at [146, 34] on body "BETA My workspace New app Marketplace Integrations Recent Facebook Campaign Ana…" at bounding box center [694, 378] width 1389 height 756
click at [143, 28] on link at bounding box center [144, 26] width 28 height 28
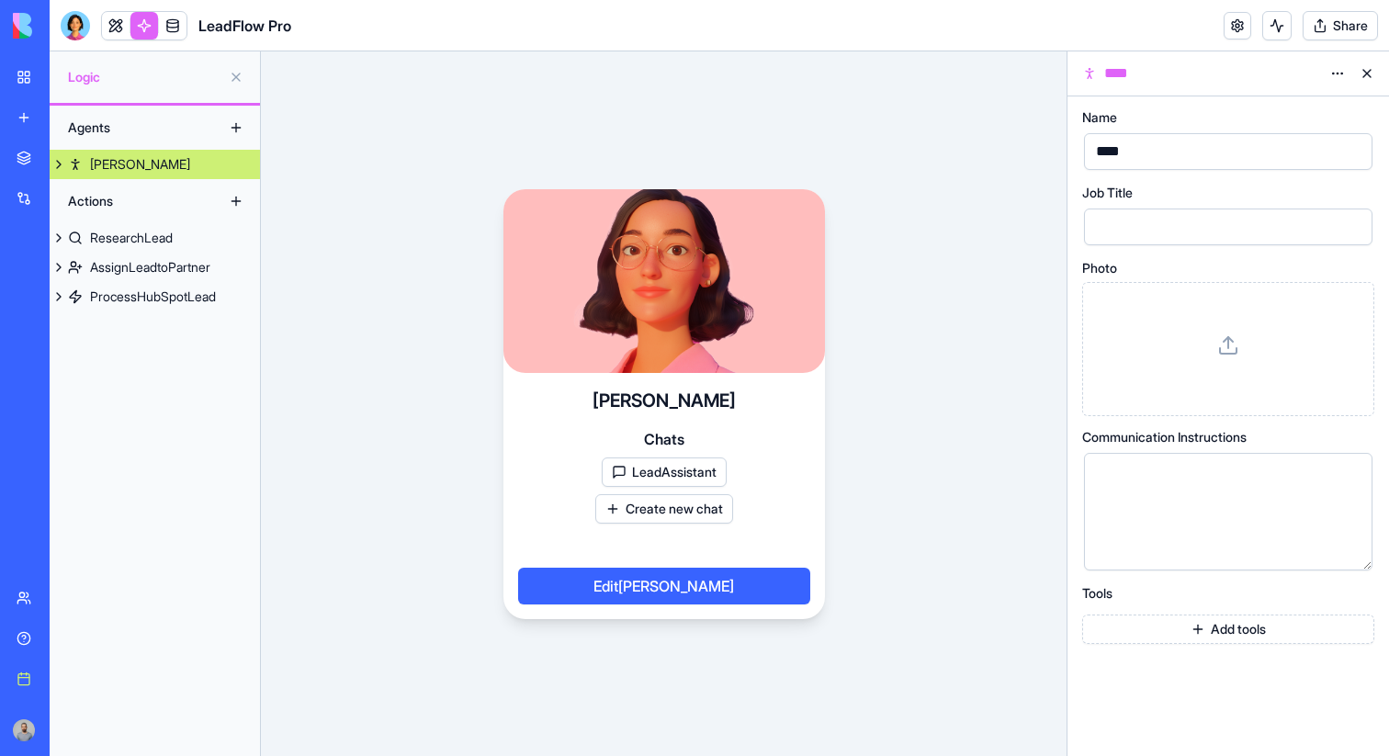
click at [55, 166] on button at bounding box center [59, 164] width 18 height 29
click at [108, 28] on link at bounding box center [116, 26] width 28 height 28
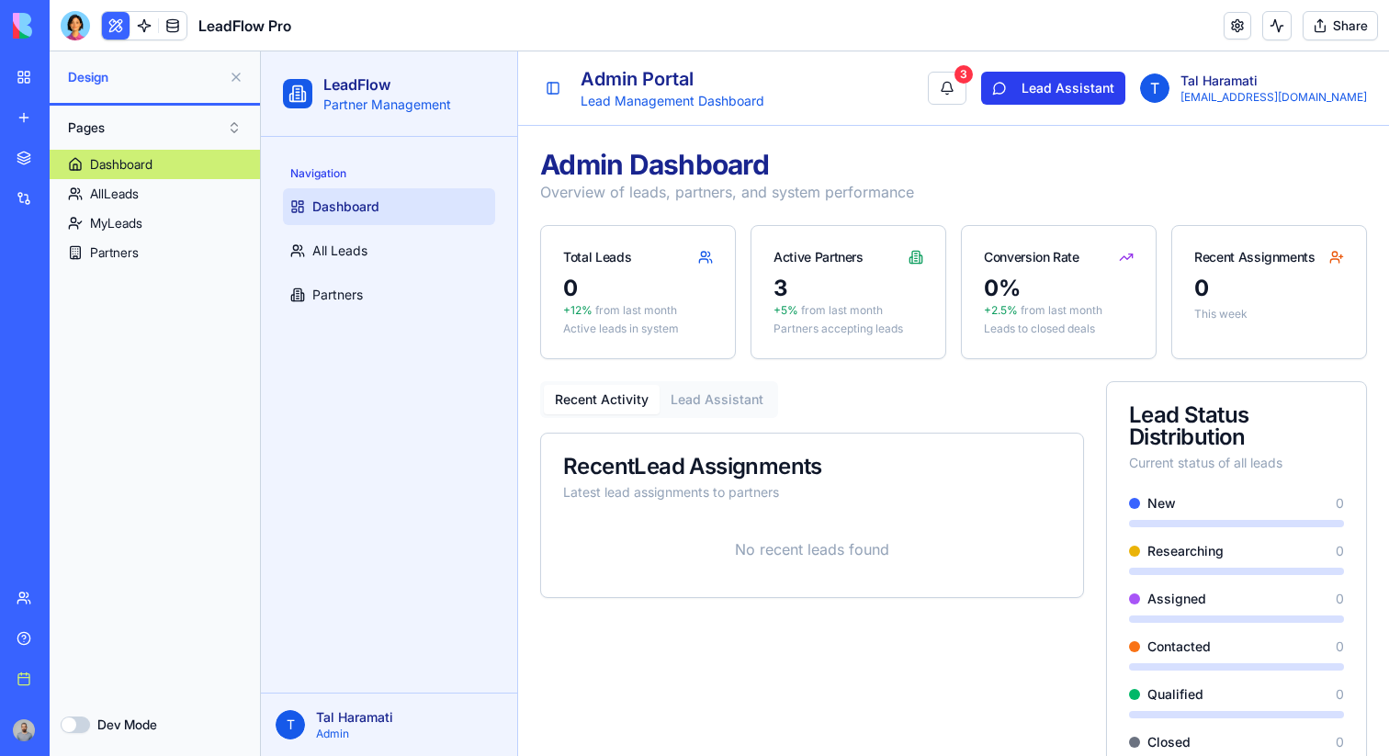
click at [1125, 100] on button "Lead Assistant" at bounding box center [1053, 88] width 144 height 33
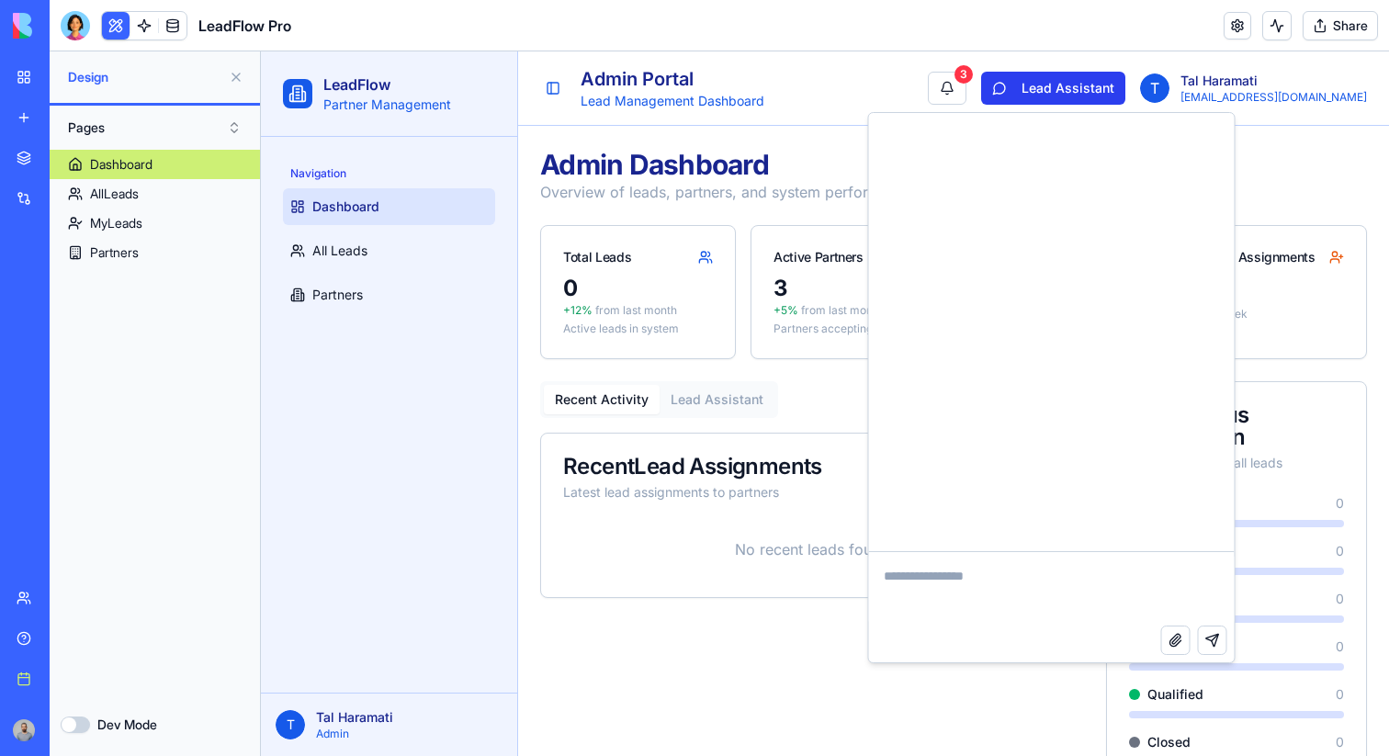
click at [1125, 96] on button "Lead Assistant" at bounding box center [1053, 88] width 144 height 33
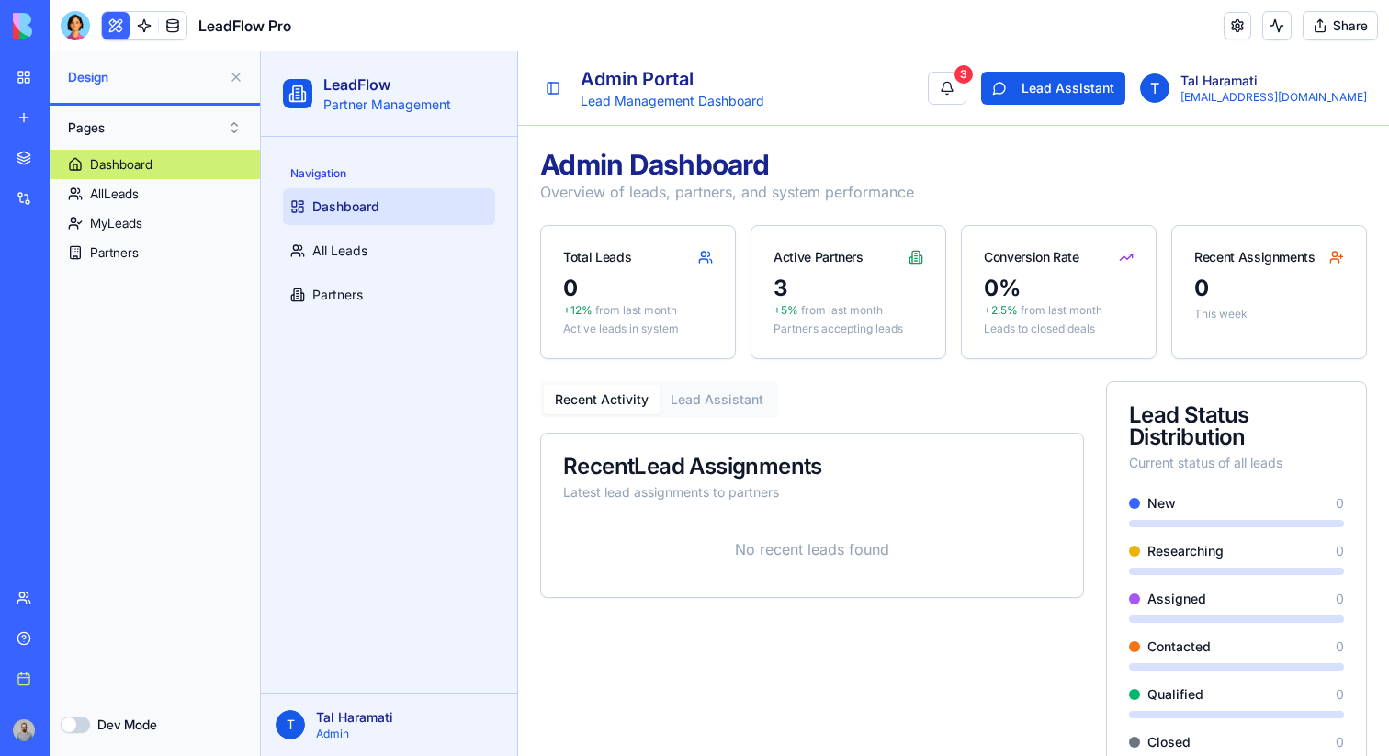
click at [777, 538] on p "No recent leads found" at bounding box center [812, 549] width 498 height 51
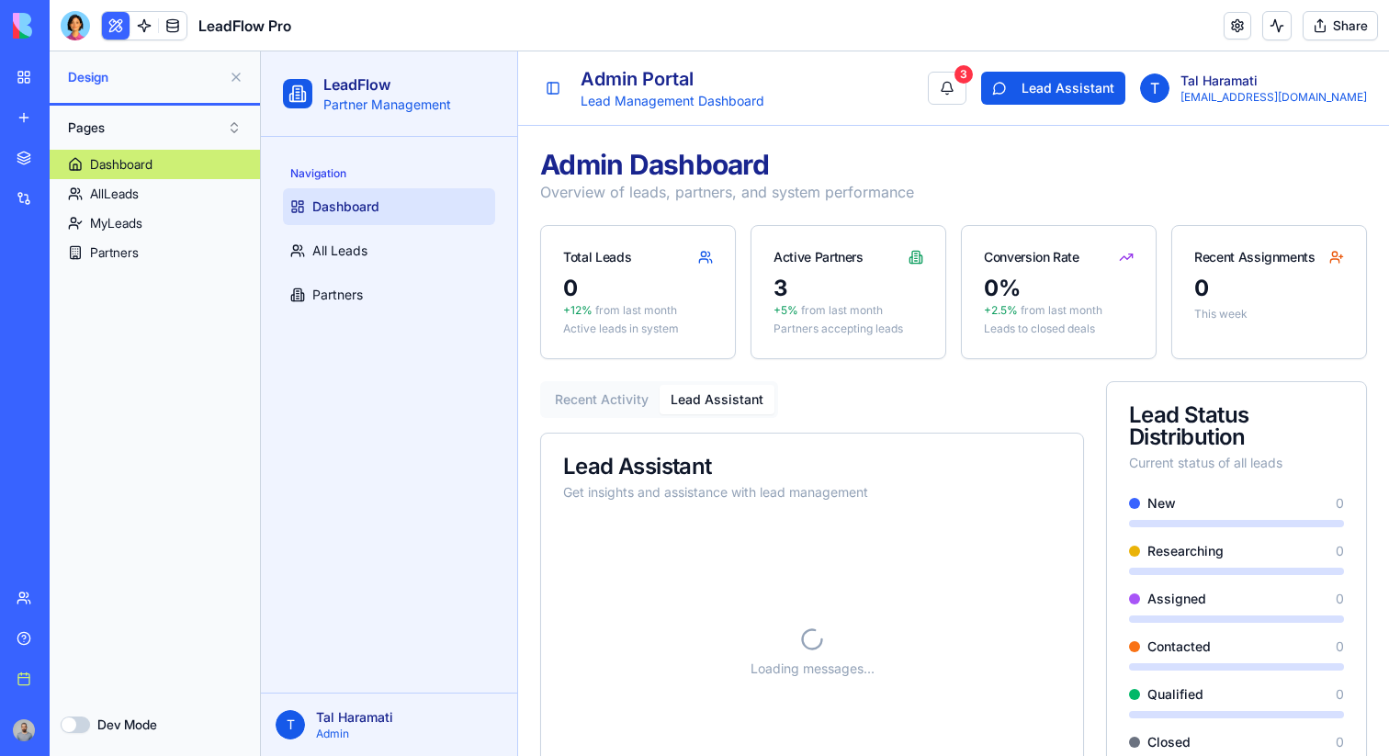
click at [718, 412] on button "Lead Assistant" at bounding box center [717, 399] width 115 height 29
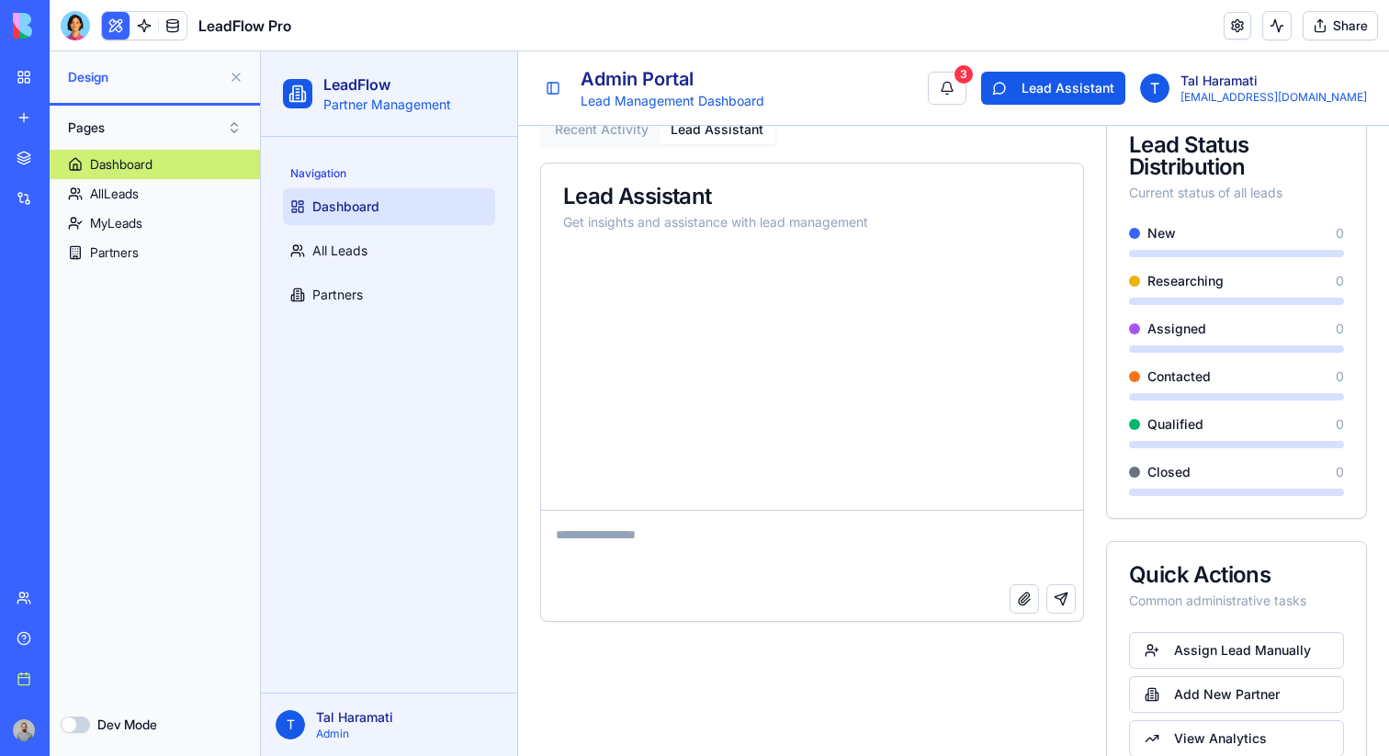
scroll to position [316, 0]
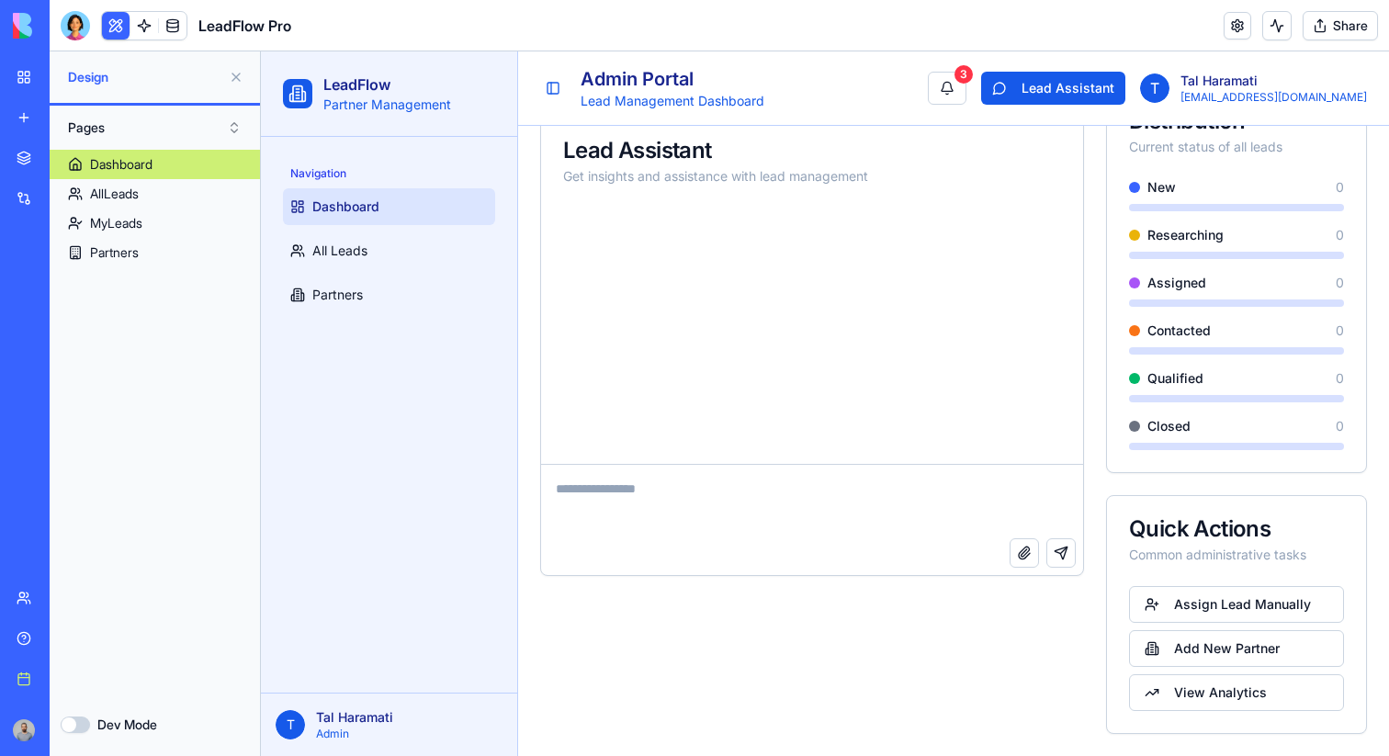
click at [872, 516] on textarea at bounding box center [812, 501] width 542 height 73
click at [1022, 550] on button "Attach file" at bounding box center [1024, 552] width 29 height 29
click at [981, 492] on textarea at bounding box center [812, 501] width 542 height 73
type textarea "**********"
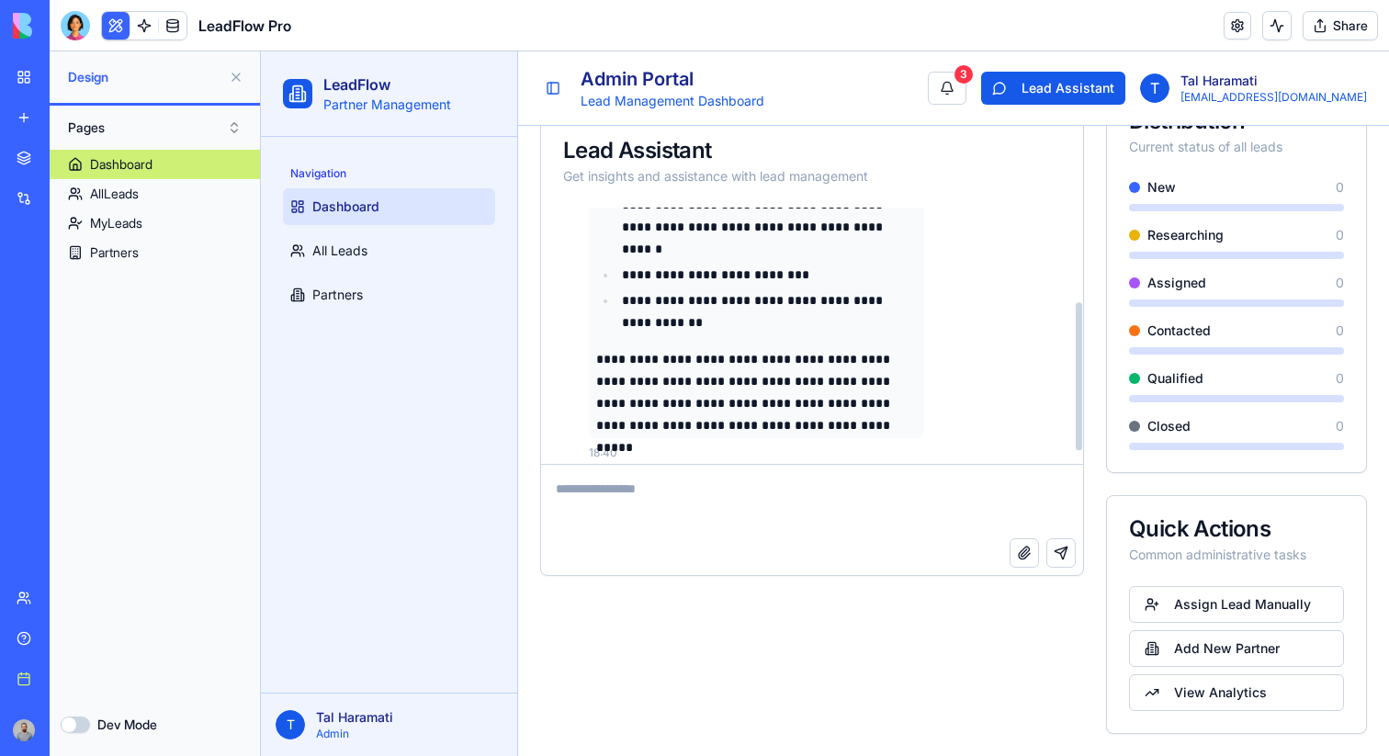
scroll to position [185, 0]
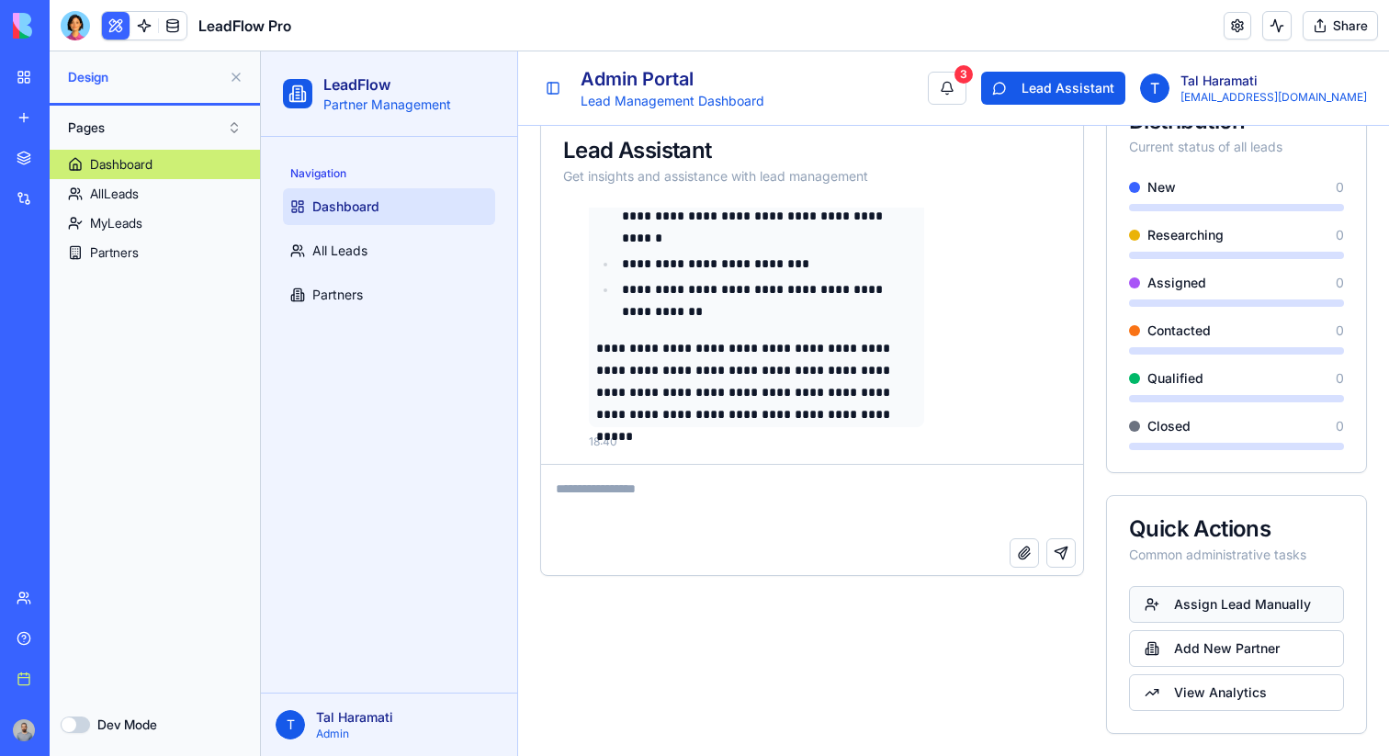
click at [1202, 610] on button "Assign Lead Manually" at bounding box center [1236, 604] width 215 height 37
click at [1190, 652] on button "Add New Partner" at bounding box center [1236, 648] width 215 height 37
click at [1183, 682] on button "View Analytics" at bounding box center [1236, 692] width 215 height 37
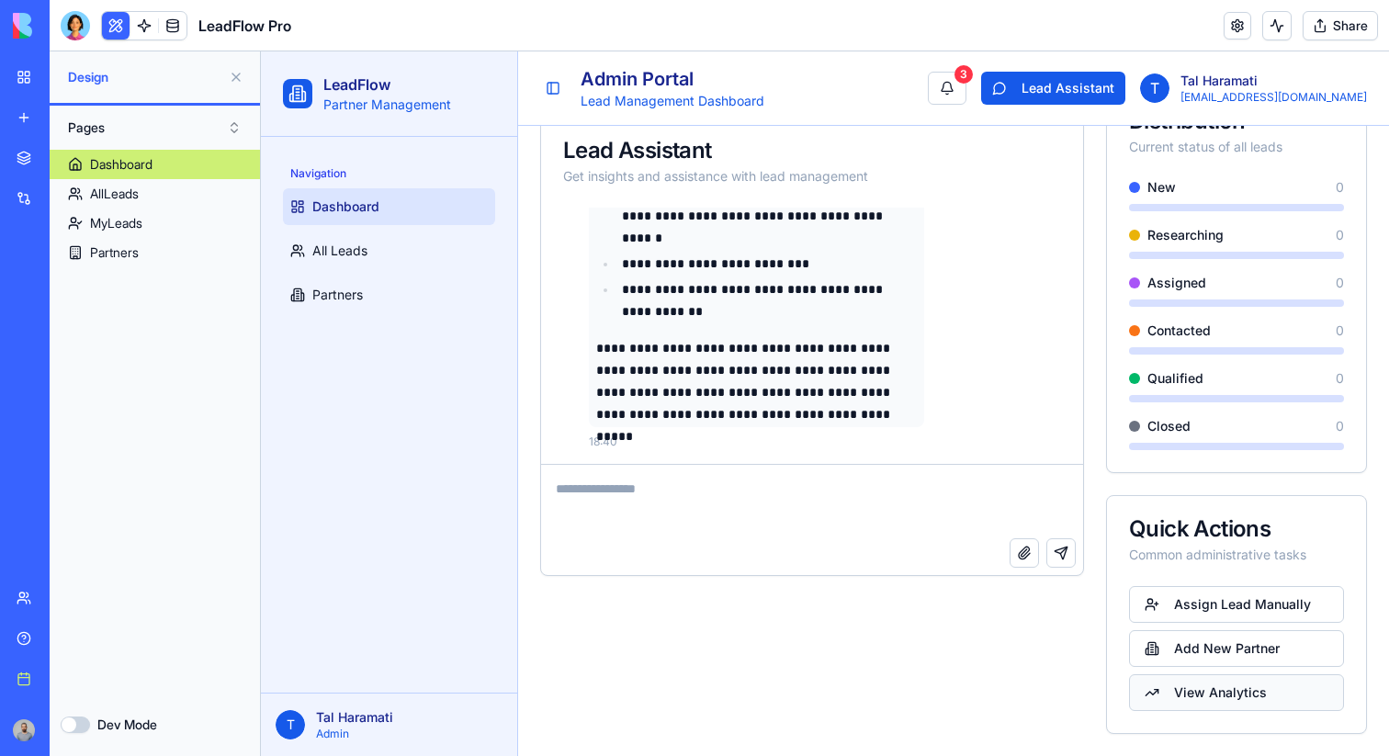
click at [1183, 682] on button "View Analytics" at bounding box center [1236, 692] width 215 height 37
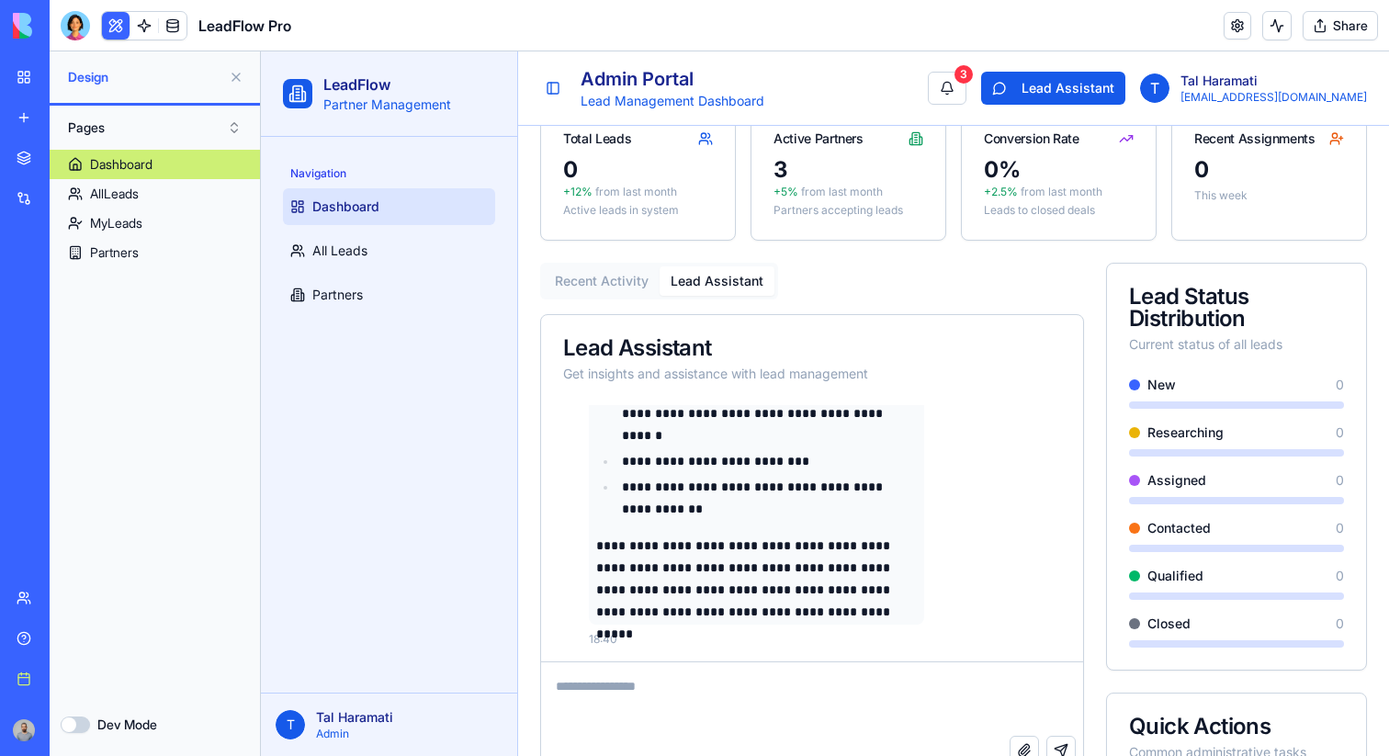
scroll to position [0, 0]
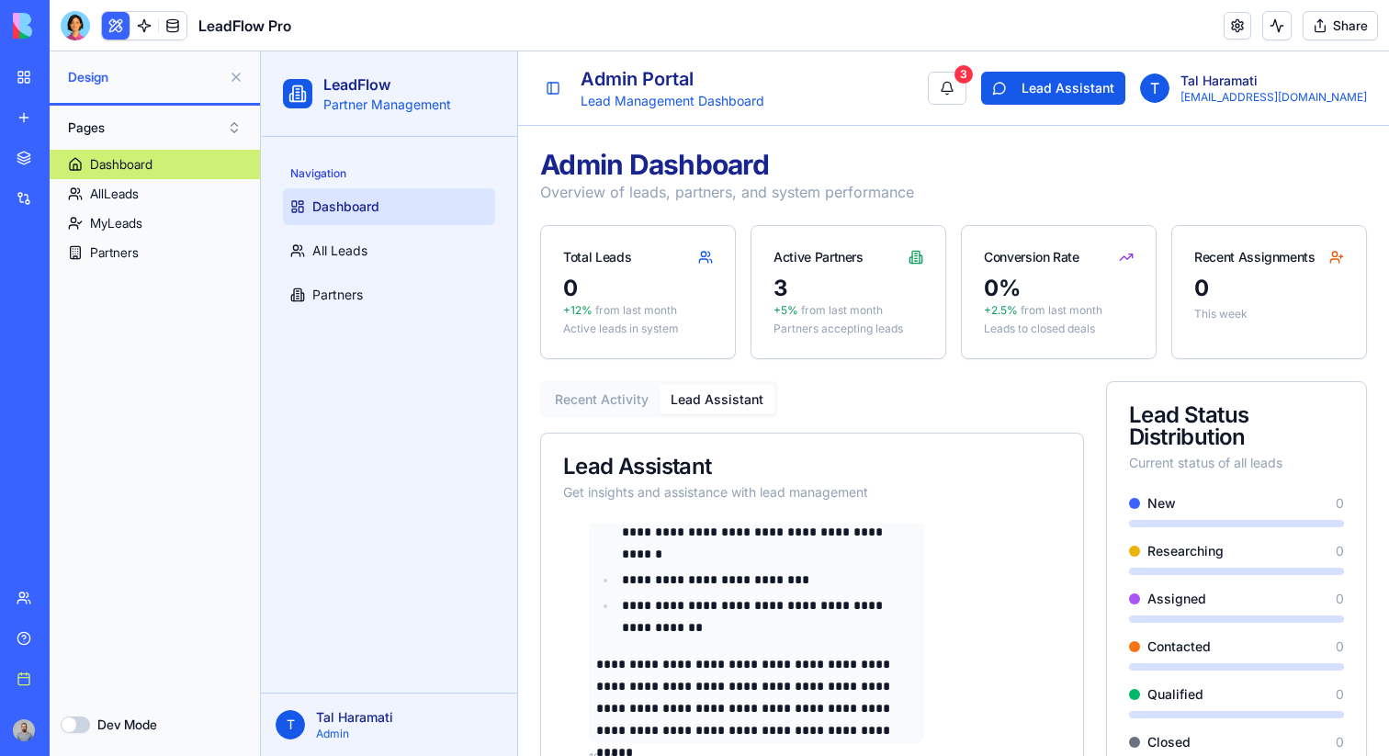
click at [1226, 303] on div "0 This week" at bounding box center [1269, 309] width 194 height 70
click at [349, 261] on link "All Leads" at bounding box center [389, 250] width 212 height 37
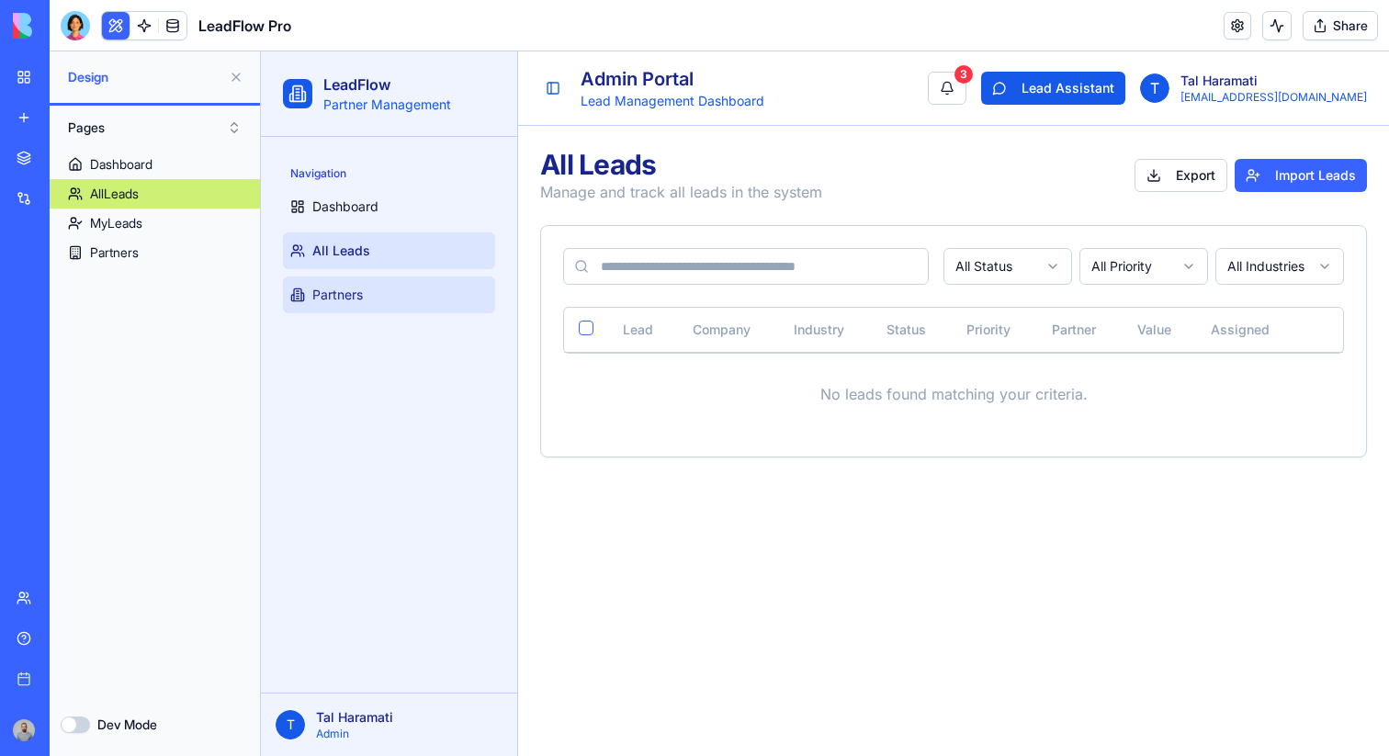
click at [393, 295] on link "Partners" at bounding box center [389, 295] width 212 height 37
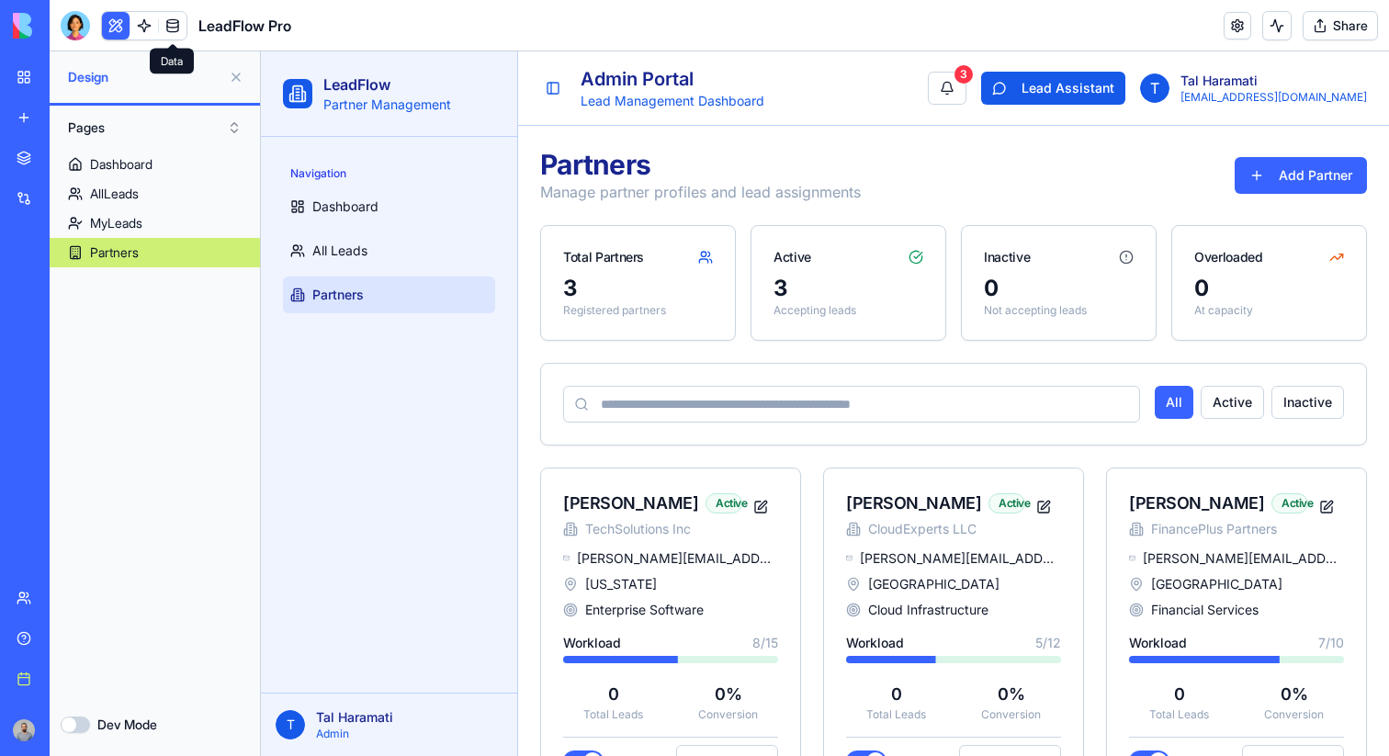
click at [164, 16] on link at bounding box center [173, 26] width 28 height 28
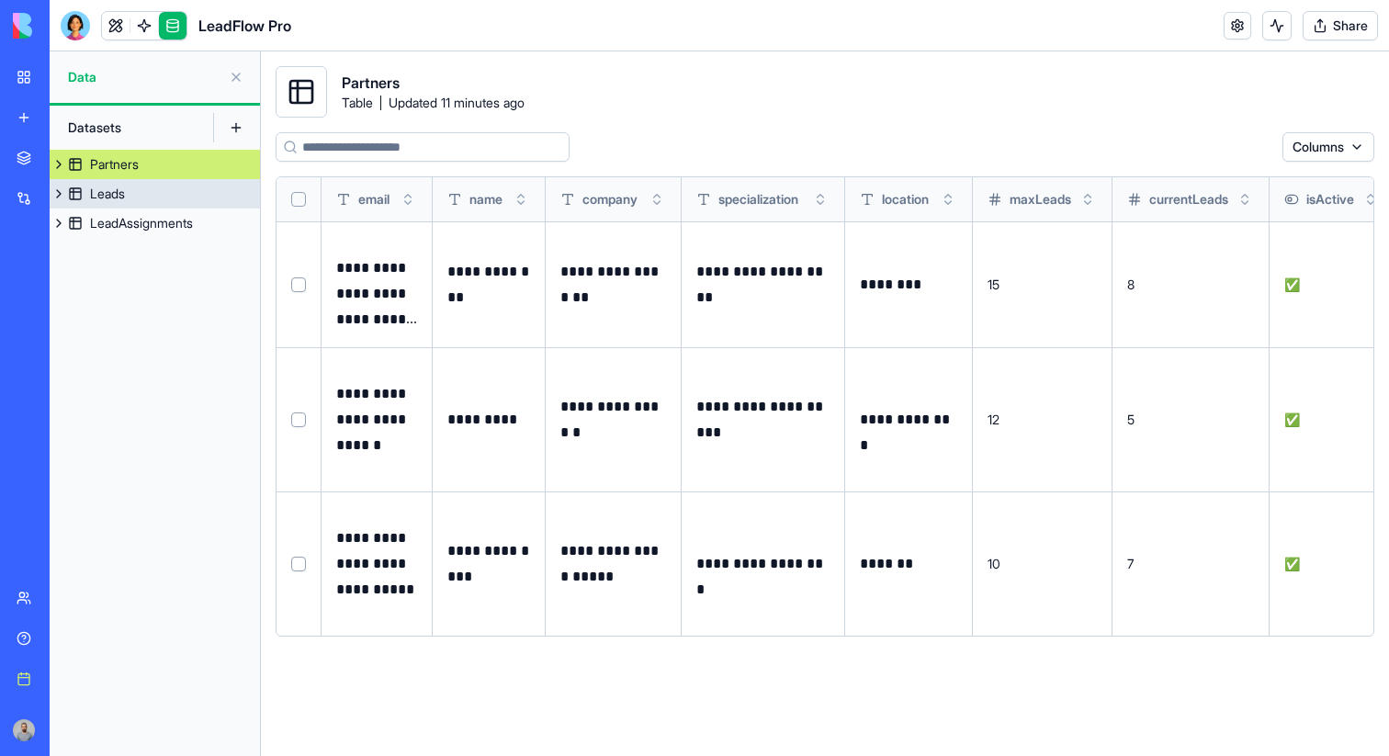
click at [85, 193] on link "Leads" at bounding box center [155, 193] width 210 height 29
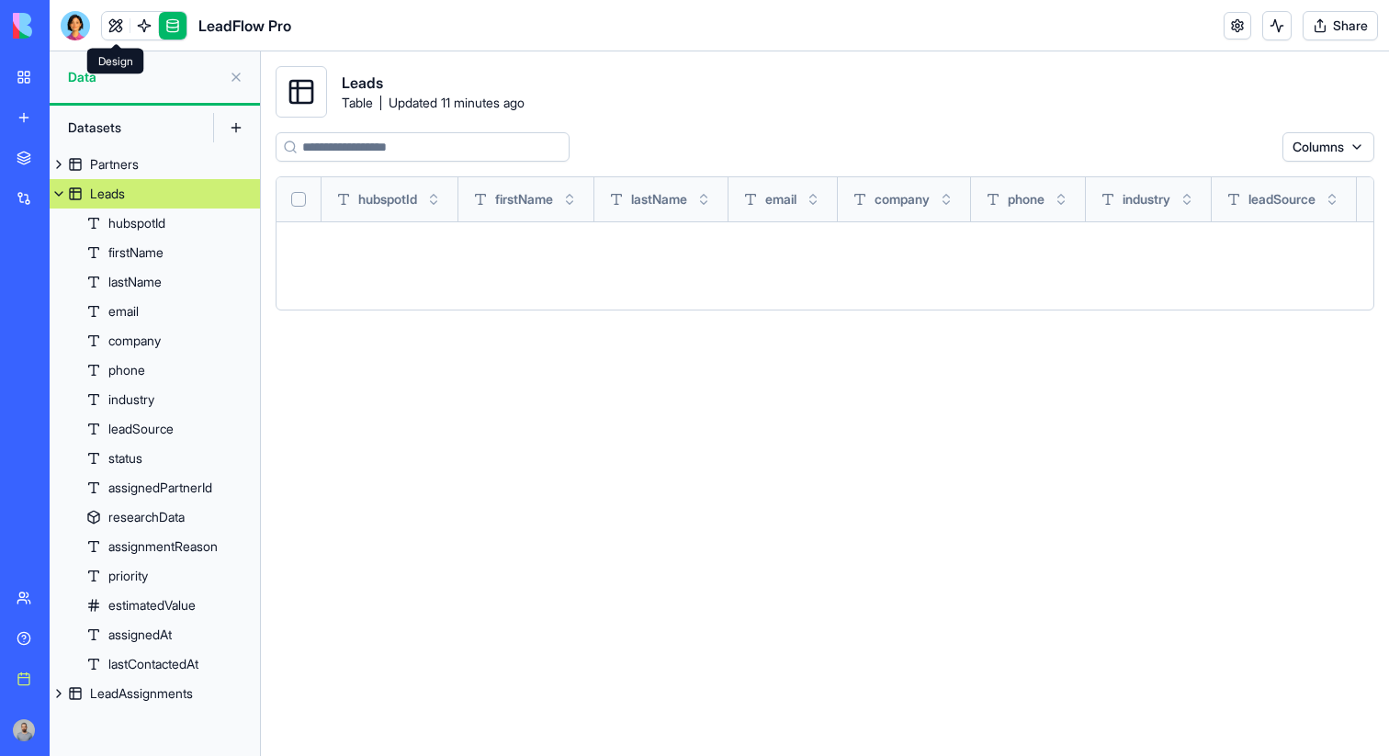
click at [119, 18] on link at bounding box center [116, 26] width 28 height 28
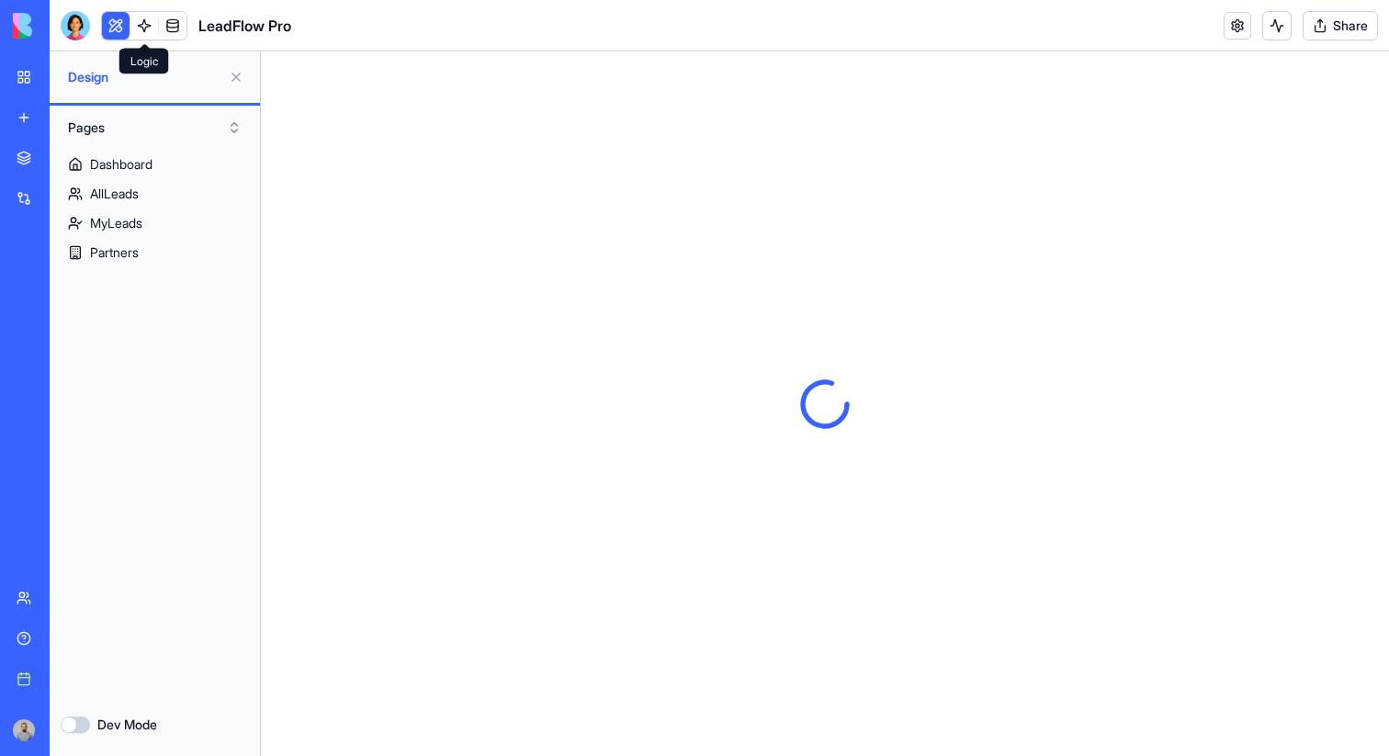
click at [146, 23] on link at bounding box center [144, 26] width 28 height 28
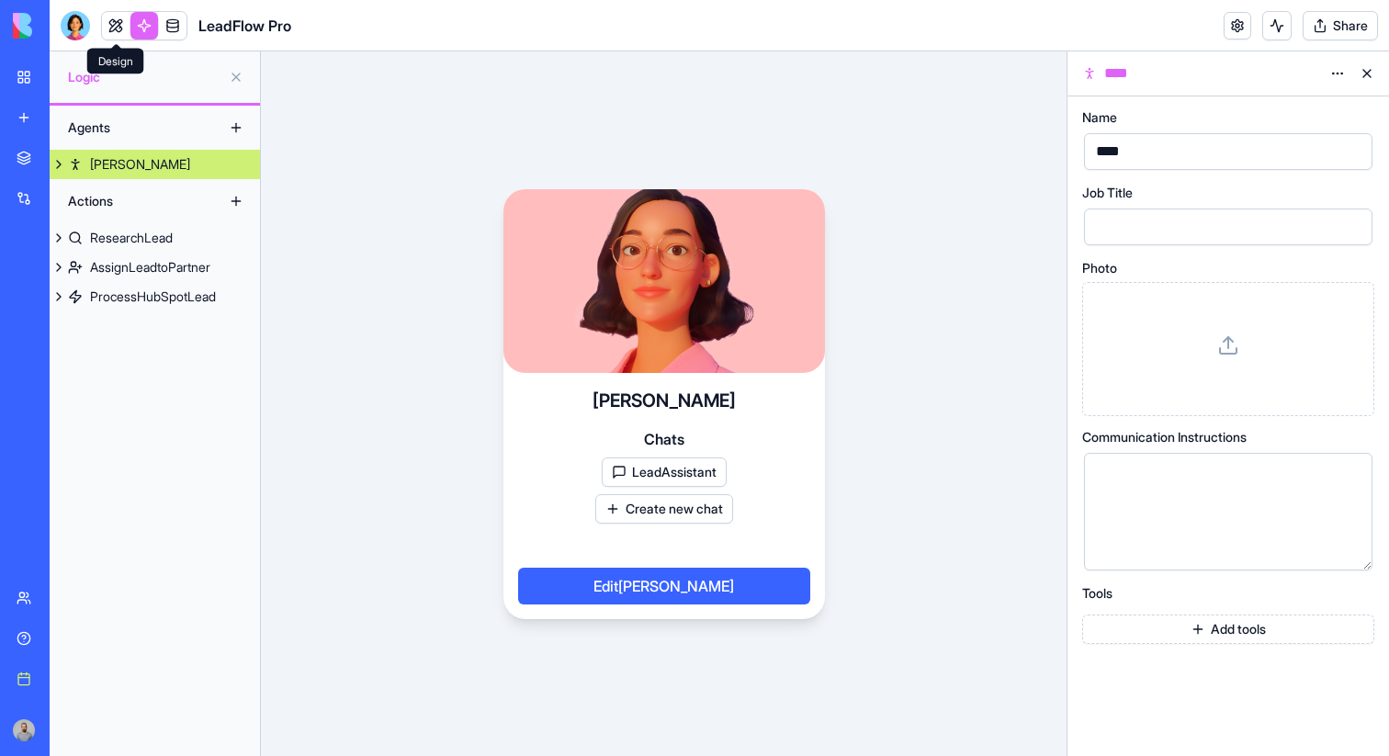
click at [109, 24] on link at bounding box center [116, 26] width 28 height 28
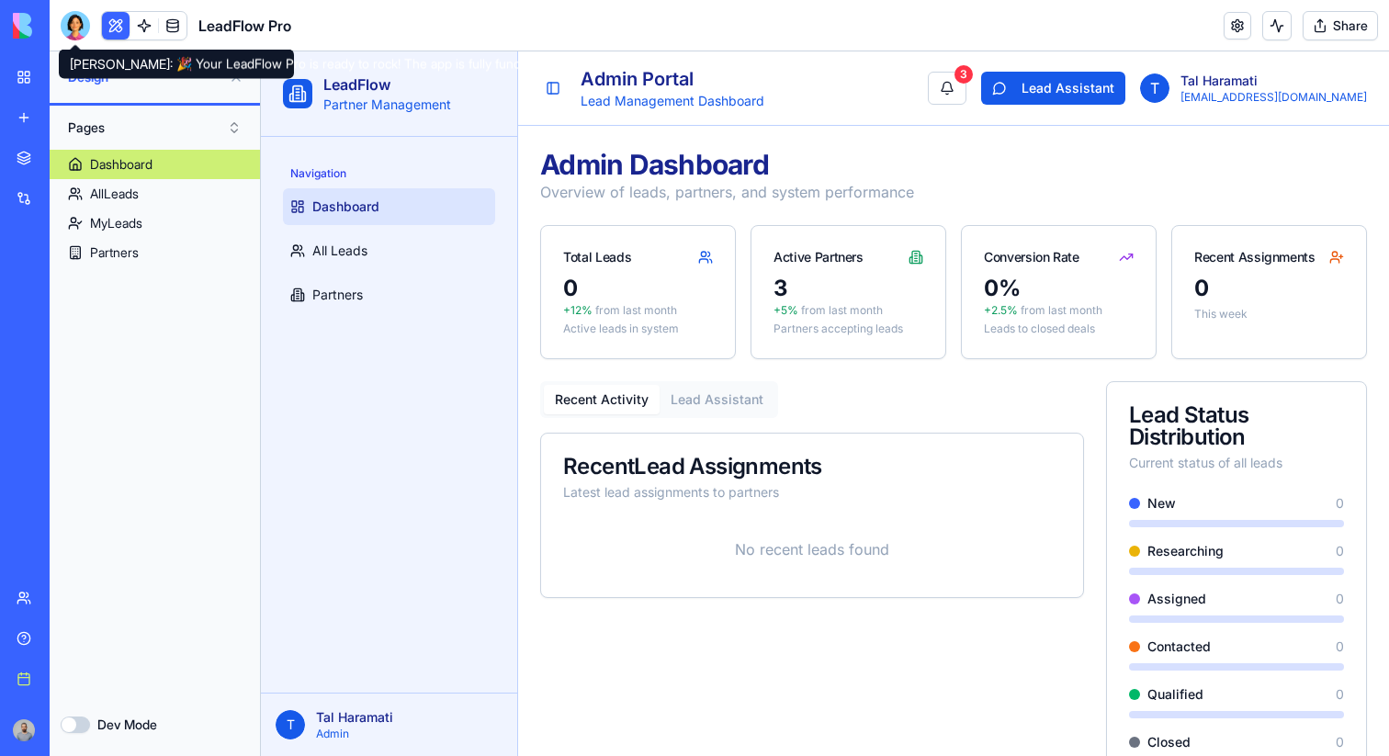
click at [70, 23] on div at bounding box center [75, 25] width 29 height 29
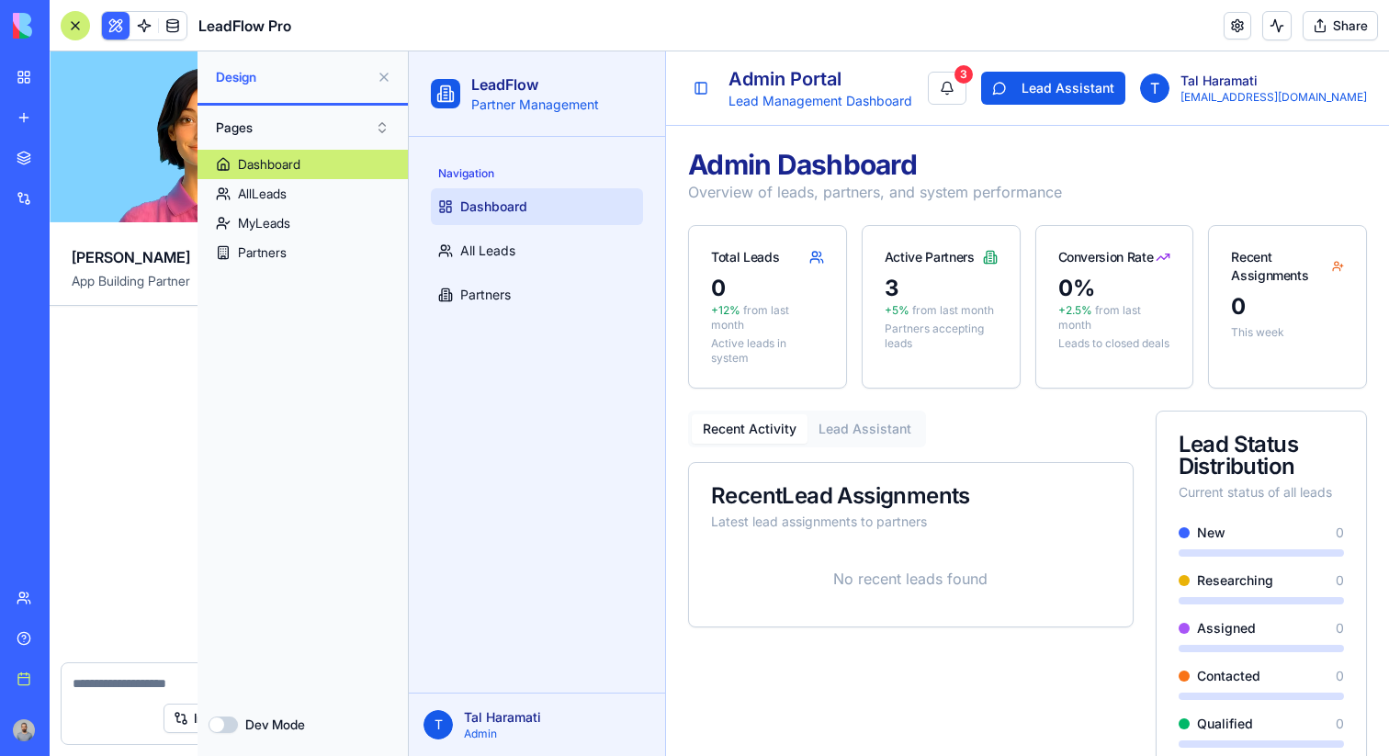
scroll to position [1084, 0]
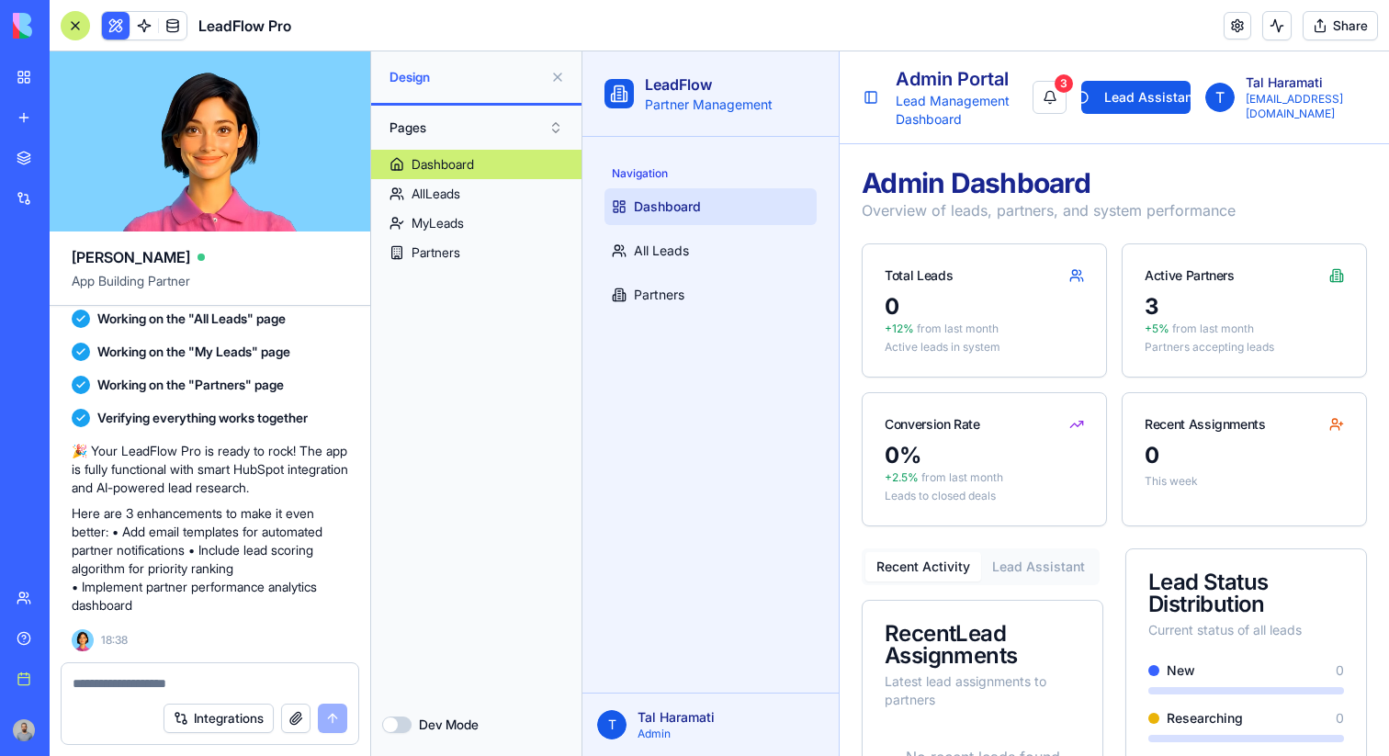
click at [203, 680] on textarea at bounding box center [210, 683] width 275 height 18
type textarea "**********"
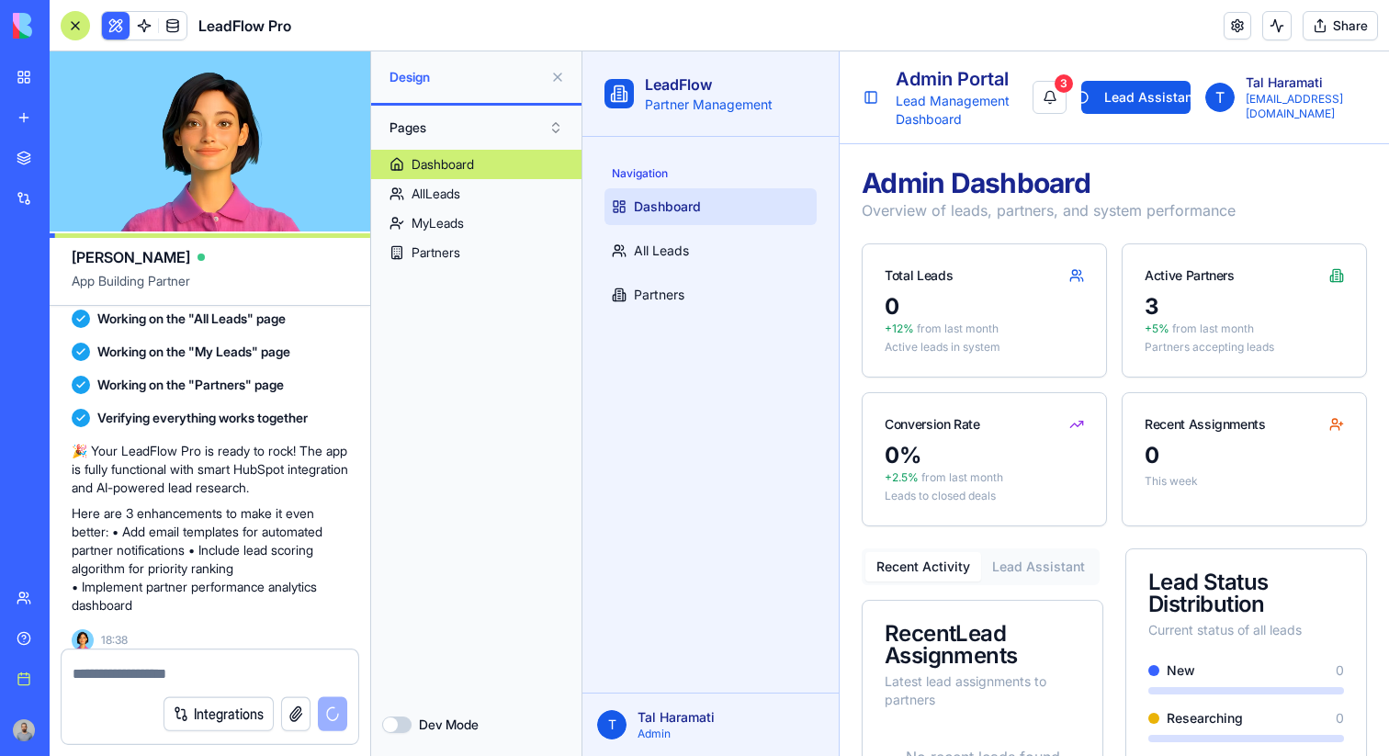
scroll to position [1172, 0]
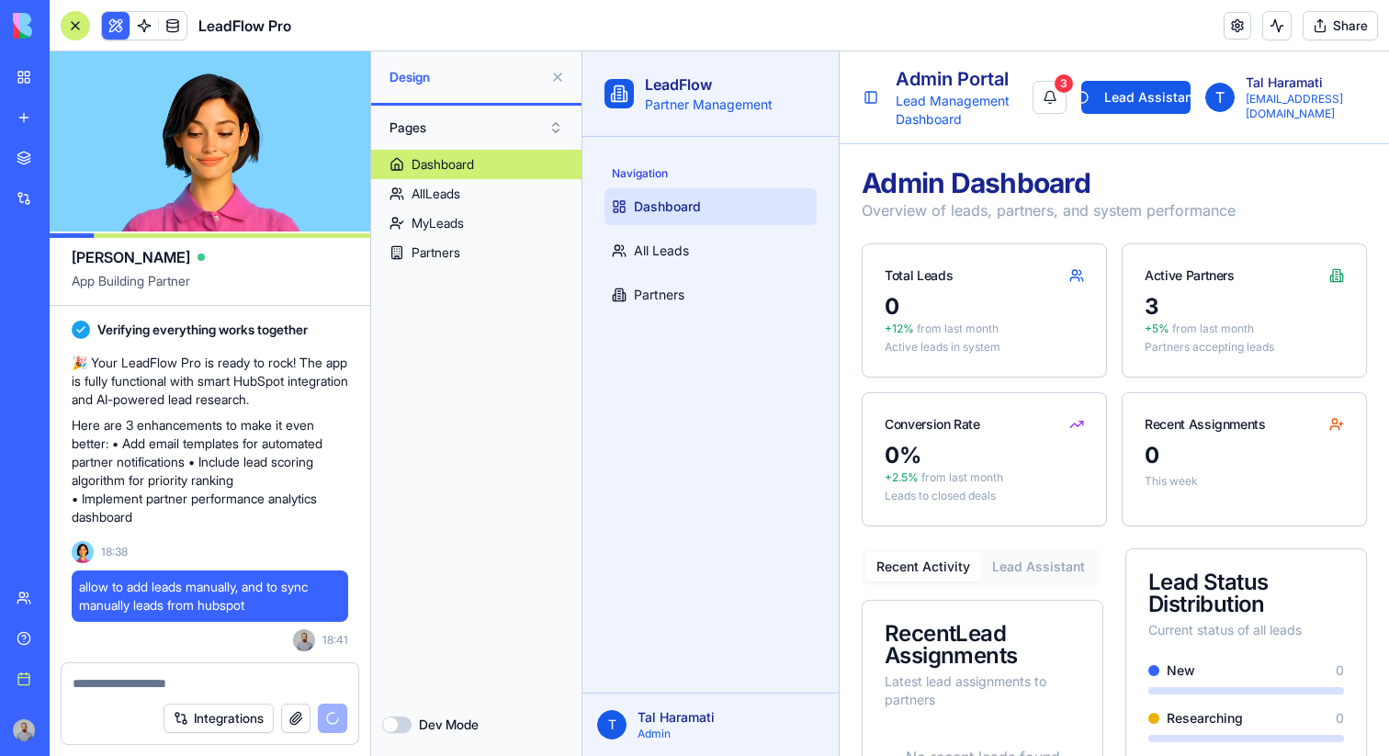
click at [554, 79] on button at bounding box center [557, 76] width 29 height 29
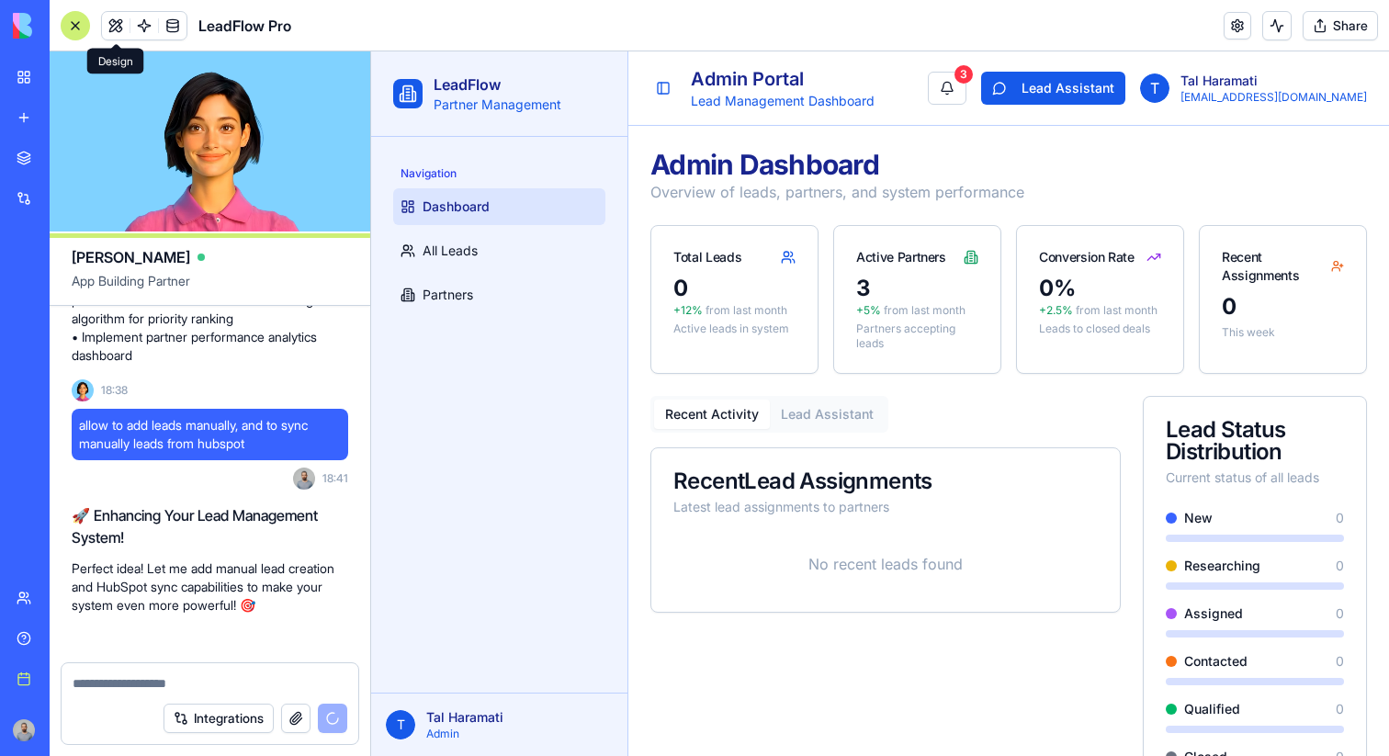
scroll to position [1367, 0]
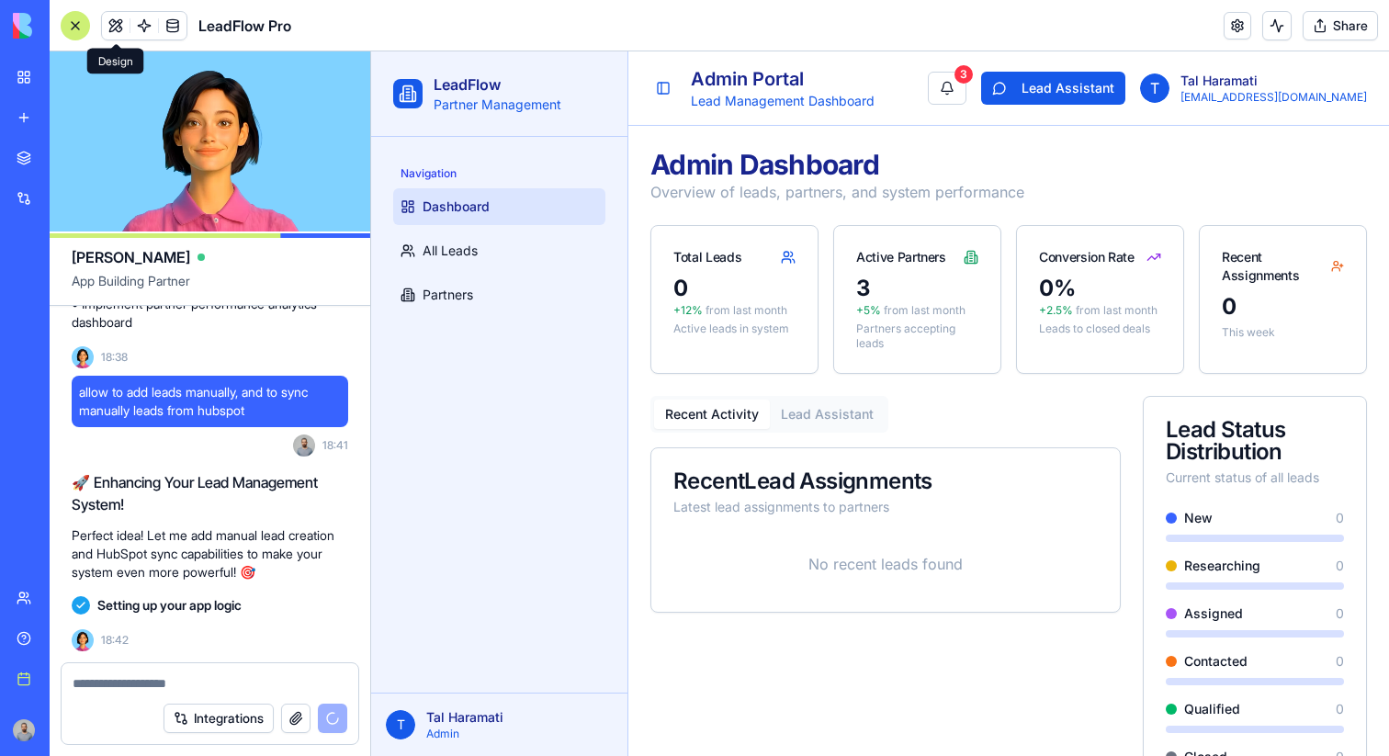
click at [119, 20] on button at bounding box center [116, 26] width 28 height 28
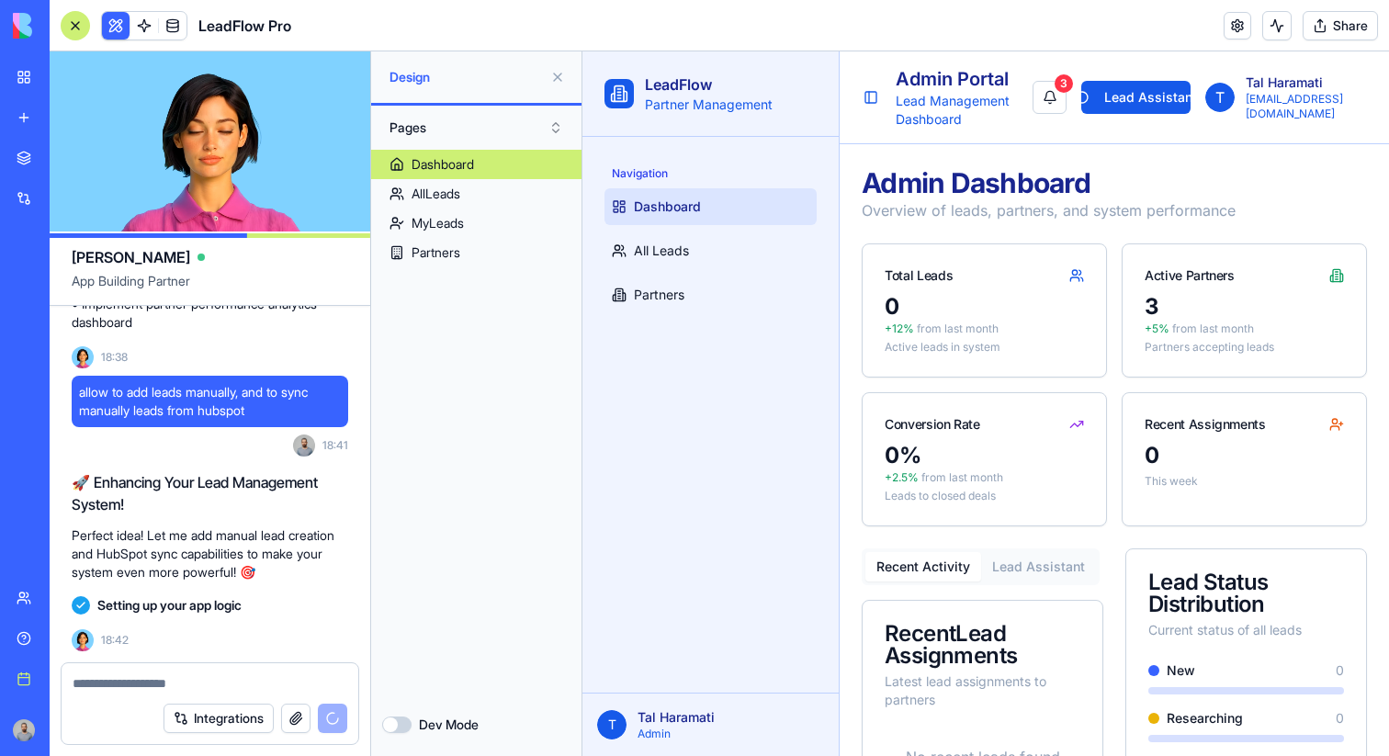
click at [397, 728] on button "Dev Mode" at bounding box center [396, 725] width 29 height 17
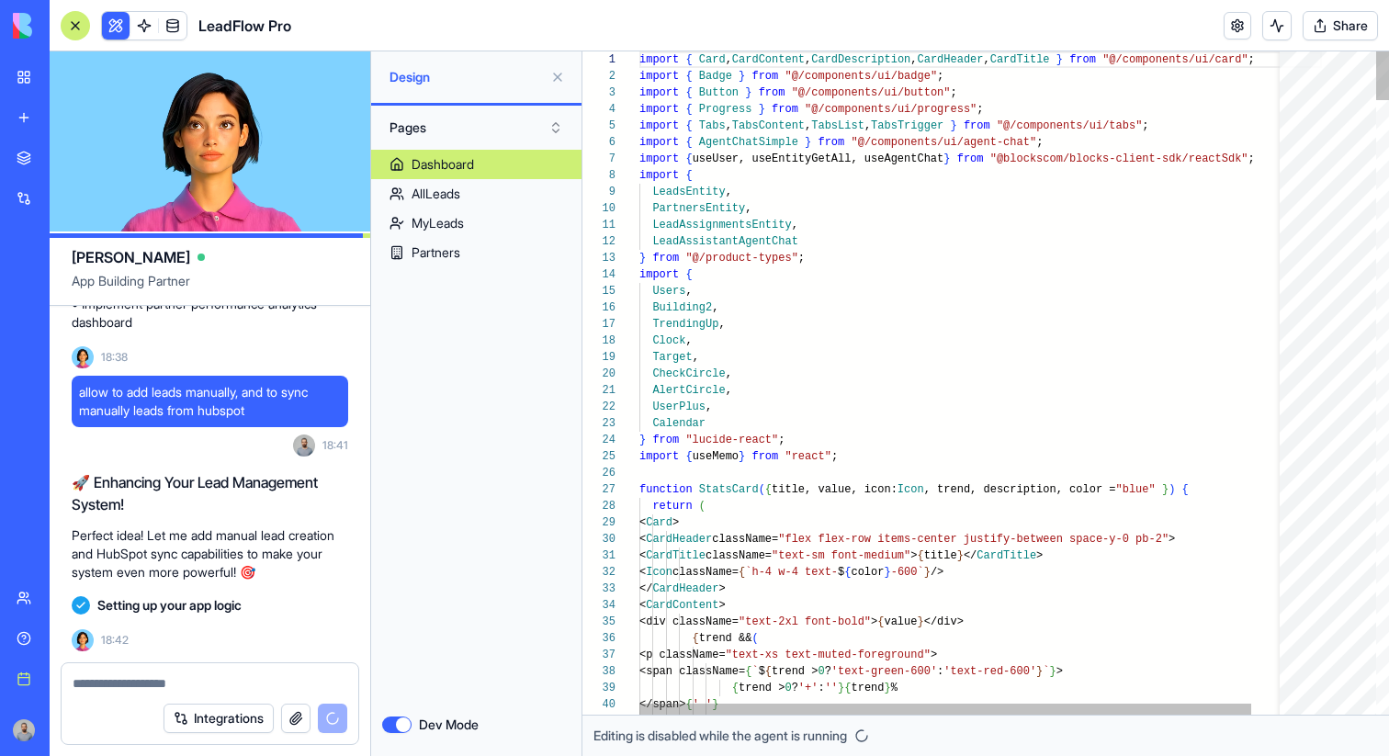
scroll to position [132, 0]
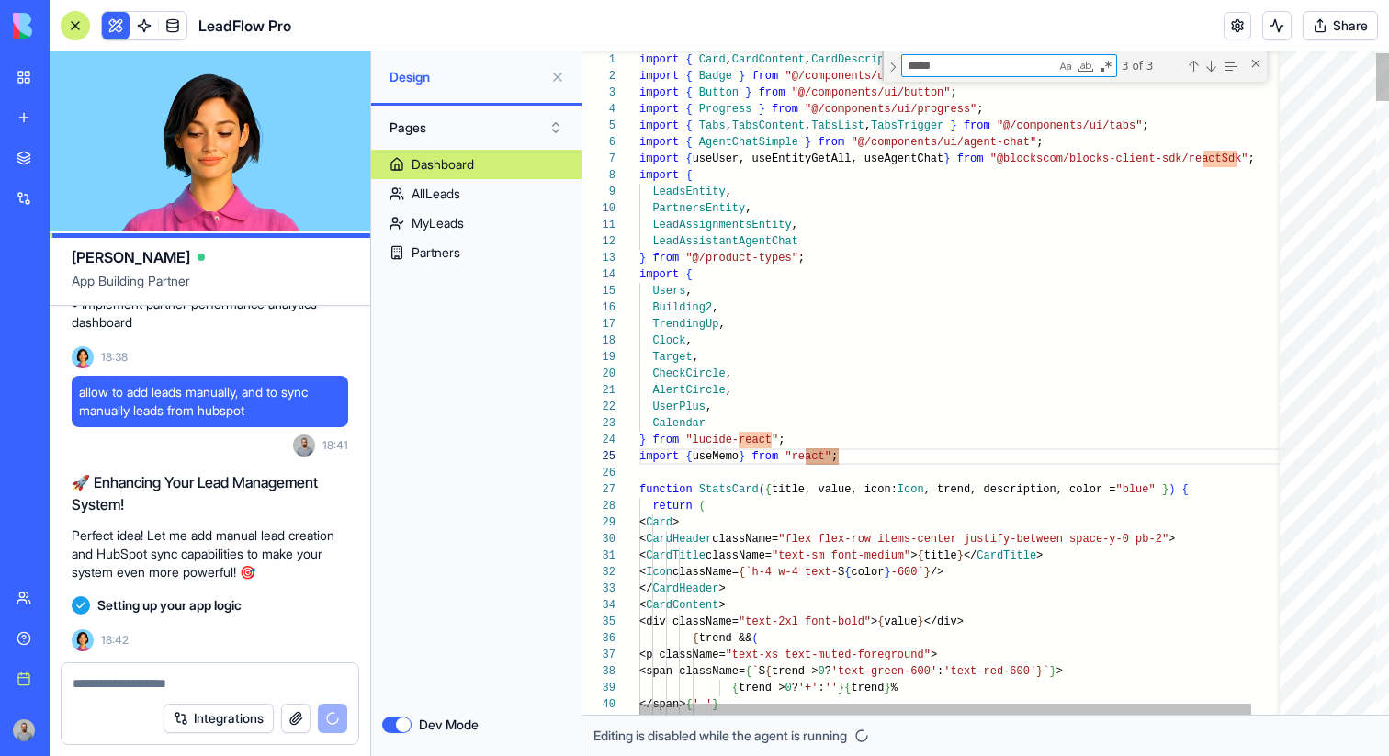
type textarea "**********"
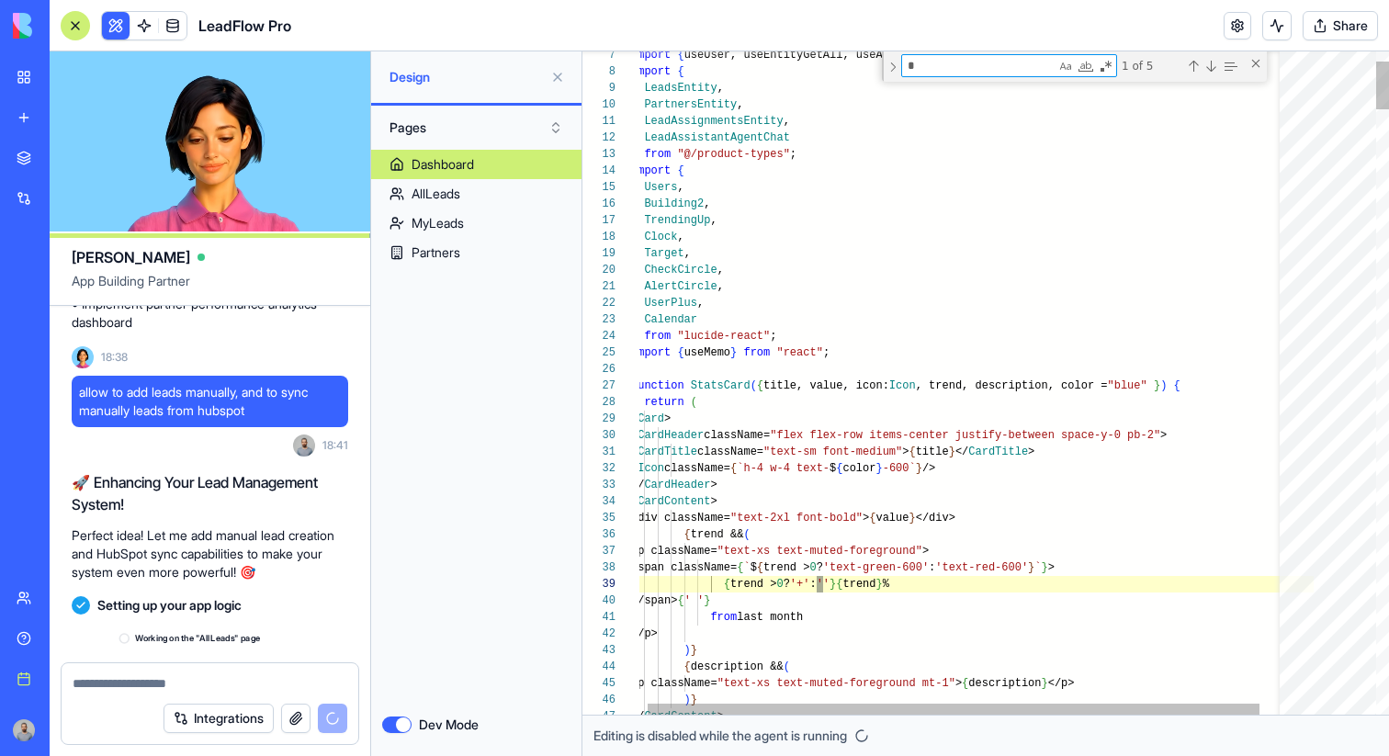
scroll to position [1400, 0]
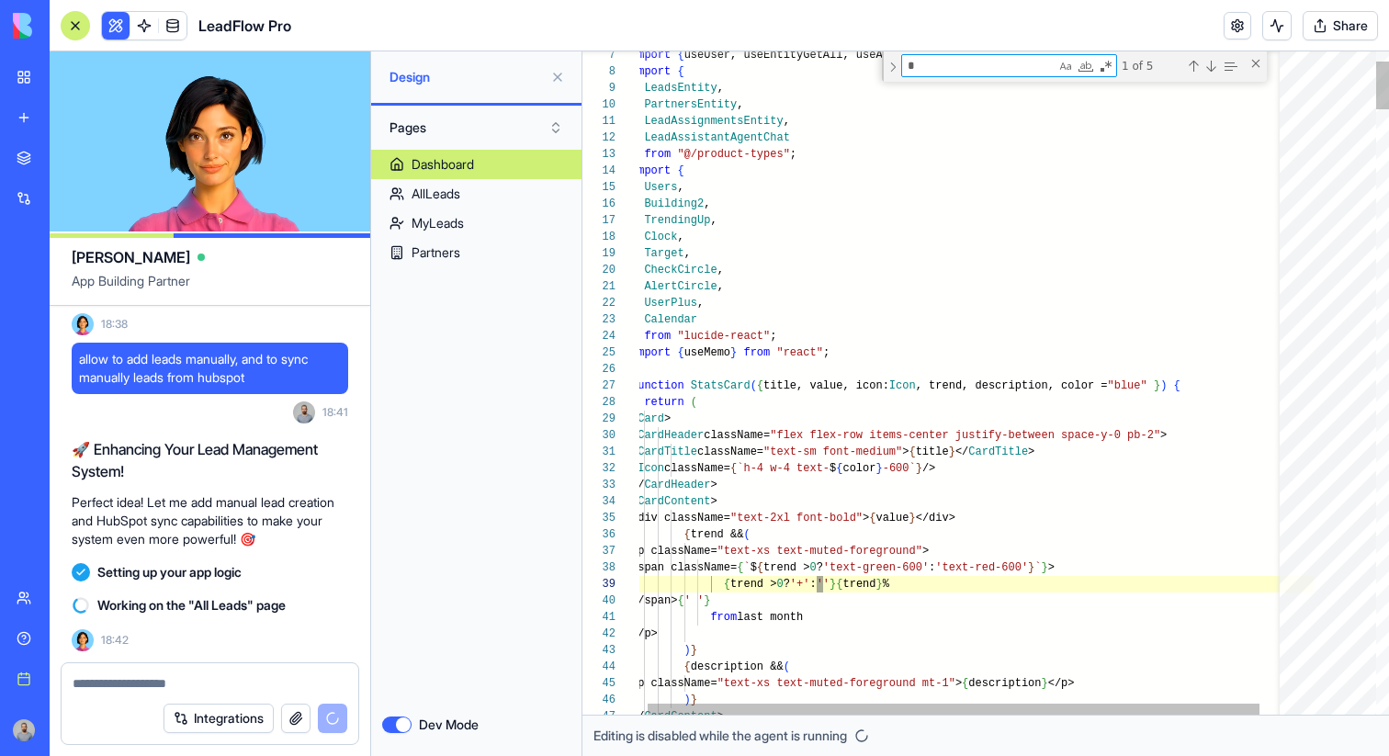
type textarea "*"
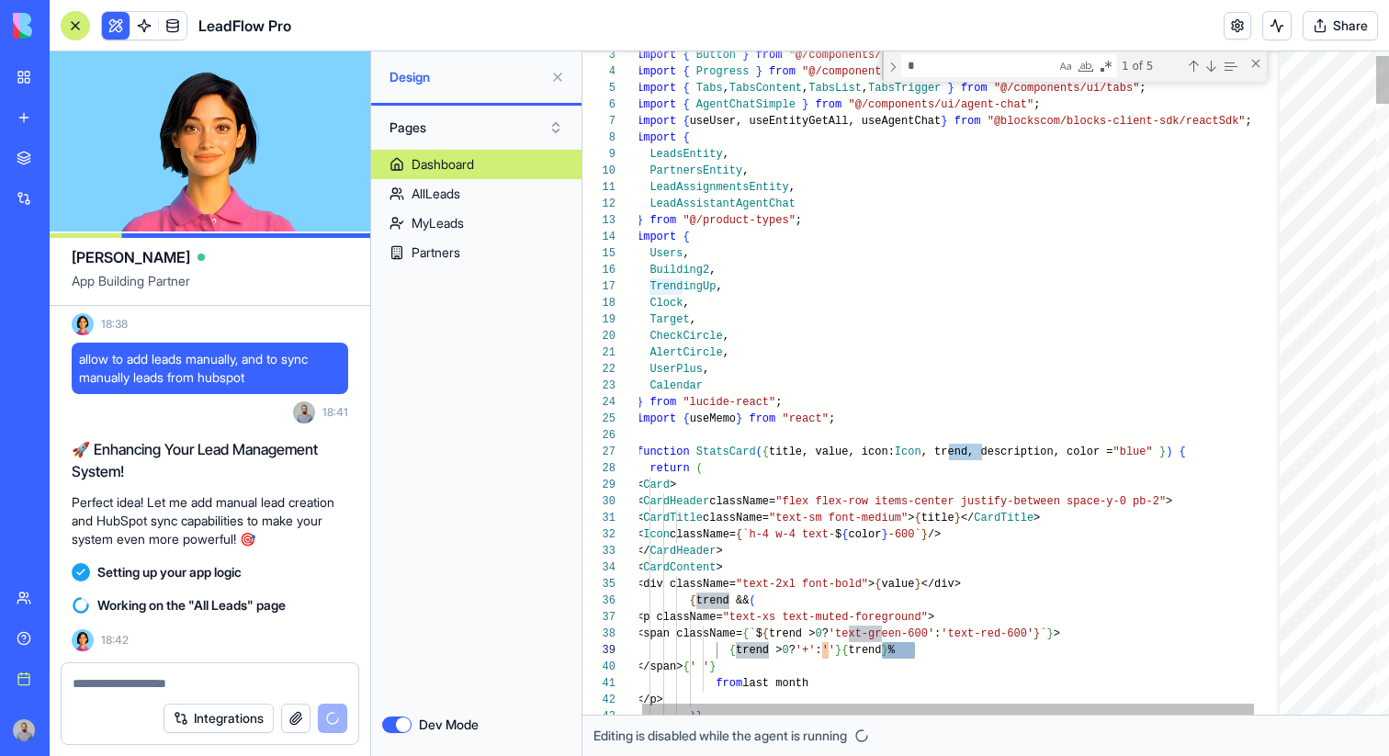
type textarea "**********"
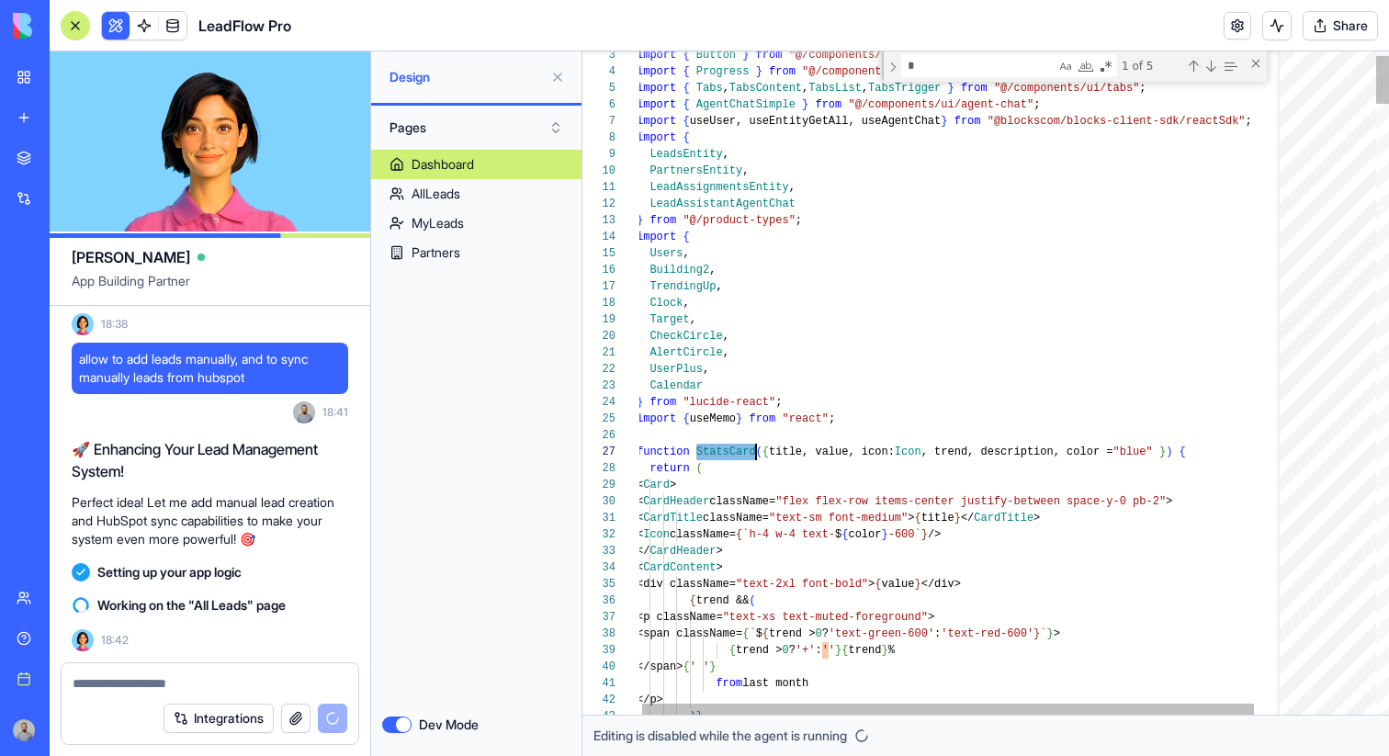
type textarea "*********"
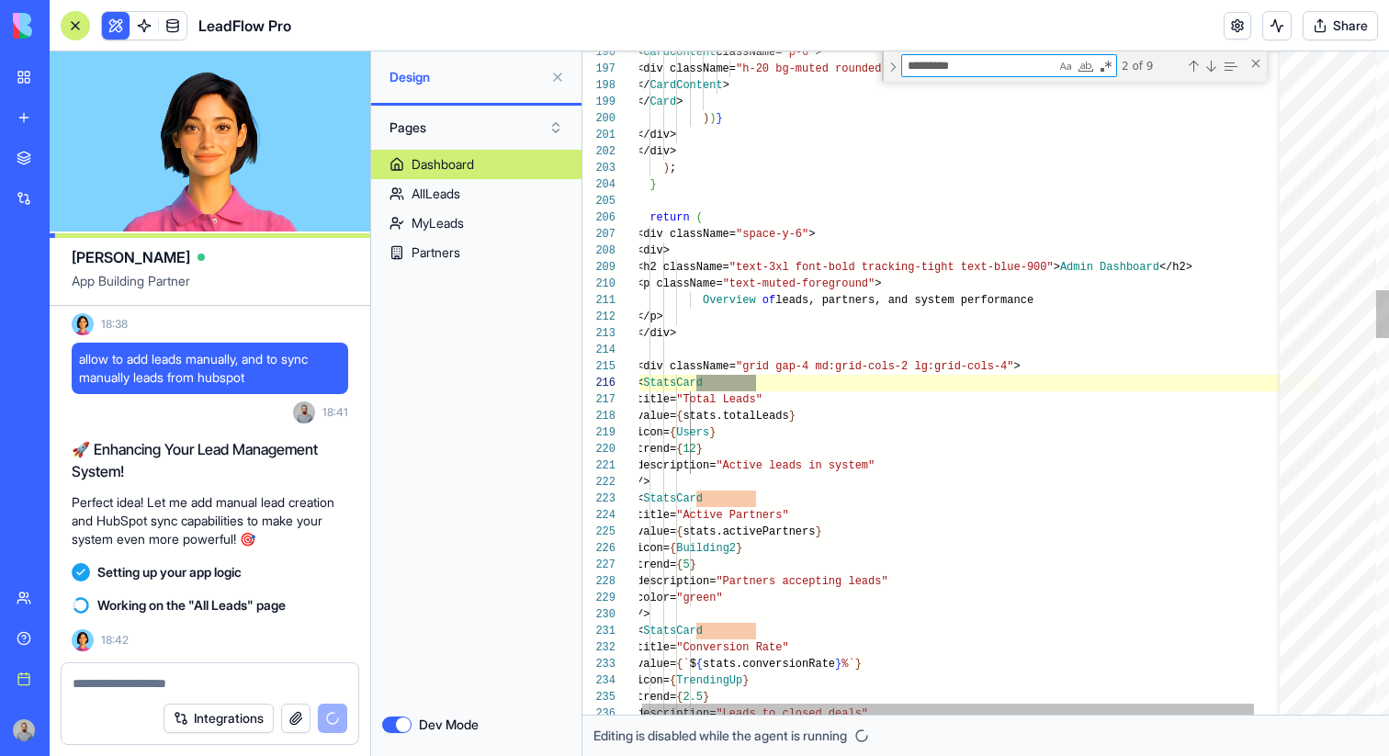
scroll to position [165, 119]
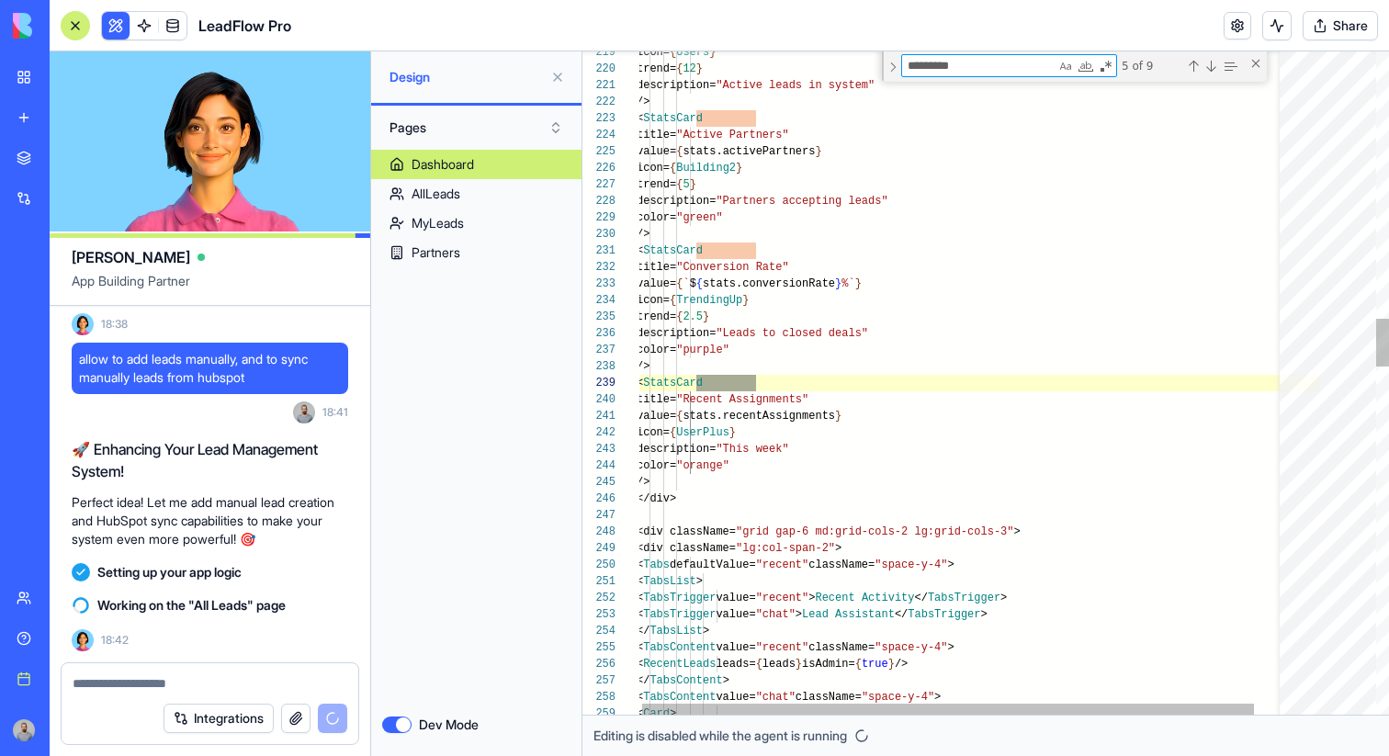
type textarea "**********"
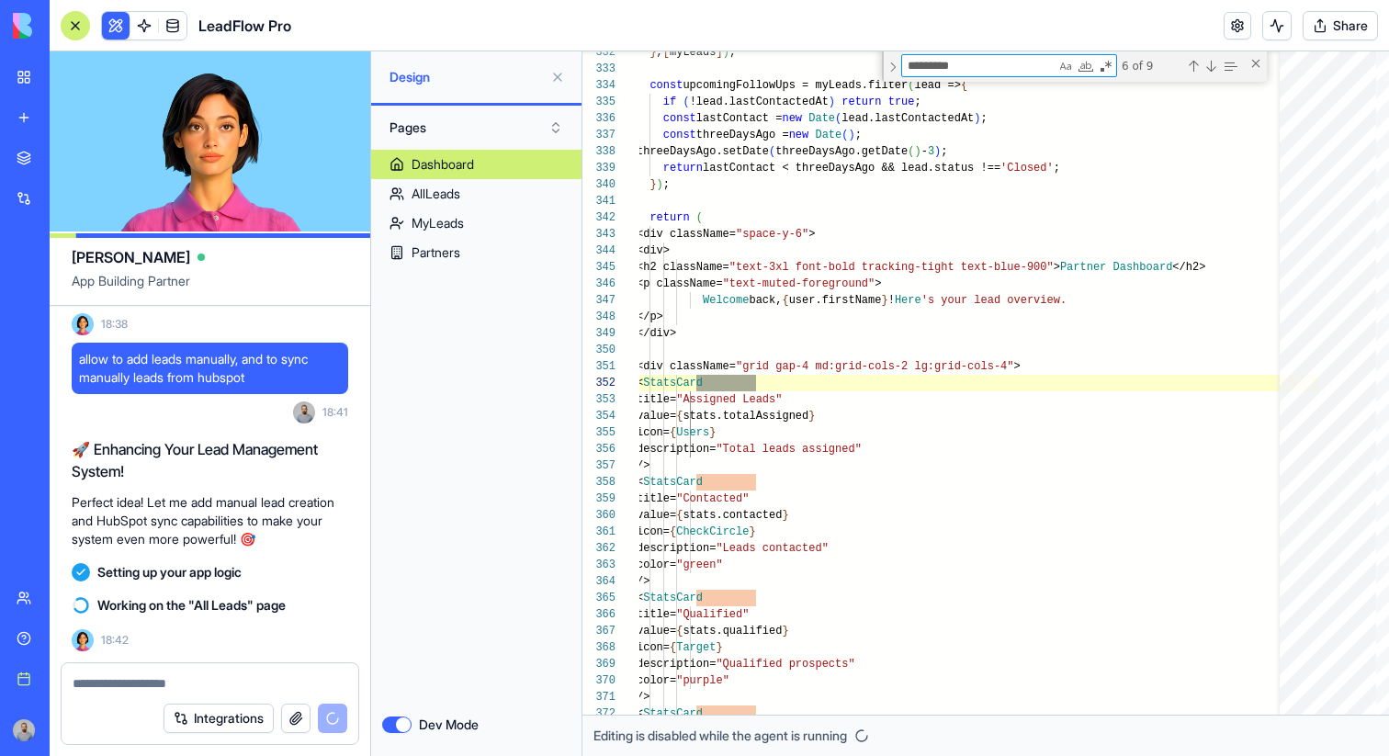
click at [555, 73] on button at bounding box center [557, 76] width 29 height 29
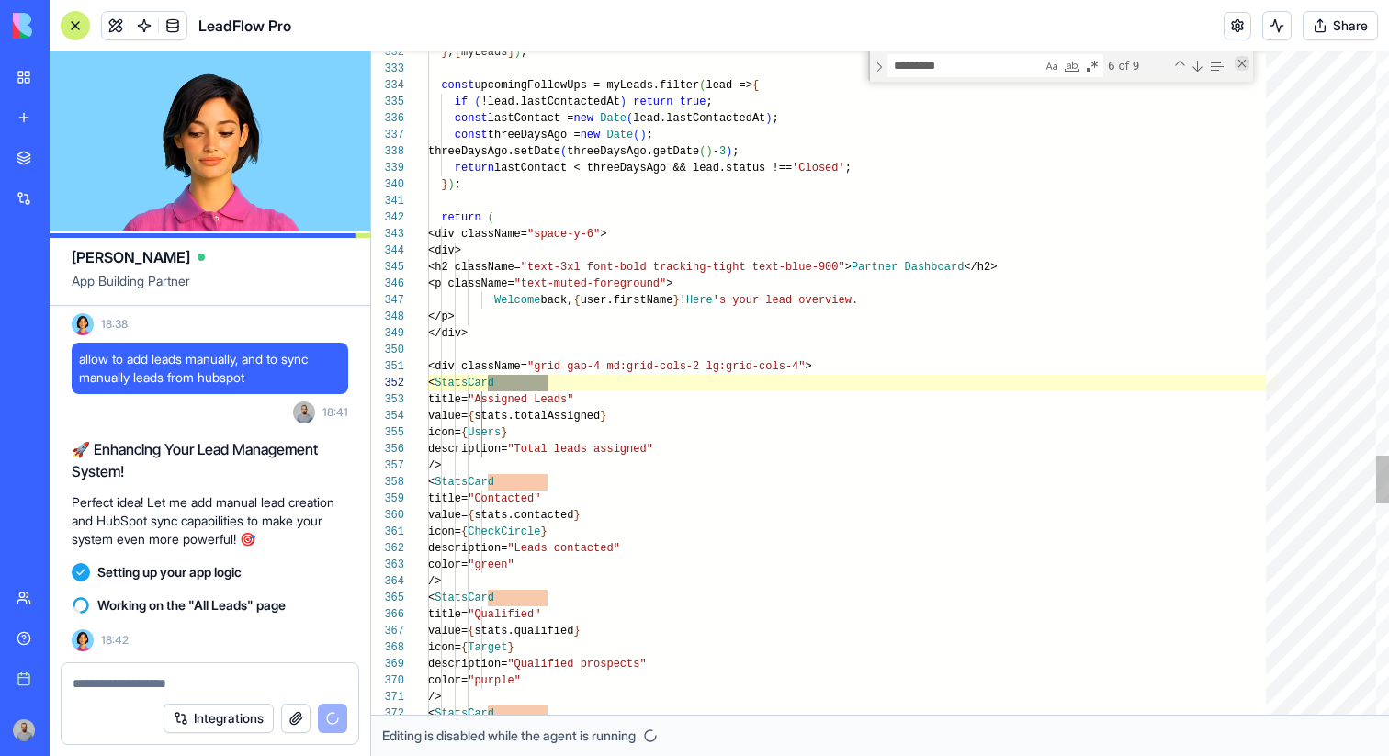
click at [1247, 63] on div "Close (Escape)" at bounding box center [1242, 63] width 15 height 15
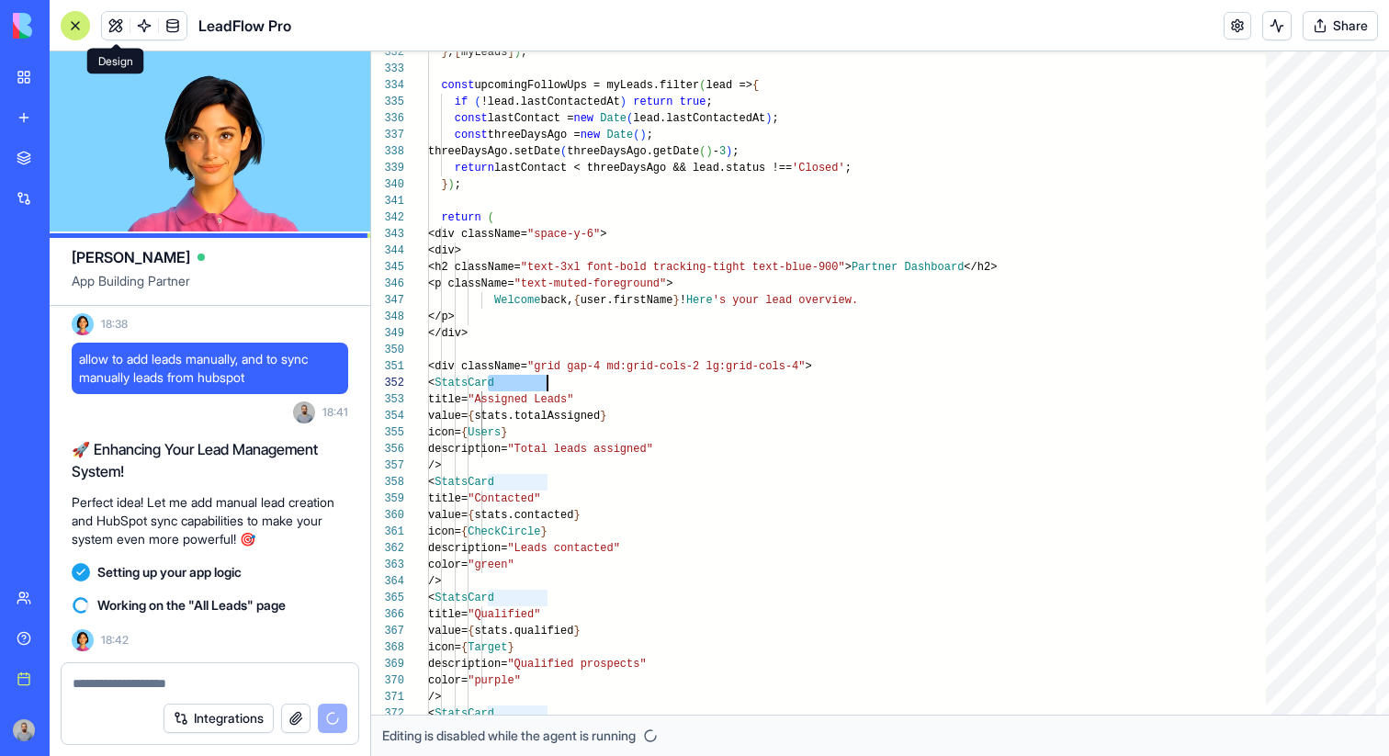
click at [118, 23] on button at bounding box center [116, 26] width 28 height 28
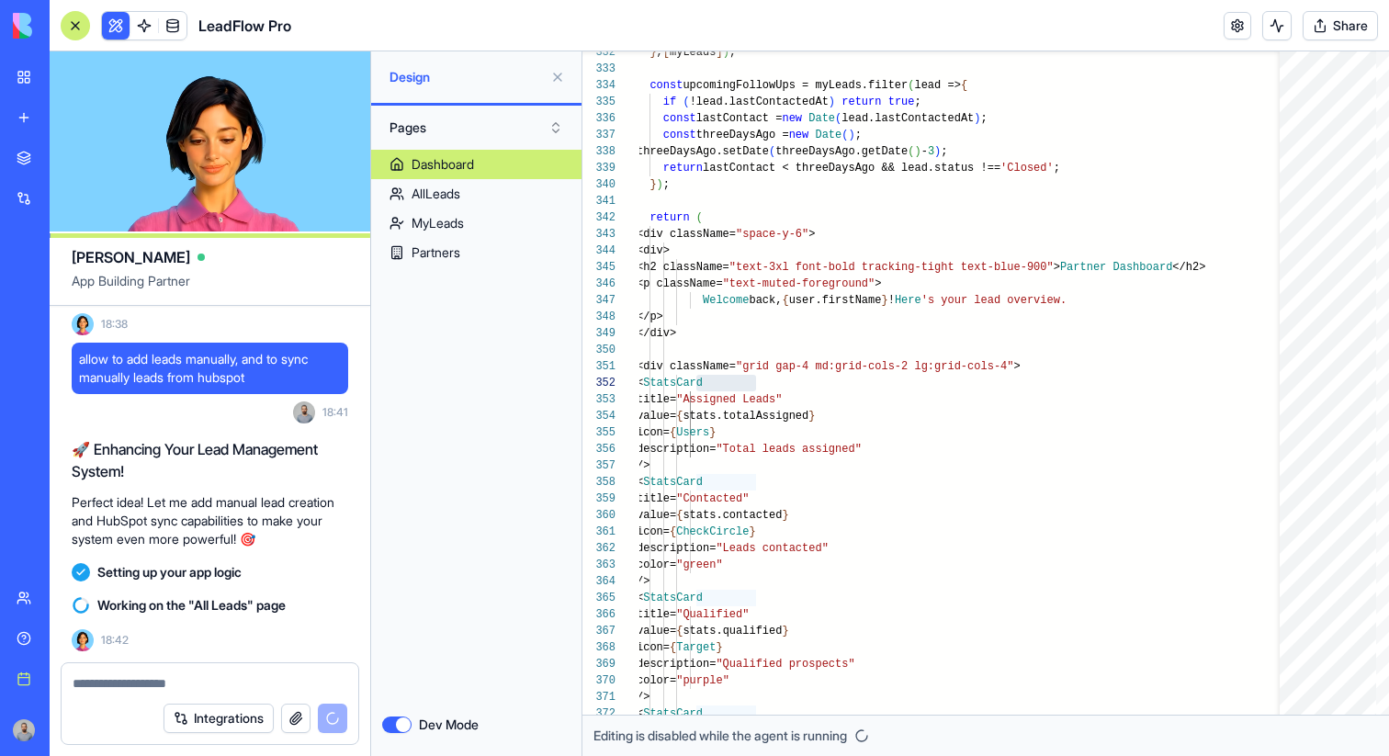
click at [390, 716] on div "Dev Mode" at bounding box center [476, 725] width 188 height 18
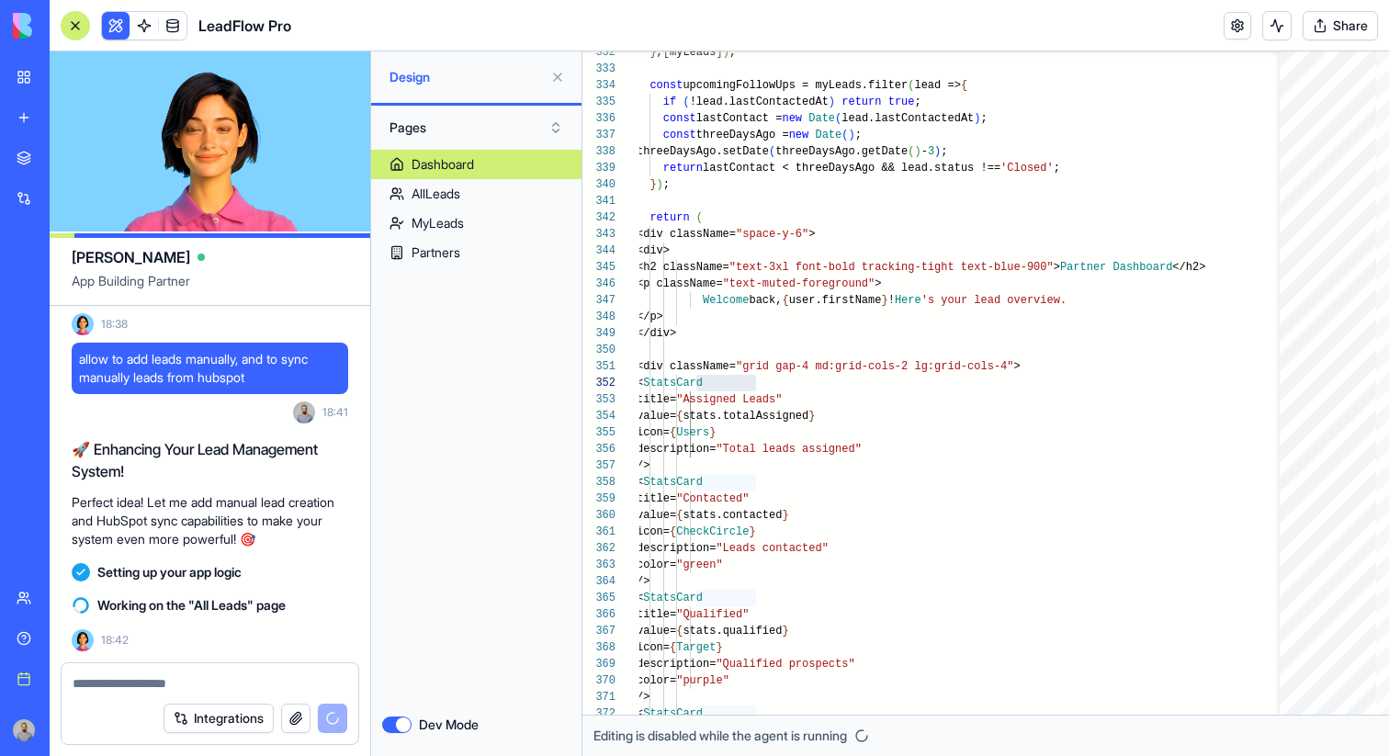
click at [397, 722] on button "Dev Mode" at bounding box center [396, 725] width 29 height 17
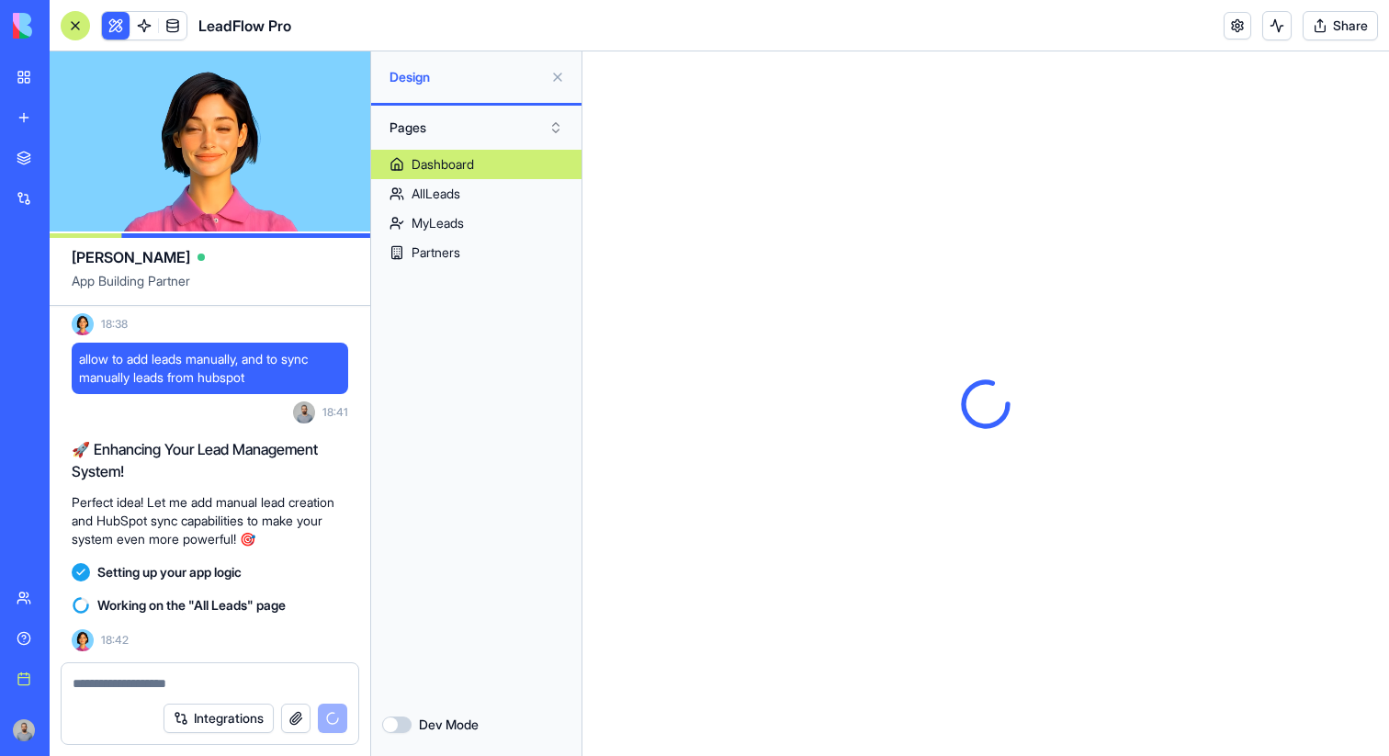
scroll to position [0, 0]
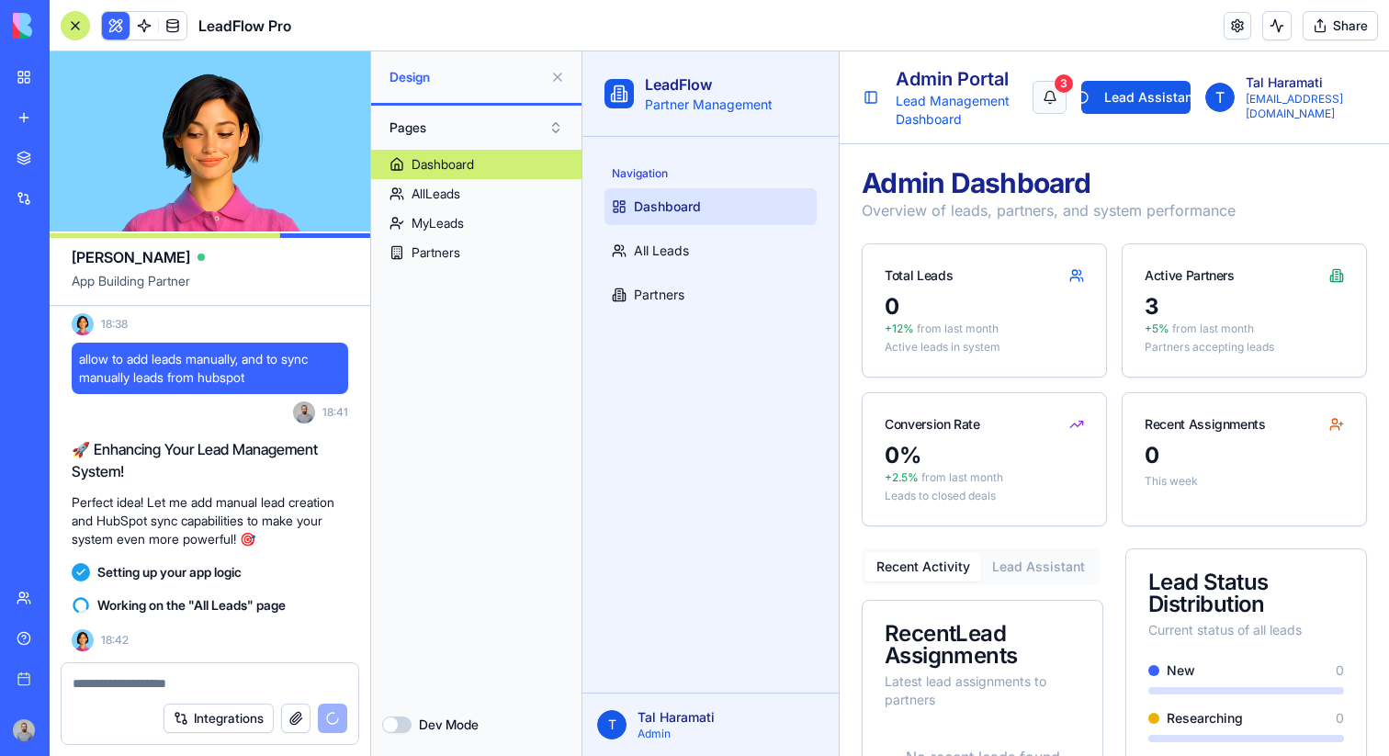
click at [1067, 96] on button "3" at bounding box center [1050, 97] width 34 height 33
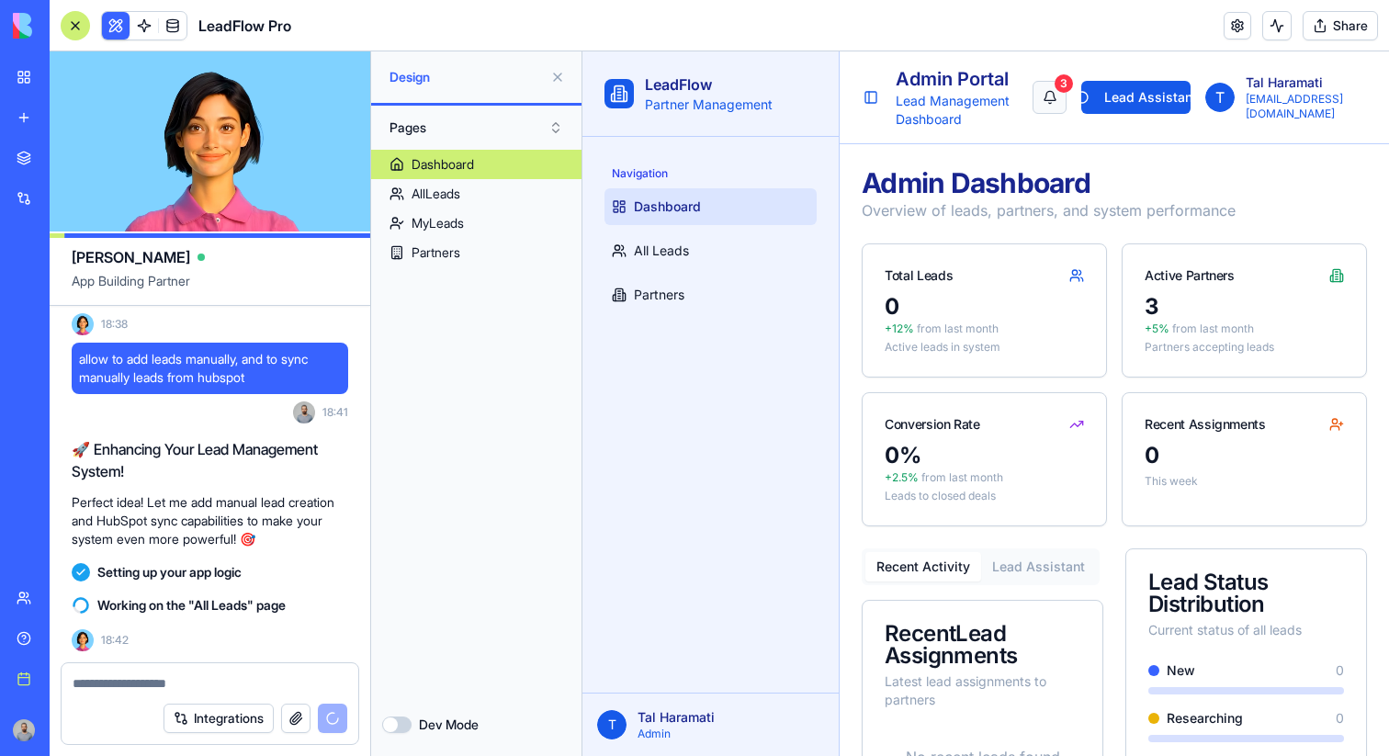
click at [1067, 96] on button "3" at bounding box center [1050, 97] width 34 height 33
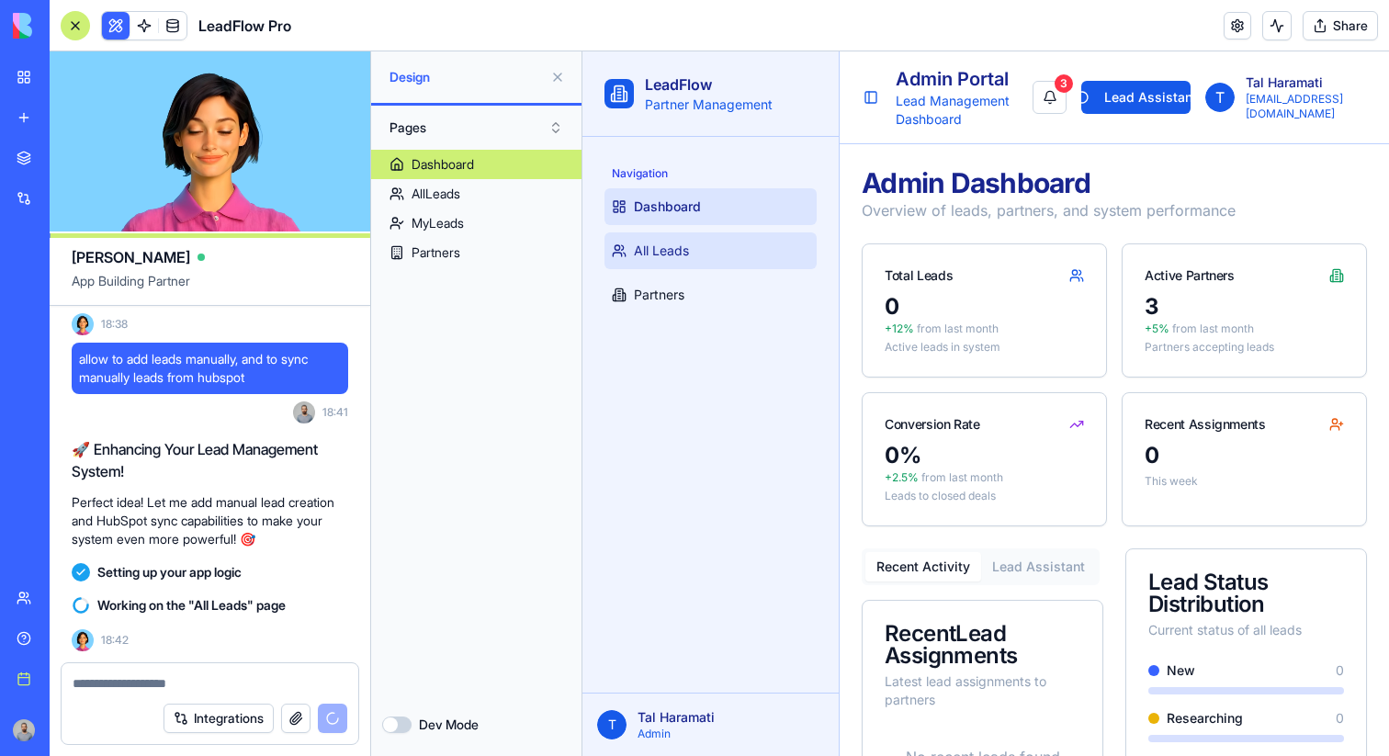
click at [652, 239] on link "All Leads" at bounding box center [710, 250] width 212 height 37
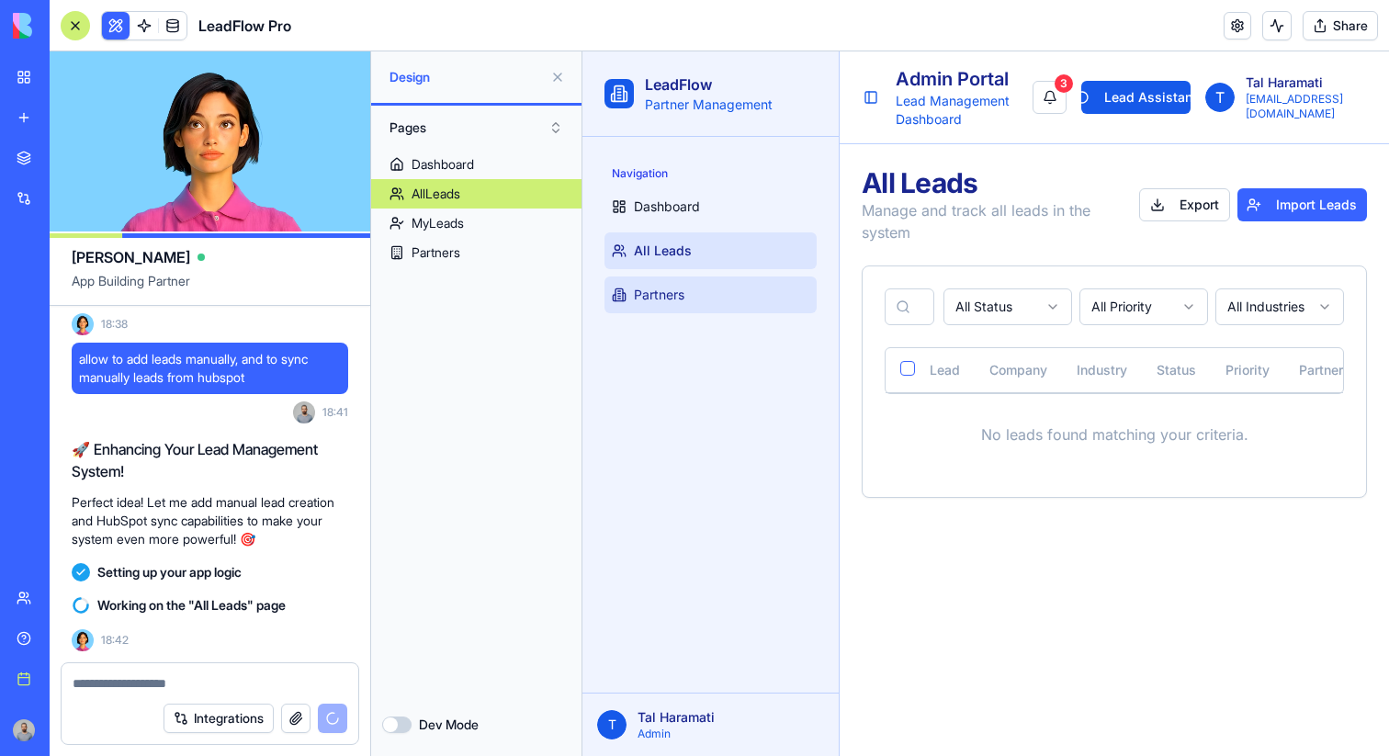
click at [684, 301] on span "Partners" at bounding box center [659, 295] width 51 height 18
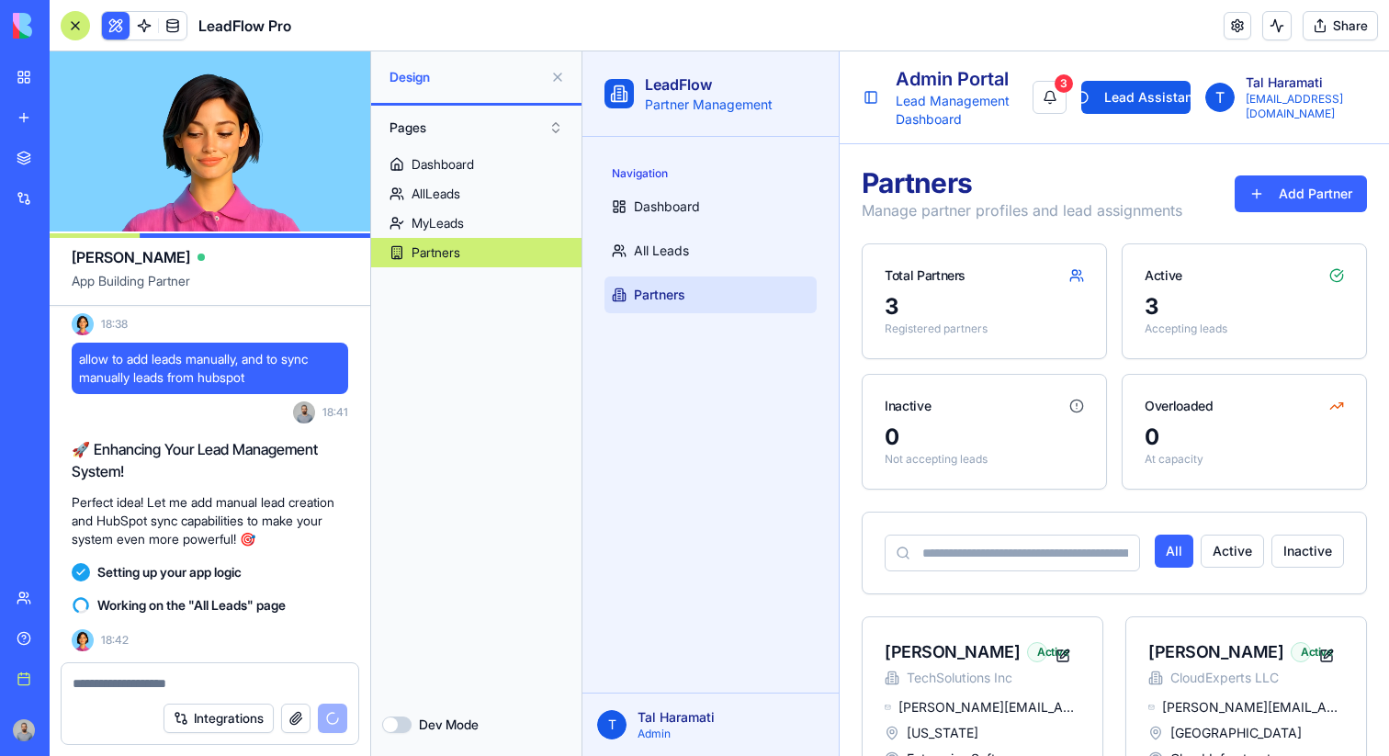
click at [122, 17] on button at bounding box center [116, 26] width 28 height 28
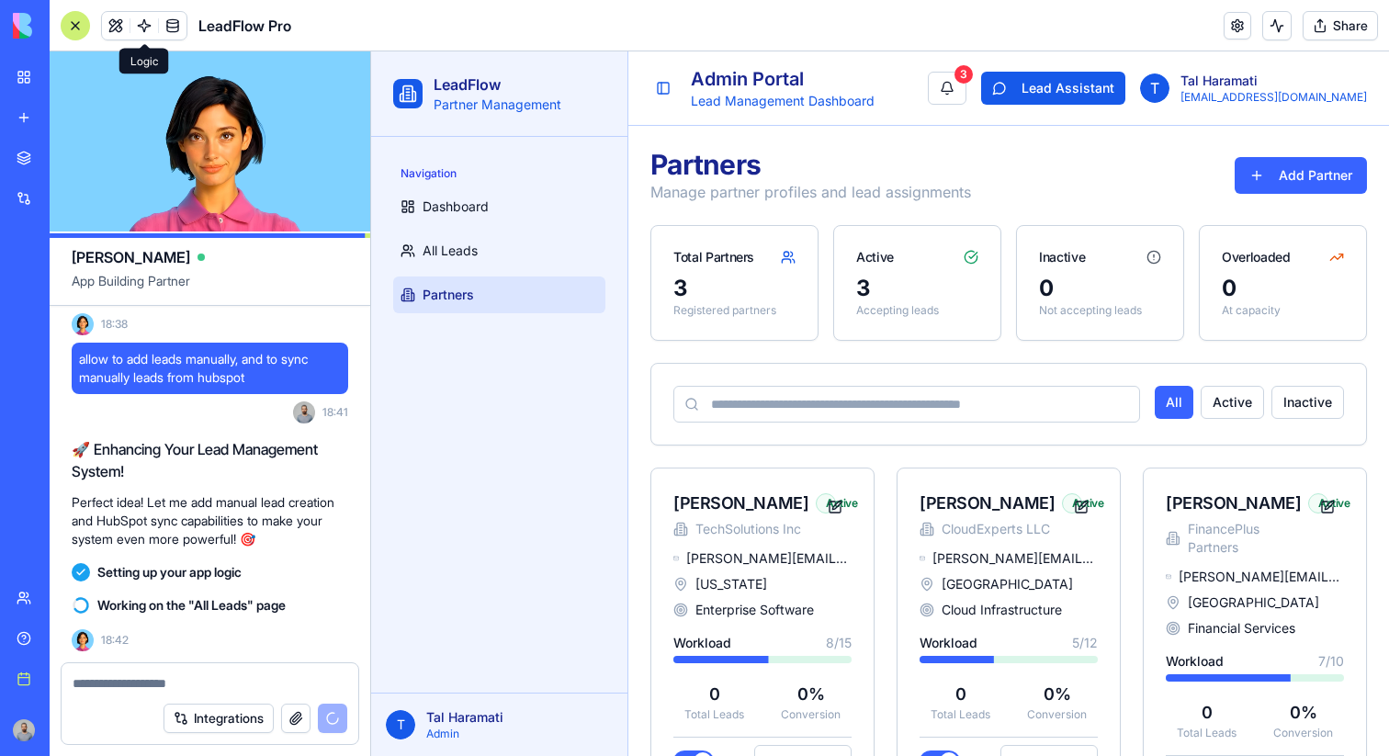
click at [140, 20] on link at bounding box center [144, 26] width 28 height 28
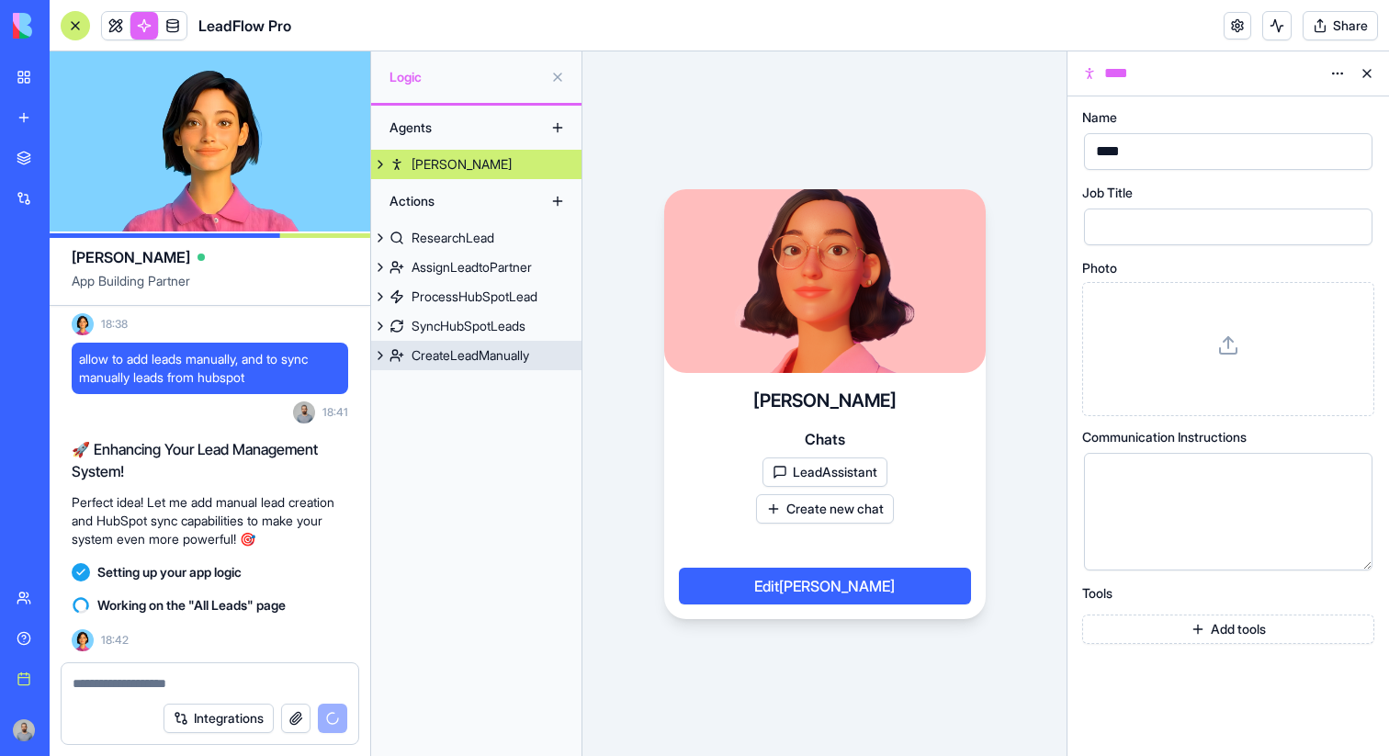
click at [463, 352] on div "CreateLeadManually" at bounding box center [471, 355] width 118 height 18
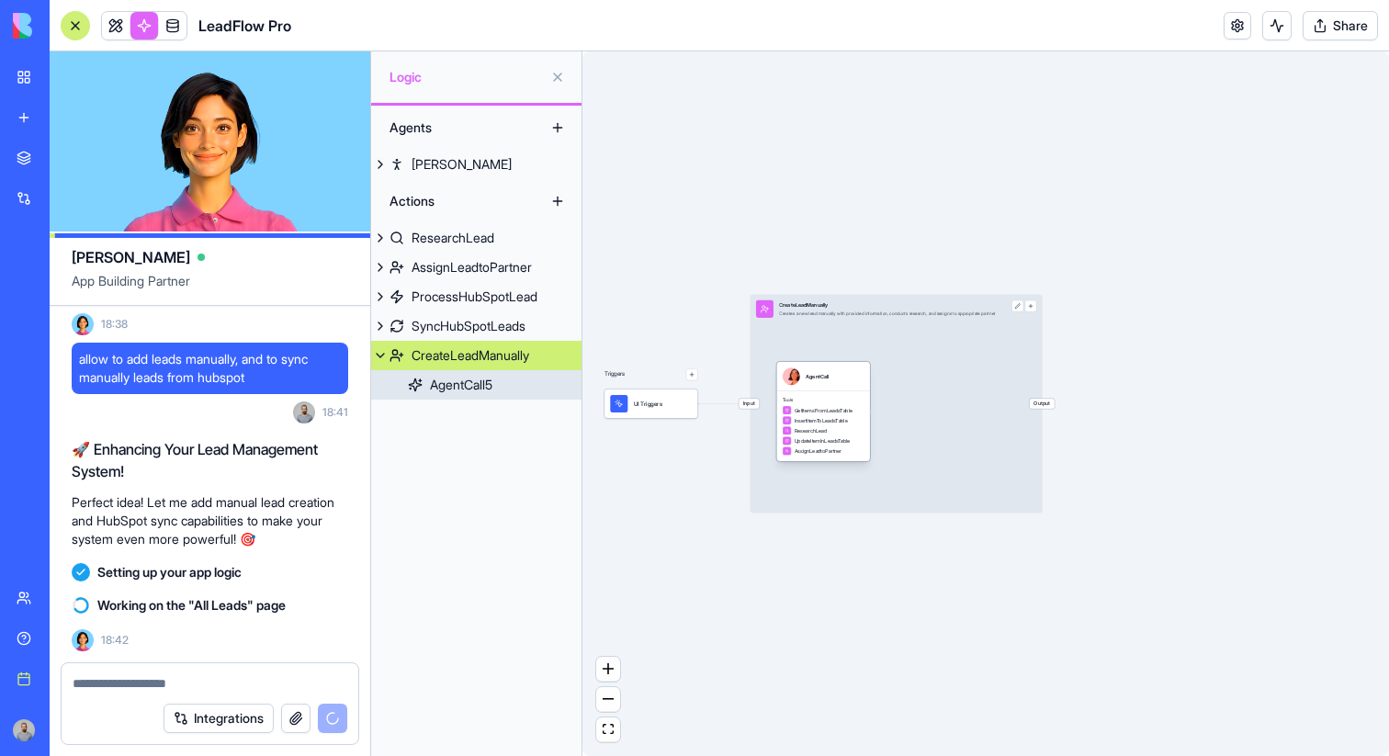
drag, startPoint x: 822, startPoint y: 410, endPoint x: 838, endPoint y: 404, distance: 16.6
click at [838, 404] on div "Tools GetItemsFromLeadsTable InsertItemToLeadsTable ResearchLead UpdateItemInLe…" at bounding box center [823, 426] width 94 height 71
click at [841, 392] on div "Tools GetItemsFromLeadsTable InsertItemToLeadsTable ResearchLead UpdateItemInLe…" at bounding box center [823, 426] width 94 height 71
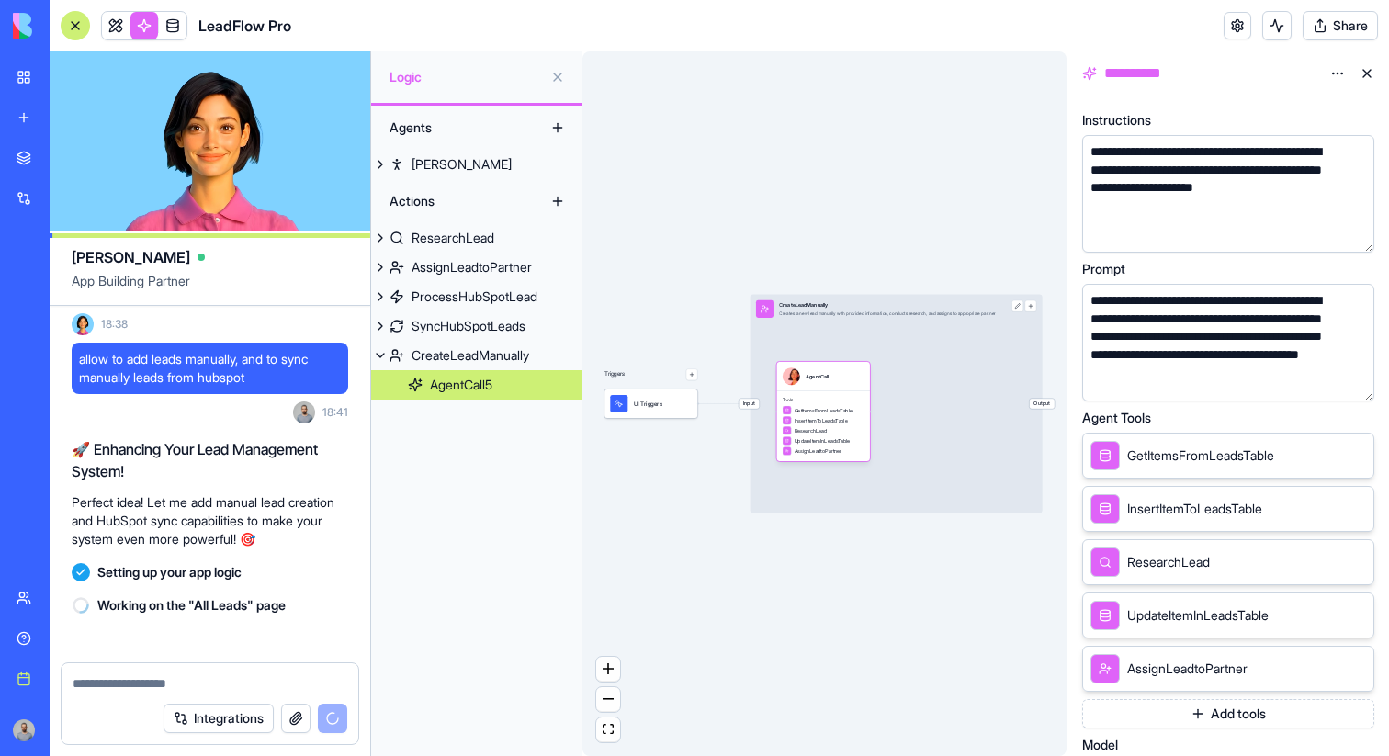
scroll to position [1433, 0]
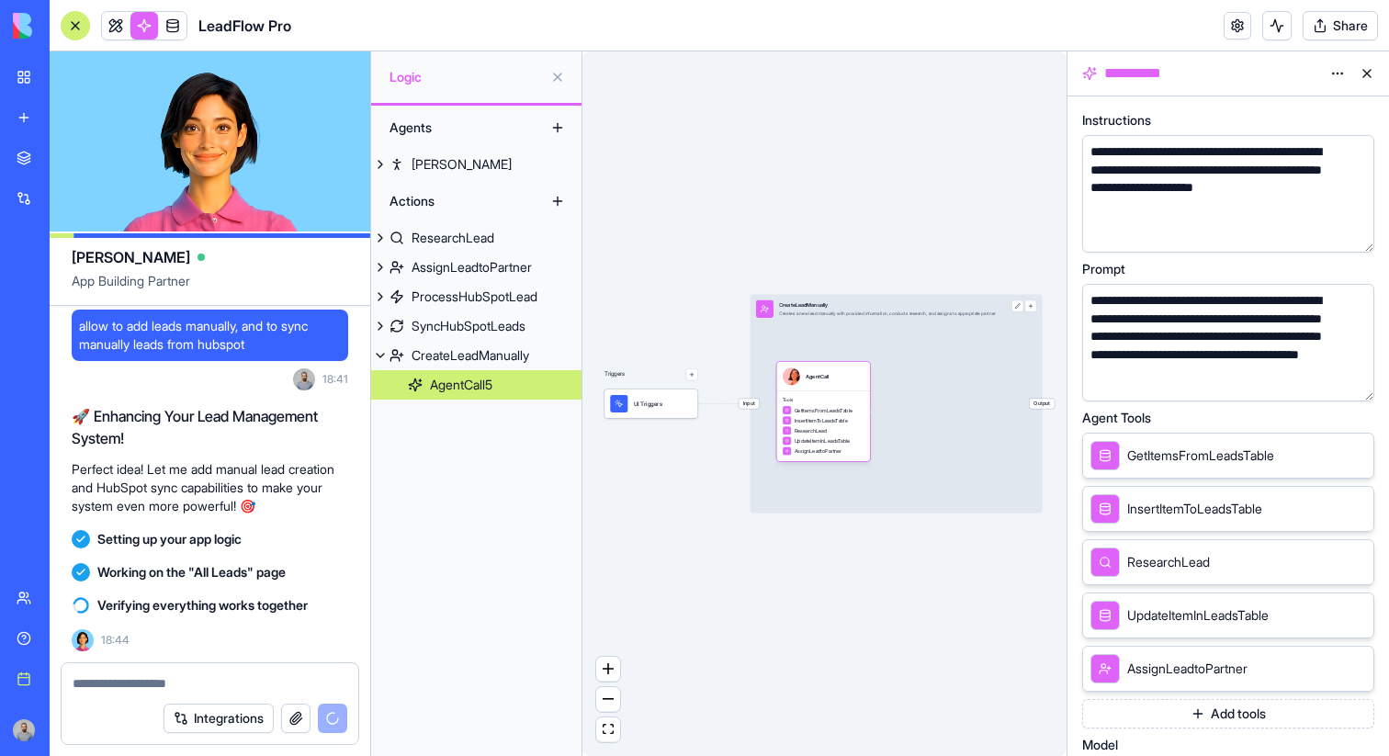
click at [559, 78] on button at bounding box center [557, 76] width 29 height 29
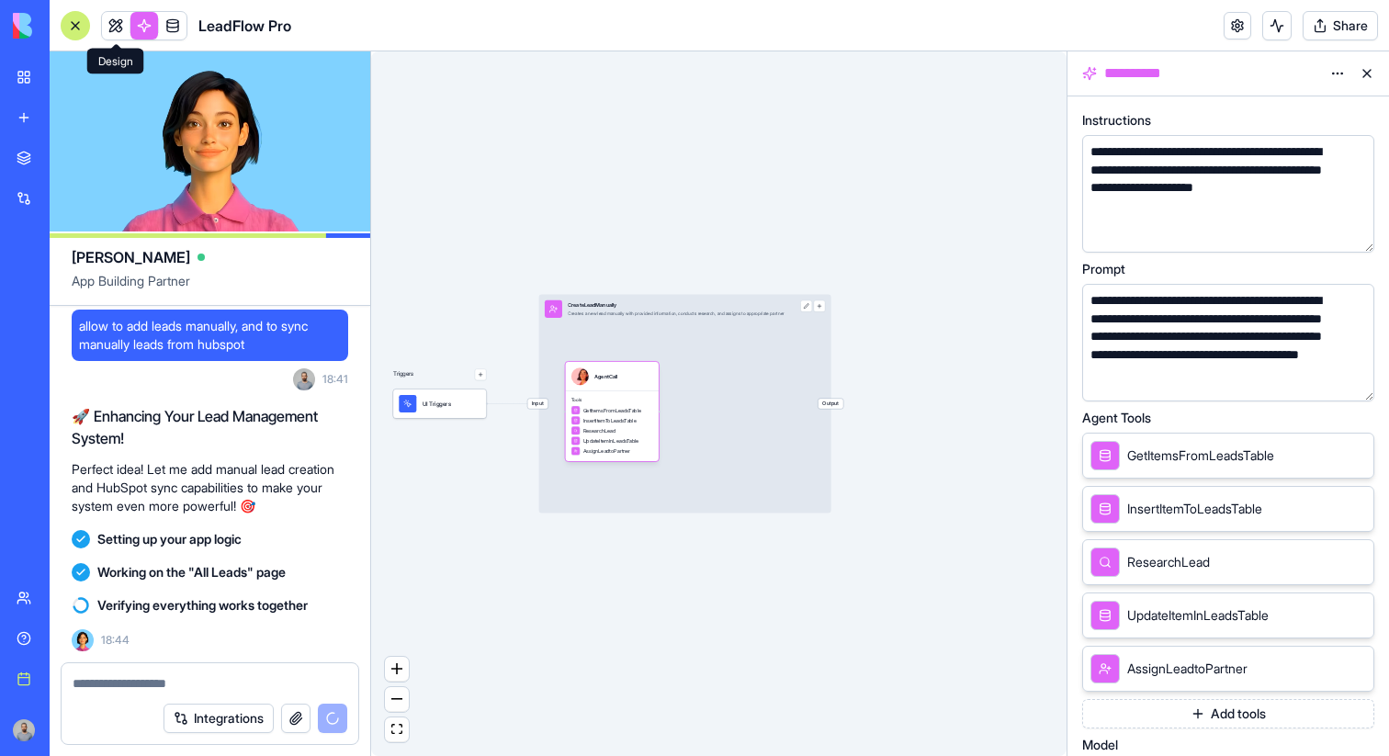
click at [107, 37] on link at bounding box center [116, 26] width 28 height 28
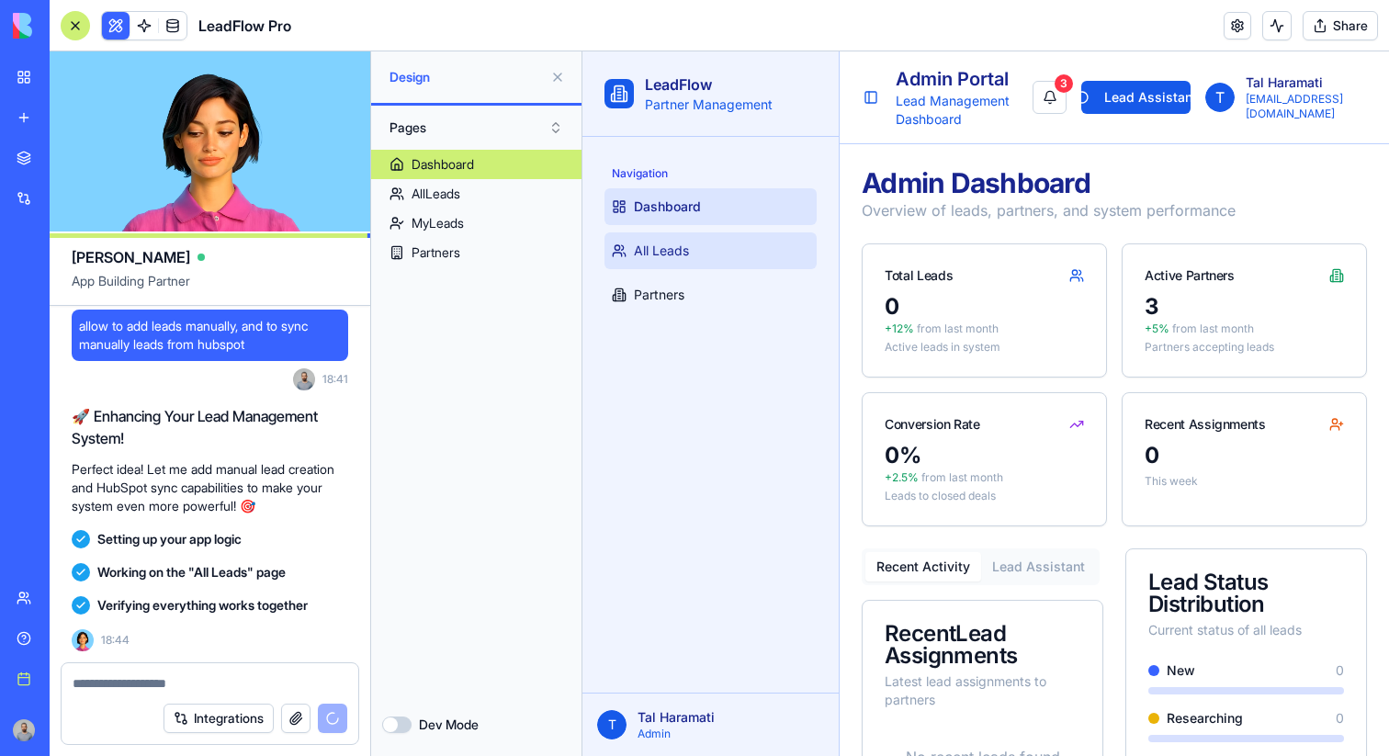
click at [735, 259] on link "All Leads" at bounding box center [710, 250] width 212 height 37
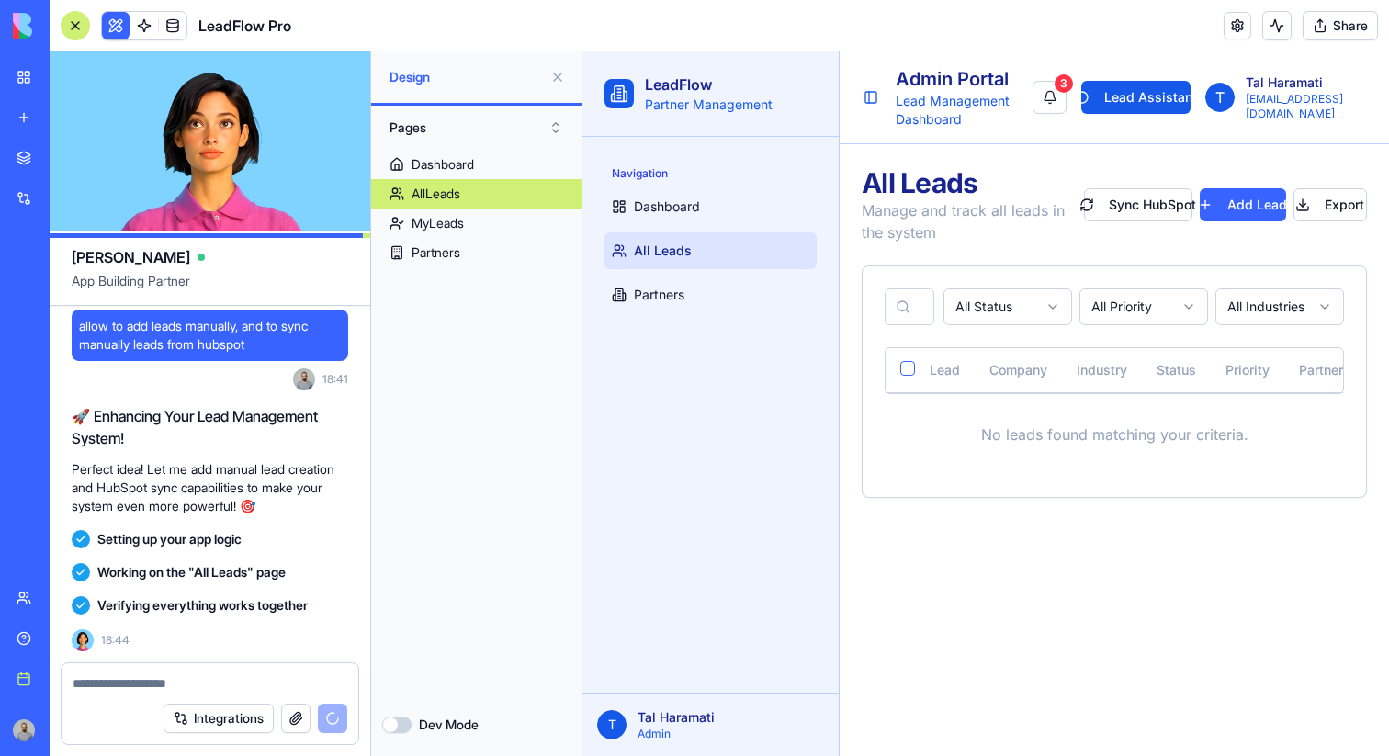
click at [63, 18] on div at bounding box center [75, 25] width 29 height 29
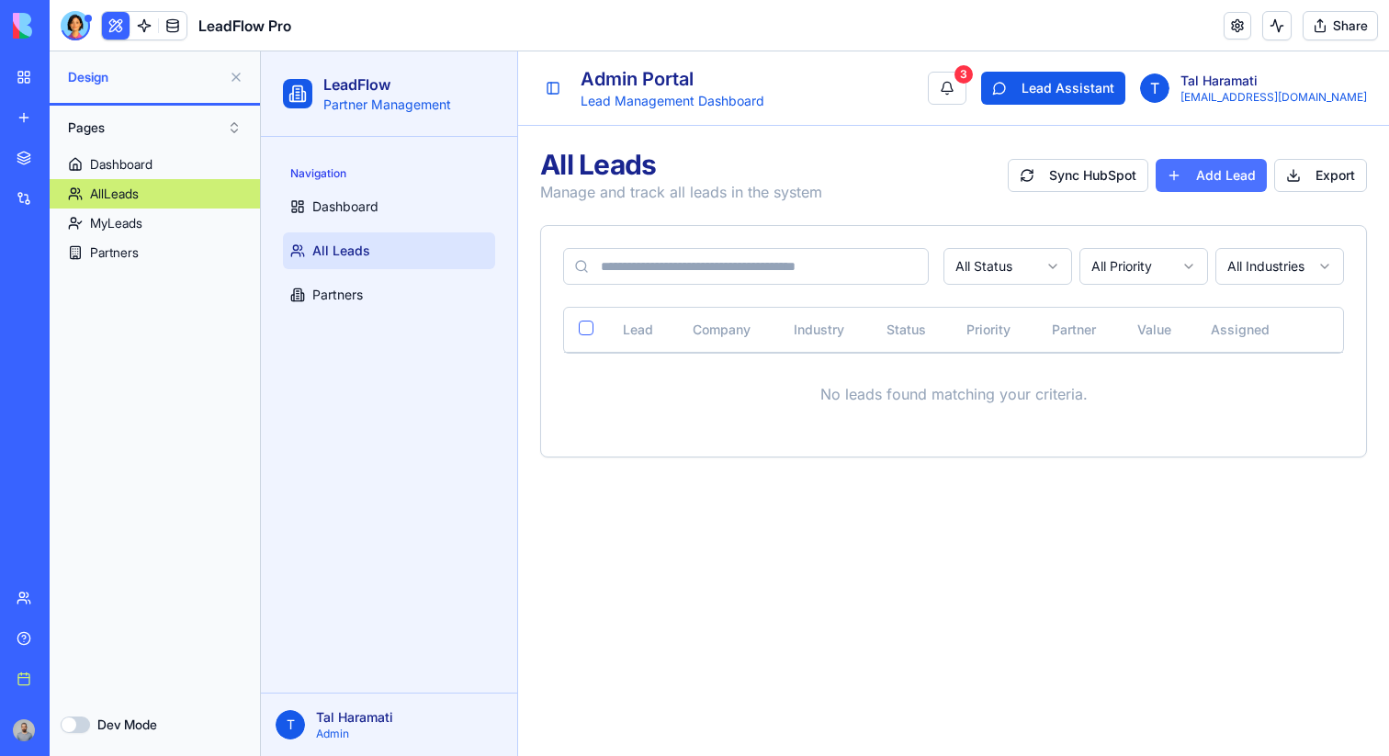
click at [1239, 186] on button "Add Lead" at bounding box center [1211, 175] width 111 height 33
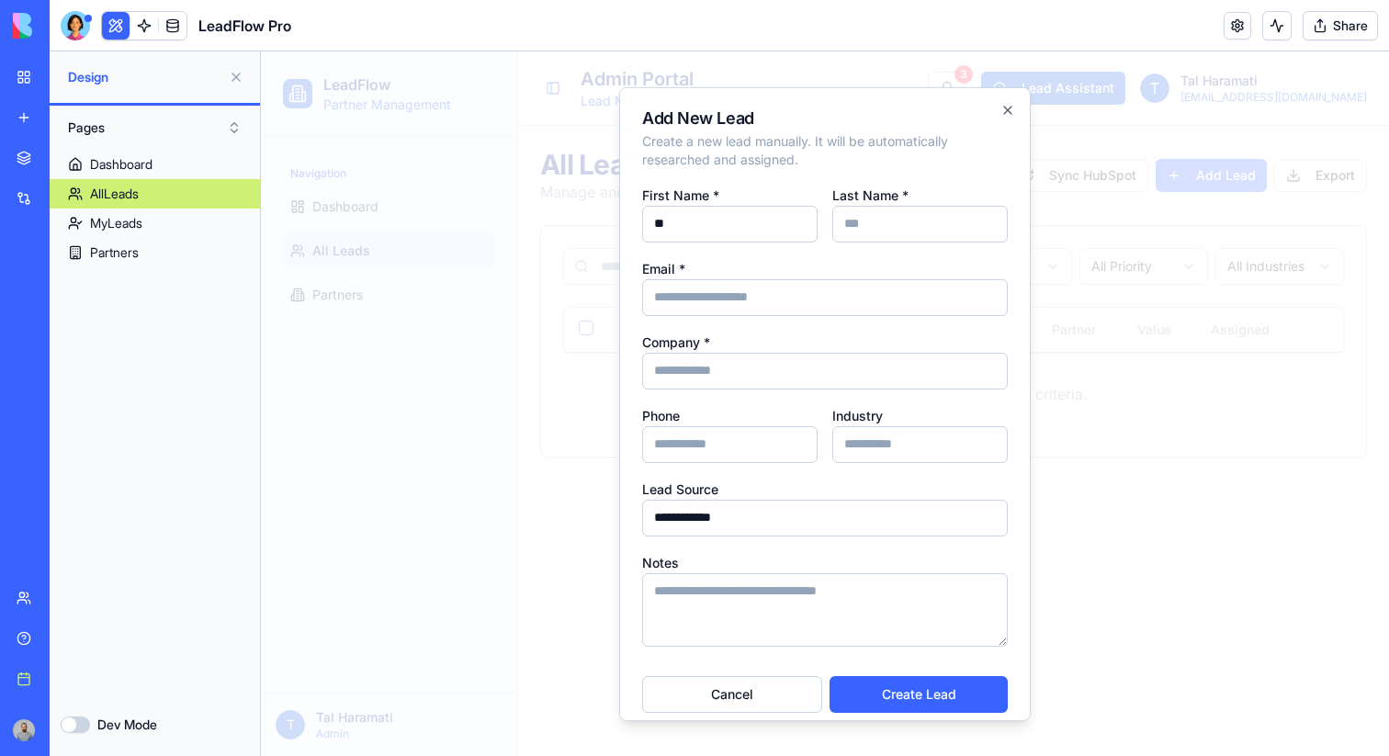
type input "***"
type input "**********"
type input "********"
type input "***"
type input "**********"
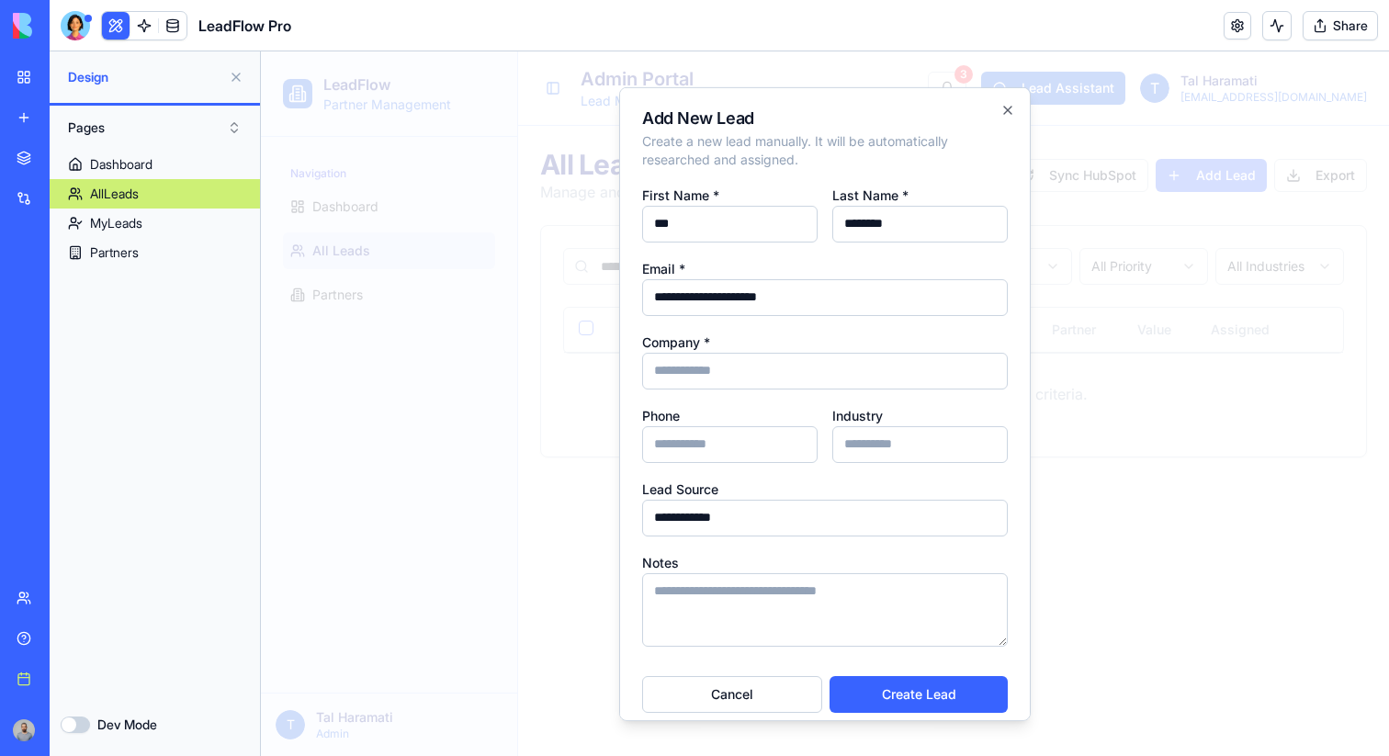
type input "**********"
type input "******"
click at [952, 694] on button "Create Lead" at bounding box center [919, 693] width 178 height 37
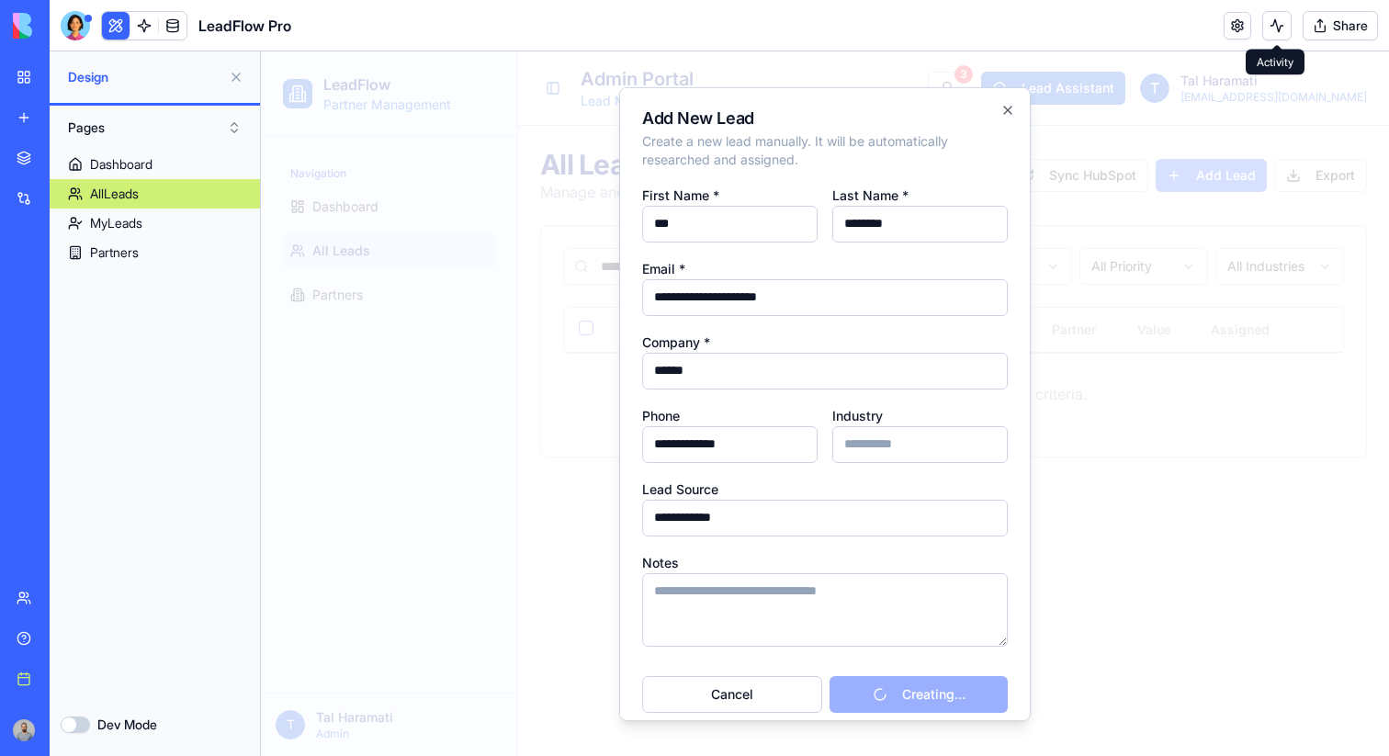
click at [1273, 22] on button at bounding box center [1276, 25] width 29 height 29
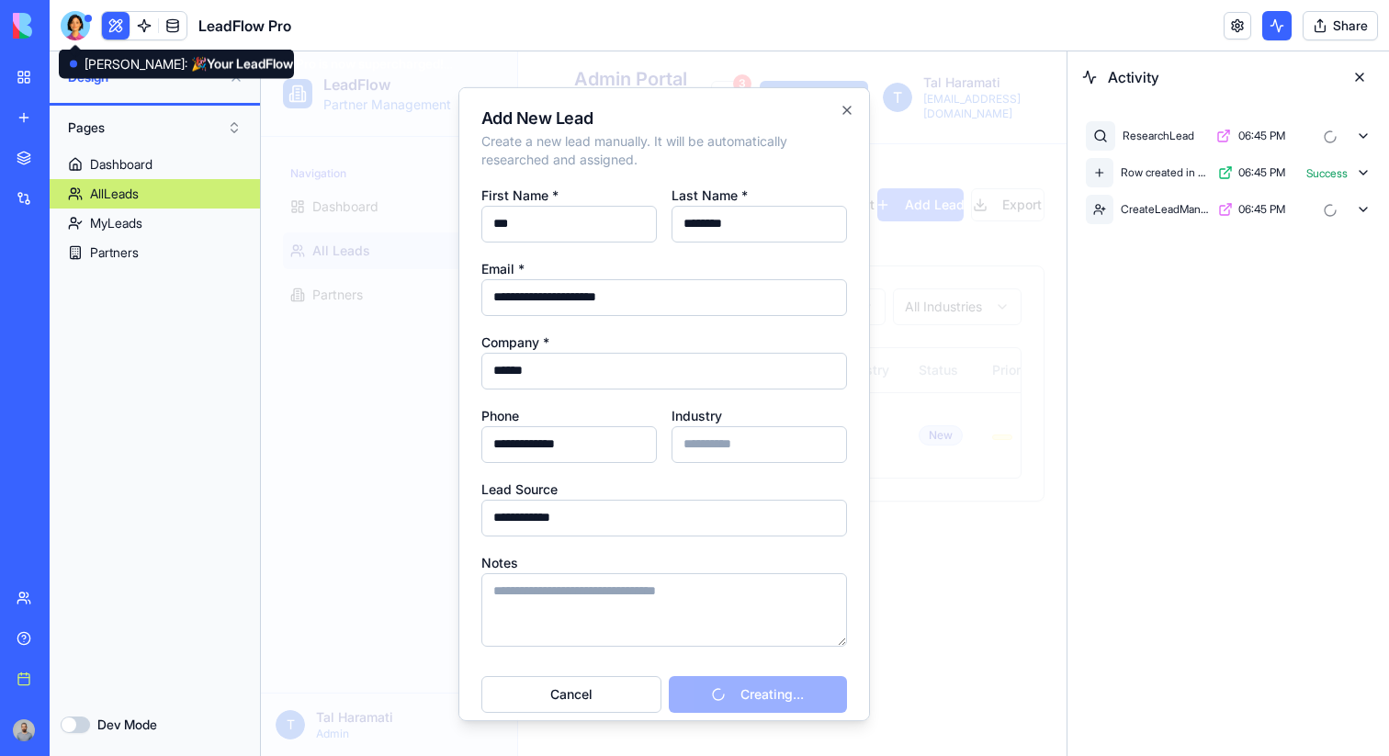
click at [78, 13] on div at bounding box center [75, 25] width 29 height 29
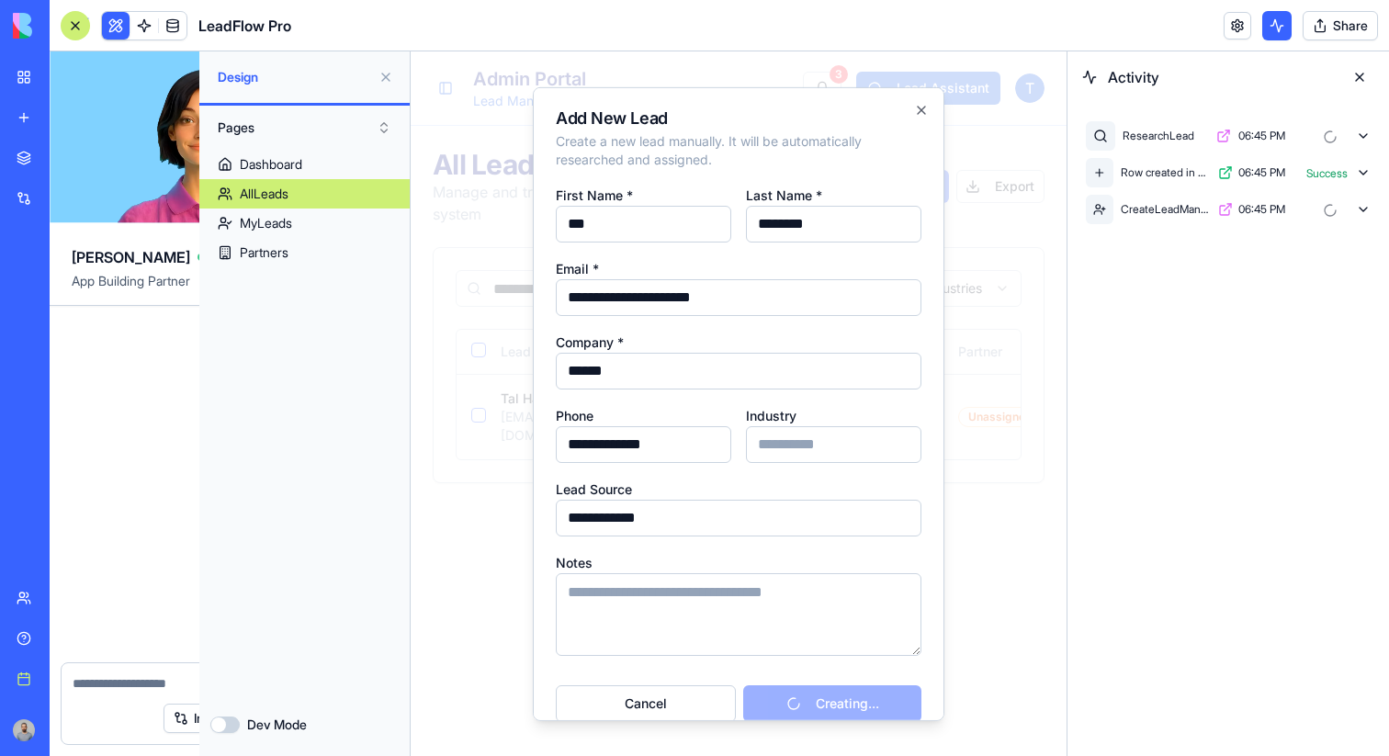
scroll to position [1753, 0]
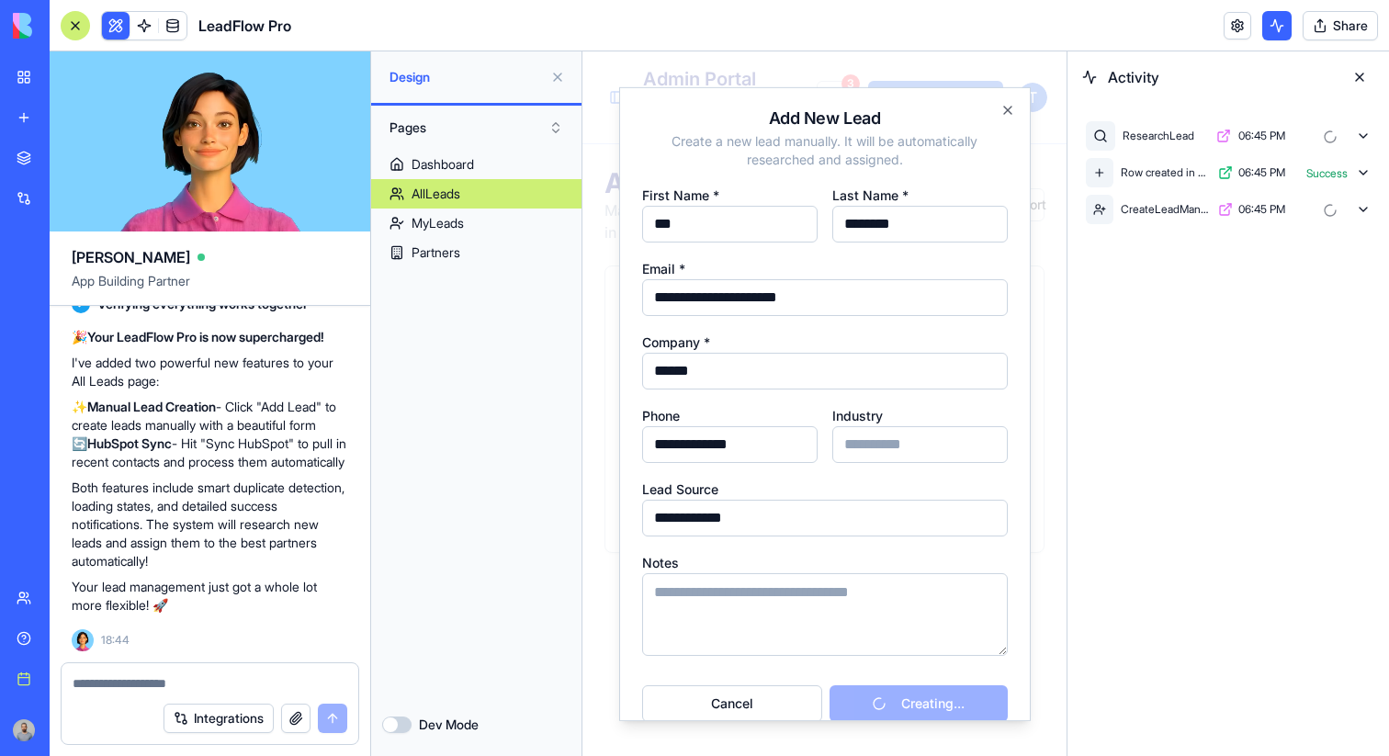
click at [194, 683] on textarea at bounding box center [210, 683] width 275 height 18
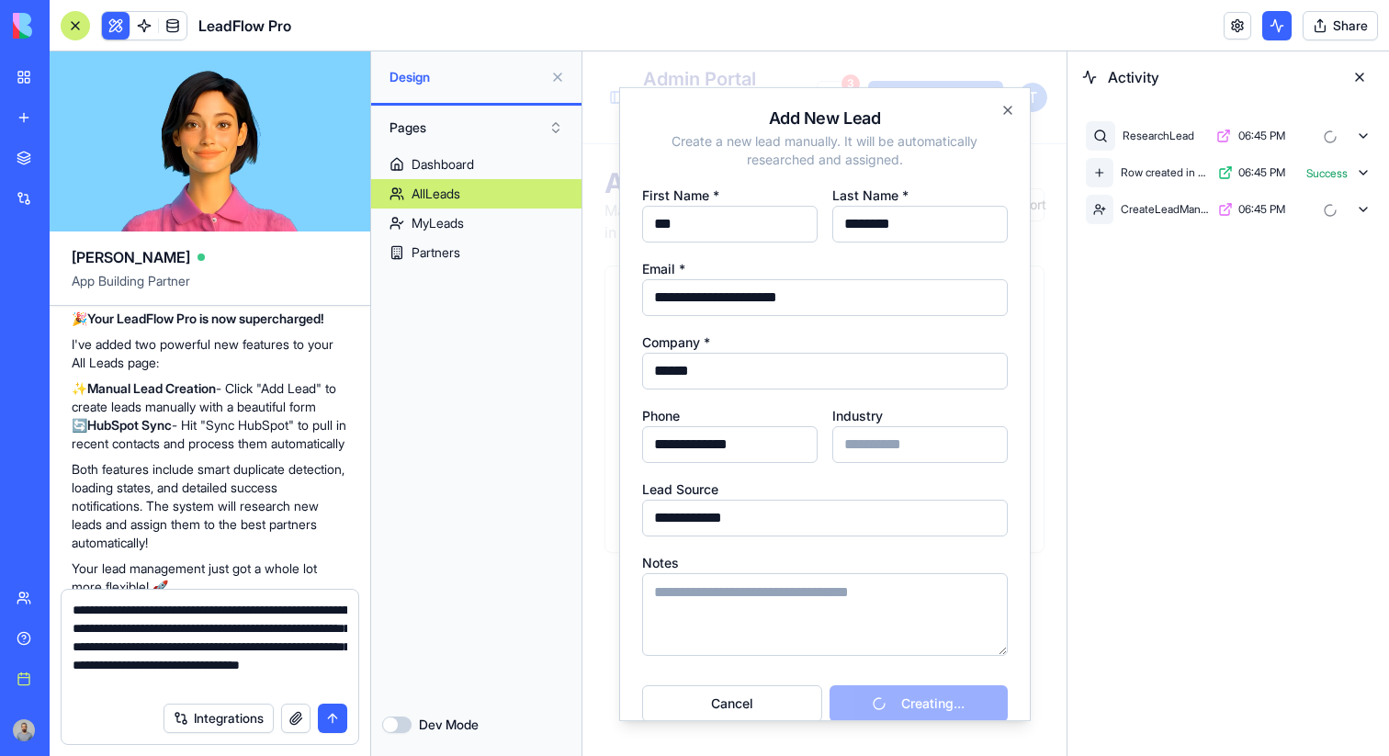
type textarea "**********"
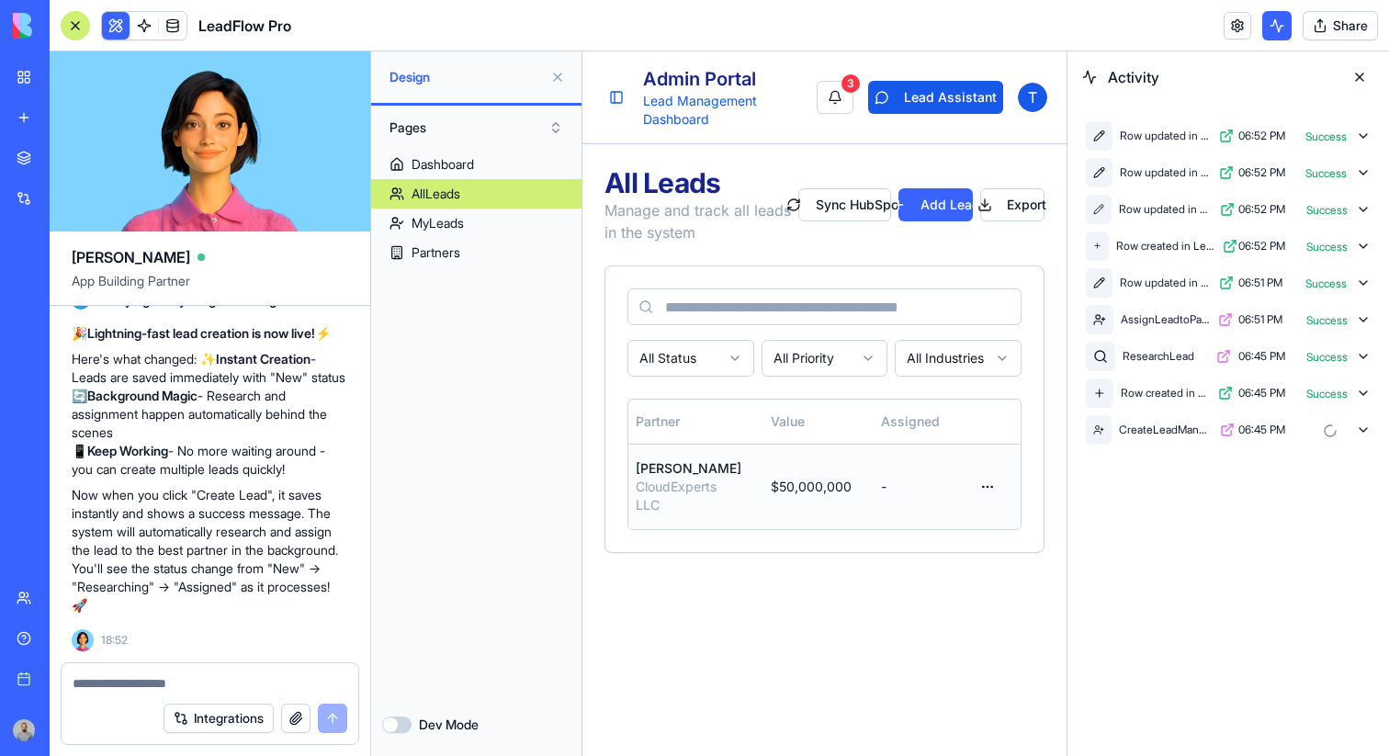
scroll to position [0, 526]
click at [975, 478] on button "button" at bounding box center [987, 486] width 37 height 33
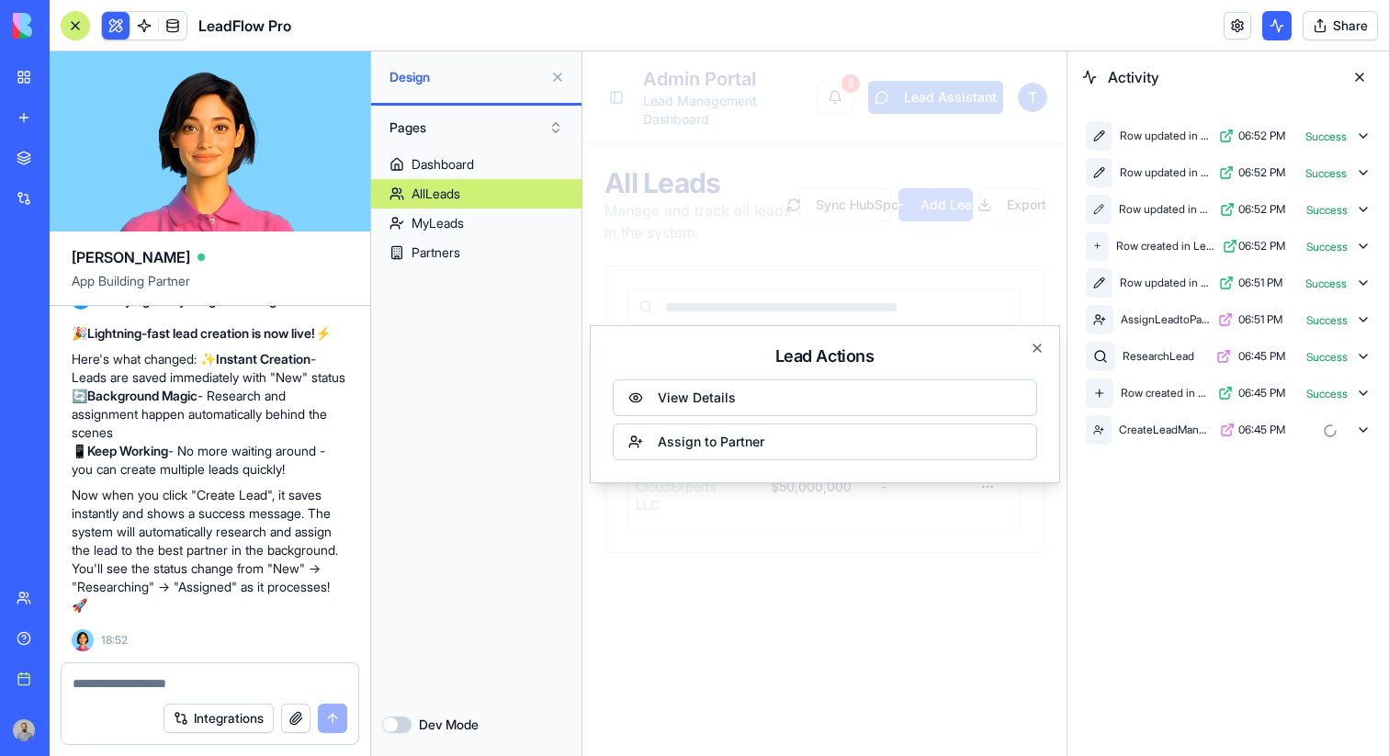
click at [966, 507] on div at bounding box center [824, 403] width 484 height 705
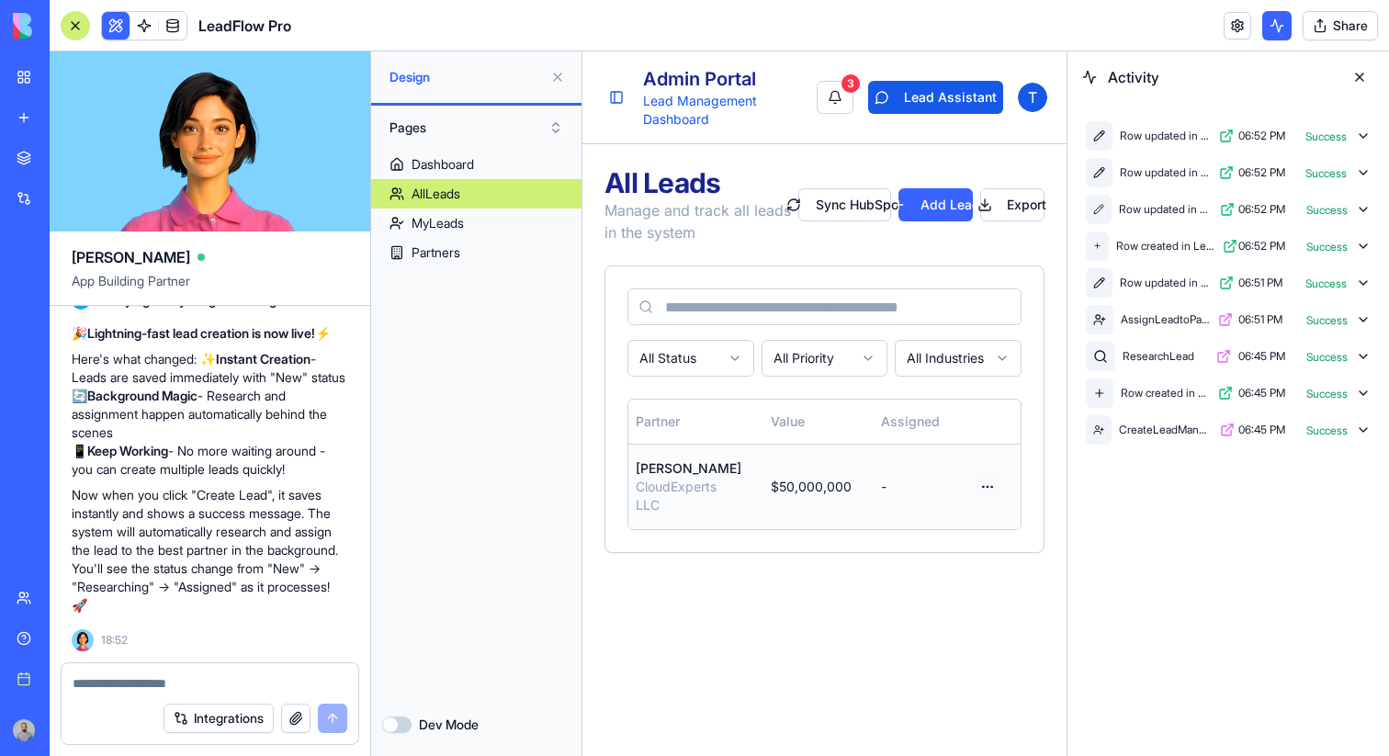
click at [996, 490] on button "button" at bounding box center [987, 486] width 37 height 33
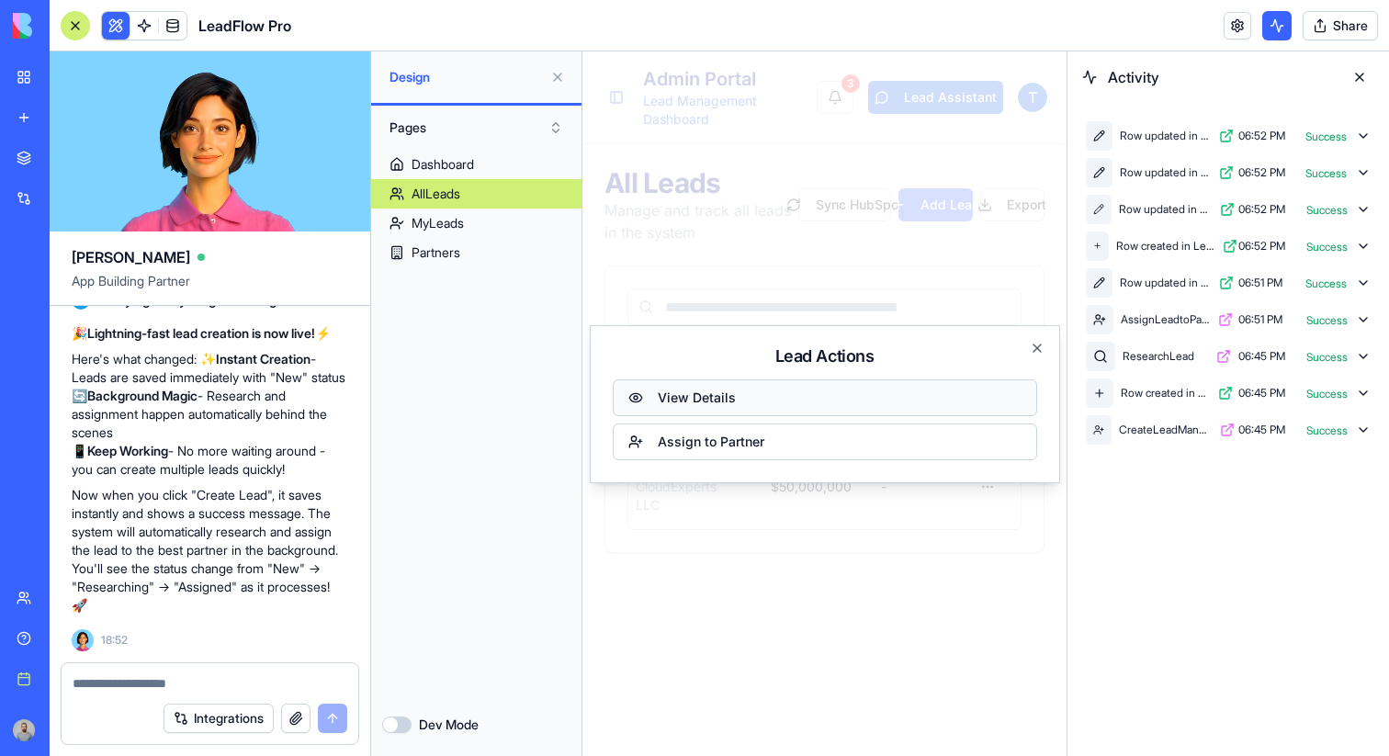
click at [935, 400] on button "View Details" at bounding box center [825, 397] width 424 height 37
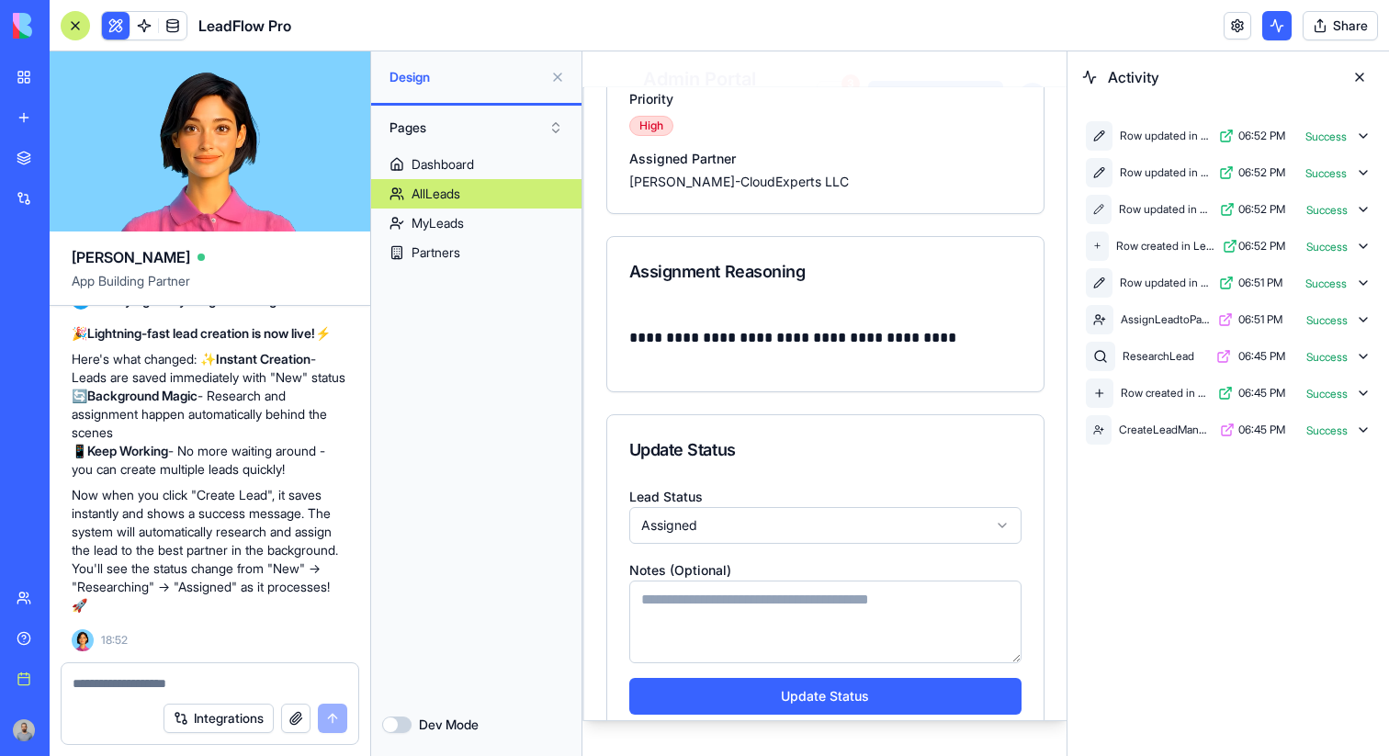
scroll to position [467, 0]
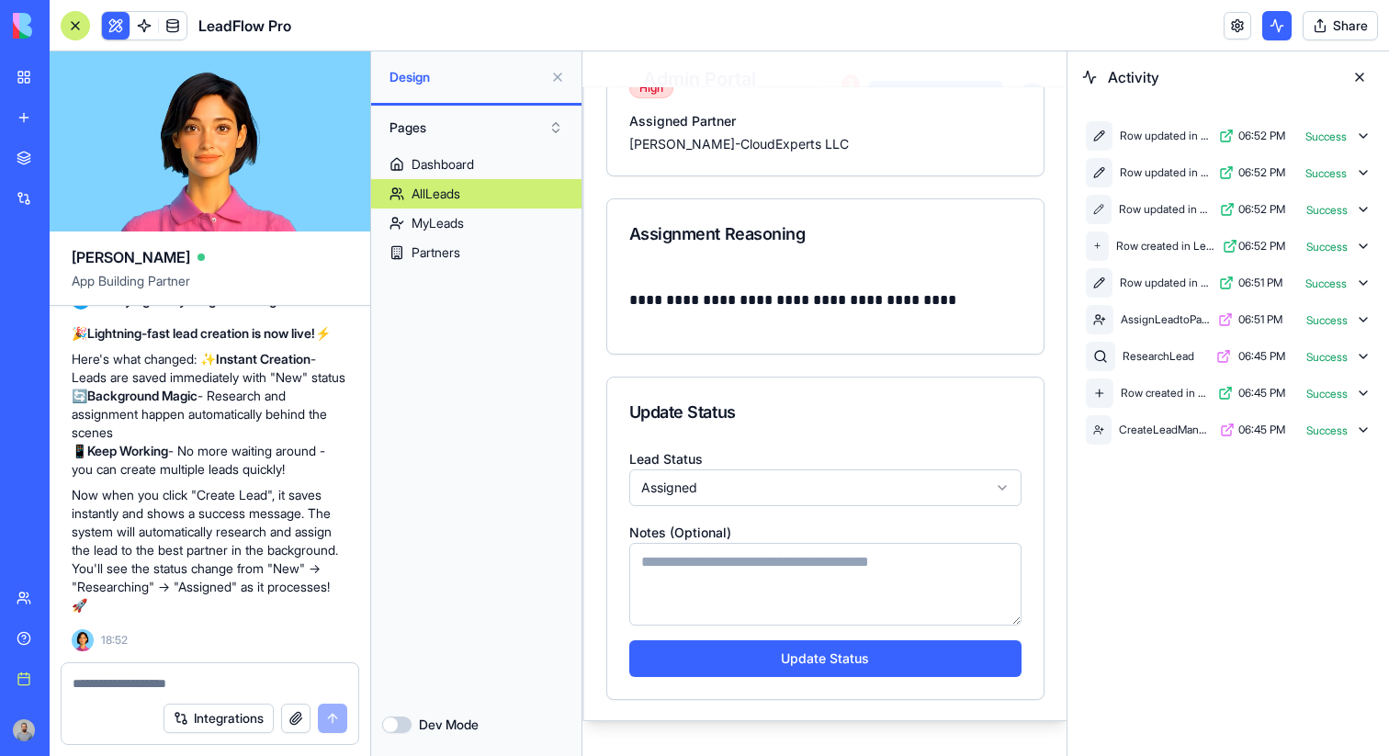
click at [906, 485] on body "**********" at bounding box center [824, 403] width 484 height 705
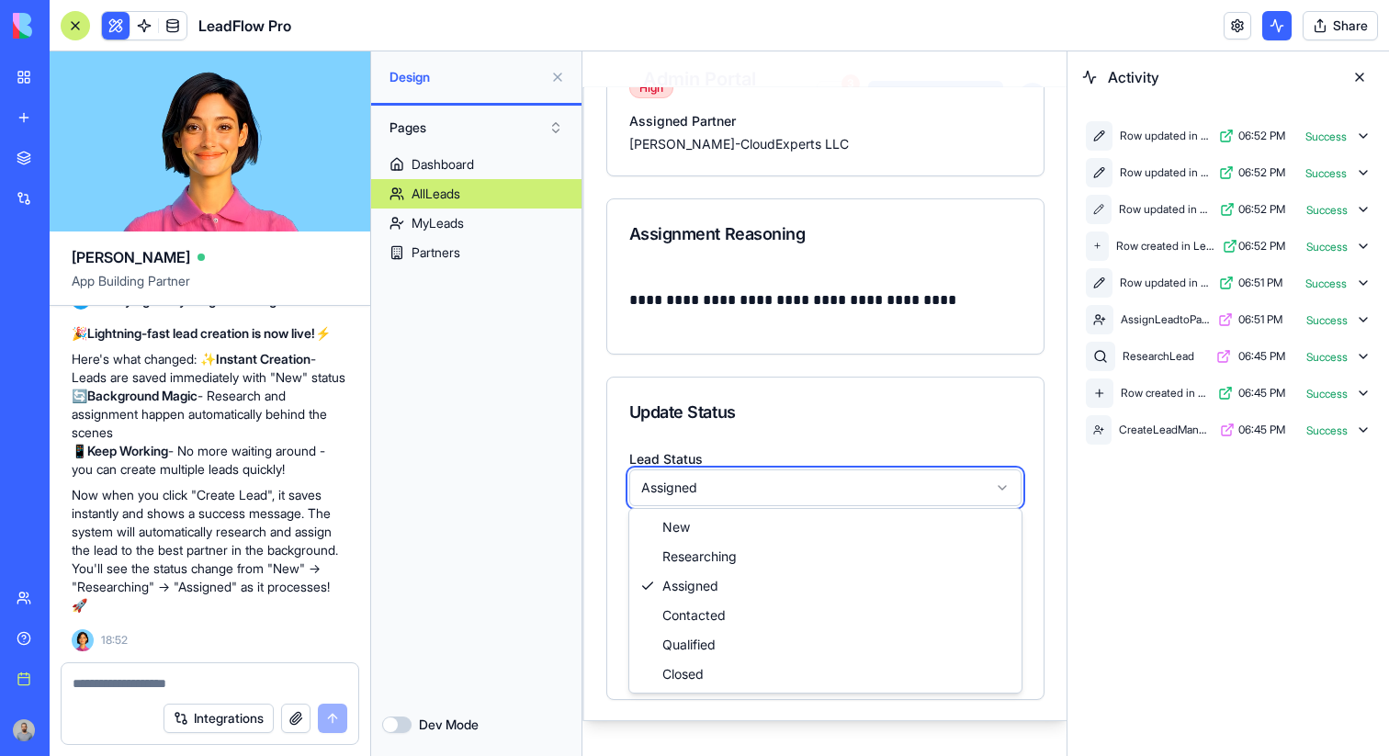
click at [981, 190] on body "**********" at bounding box center [824, 403] width 484 height 705
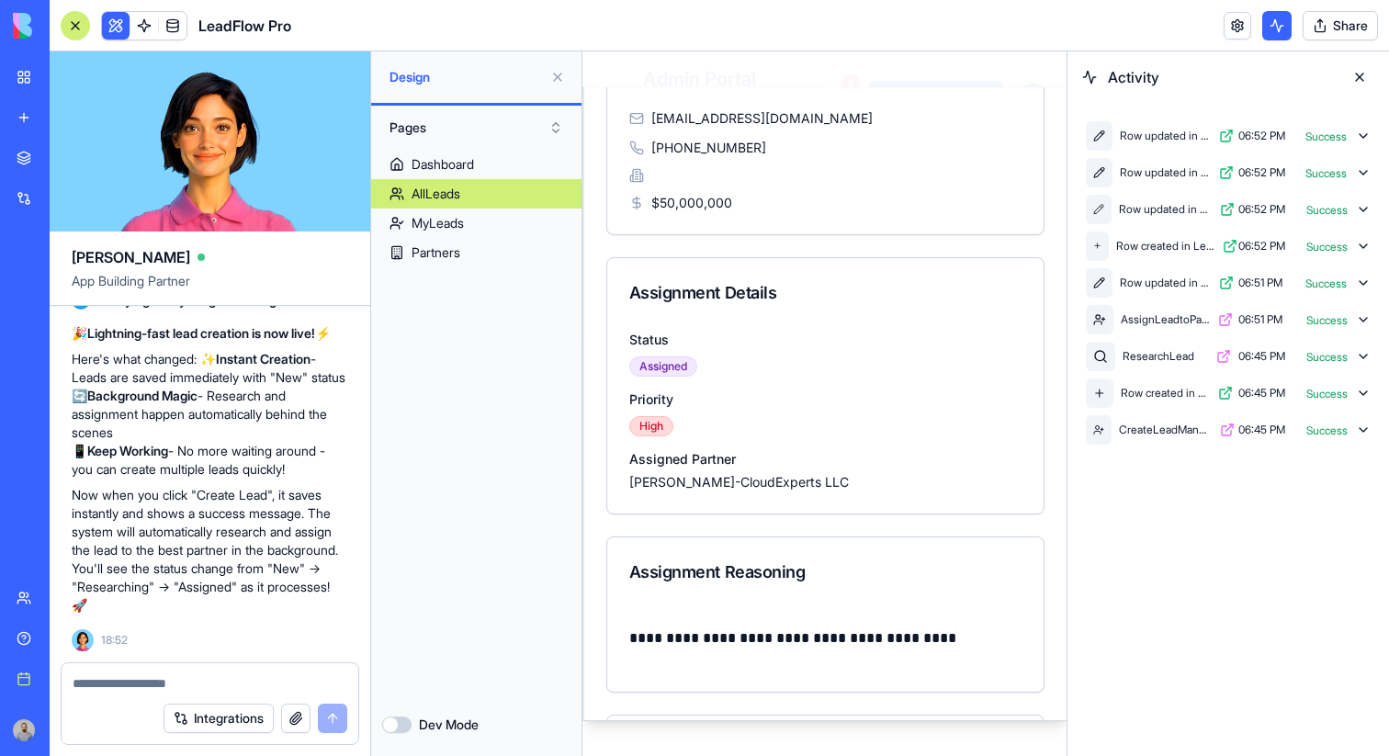
scroll to position [0, 0]
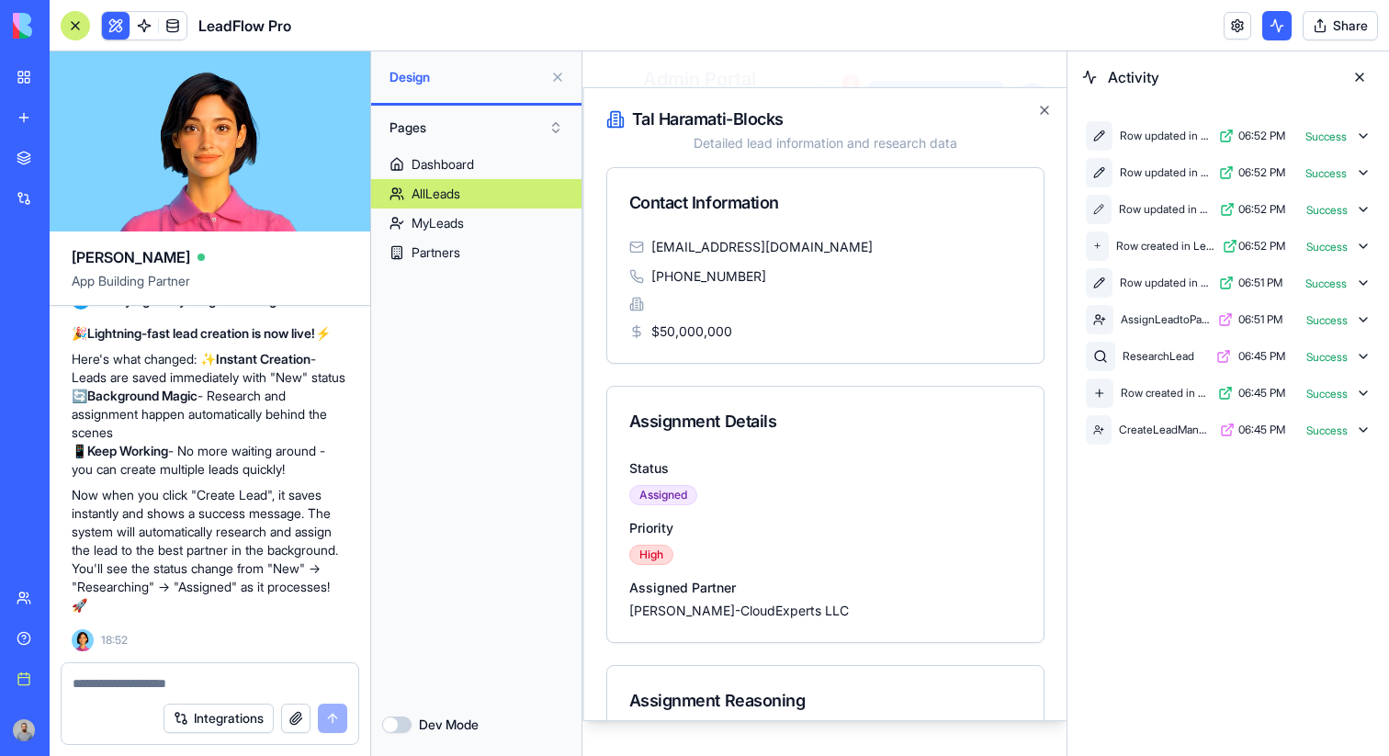
click at [121, 23] on button at bounding box center [116, 26] width 28 height 28
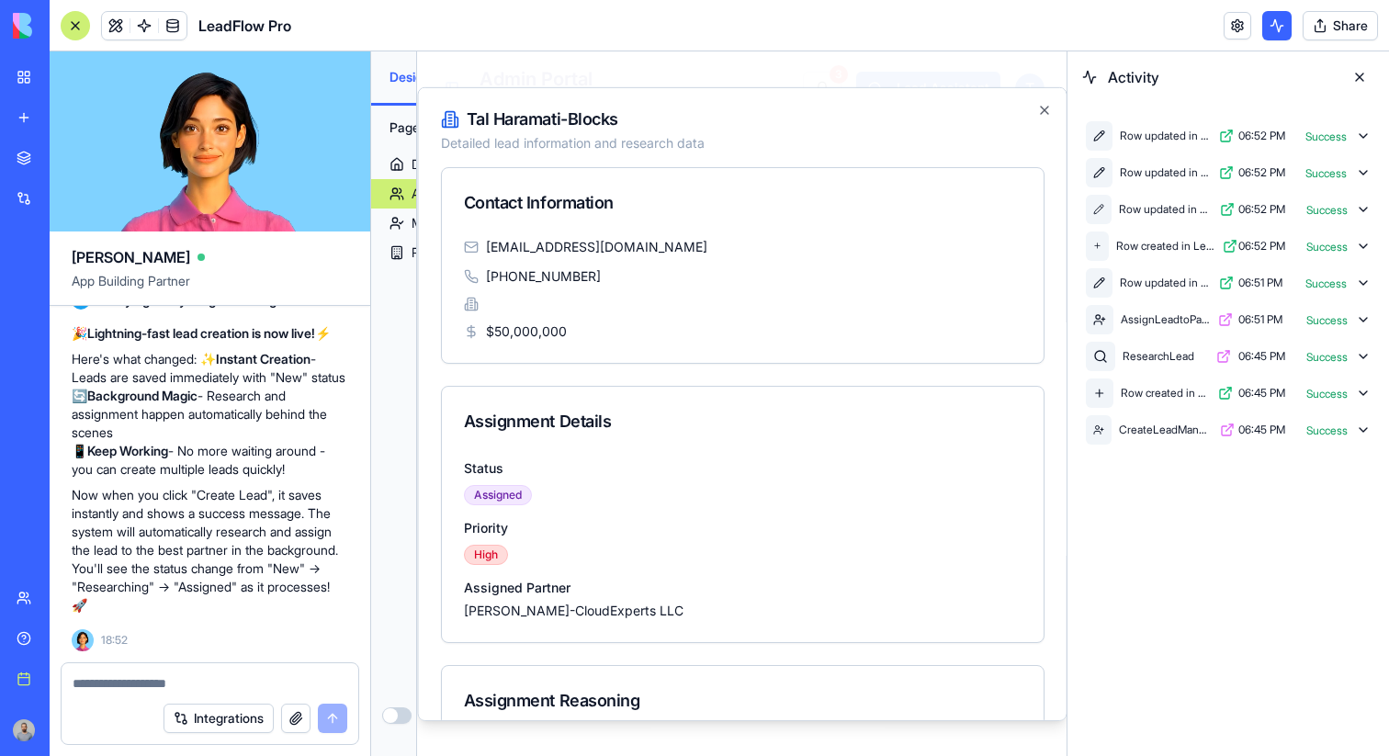
scroll to position [0, 315]
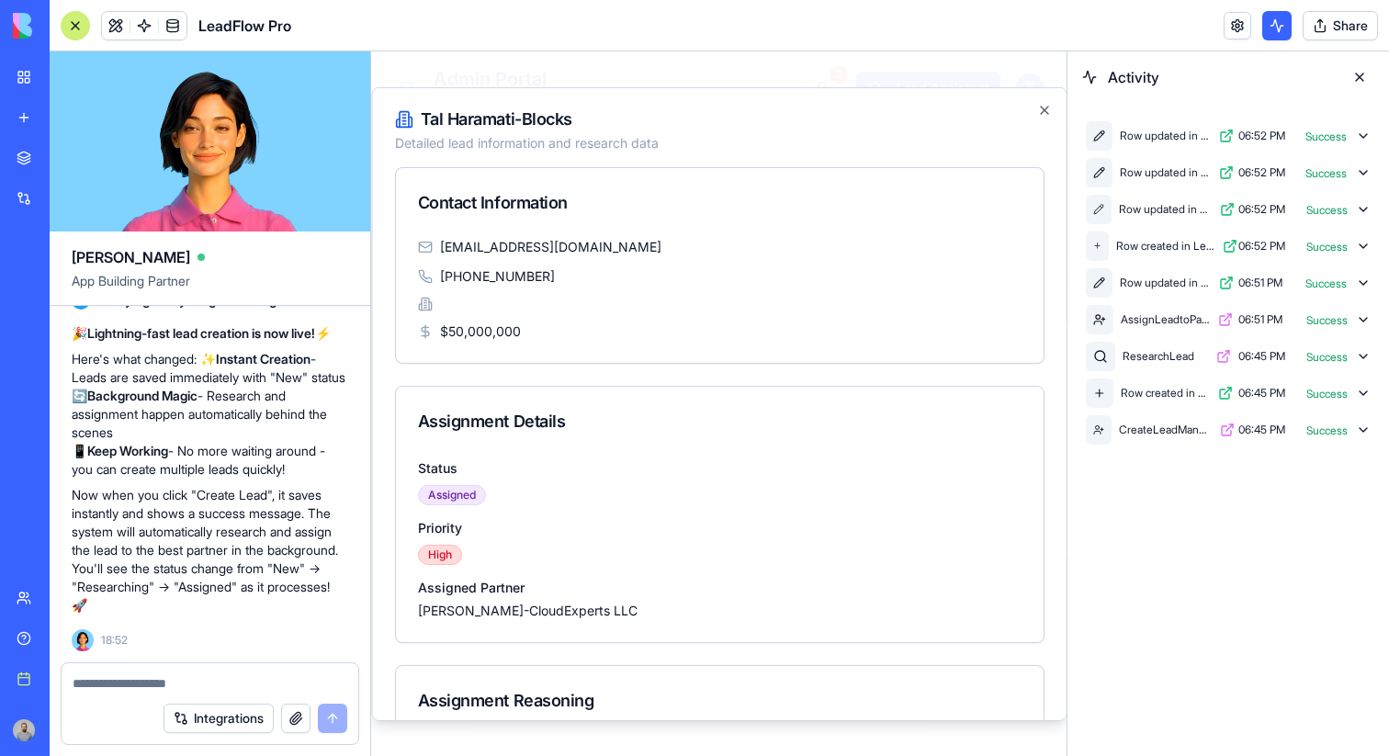
click at [85, 28] on div at bounding box center [75, 25] width 29 height 29
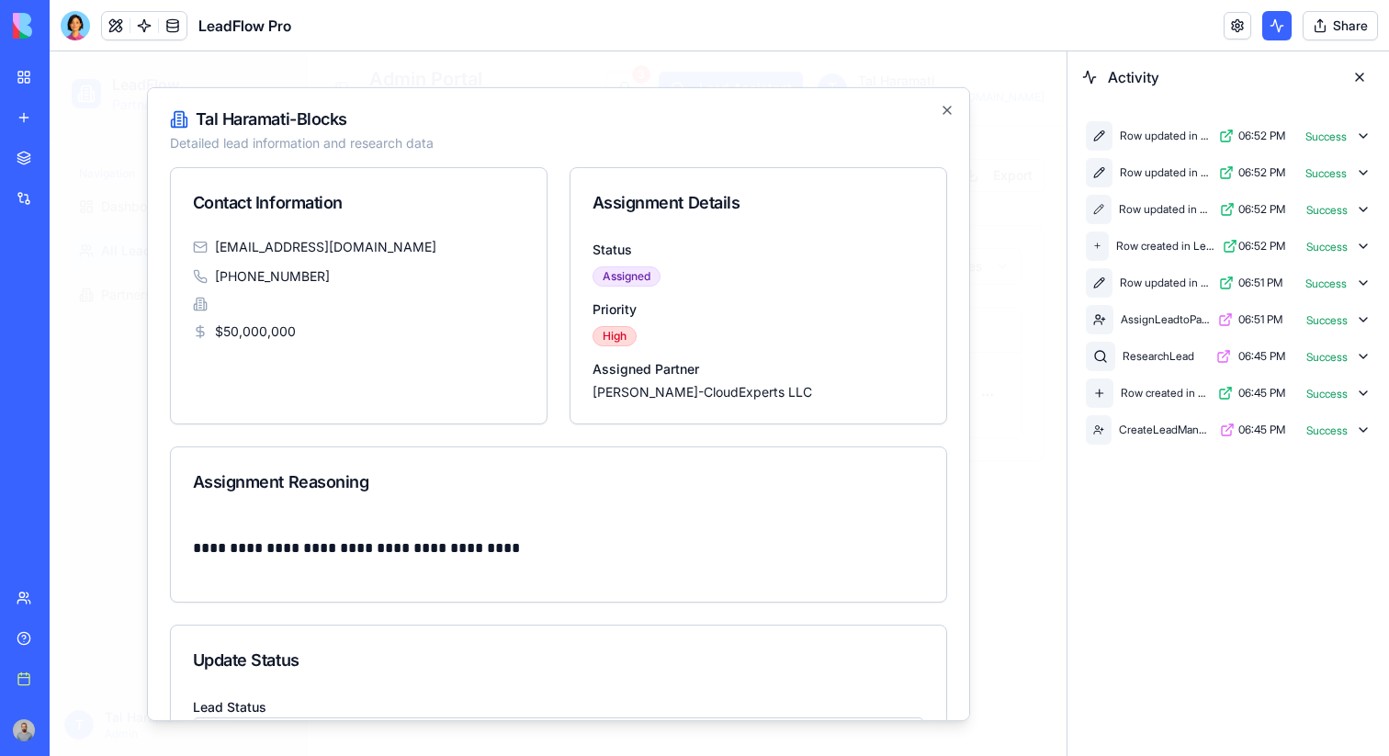
click at [1371, 65] on button at bounding box center [1359, 76] width 29 height 29
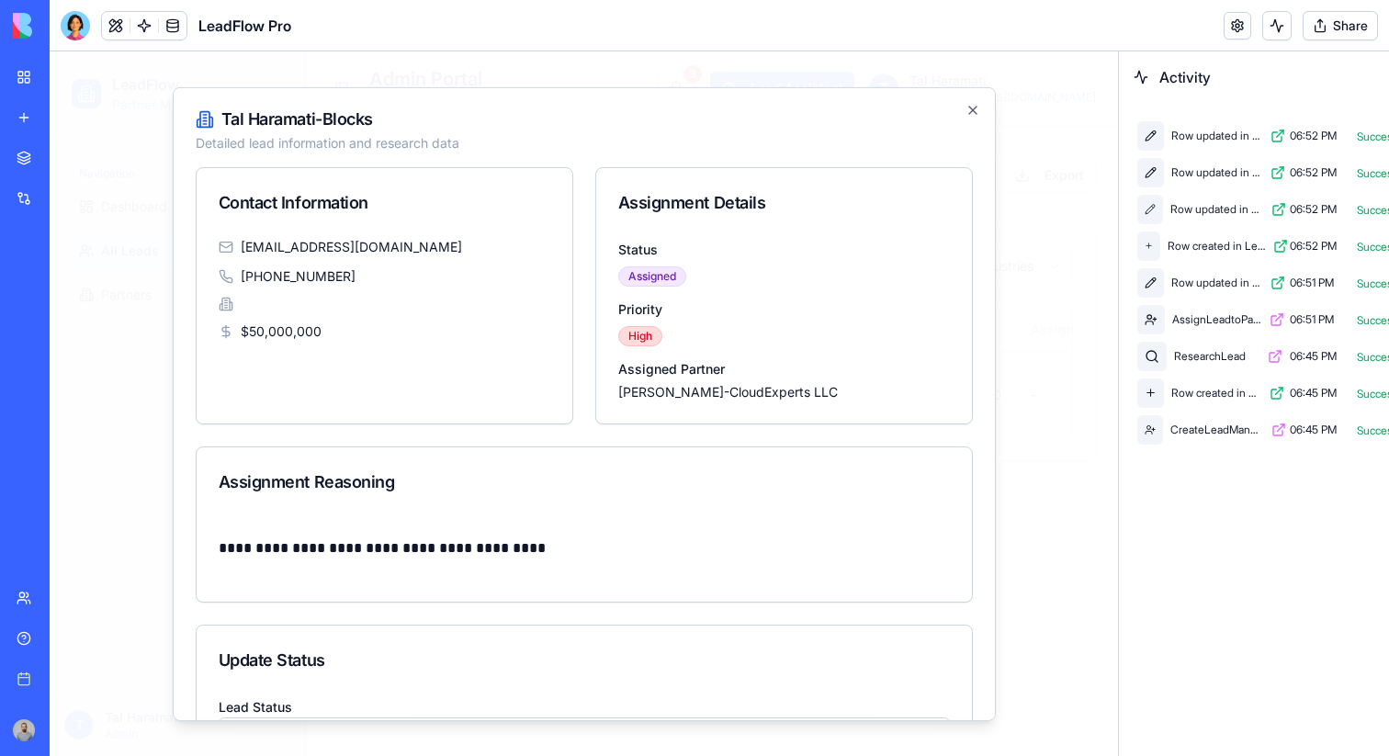
scroll to position [0, 0]
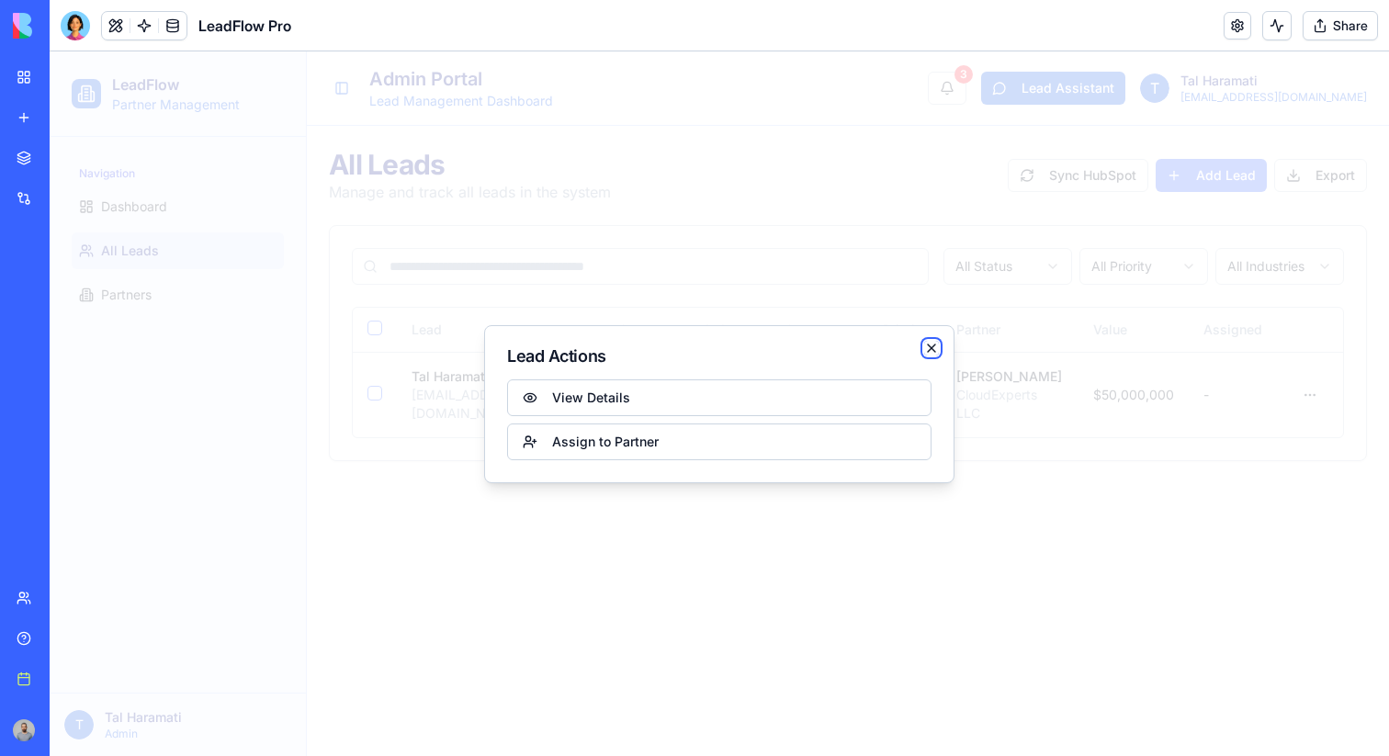
click at [937, 354] on icon "button" at bounding box center [931, 348] width 15 height 15
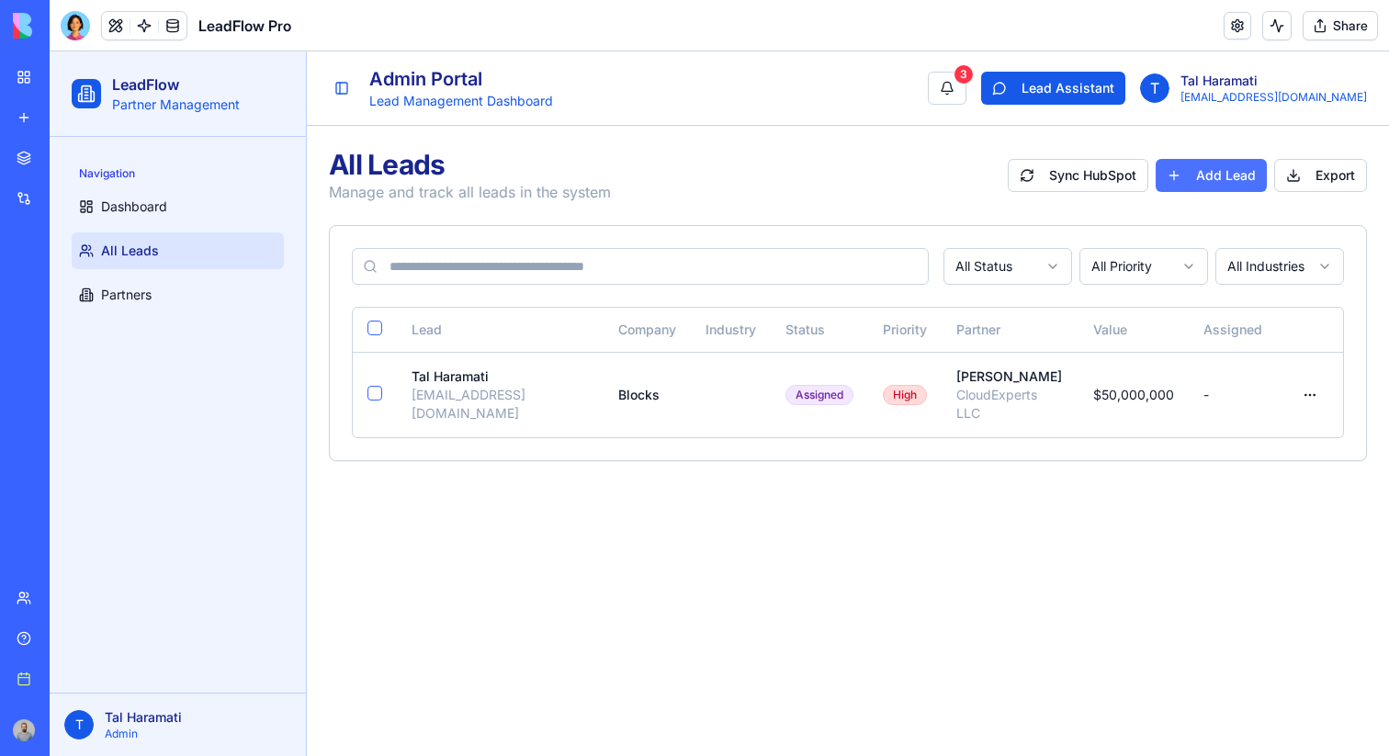
click at [1220, 178] on button "Add Lead" at bounding box center [1211, 175] width 111 height 33
click at [1105, 381] on td "$ 50,000,000" at bounding box center [1133, 394] width 110 height 85
click at [193, 310] on link "Partners" at bounding box center [178, 295] width 212 height 37
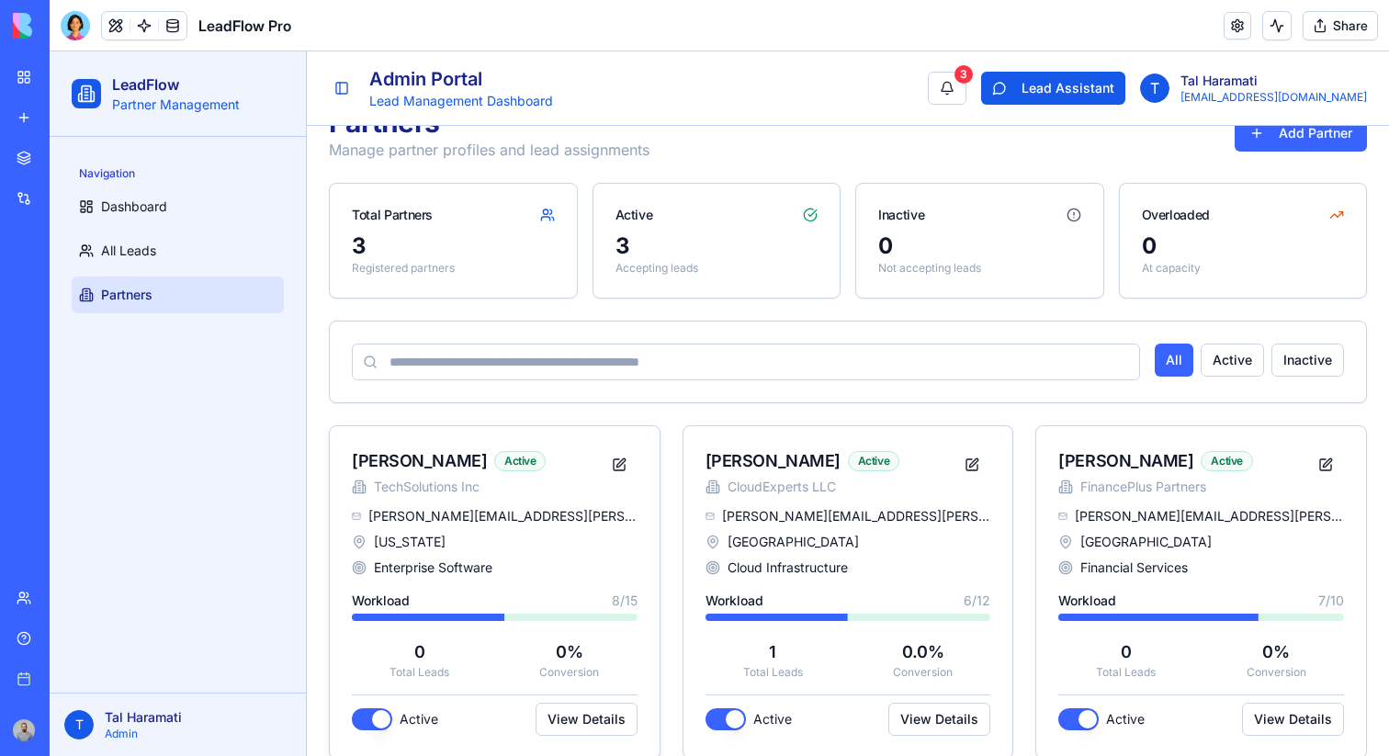
scroll to position [67, 0]
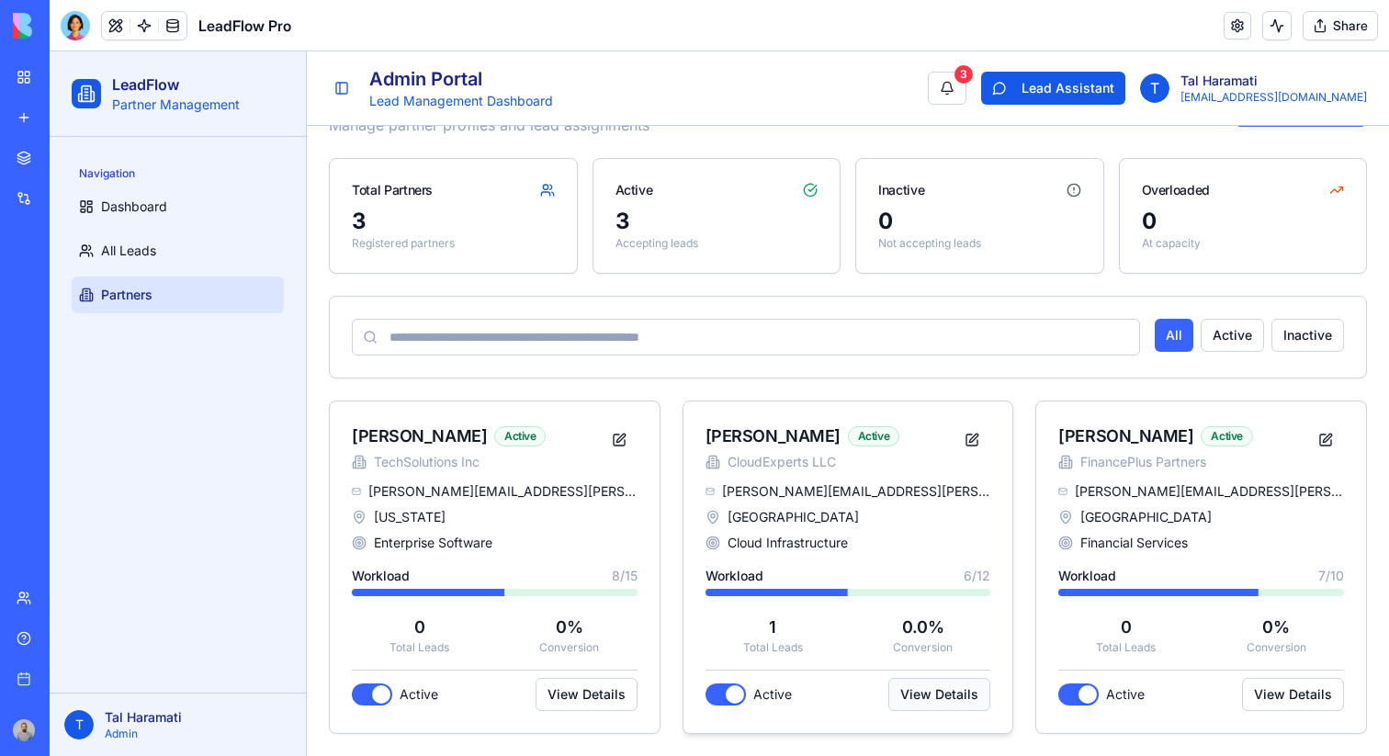
click at [934, 682] on button "View Details" at bounding box center [939, 694] width 102 height 33
click at [964, 439] on button at bounding box center [972, 439] width 37 height 33
click at [967, 437] on button at bounding box center [972, 439] width 37 height 33
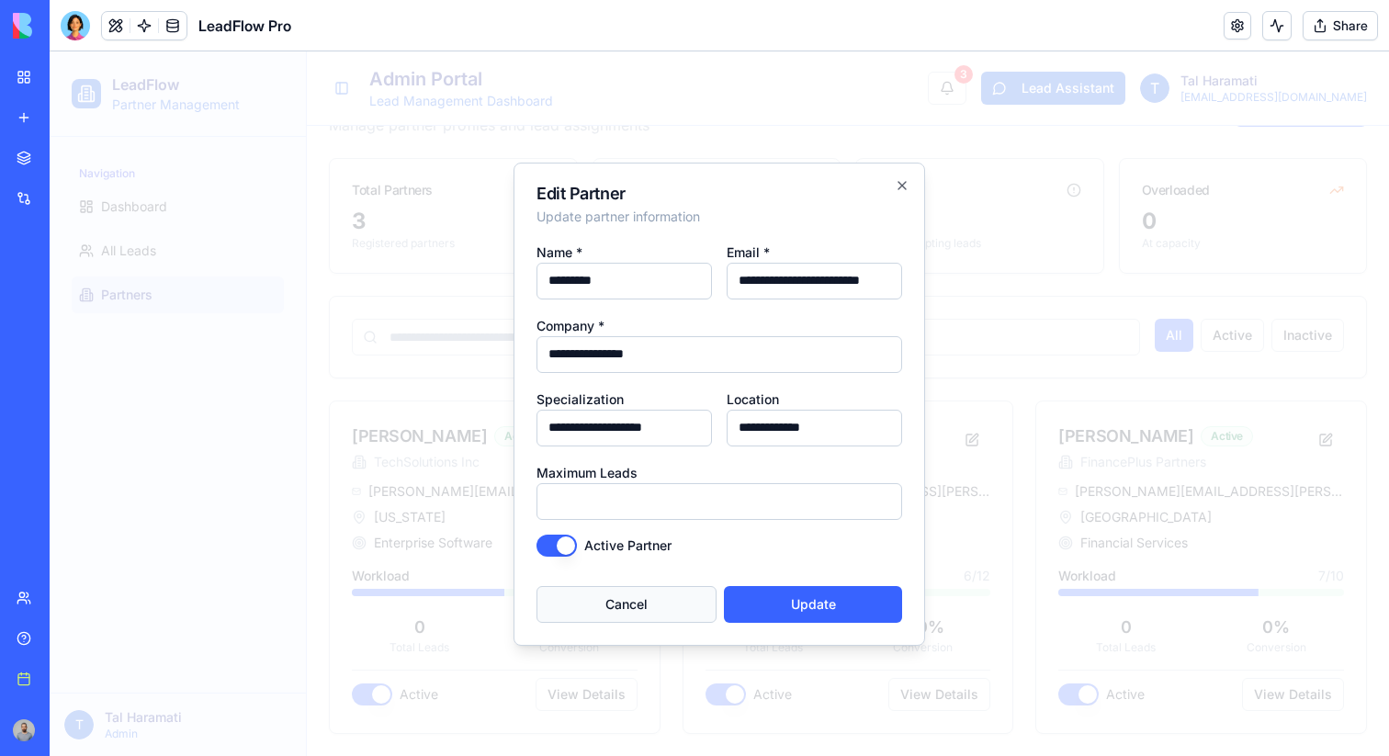
click at [670, 604] on button "Cancel" at bounding box center [626, 604] width 180 height 37
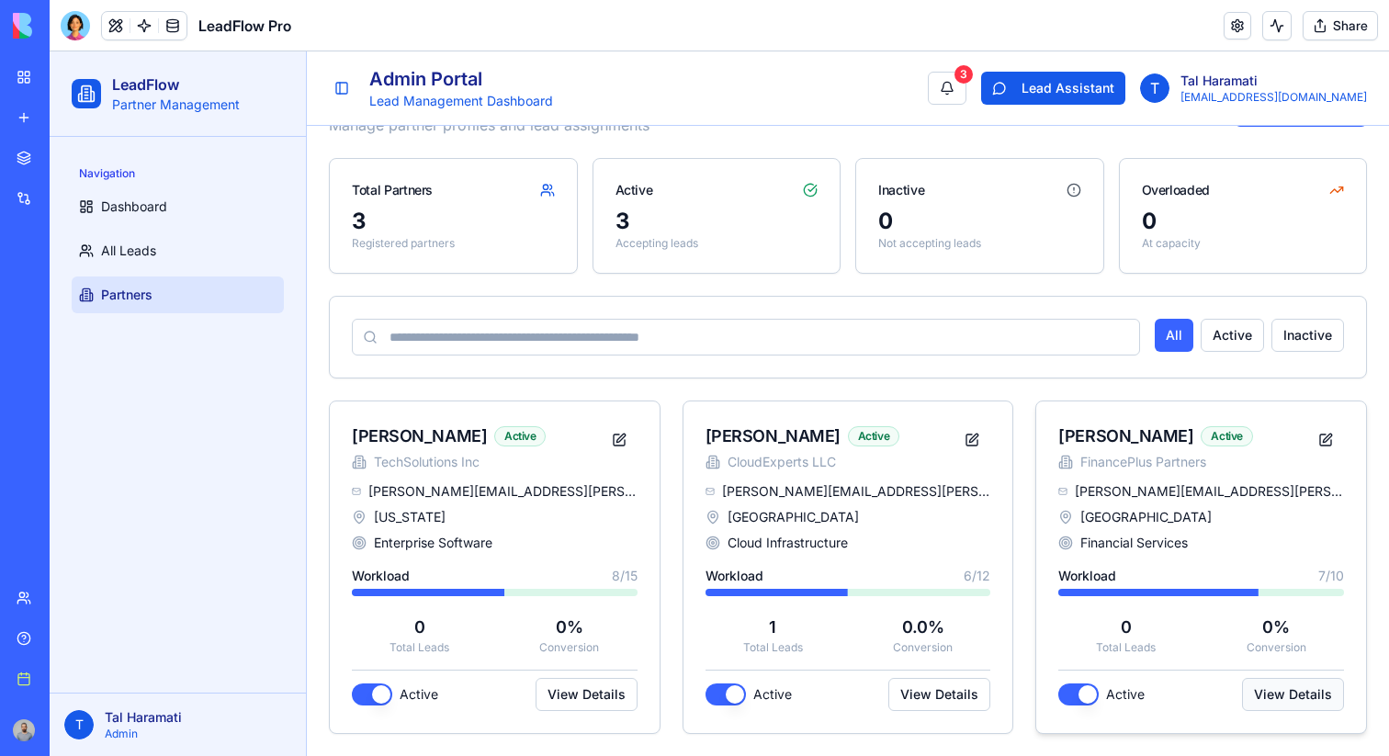
click at [1298, 694] on button "View Details" at bounding box center [1293, 694] width 102 height 33
click at [1326, 448] on button at bounding box center [1325, 439] width 37 height 33
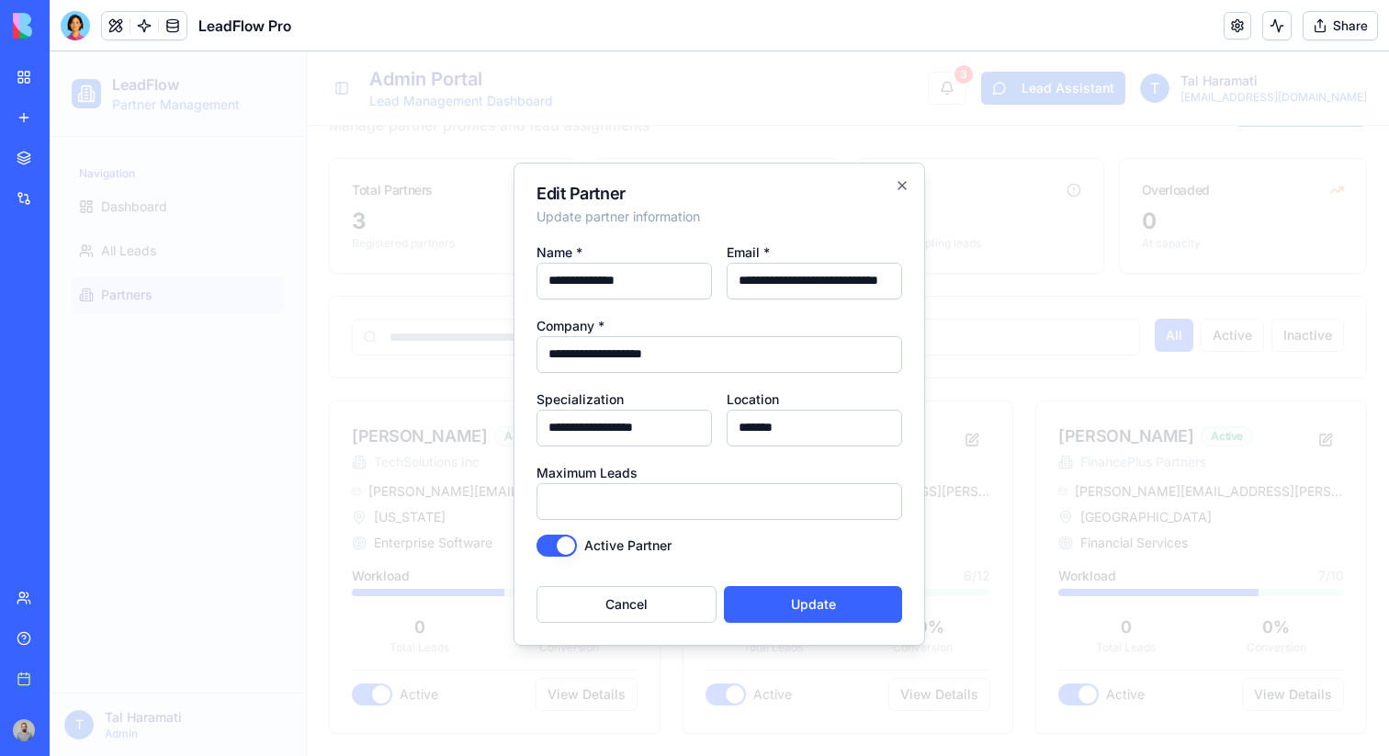
click at [846, 413] on input "*******" at bounding box center [814, 428] width 175 height 37
click at [864, 360] on input "**********" at bounding box center [719, 354] width 366 height 37
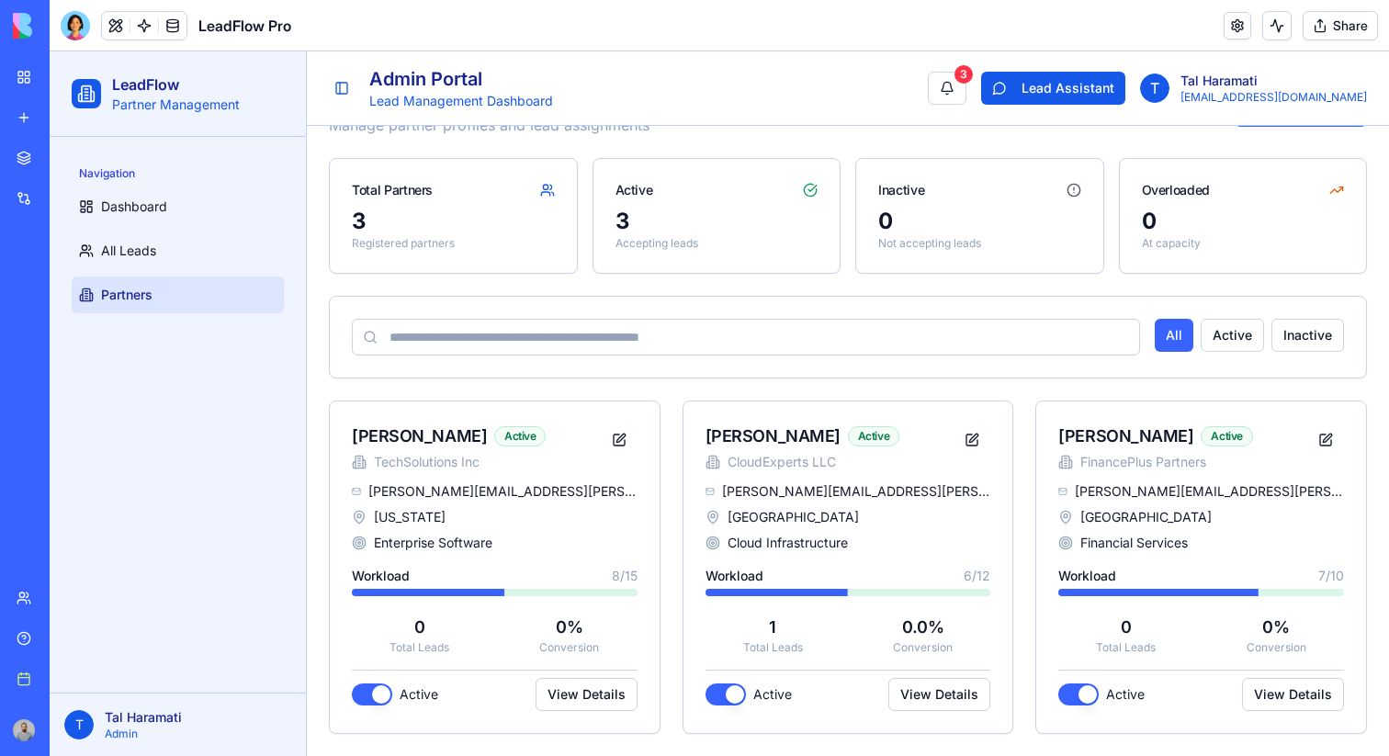
scroll to position [0, 0]
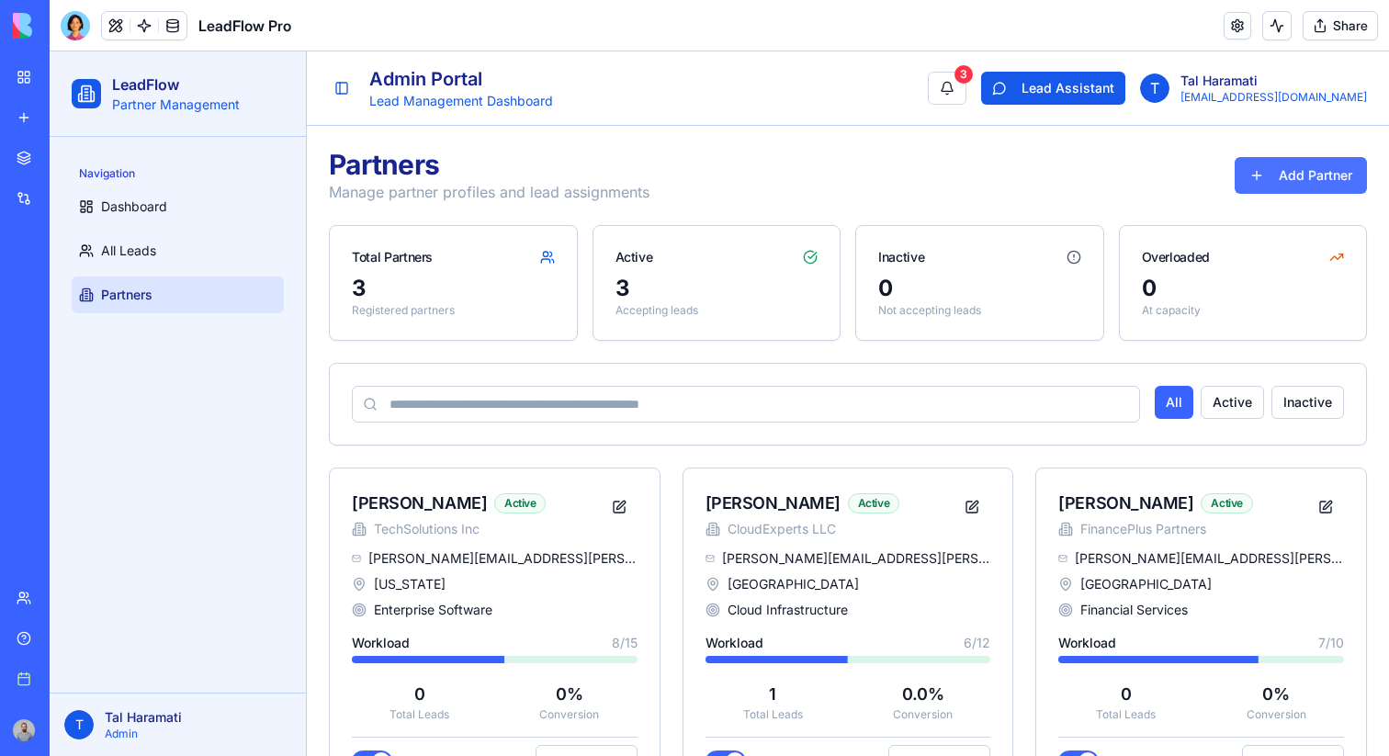
click at [1262, 158] on button "Add Partner" at bounding box center [1301, 175] width 132 height 37
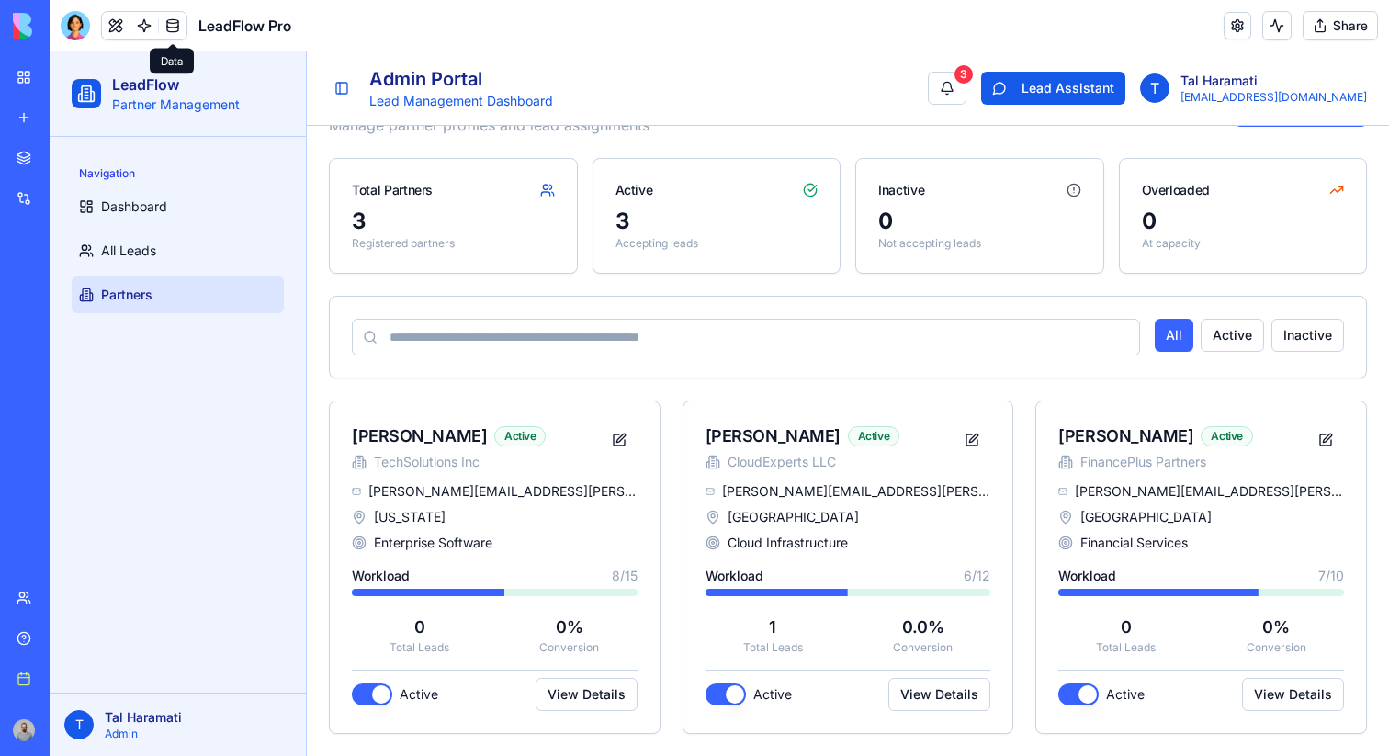
click at [184, 18] on link at bounding box center [173, 26] width 28 height 28
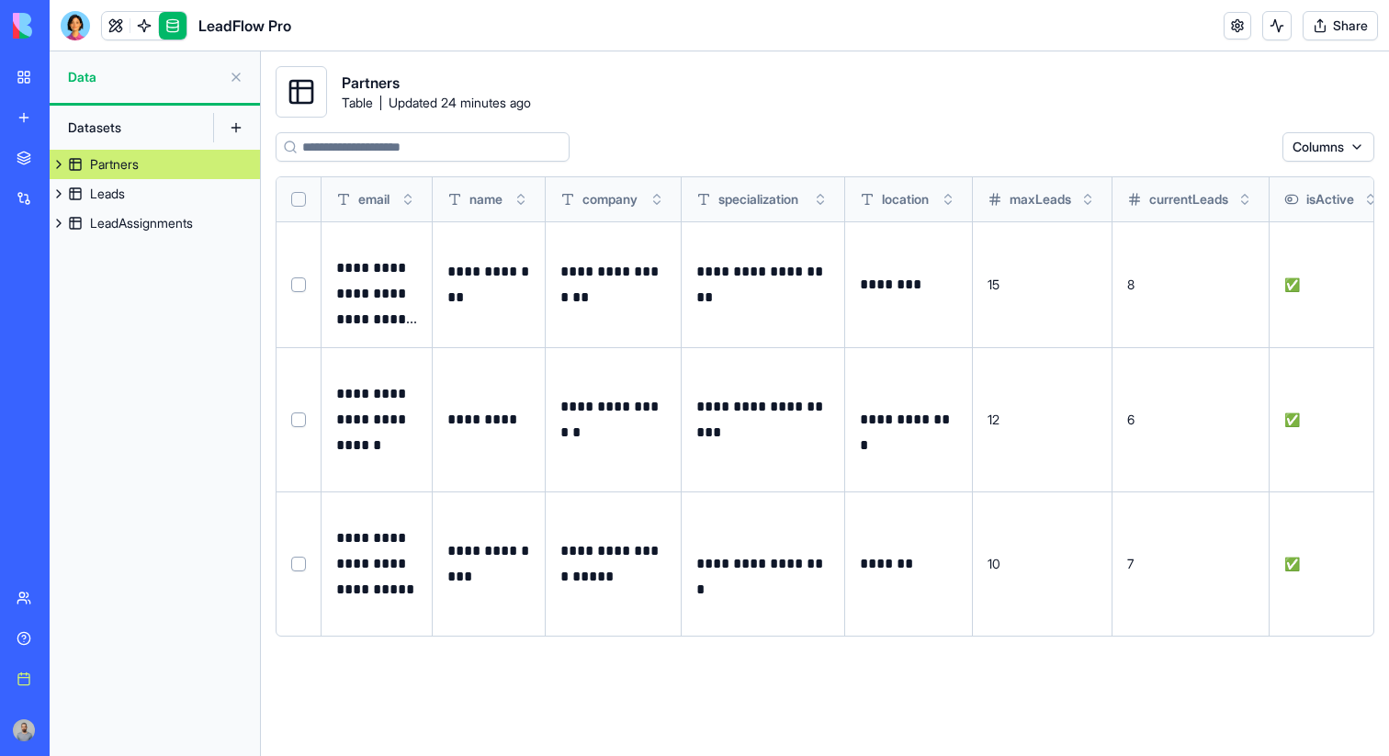
click at [1141, 296] on td "8" at bounding box center [1190, 284] width 157 height 126
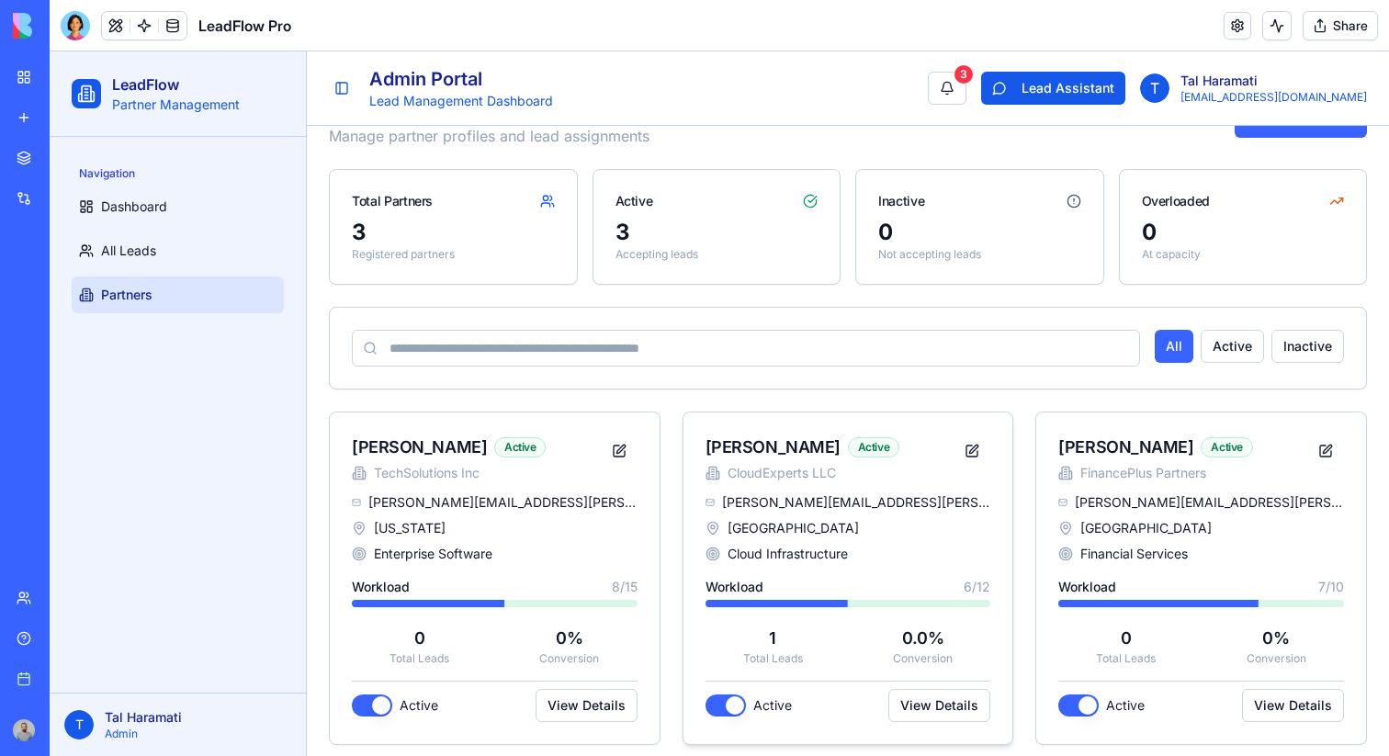
scroll to position [67, 0]
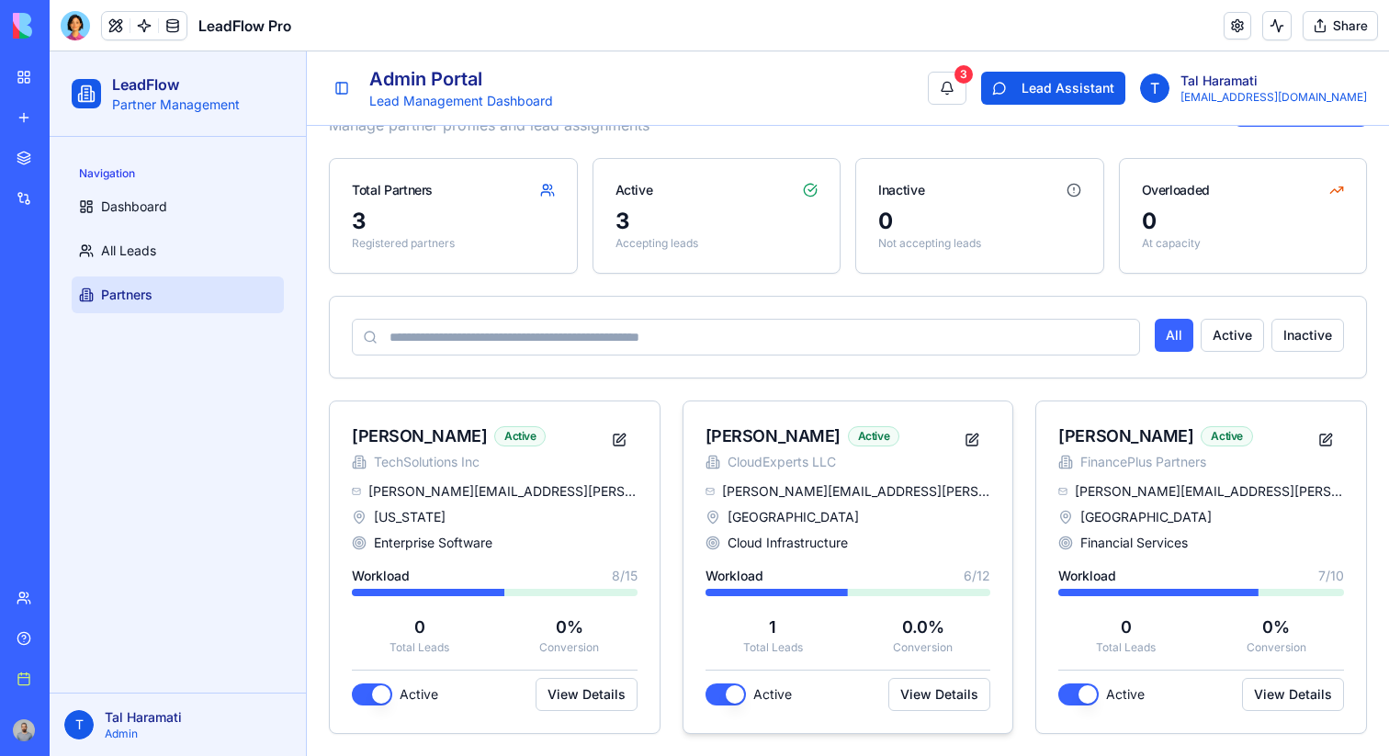
click at [966, 573] on span "6 / 12" at bounding box center [977, 576] width 27 height 18
drag, startPoint x: 966, startPoint y: 573, endPoint x: 994, endPoint y: 574, distance: 27.6
click at [994, 574] on div "[PERSON_NAME][EMAIL_ADDRESS][PERSON_NAME][DOMAIN_NAME] San Francisco Cloud Infr…" at bounding box center [848, 607] width 330 height 251
click at [976, 437] on button at bounding box center [972, 439] width 37 height 33
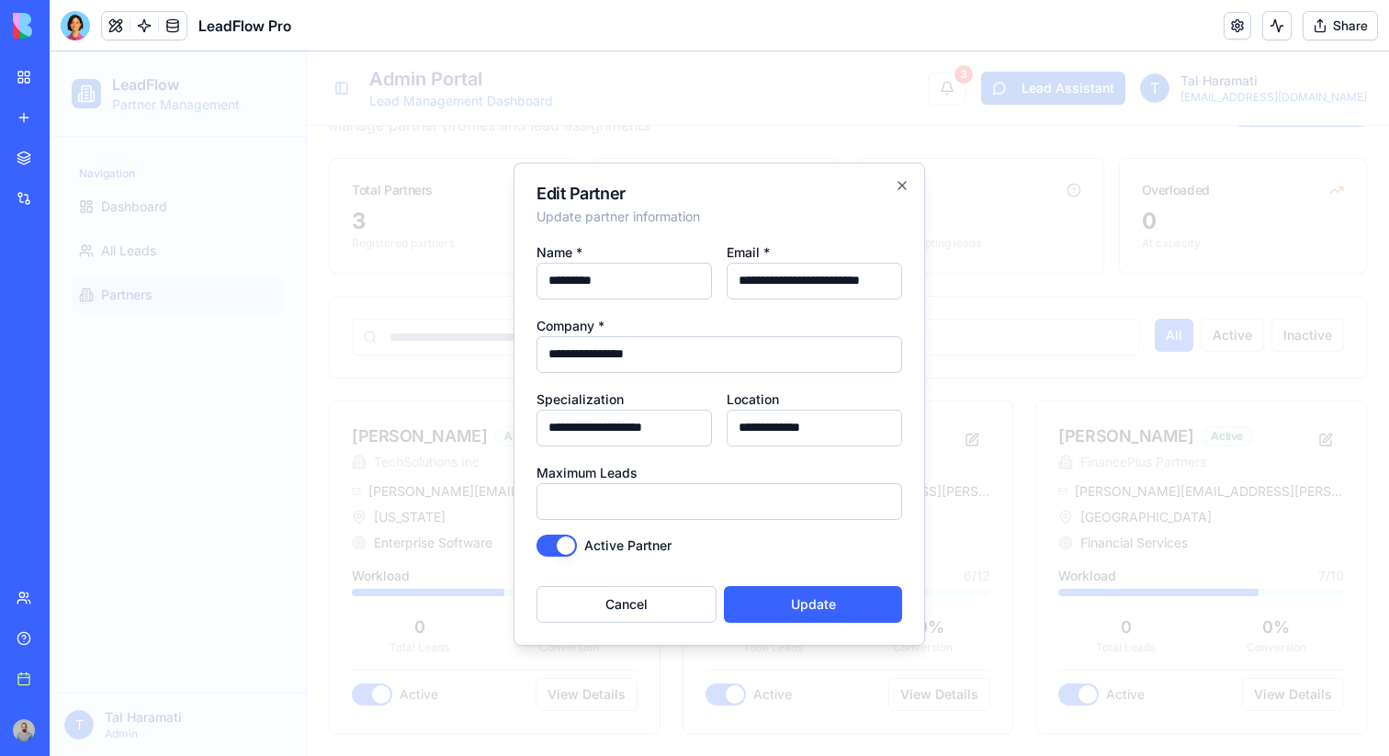
click at [801, 289] on input "**********" at bounding box center [814, 281] width 175 height 37
type input "**********"
click at [842, 606] on button "Update" at bounding box center [813, 604] width 178 height 37
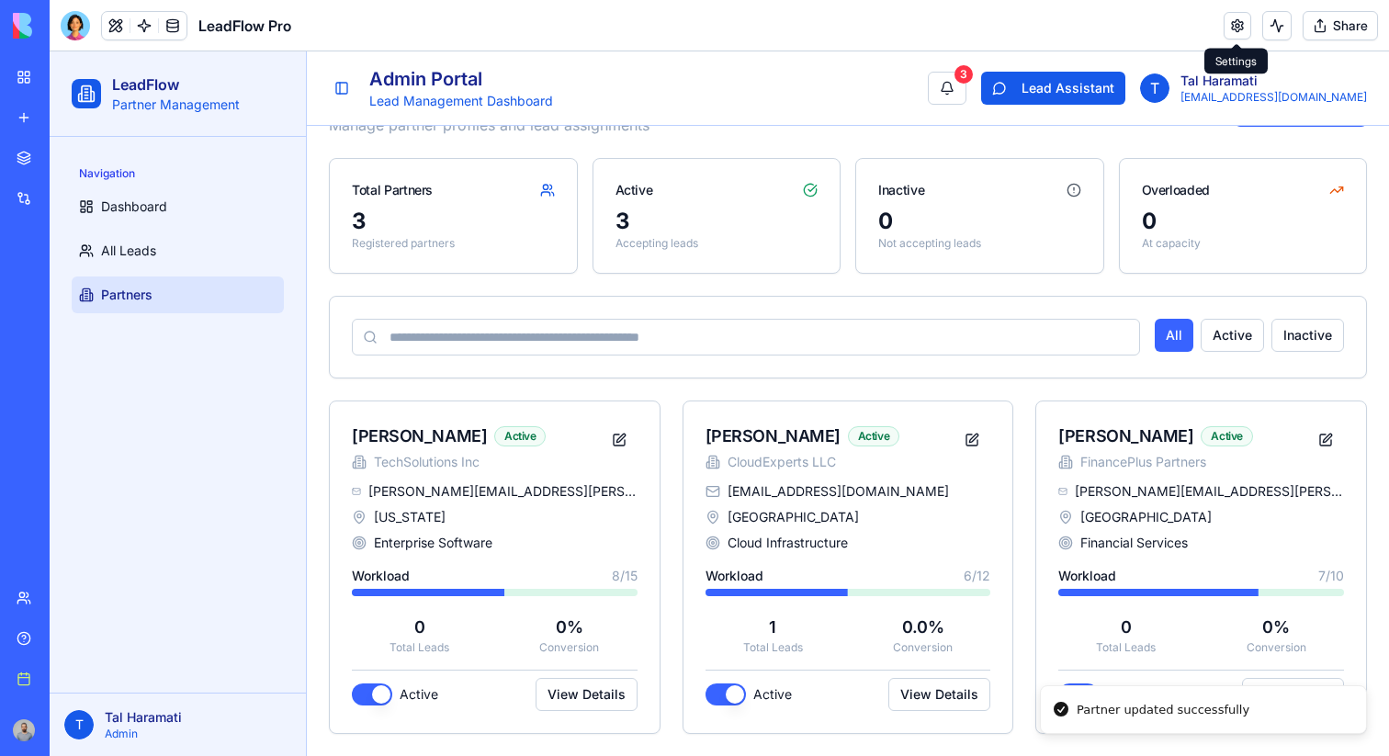
click at [1247, 25] on link at bounding box center [1238, 26] width 28 height 28
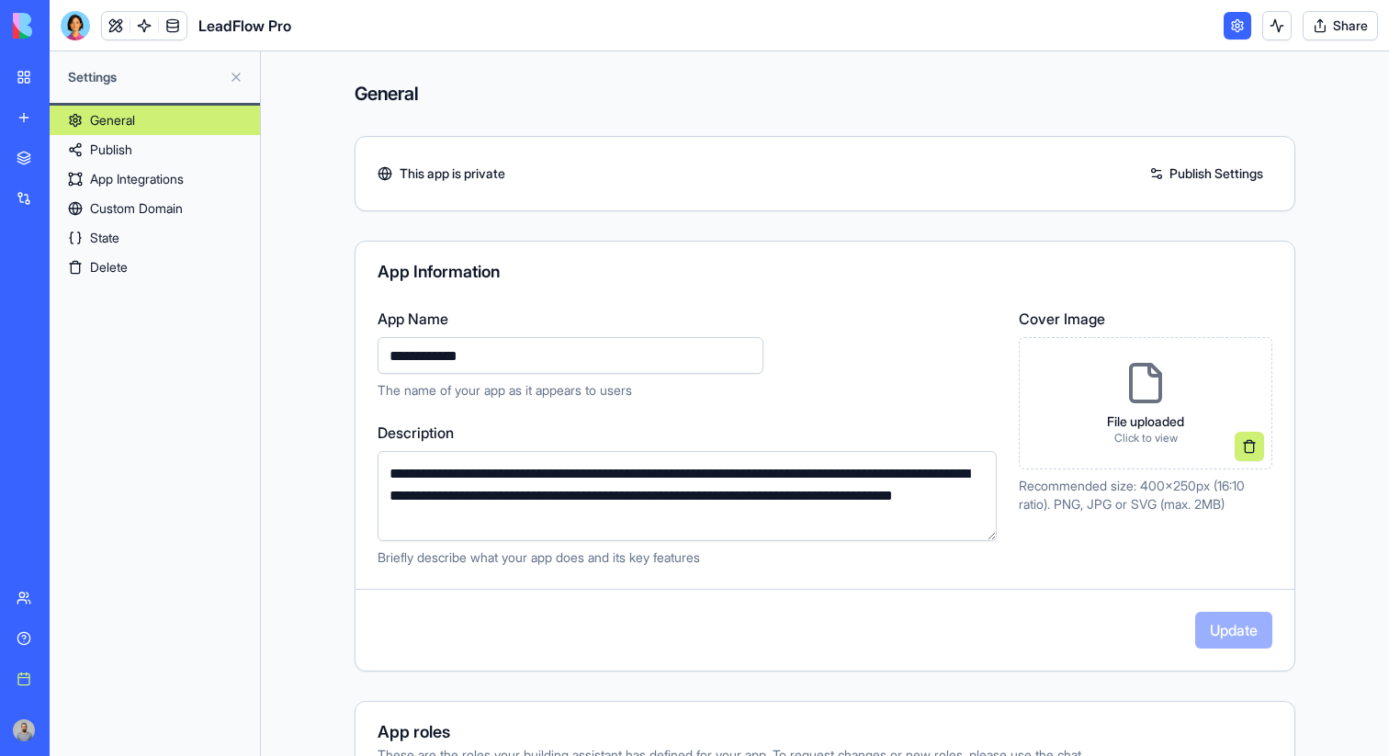
click at [1338, 28] on button "Share" at bounding box center [1340, 25] width 75 height 29
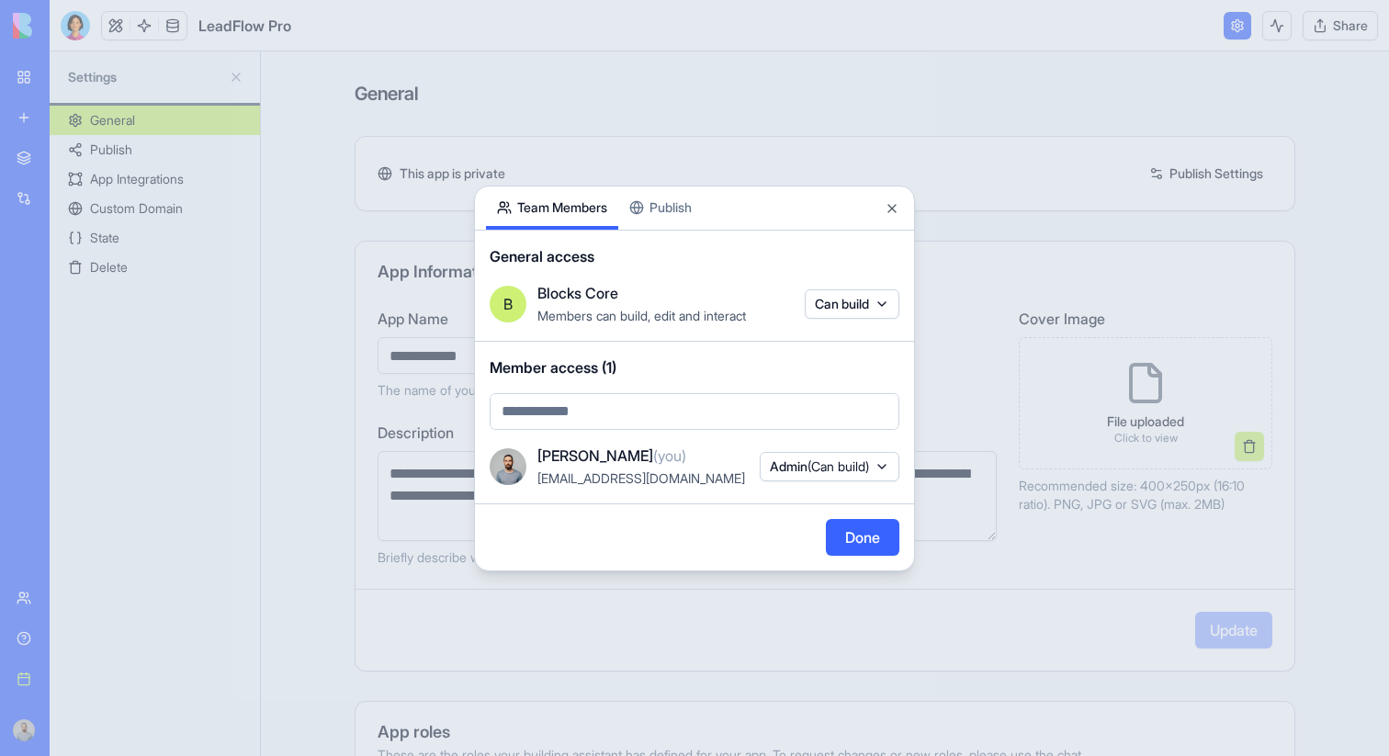
click at [1293, 96] on div at bounding box center [694, 378] width 1389 height 756
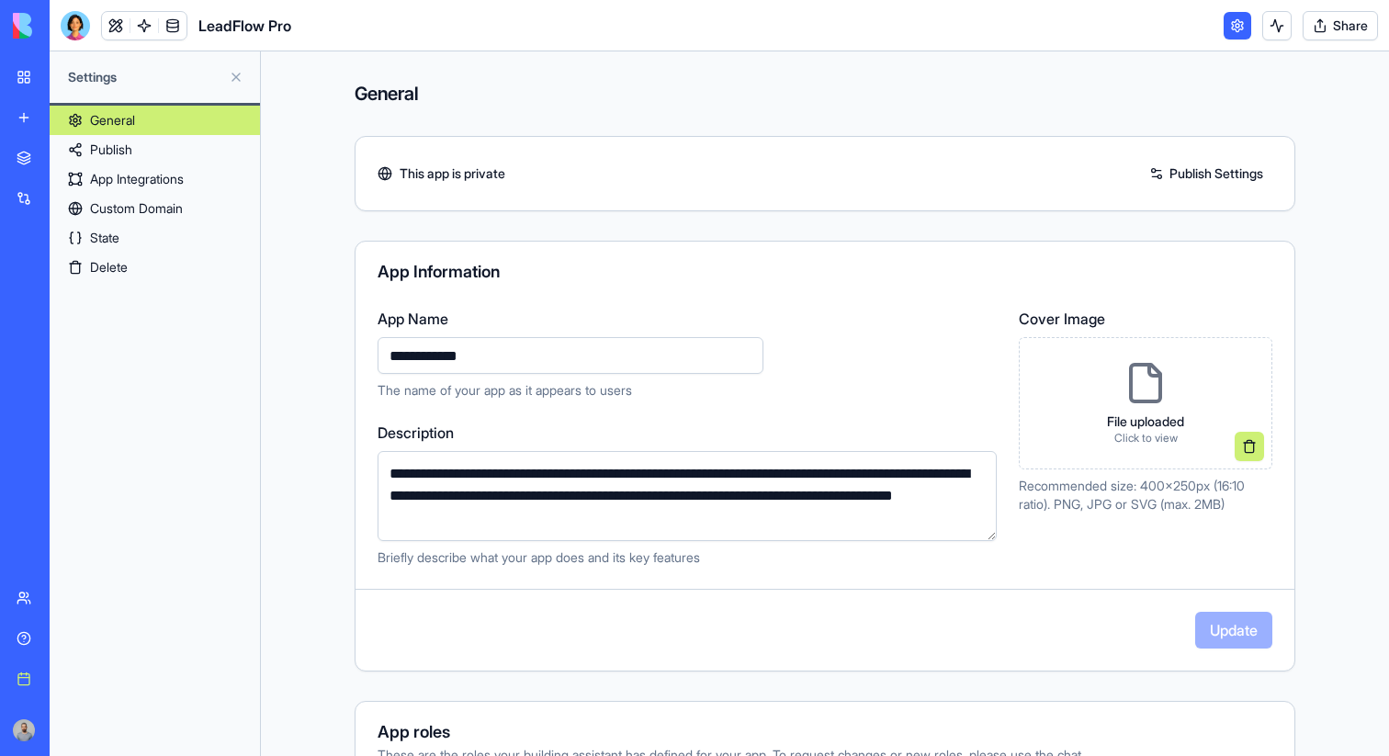
click at [1317, 37] on button "Share" at bounding box center [1340, 25] width 75 height 29
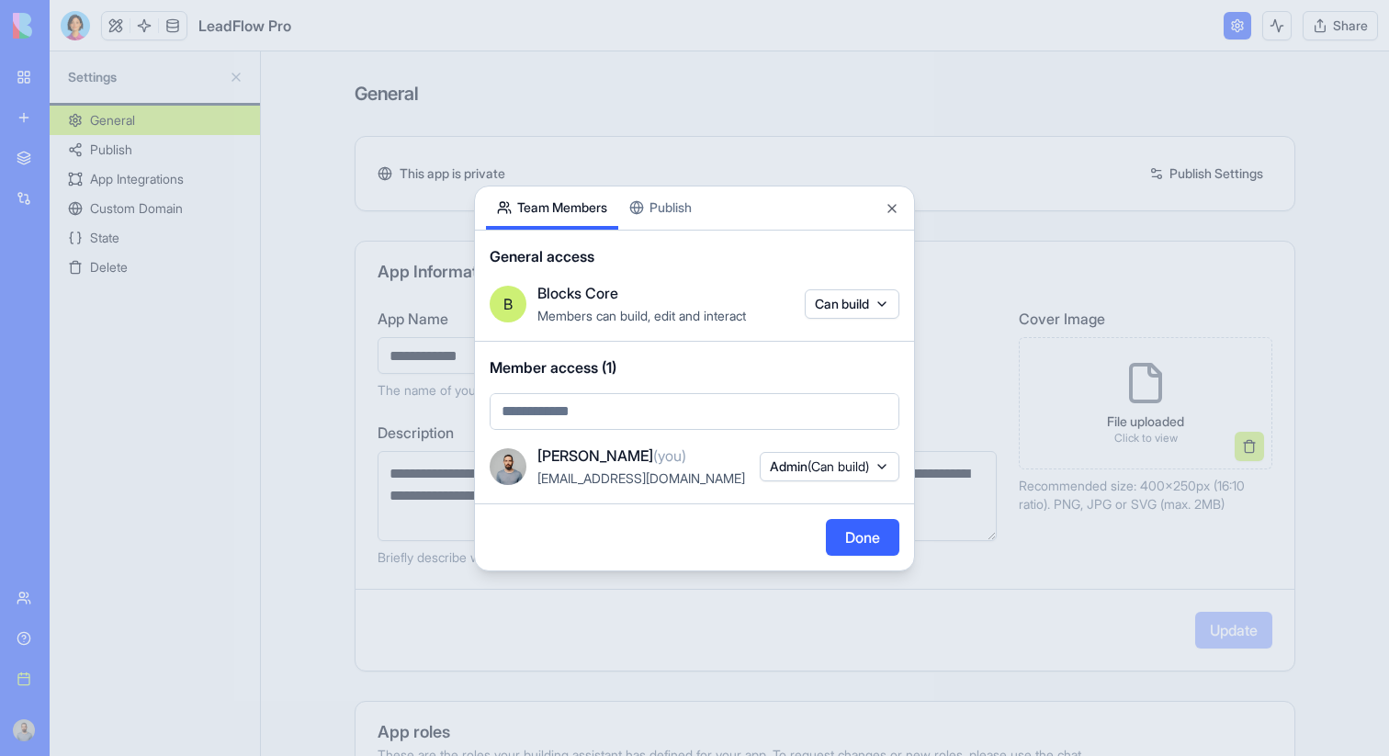
click at [658, 208] on div "Share App Team Members Publish General access B Blocks Core Members can build, …" at bounding box center [694, 379] width 441 height 386
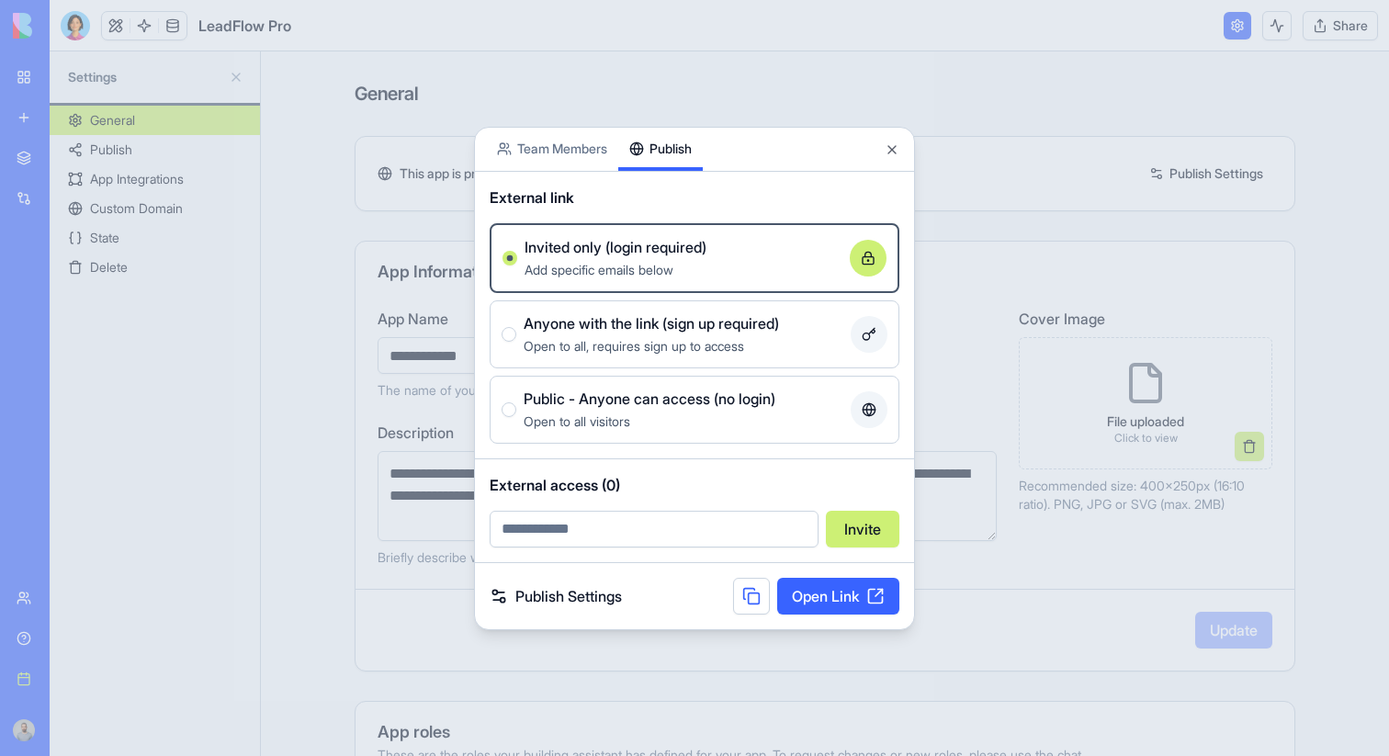
click at [663, 526] on input "email" at bounding box center [654, 529] width 329 height 37
paste input "**********"
type input "**********"
click at [852, 526] on button "Invite" at bounding box center [862, 529] width 73 height 37
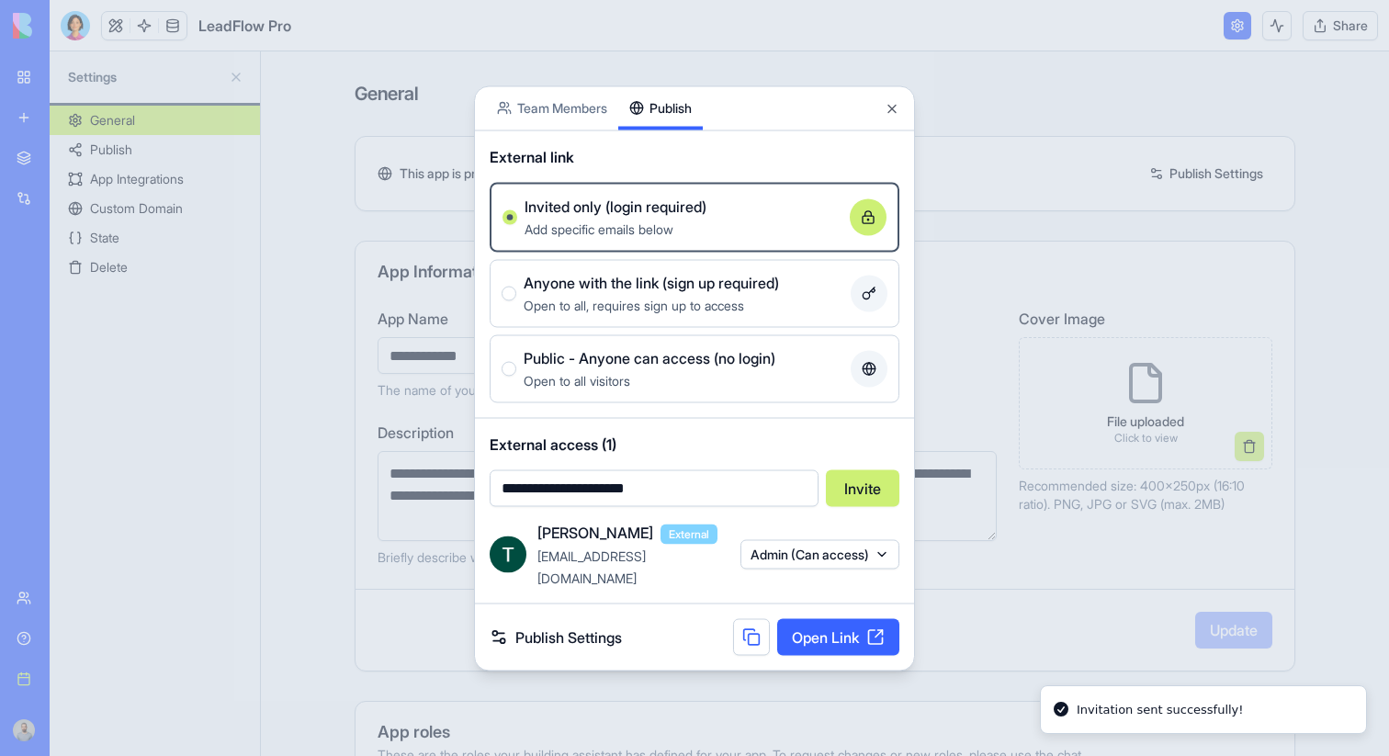
click at [833, 618] on link "Open Link" at bounding box center [838, 636] width 122 height 37
click at [810, 565] on button "Admin (Can access)" at bounding box center [819, 554] width 159 height 29
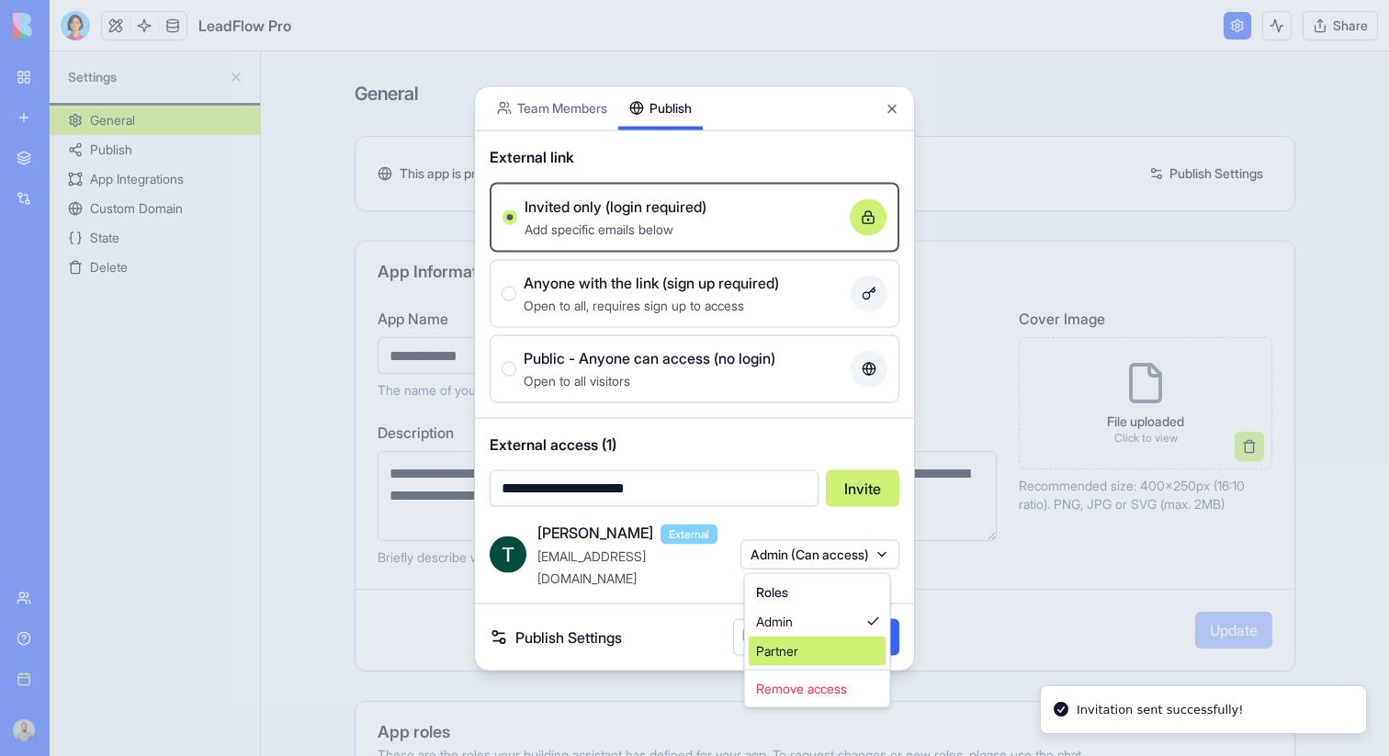
click at [823, 637] on div "Partner" at bounding box center [818, 651] width 138 height 29
